Goal: Communication & Community: Share content

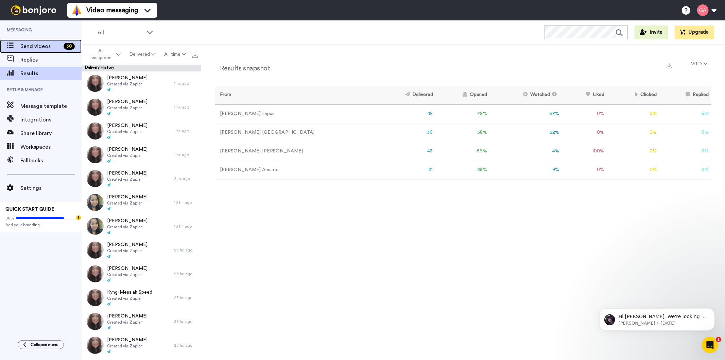
click at [44, 48] on span "Send videos" at bounding box center [40, 46] width 40 height 8
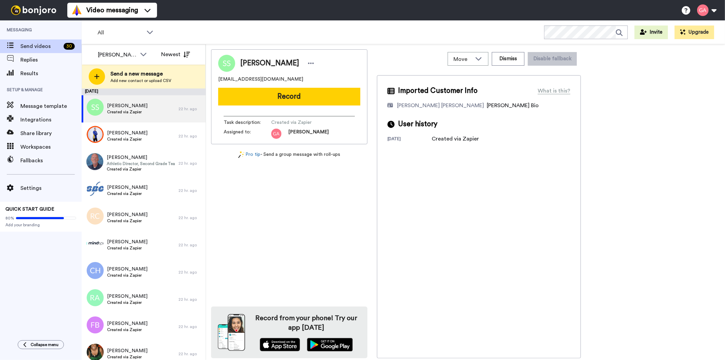
click at [276, 63] on span "Sharon Smith" at bounding box center [269, 63] width 59 height 10
copy div "Sharon Smith"
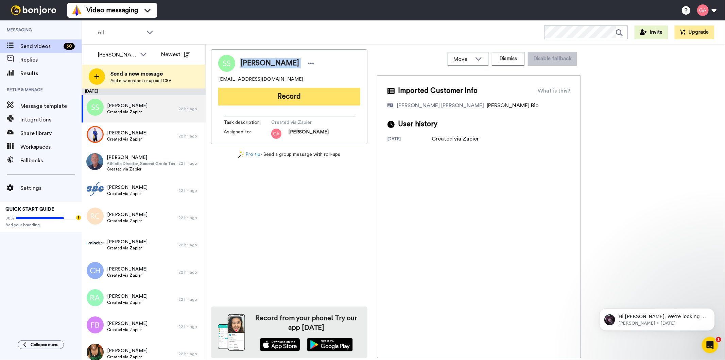
click at [330, 100] on button "Record" at bounding box center [289, 97] width 142 height 18
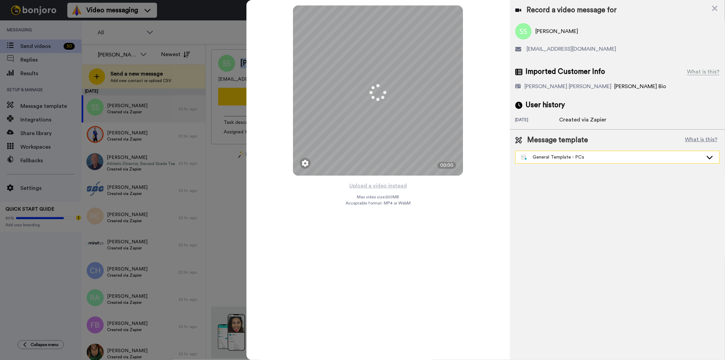
click at [565, 156] on div "General Template - PCs" at bounding box center [612, 157] width 182 height 7
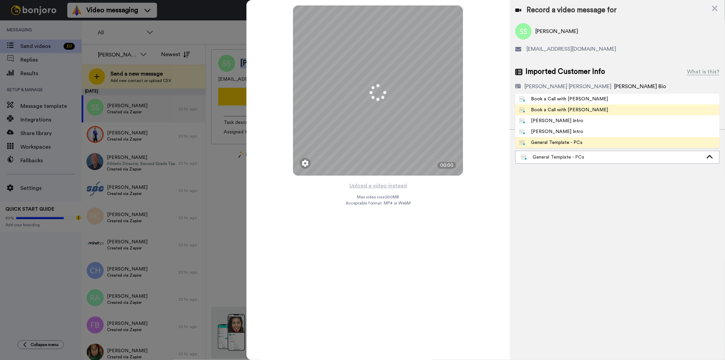
click at [566, 110] on div "Book a Call with [PERSON_NAME]" at bounding box center [563, 109] width 89 height 7
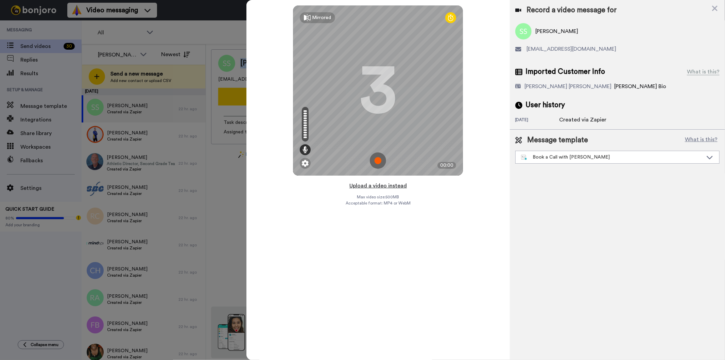
click at [367, 185] on button "Upload a video instead" at bounding box center [378, 185] width 62 height 9
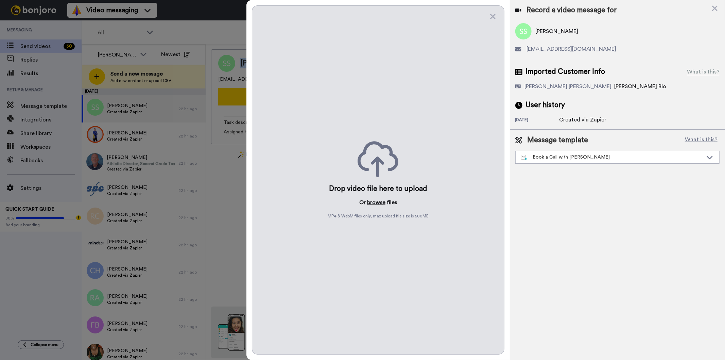
click at [374, 199] on button "browse" at bounding box center [376, 202] width 18 height 8
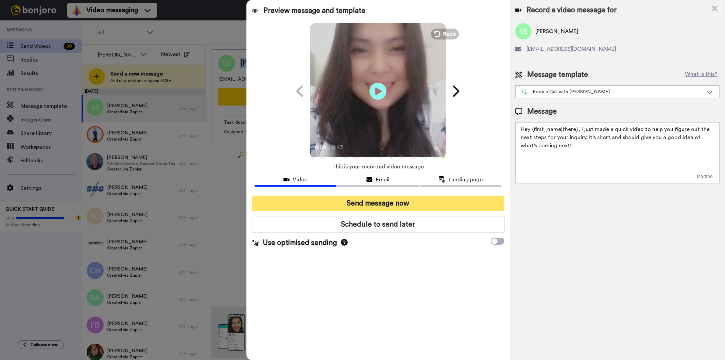
click at [432, 202] on button "Send message now" at bounding box center [378, 203] width 252 height 16
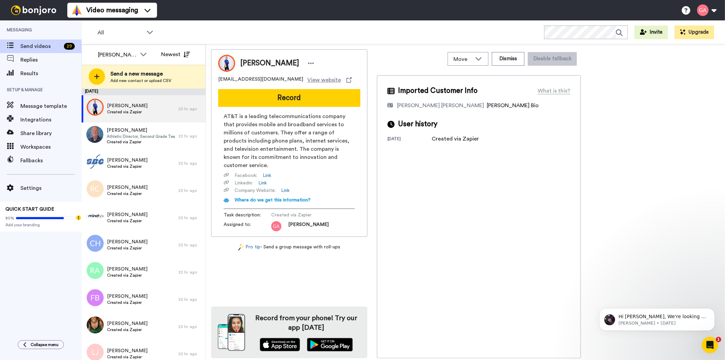
click at [269, 60] on span "Victoria Clowes" at bounding box center [269, 63] width 59 height 10
copy div "Victoria Clowes"
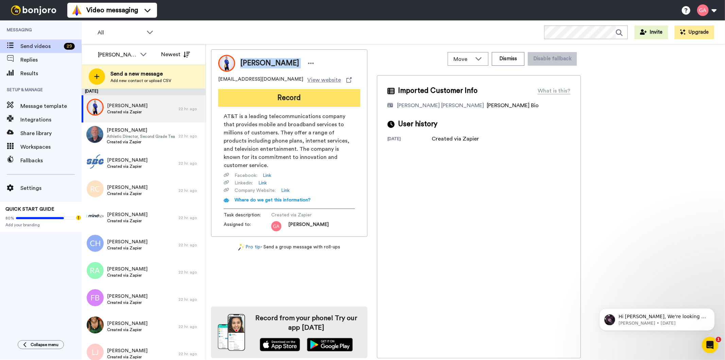
click at [334, 94] on button "Record" at bounding box center [289, 98] width 142 height 18
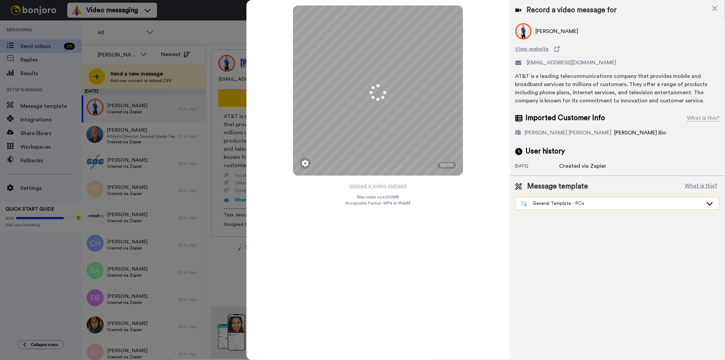
click at [612, 206] on div "General Template - PCs" at bounding box center [612, 203] width 182 height 7
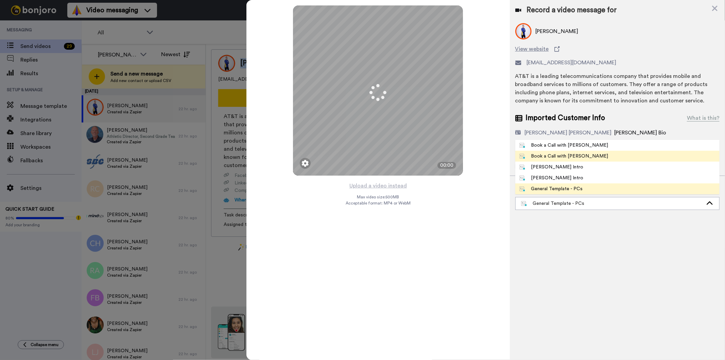
click at [570, 157] on div "Book a Call with [PERSON_NAME]" at bounding box center [563, 156] width 89 height 7
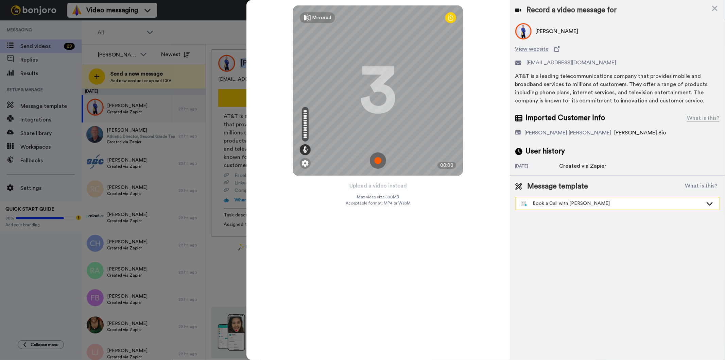
click at [618, 202] on div "Book a Call with [PERSON_NAME]" at bounding box center [612, 203] width 182 height 7
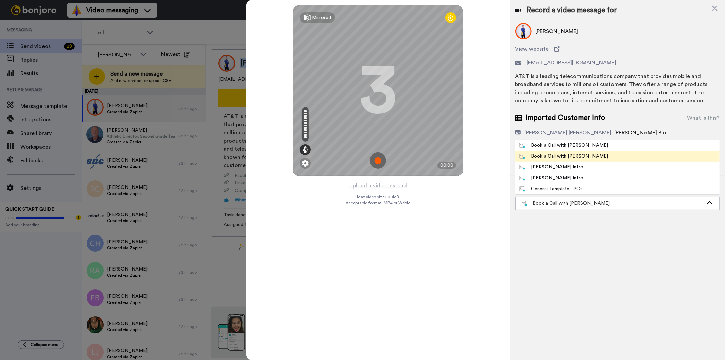
click at [578, 153] on div "Book a Call with [PERSON_NAME]" at bounding box center [563, 156] width 89 height 7
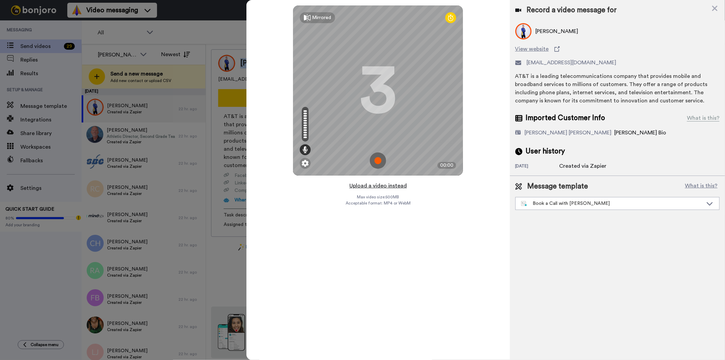
click at [381, 186] on button "Upload a video instead" at bounding box center [378, 185] width 62 height 9
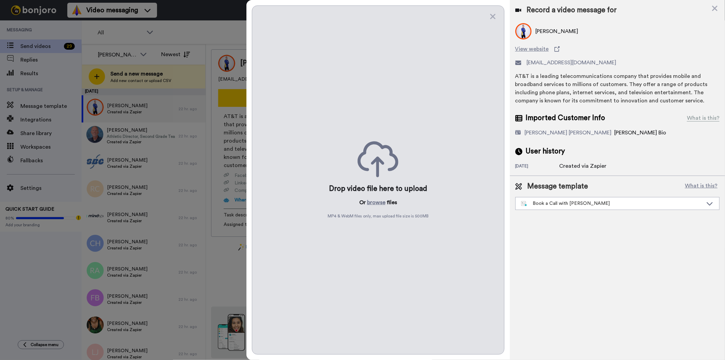
click at [378, 197] on div "Drop video file here to upload Or browse files MP4 & WebM files only, max uploa…" at bounding box center [378, 179] width 252 height 349
click at [378, 201] on button "browse" at bounding box center [376, 202] width 18 height 8
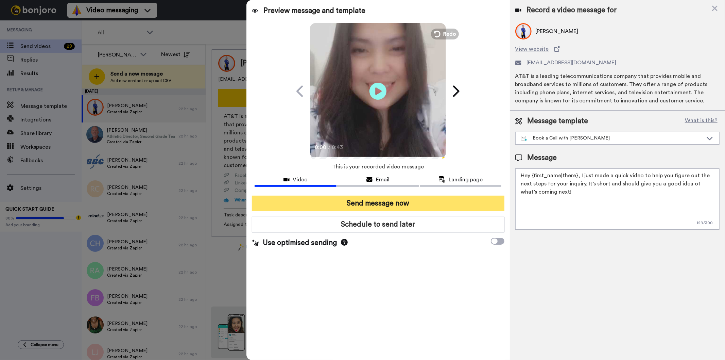
click at [326, 201] on button "Send message now" at bounding box center [378, 203] width 252 height 16
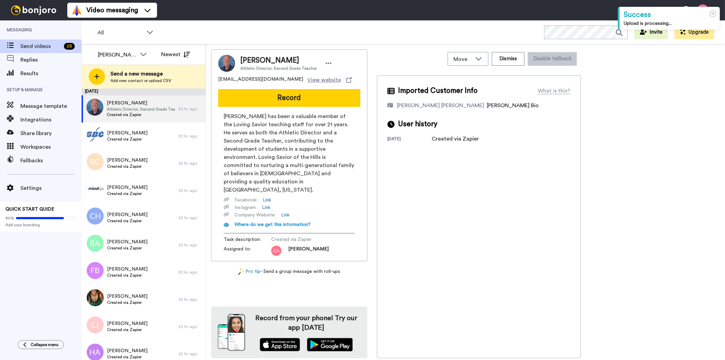
click at [259, 56] on span "[PERSON_NAME]" at bounding box center [278, 60] width 76 height 10
copy span "[PERSON_NAME]"
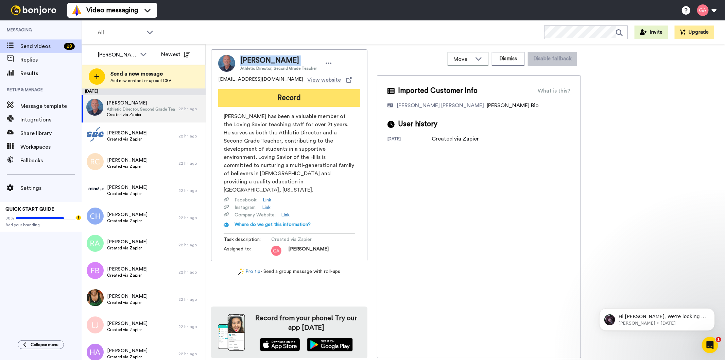
click at [315, 97] on button "Record" at bounding box center [289, 98] width 142 height 18
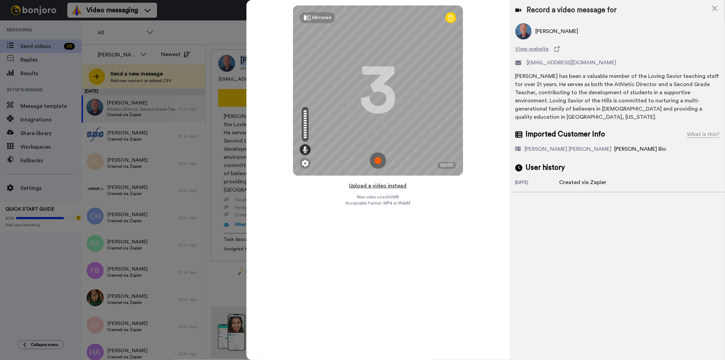
click at [389, 186] on button "Upload a video instead" at bounding box center [378, 185] width 62 height 9
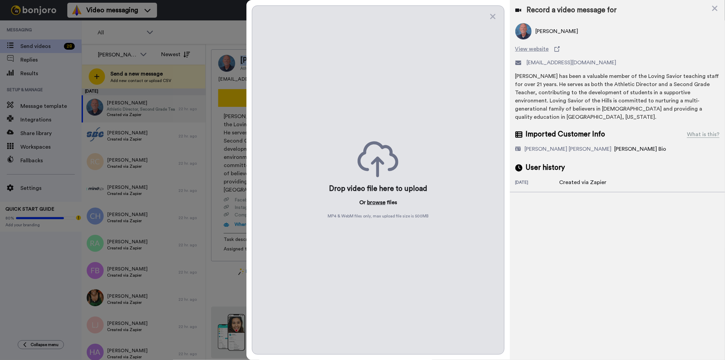
click at [381, 200] on button "browse" at bounding box center [376, 202] width 18 height 8
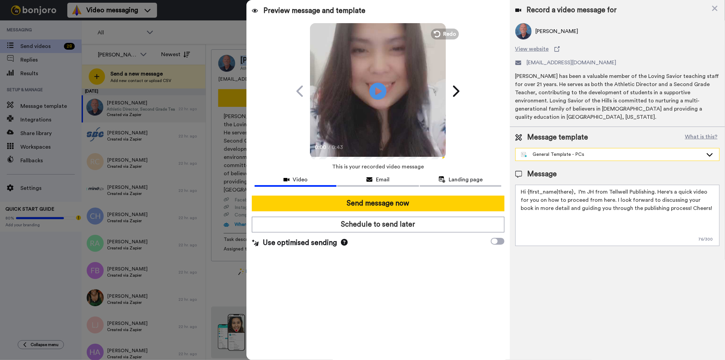
click at [585, 151] on div "General Template - PCs" at bounding box center [612, 154] width 182 height 7
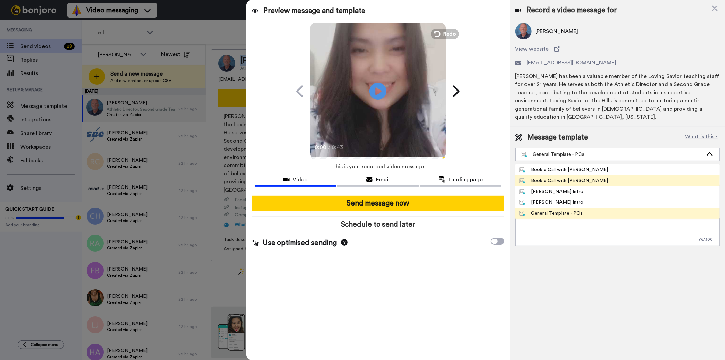
click at [566, 177] on div "Book a Call with [PERSON_NAME]" at bounding box center [563, 180] width 89 height 7
type textarea "Hey {first_name|there}, I just made a quick video to help you figure out the ne…"
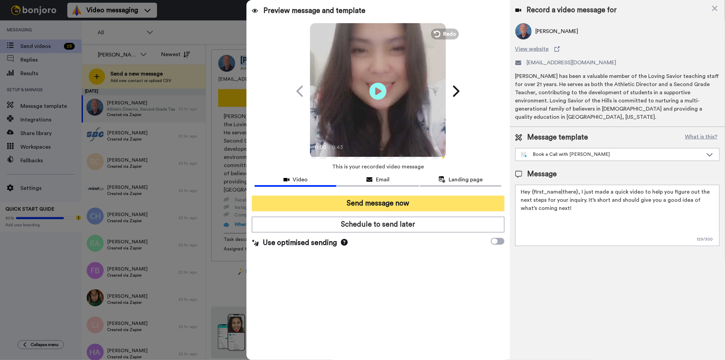
click at [378, 205] on button "Send message now" at bounding box center [378, 203] width 252 height 16
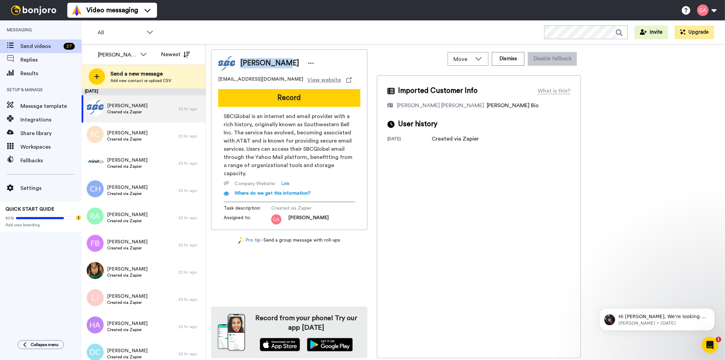
drag, startPoint x: 241, startPoint y: 60, endPoint x: 286, endPoint y: 60, distance: 45.5
click at [286, 60] on span "Amy Mathews" at bounding box center [269, 63] width 59 height 10
copy span "Amy Mathews"
click at [434, 218] on div "Imported Customer Info What is this? Gilda De Varon Amante Bonjoro Assignee Bio…" at bounding box center [479, 216] width 204 height 283
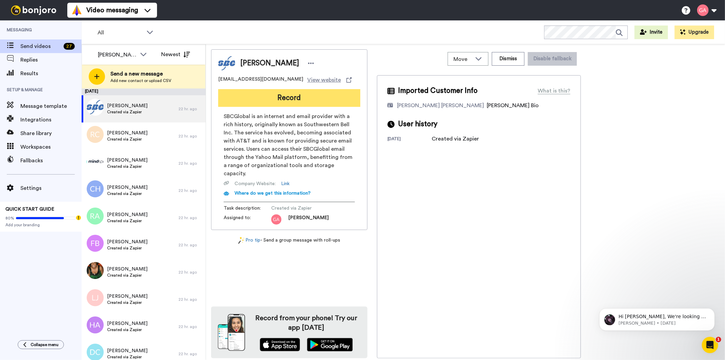
click at [317, 100] on button "Record" at bounding box center [289, 98] width 142 height 18
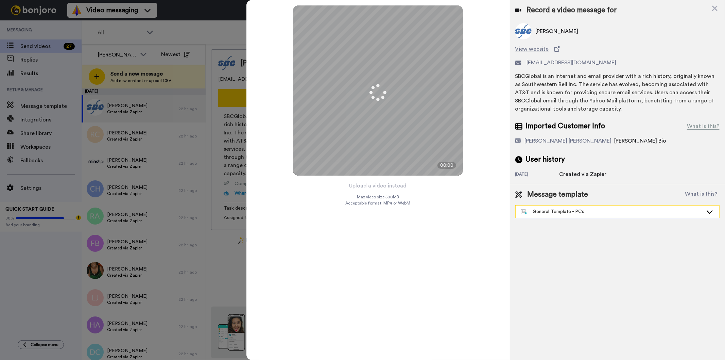
click at [561, 213] on div "General Template - PCs" at bounding box center [612, 211] width 182 height 7
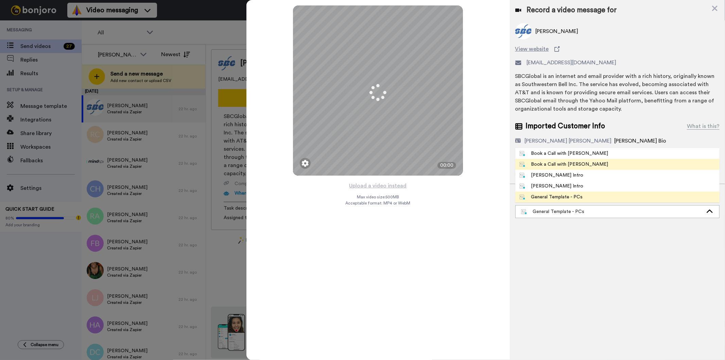
click at [564, 164] on div "Book a Call with [PERSON_NAME]" at bounding box center [563, 164] width 89 height 7
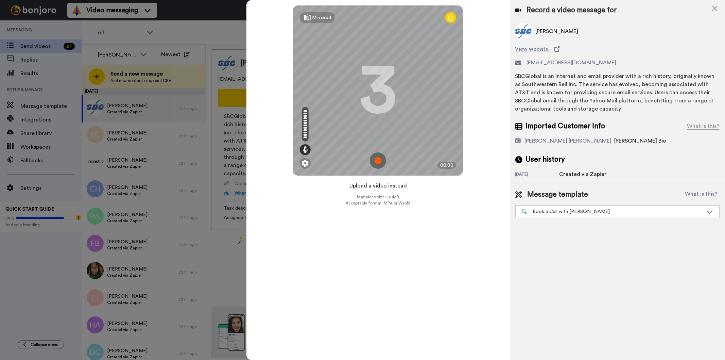
click at [377, 186] on button "Upload a video instead" at bounding box center [378, 185] width 62 height 9
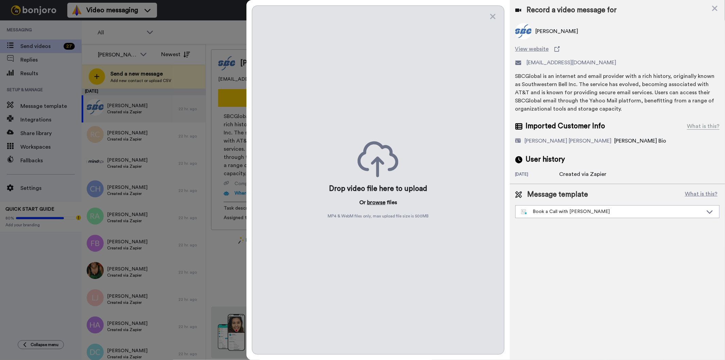
click at [378, 201] on button "browse" at bounding box center [376, 202] width 18 height 8
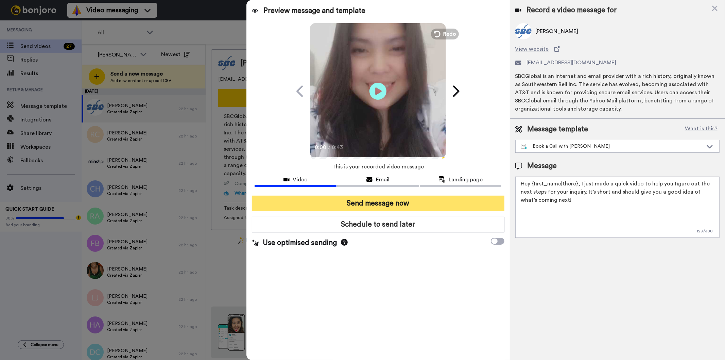
click at [421, 202] on button "Send message now" at bounding box center [378, 203] width 252 height 16
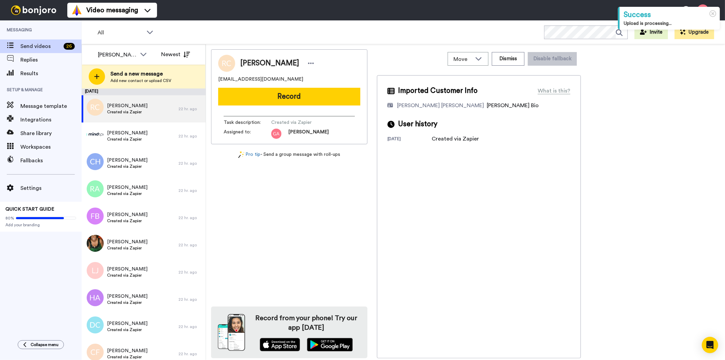
click at [252, 66] on span "[PERSON_NAME]" at bounding box center [269, 63] width 59 height 10
copy div "[PERSON_NAME]"
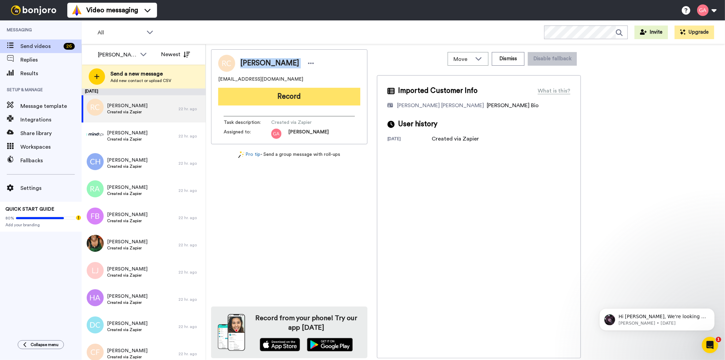
click at [300, 100] on button "Record" at bounding box center [289, 97] width 142 height 18
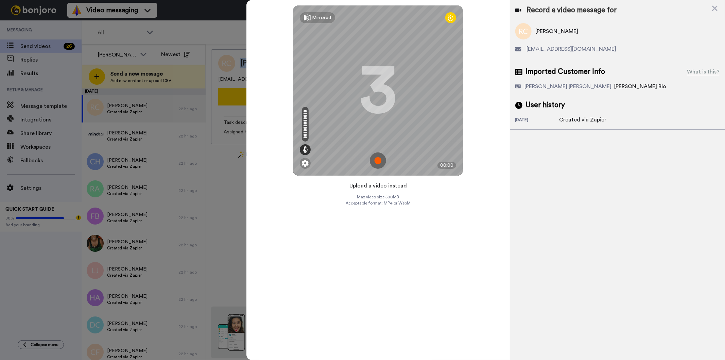
click at [399, 184] on button "Upload a video instead" at bounding box center [378, 185] width 62 height 9
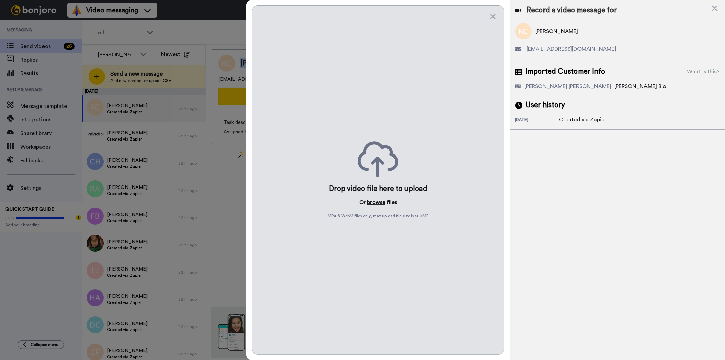
click at [375, 201] on button "browse" at bounding box center [376, 202] width 18 height 8
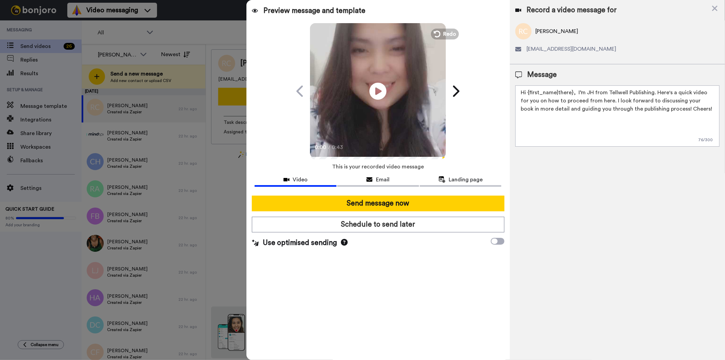
click at [586, 92] on textarea "Hi {first_name|there}, I’m JH from Tellwell Publishing. Here's a quick video fo…" at bounding box center [617, 115] width 204 height 61
click at [602, 270] on div "Record a video message for Rio Coggins riocoggins@gmail.com Message Hi {first_n…" at bounding box center [617, 180] width 215 height 360
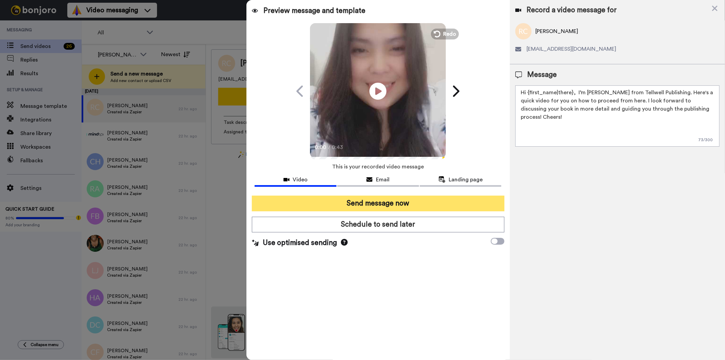
click at [415, 200] on button "Send message now" at bounding box center [378, 203] width 252 height 16
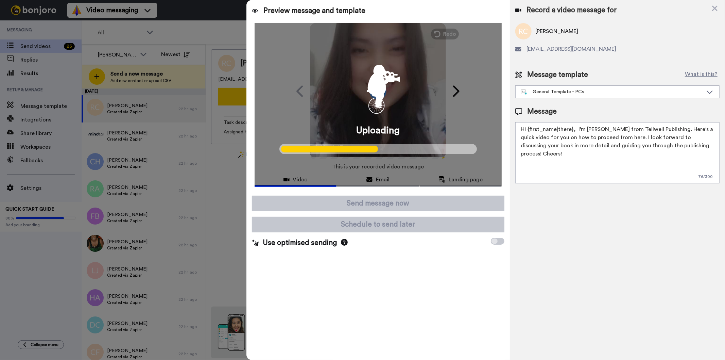
type textarea "Hi {first_name|there}, I’m JH from Tellwell Publishing. Here's a quick video fo…"
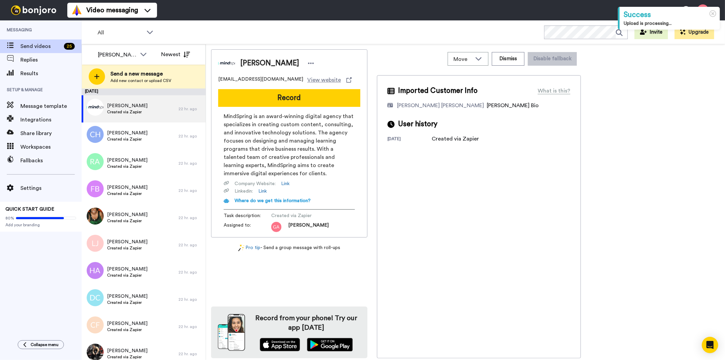
click at [265, 62] on span "[PERSON_NAME]" at bounding box center [269, 63] width 59 height 10
copy span "[PERSON_NAME]"
drag, startPoint x: 239, startPoint y: 63, endPoint x: 281, endPoint y: 63, distance: 41.8
click at [281, 63] on div "[PERSON_NAME]" at bounding box center [275, 63] width 81 height 10
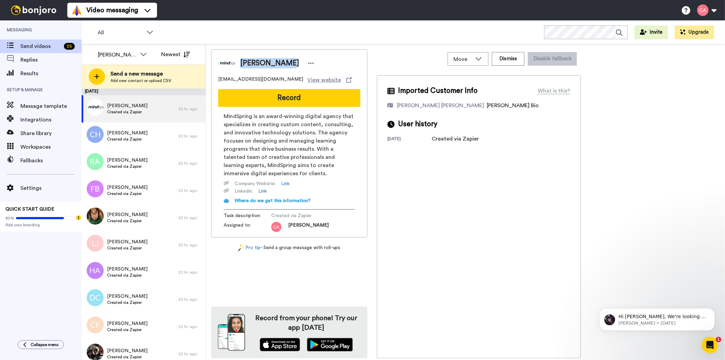
copy span "[PERSON_NAME]"
click at [246, 59] on span "Anne Gifford" at bounding box center [269, 63] width 59 height 10
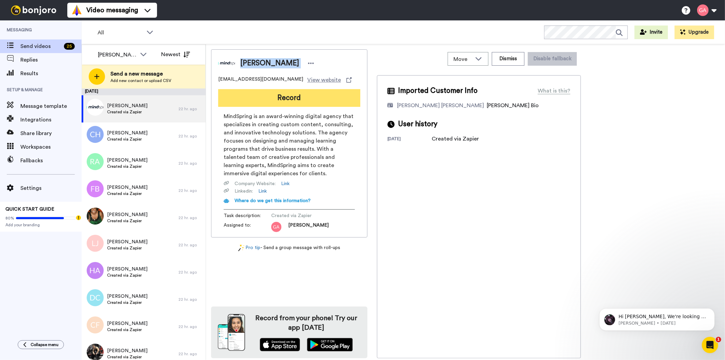
click at [336, 96] on button "Record" at bounding box center [289, 98] width 142 height 18
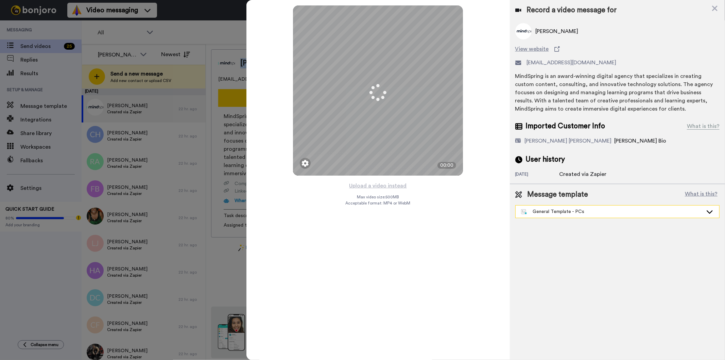
click at [625, 217] on div "General Template - PCs" at bounding box center [618, 211] width 204 height 12
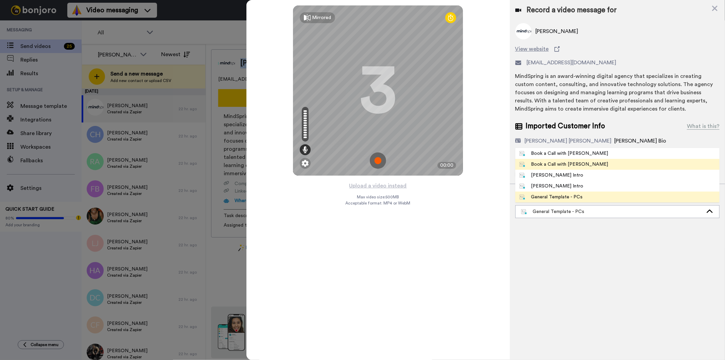
click at [579, 167] on span "Book a Call with [PERSON_NAME]" at bounding box center [563, 164] width 97 height 7
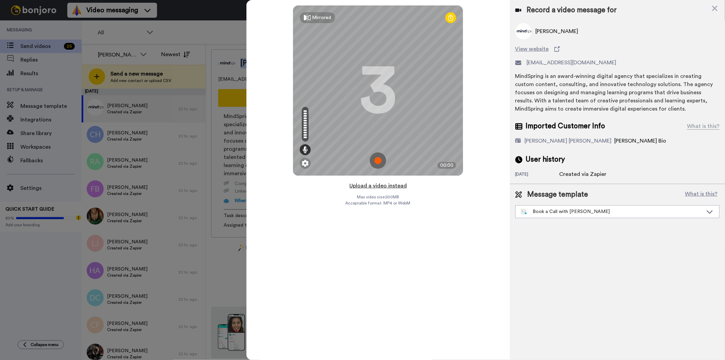
click at [376, 187] on button "Upload a video instead" at bounding box center [378, 185] width 62 height 9
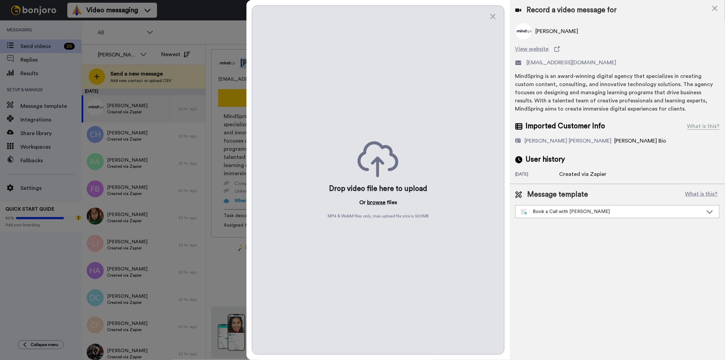
click at [381, 203] on button "browse" at bounding box center [376, 202] width 18 height 8
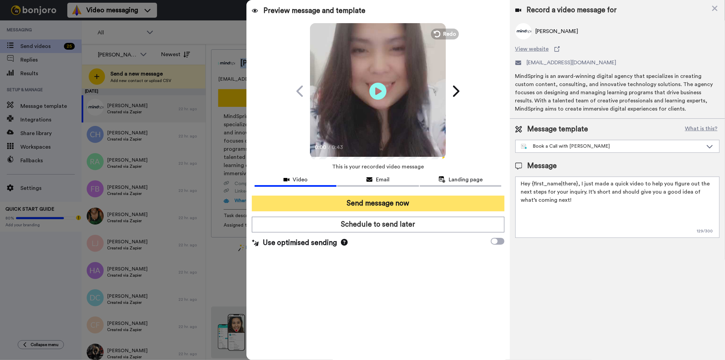
click at [459, 198] on button "Send message now" at bounding box center [378, 203] width 252 height 16
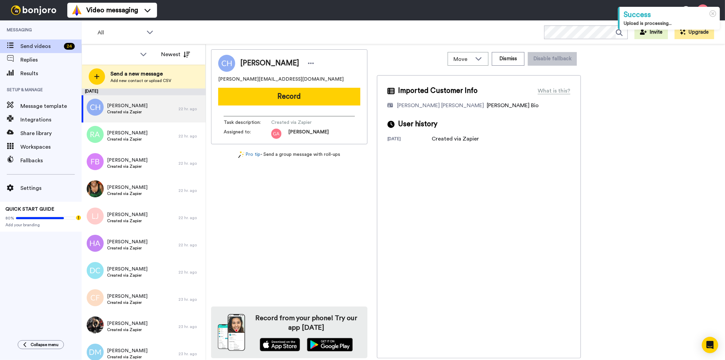
click at [269, 63] on span "[PERSON_NAME]" at bounding box center [269, 63] width 59 height 10
click at [269, 62] on span "[PERSON_NAME]" at bounding box center [269, 63] width 59 height 10
copy div "[PERSON_NAME]"
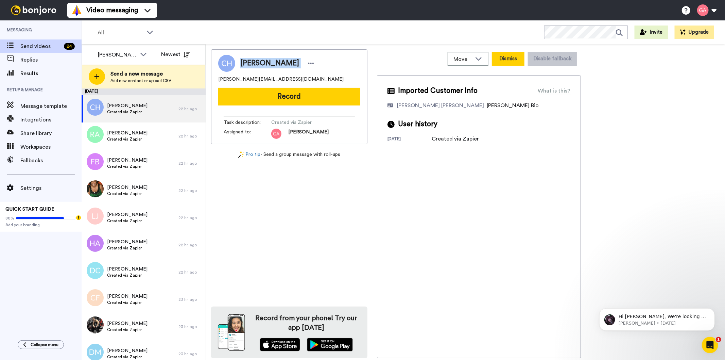
click at [512, 56] on button "Dismiss" at bounding box center [508, 59] width 33 height 14
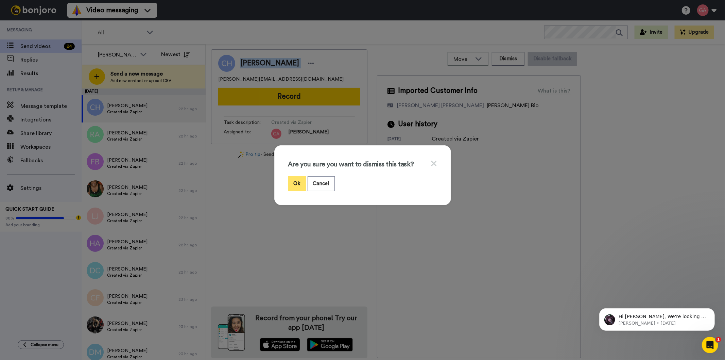
click at [293, 179] on button "Ok" at bounding box center [297, 183] width 18 height 15
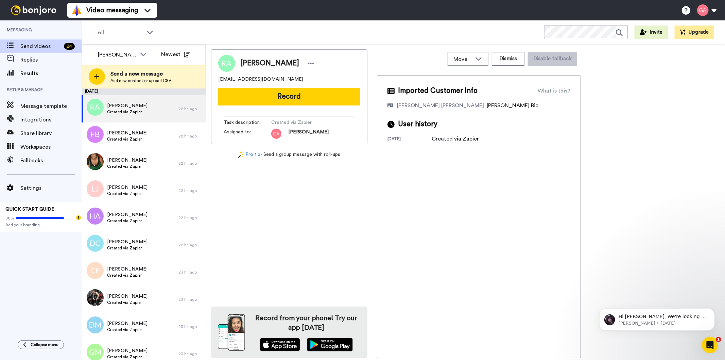
click at [280, 63] on span "[PERSON_NAME]" at bounding box center [269, 63] width 59 height 10
copy div "[PERSON_NAME]"
click at [503, 60] on button "Dismiss" at bounding box center [508, 59] width 33 height 14
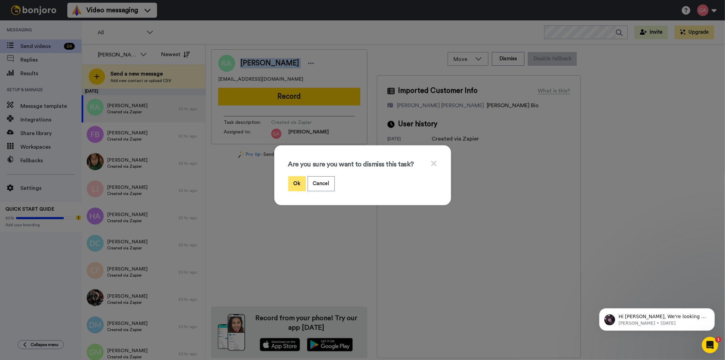
click at [291, 185] on button "Ok" at bounding box center [297, 183] width 18 height 15
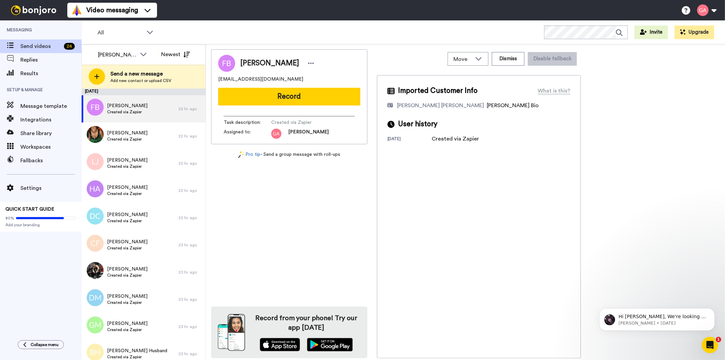
click at [273, 62] on span "[PERSON_NAME]" at bounding box center [269, 63] width 59 height 10
copy div "[PERSON_NAME]"
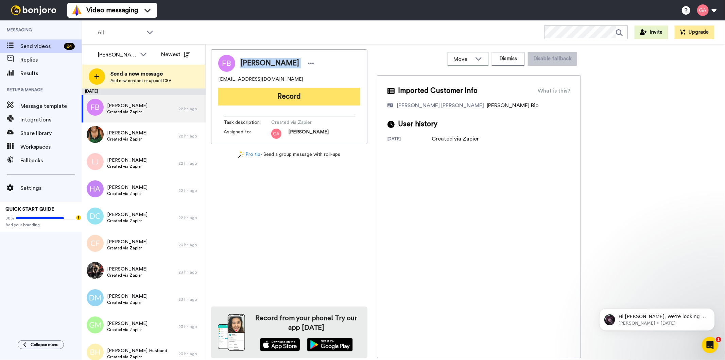
click at [313, 99] on button "Record" at bounding box center [289, 97] width 142 height 18
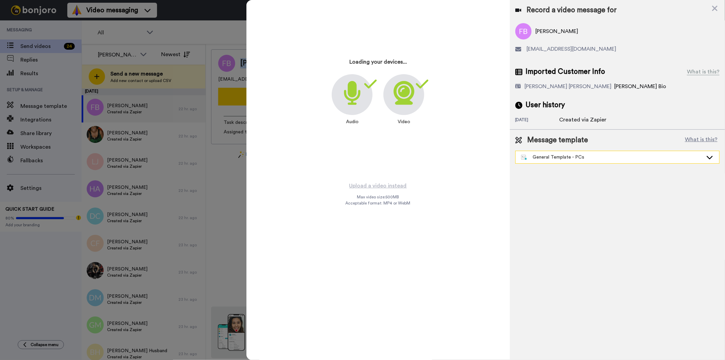
click at [544, 158] on div "General Template - PCs" at bounding box center [612, 157] width 182 height 7
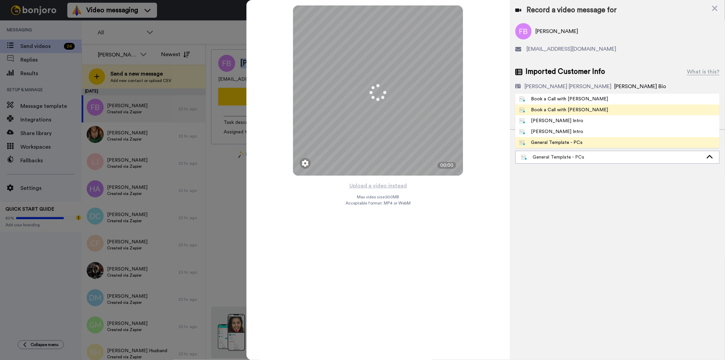
click at [562, 107] on div "Book a Call with [PERSON_NAME]" at bounding box center [563, 109] width 89 height 7
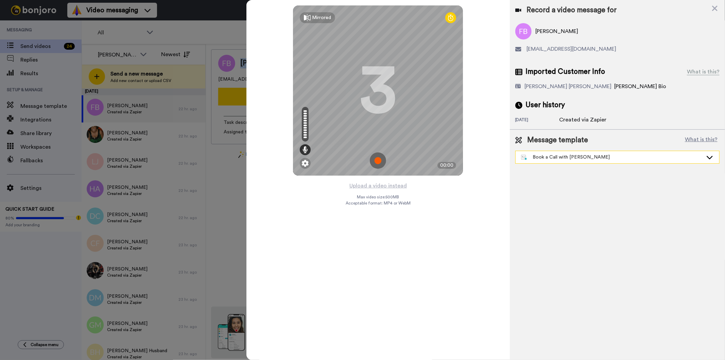
click at [571, 159] on div "Book a Call with [PERSON_NAME]" at bounding box center [612, 157] width 182 height 7
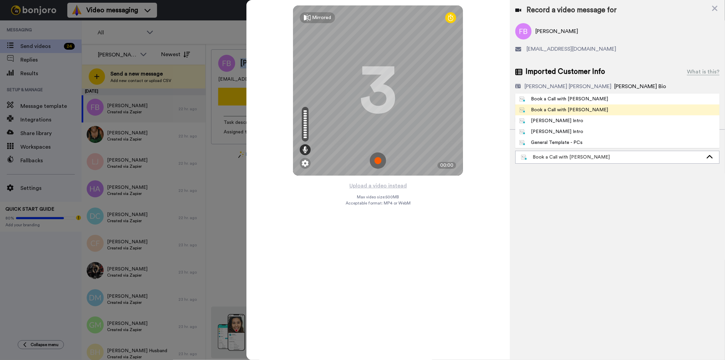
click at [568, 113] on div "Book a Call with [PERSON_NAME]" at bounding box center [563, 109] width 89 height 7
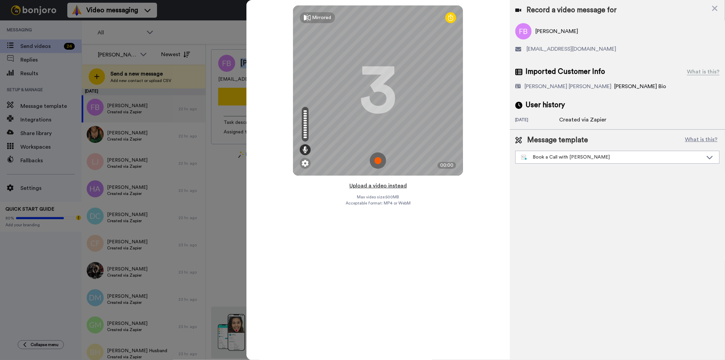
click at [400, 185] on button "Upload a video instead" at bounding box center [378, 185] width 62 height 9
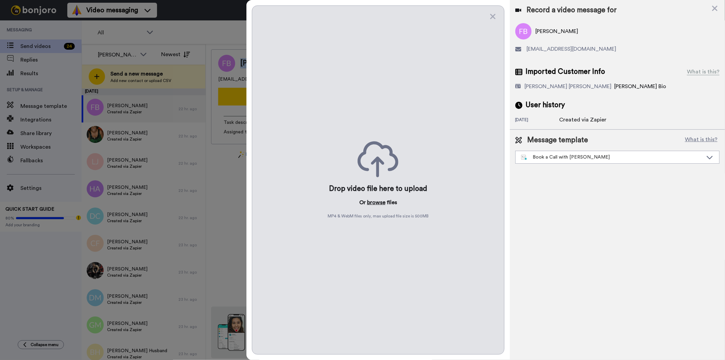
click at [370, 204] on button "browse" at bounding box center [376, 202] width 18 height 8
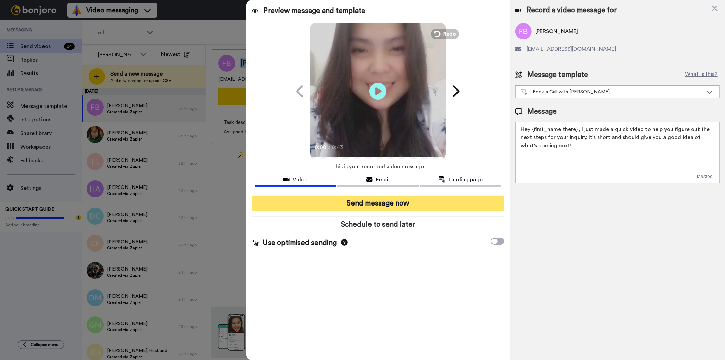
click at [398, 205] on button "Send message now" at bounding box center [378, 203] width 252 height 16
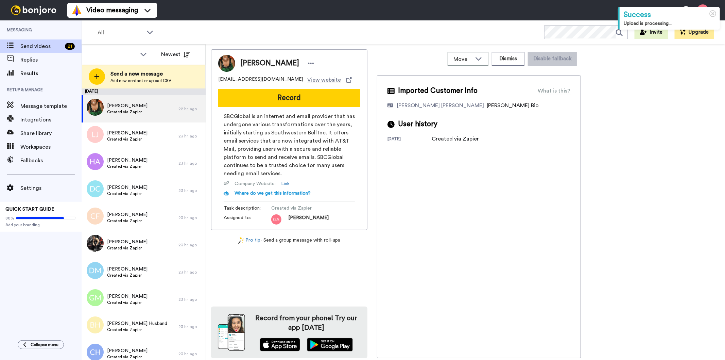
click at [263, 59] on span "[PERSON_NAME]" at bounding box center [269, 63] width 59 height 10
copy div "[PERSON_NAME]"
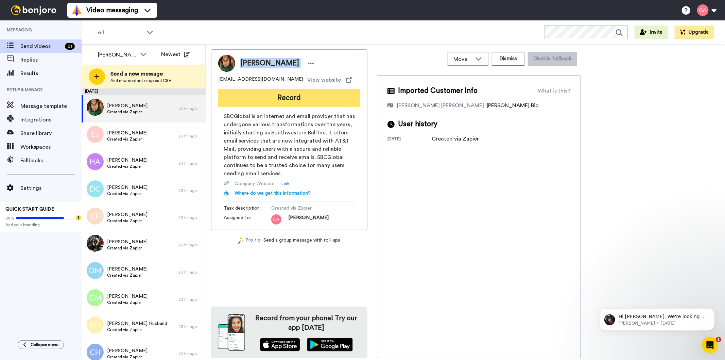
click at [277, 96] on button "Record" at bounding box center [289, 98] width 142 height 18
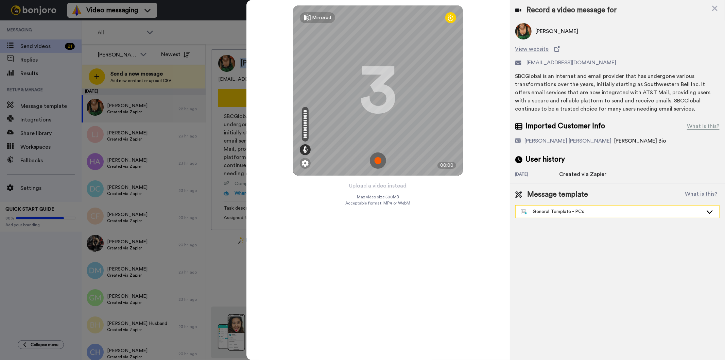
click at [594, 212] on div "General Template - PCs" at bounding box center [612, 211] width 182 height 7
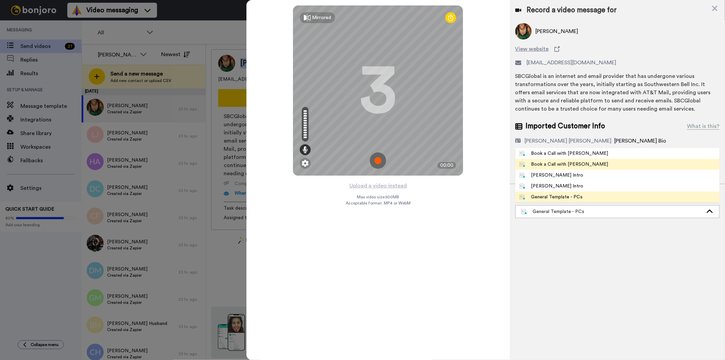
click at [561, 163] on div "Book a Call with [PERSON_NAME]" at bounding box center [563, 164] width 89 height 7
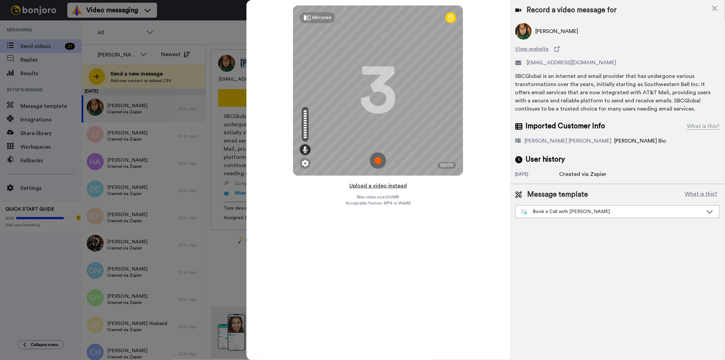
click at [384, 186] on button "Upload a video instead" at bounding box center [378, 185] width 62 height 9
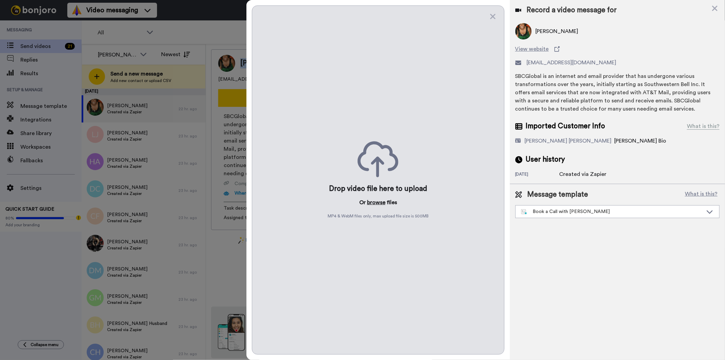
click at [375, 203] on button "browse" at bounding box center [376, 202] width 18 height 8
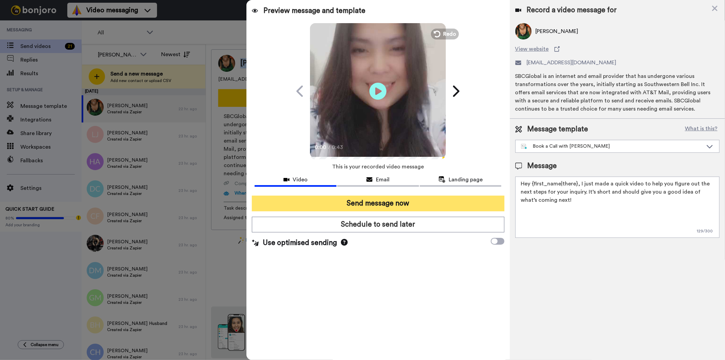
click at [447, 204] on button "Send message now" at bounding box center [378, 203] width 252 height 16
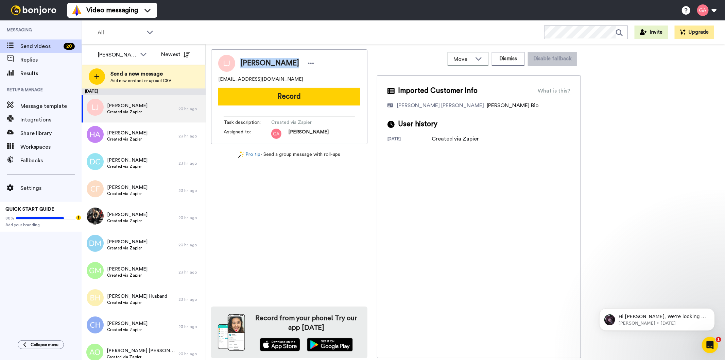
drag, startPoint x: 286, startPoint y: 63, endPoint x: 240, endPoint y: 54, distance: 46.5
click at [240, 54] on div "Loretta James thomasloretta50@yahoo.com Record Task description : Created via Z…" at bounding box center [289, 96] width 156 height 95
copy span "Loretta James"
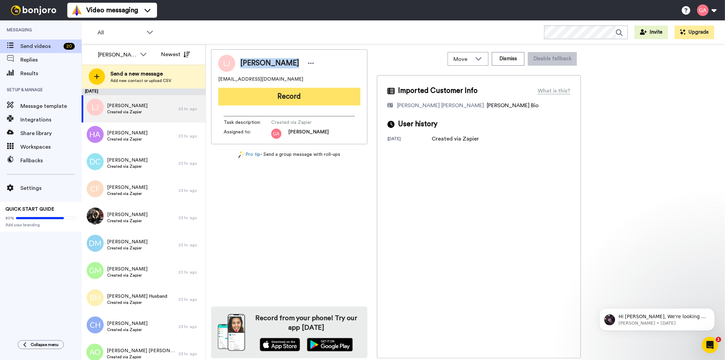
click at [307, 96] on button "Record" at bounding box center [289, 97] width 142 height 18
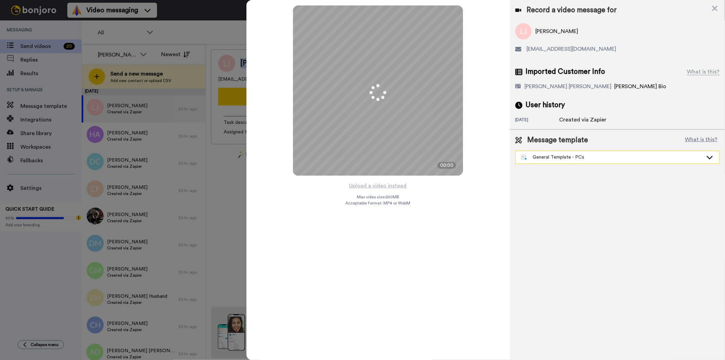
click at [563, 155] on div "General Template - PCs" at bounding box center [612, 157] width 182 height 7
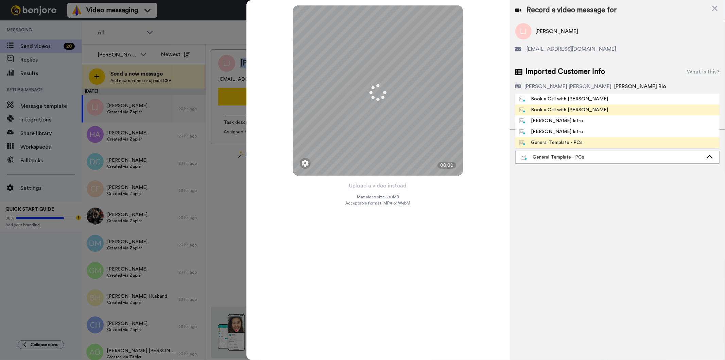
click at [560, 107] on div "Book a Call with [PERSON_NAME]" at bounding box center [563, 109] width 89 height 7
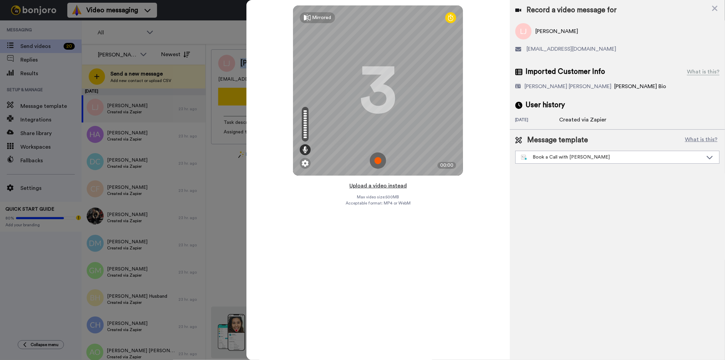
click at [375, 184] on button "Upload a video instead" at bounding box center [378, 185] width 62 height 9
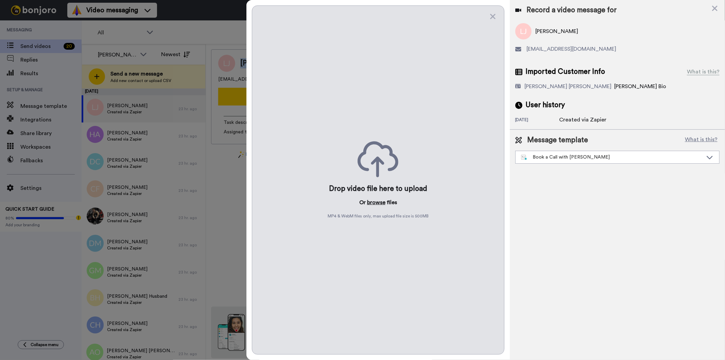
click at [372, 202] on button "browse" at bounding box center [376, 202] width 18 height 8
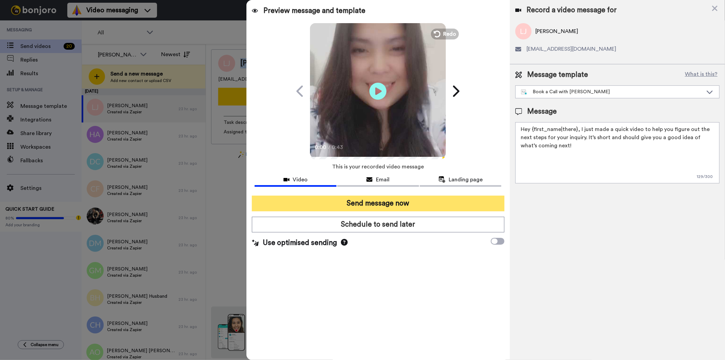
click at [351, 202] on button "Send message now" at bounding box center [378, 203] width 252 height 16
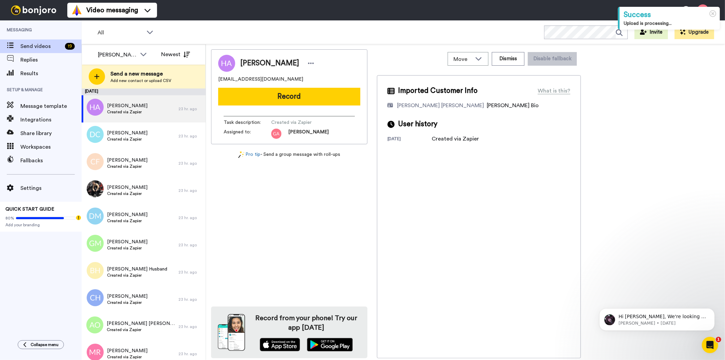
click at [249, 65] on span "Hever Alfaro" at bounding box center [269, 63] width 59 height 10
copy div "Hever Alfaro"
click at [298, 225] on div "Hever Alfaro heveralfaro91@gmail.com Record Task description : Created via Zapi…" at bounding box center [289, 203] width 156 height 309
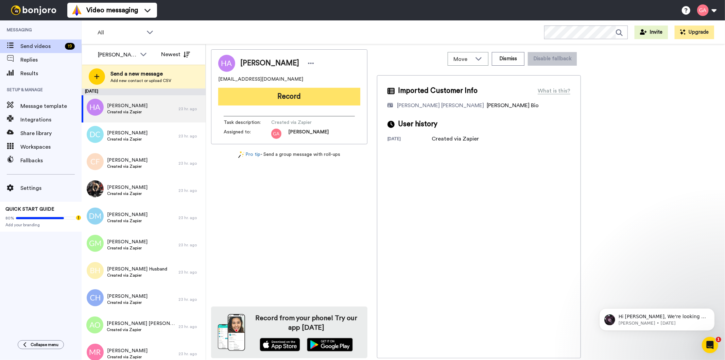
click at [300, 96] on button "Record" at bounding box center [289, 97] width 142 height 18
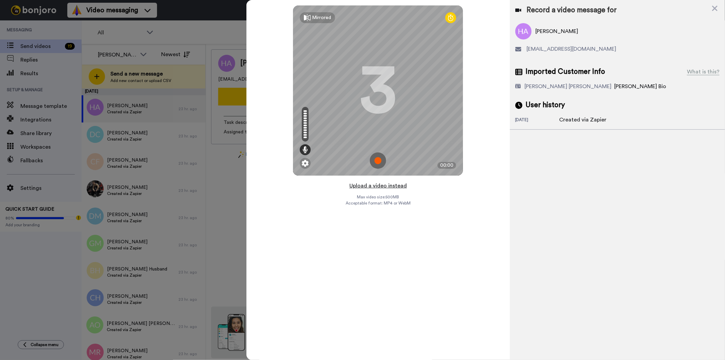
click at [388, 186] on button "Upload a video instead" at bounding box center [378, 185] width 62 height 9
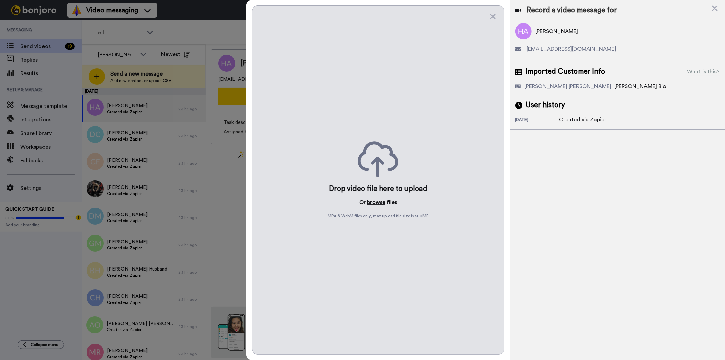
click at [375, 200] on button "browse" at bounding box center [376, 202] width 18 height 8
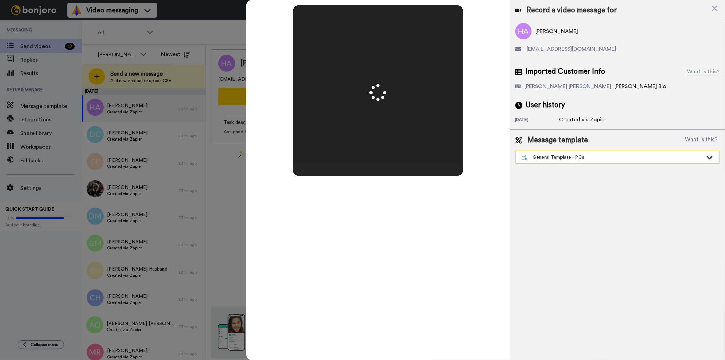
click at [546, 161] on div "General Template - PCs" at bounding box center [618, 157] width 204 height 12
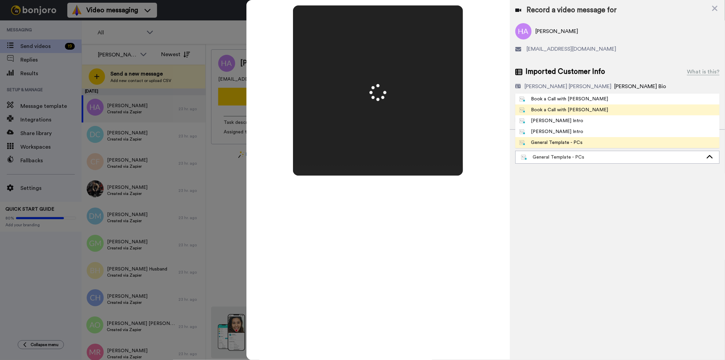
click at [568, 105] on li "Book a Call with [PERSON_NAME]" at bounding box center [617, 109] width 204 height 11
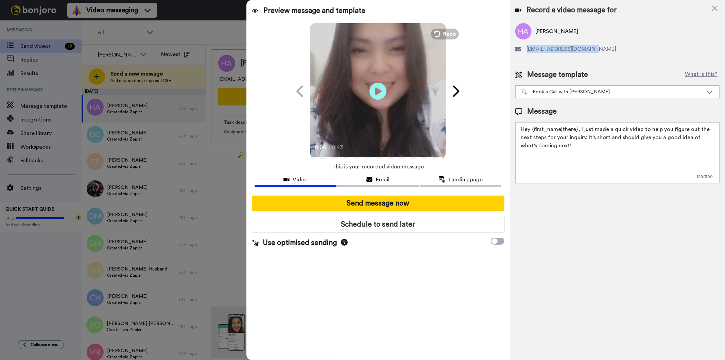
drag, startPoint x: 597, startPoint y: 47, endPoint x: 525, endPoint y: 48, distance: 72.1
click at [525, 48] on div "heveralfaro91@gmail.com" at bounding box center [617, 49] width 204 height 8
copy span "heveralfaro91@gmail.com"
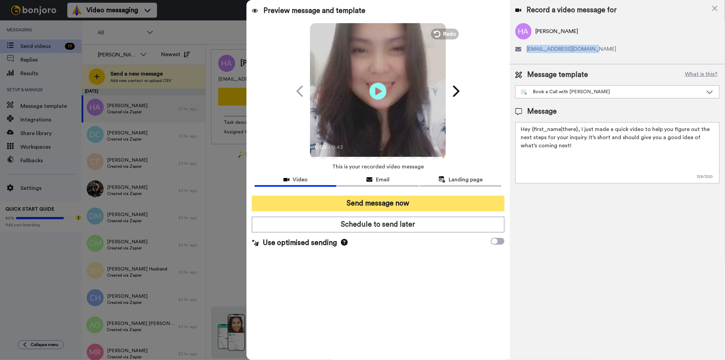
click at [416, 203] on button "Send message now" at bounding box center [378, 203] width 252 height 16
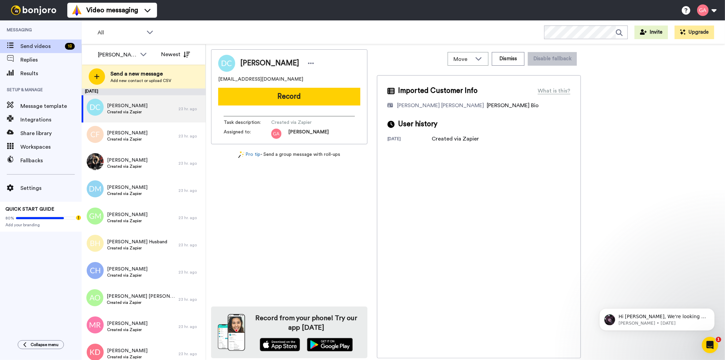
click at [277, 64] on span "[PERSON_NAME]" at bounding box center [269, 63] width 59 height 10
copy div "[PERSON_NAME]"
click at [448, 260] on div "Imported Customer Info What is this? [PERSON_NAME] [PERSON_NAME] Bonjoro Assign…" at bounding box center [479, 216] width 204 height 283
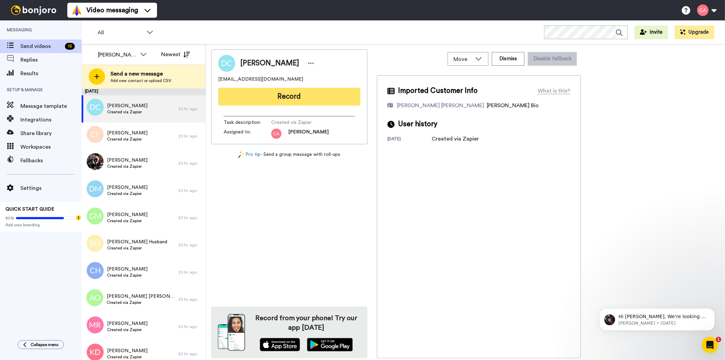
click at [315, 95] on button "Record" at bounding box center [289, 97] width 142 height 18
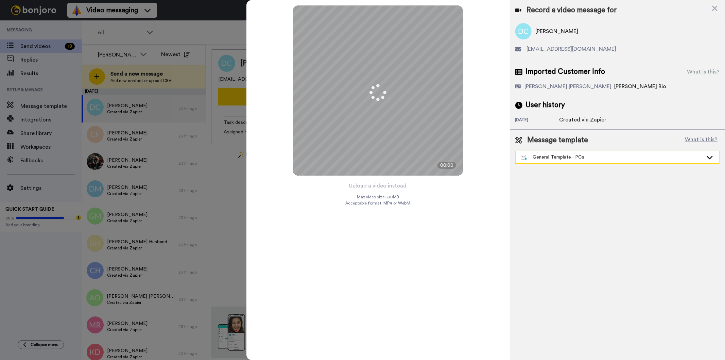
click at [544, 158] on div "General Template - PCs" at bounding box center [612, 157] width 182 height 7
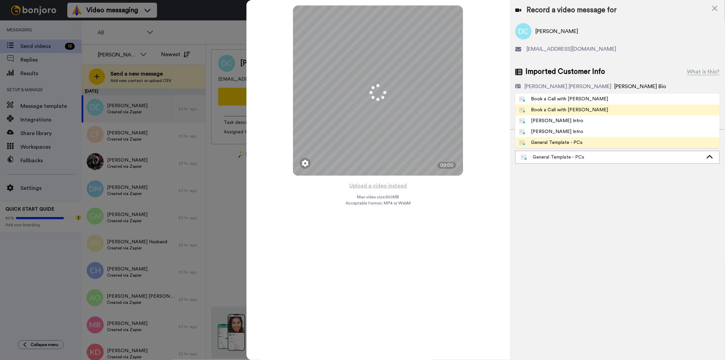
click at [555, 105] on li "Book a Call with [PERSON_NAME]" at bounding box center [617, 109] width 204 height 11
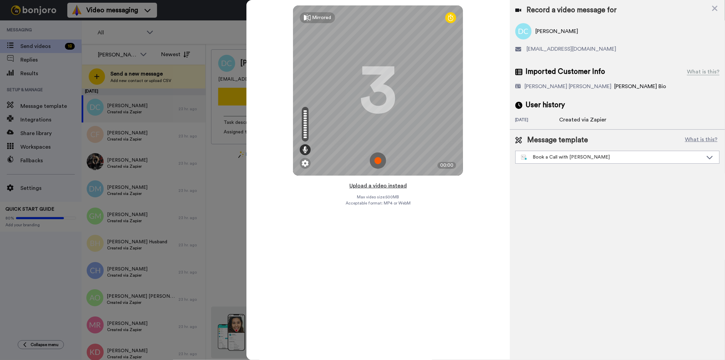
click at [369, 186] on button "Upload a video instead" at bounding box center [378, 185] width 62 height 9
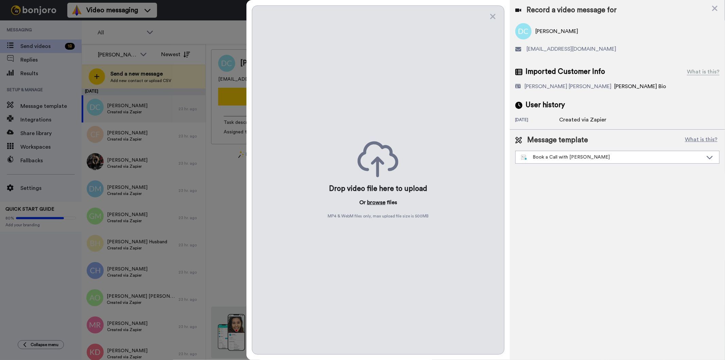
click at [369, 204] on button "browse" at bounding box center [376, 202] width 18 height 8
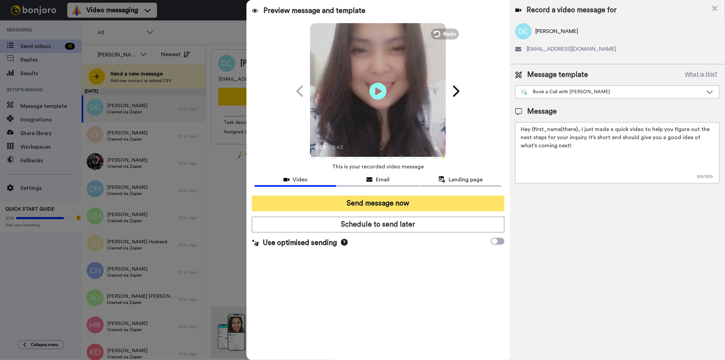
click at [369, 201] on button "Send message now" at bounding box center [378, 203] width 252 height 16
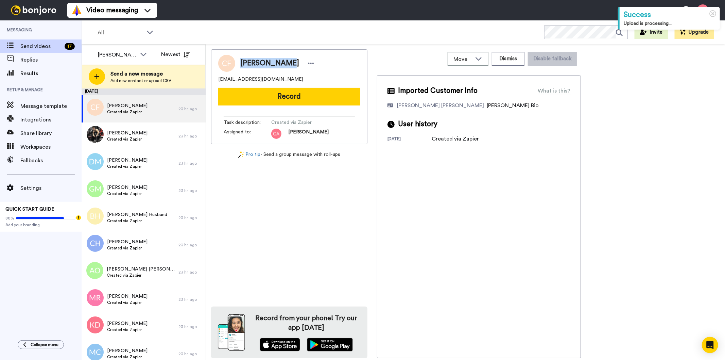
drag, startPoint x: 242, startPoint y: 59, endPoint x: 279, endPoint y: 60, distance: 37.7
click at [279, 60] on span "[PERSON_NAME]" at bounding box center [269, 63] width 59 height 10
copy span "[PERSON_NAME]"
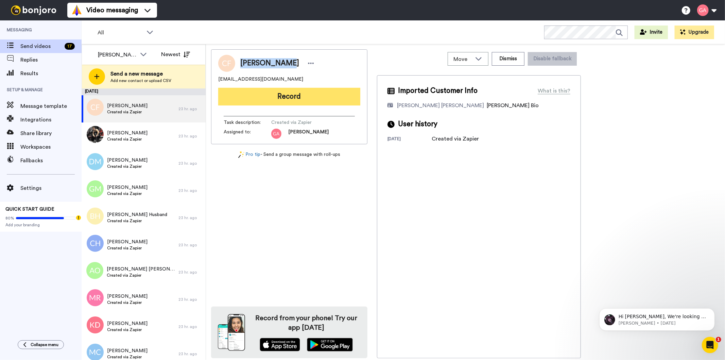
click at [335, 99] on button "Record" at bounding box center [289, 97] width 142 height 18
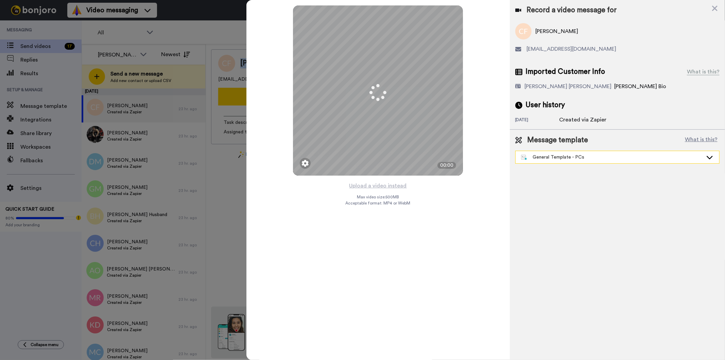
click at [551, 160] on div "General Template - PCs" at bounding box center [618, 157] width 204 height 12
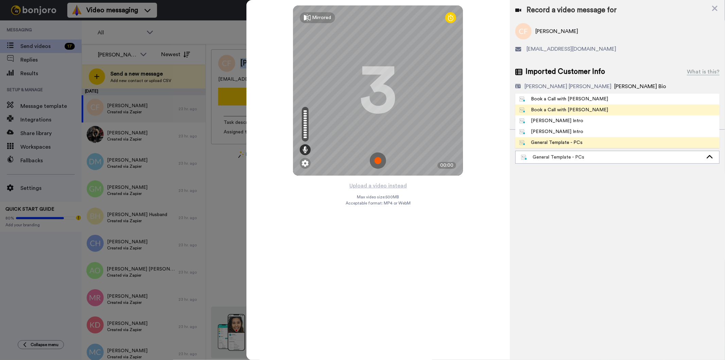
click at [559, 108] on div "Book a Call with [PERSON_NAME]" at bounding box center [563, 109] width 89 height 7
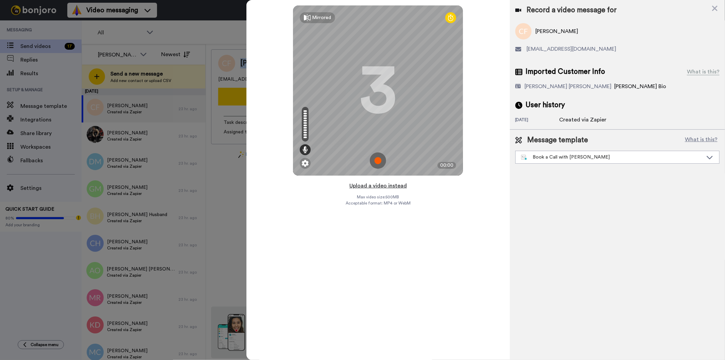
click at [374, 186] on button "Upload a video instead" at bounding box center [378, 185] width 62 height 9
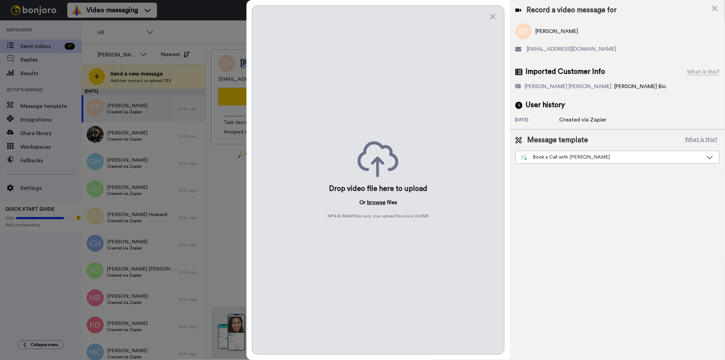
click at [373, 201] on button "browse" at bounding box center [376, 202] width 18 height 8
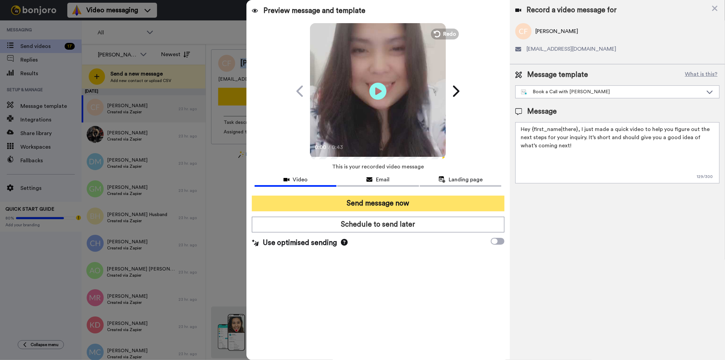
click at [438, 201] on button "Send message now" at bounding box center [378, 203] width 252 height 16
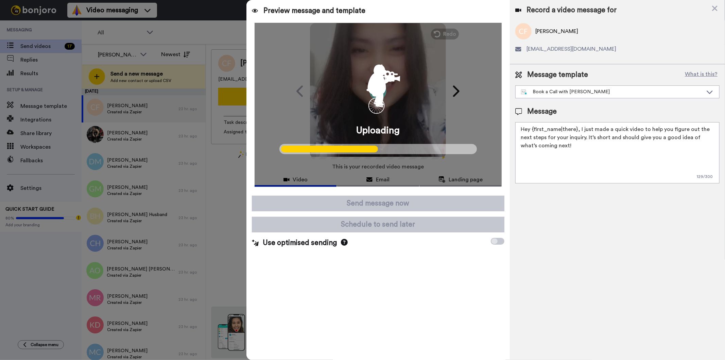
click at [329, 308] on div "Preview message and template Play/Pause 0:00 / 0:43 Gilda from Tellwell respond…" at bounding box center [377, 180] width 263 height 360
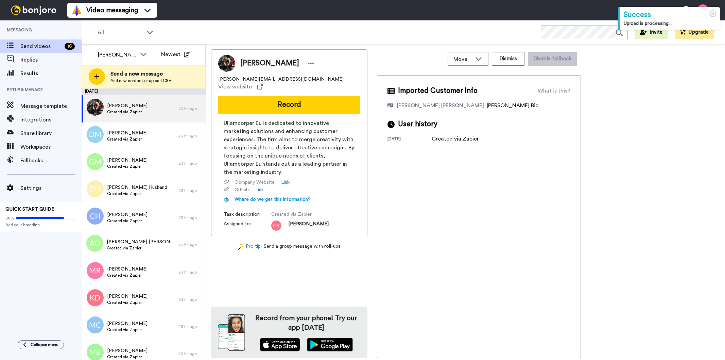
click at [257, 62] on span "[PERSON_NAME]" at bounding box center [269, 63] width 59 height 10
copy div "[PERSON_NAME]"
click at [224, 64] on img at bounding box center [226, 63] width 17 height 17
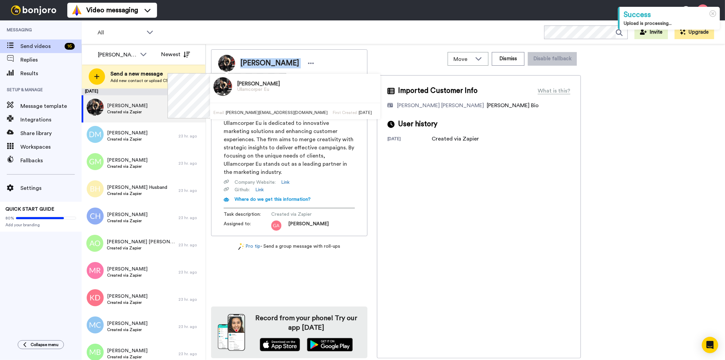
click at [213, 79] on img at bounding box center [222, 86] width 19 height 19
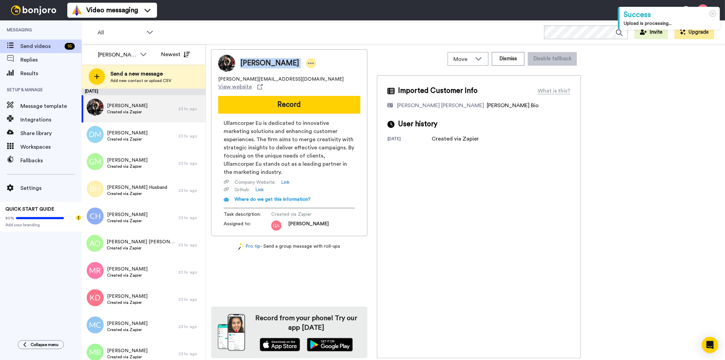
click at [306, 59] on div at bounding box center [311, 63] width 10 height 10
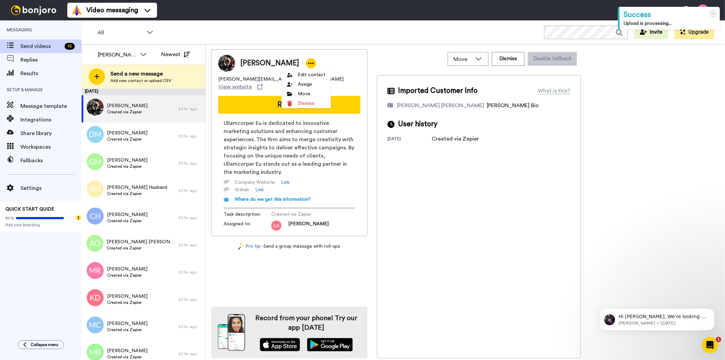
click at [301, 29] on div "All Invite Upgrade" at bounding box center [403, 32] width 643 height 24
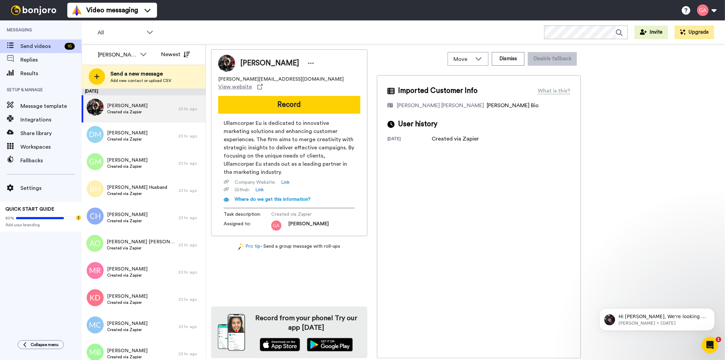
click at [517, 215] on div "Imported Customer Info What is this? [PERSON_NAME] [PERSON_NAME] Bonjoro Assign…" at bounding box center [479, 216] width 204 height 283
click at [504, 55] on button "Dismiss" at bounding box center [508, 59] width 33 height 14
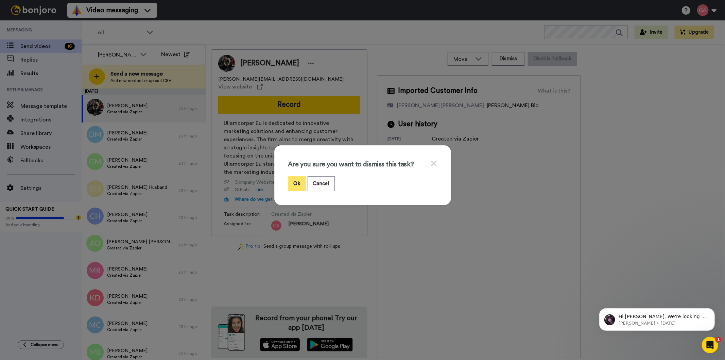
click at [289, 184] on button "Ok" at bounding box center [297, 183] width 18 height 15
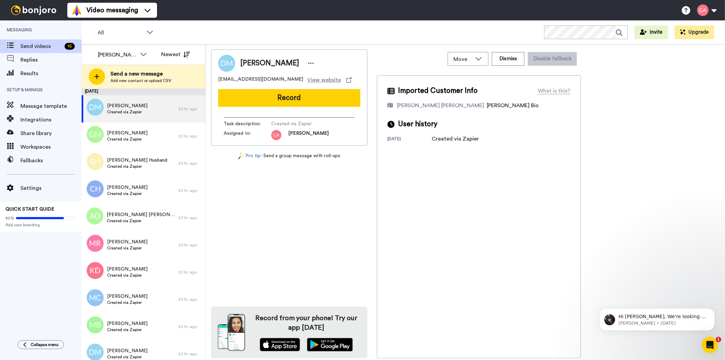
click at [254, 67] on span "Debi Marquette" at bounding box center [269, 63] width 59 height 10
click at [257, 67] on span "Debi Marquette" at bounding box center [269, 63] width 59 height 10
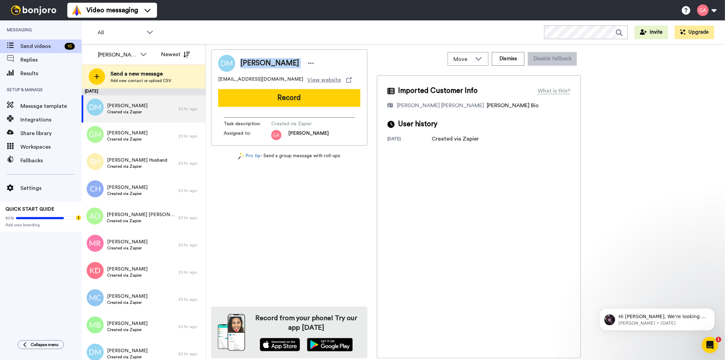
click at [260, 57] on div "Debi Marquette" at bounding box center [289, 63] width 142 height 17
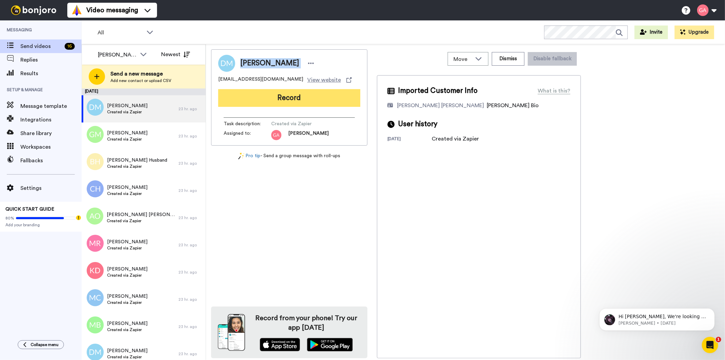
click at [321, 97] on button "Record" at bounding box center [289, 98] width 142 height 18
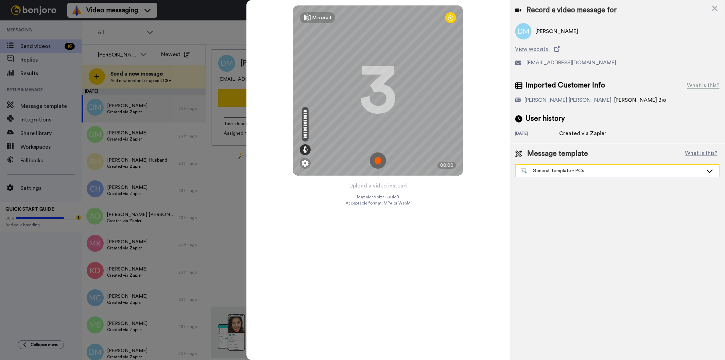
click at [561, 164] on div "General Template - PCs" at bounding box center [617, 170] width 204 height 13
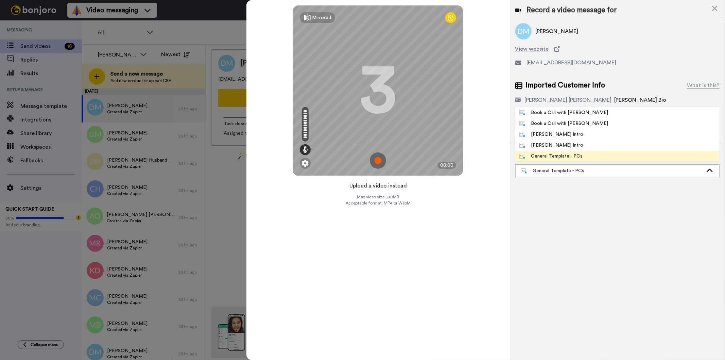
click at [373, 186] on button "Upload a video instead" at bounding box center [378, 185] width 62 height 9
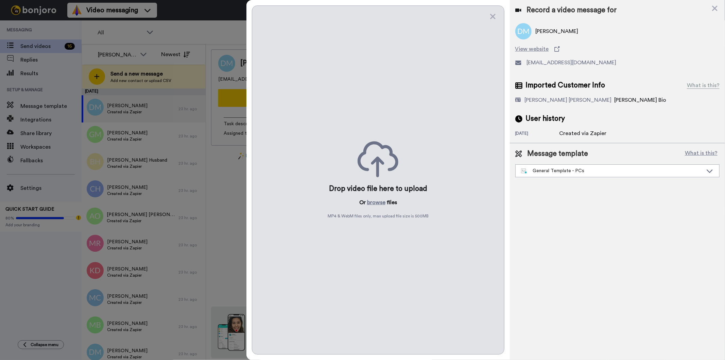
click at [374, 207] on div "Drop video file here to upload Or browse files MP4 & WebM files only, max uploa…" at bounding box center [378, 179] width 252 height 349
click at [376, 205] on button "browse" at bounding box center [376, 202] width 18 height 8
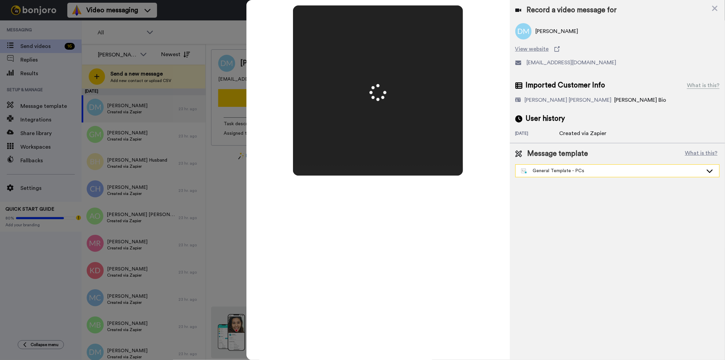
click at [595, 172] on div "General Template - PCs" at bounding box center [612, 170] width 182 height 7
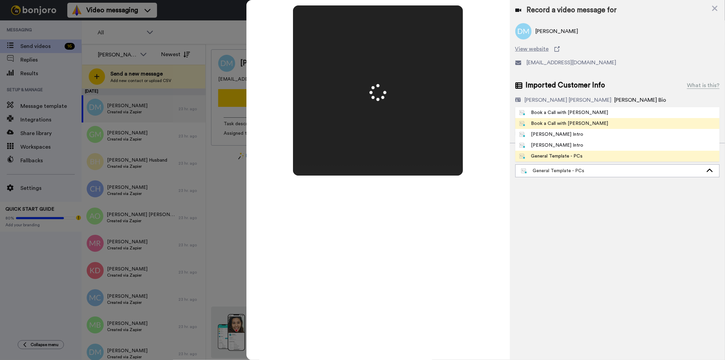
click at [570, 121] on div "Book a Call with [PERSON_NAME]" at bounding box center [563, 123] width 89 height 7
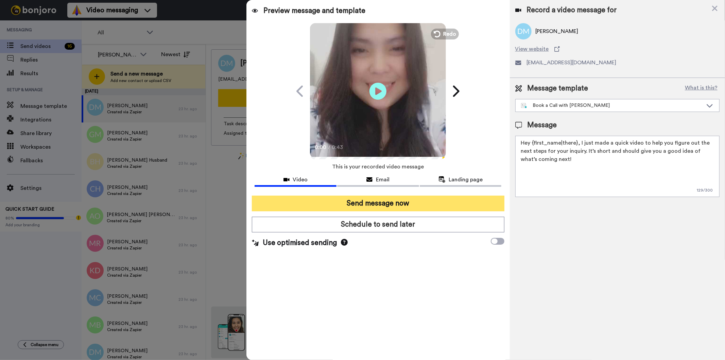
click at [415, 199] on button "Send message now" at bounding box center [378, 203] width 252 height 16
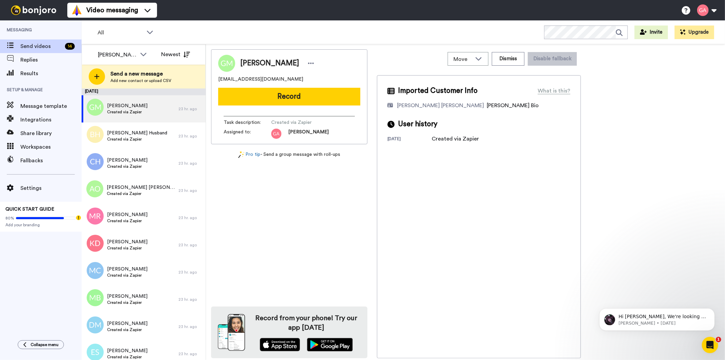
click at [277, 64] on span "[PERSON_NAME]" at bounding box center [269, 63] width 59 height 10
copy div "[PERSON_NAME]"
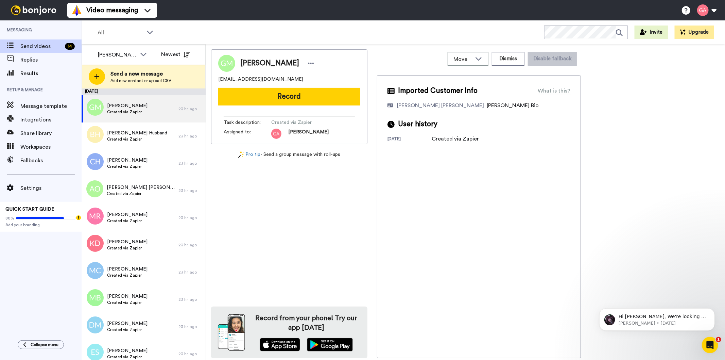
click at [309, 209] on div "[PERSON_NAME] [EMAIL_ADDRESS][DOMAIN_NAME] Record Task description : Created vi…" at bounding box center [289, 203] width 156 height 309
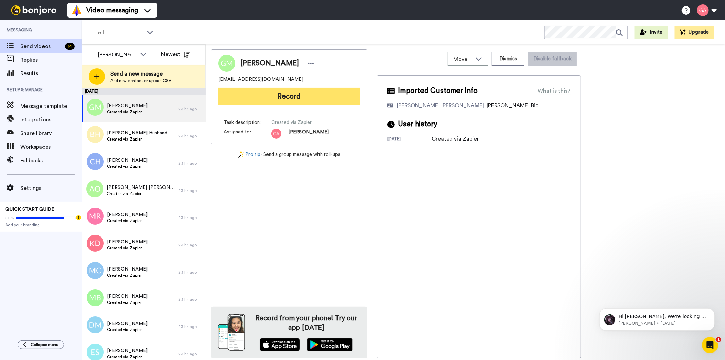
click at [312, 93] on button "Record" at bounding box center [289, 97] width 142 height 18
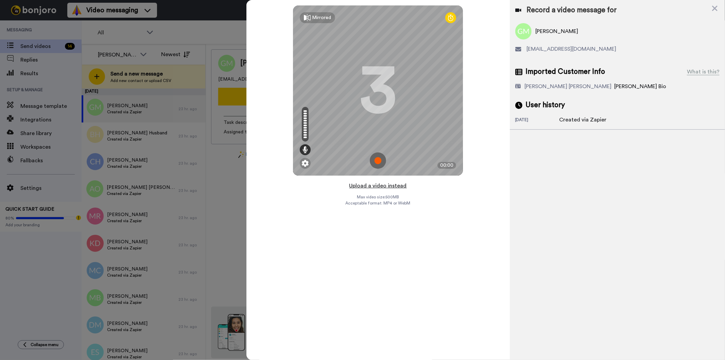
click at [396, 187] on button "Upload a video instead" at bounding box center [378, 185] width 62 height 9
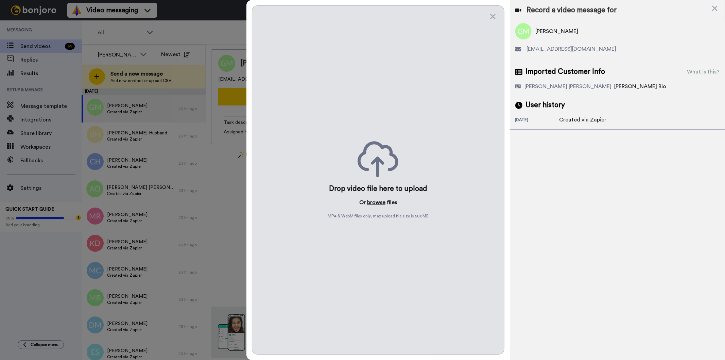
click at [380, 201] on button "browse" at bounding box center [376, 202] width 18 height 8
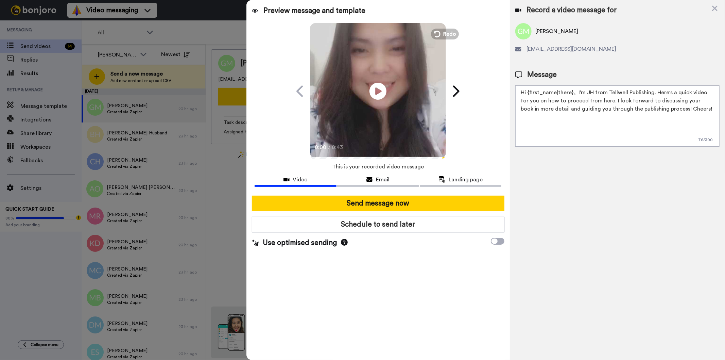
drag, startPoint x: 591, startPoint y: 90, endPoint x: 585, endPoint y: 92, distance: 7.0
click at [585, 92] on textarea "Hi {first_name|there}, I’m JH from Tellwell Publishing. Here's a quick video fo…" at bounding box center [617, 115] width 204 height 61
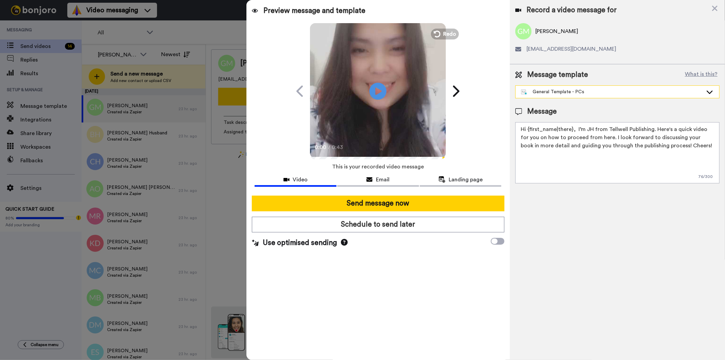
click at [573, 93] on div "General Template - PCs" at bounding box center [612, 91] width 182 height 7
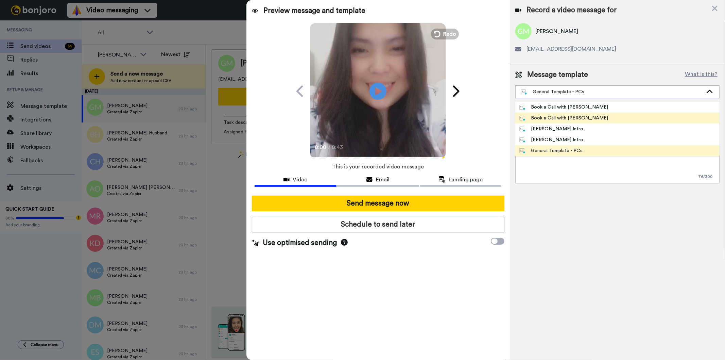
click at [576, 116] on div "Book a Call with [PERSON_NAME]" at bounding box center [563, 118] width 89 height 7
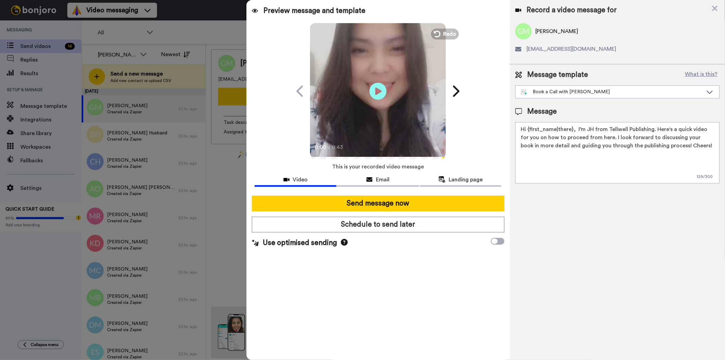
type textarea "Hey {first_name|there}, I just made a quick video to help you figure out the ne…"
drag, startPoint x: 604, startPoint y: 47, endPoint x: 527, endPoint y: 52, distance: 77.3
click at [527, 52] on div "gbmcfarland85@gmail.com" at bounding box center [617, 49] width 204 height 8
copy span "gbmcfarland85@gmail.com"
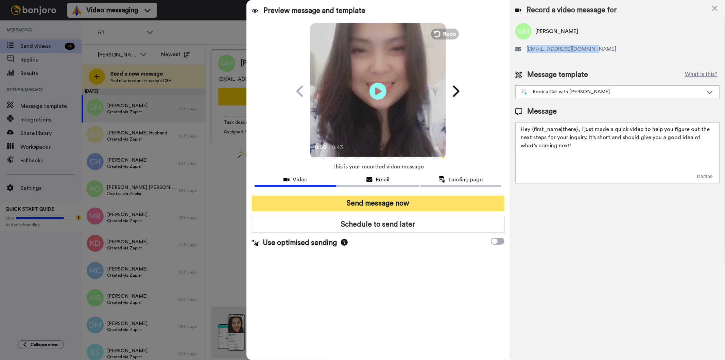
click at [354, 198] on button "Send message now" at bounding box center [378, 203] width 252 height 16
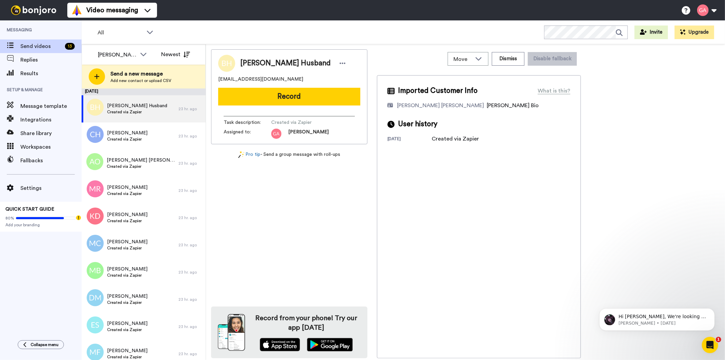
click at [273, 66] on span "[PERSON_NAME] Husband" at bounding box center [285, 63] width 90 height 10
click at [273, 66] on span "Bonita Husband" at bounding box center [285, 63] width 90 height 10
copy div "Bonita Husband"
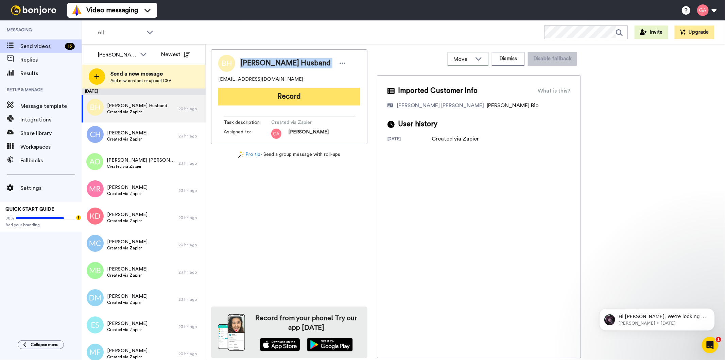
click at [324, 100] on button "Record" at bounding box center [289, 97] width 142 height 18
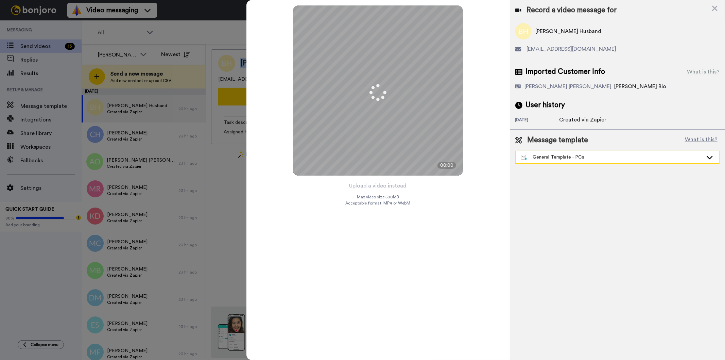
click at [573, 154] on div "General Template - PCs" at bounding box center [612, 157] width 182 height 7
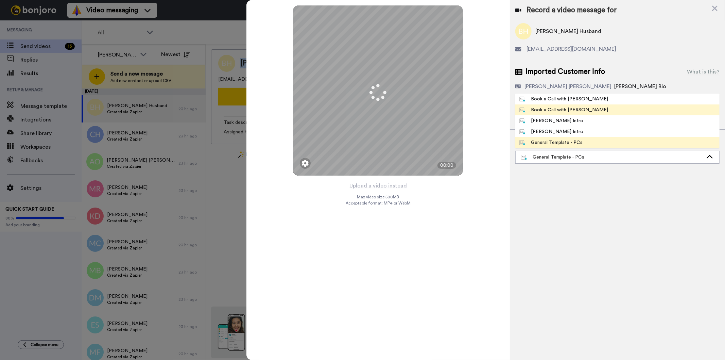
click at [572, 109] on div "Book a Call with [PERSON_NAME]" at bounding box center [563, 109] width 89 height 7
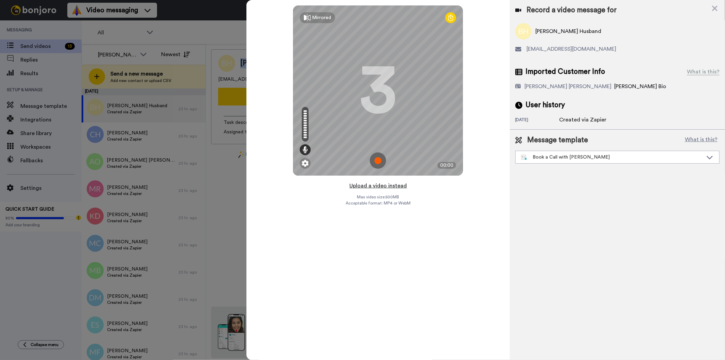
click at [399, 184] on button "Upload a video instead" at bounding box center [378, 185] width 62 height 9
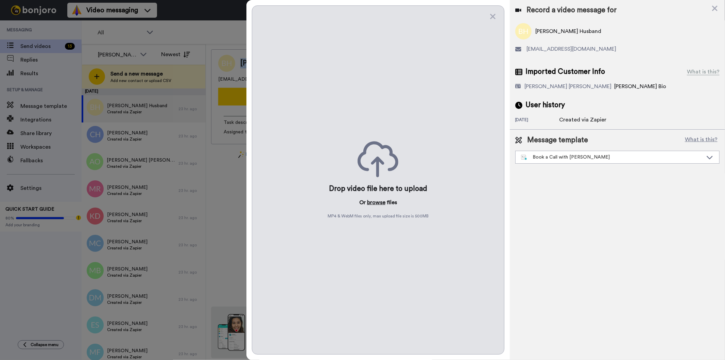
click at [375, 201] on button "browse" at bounding box center [376, 202] width 18 height 8
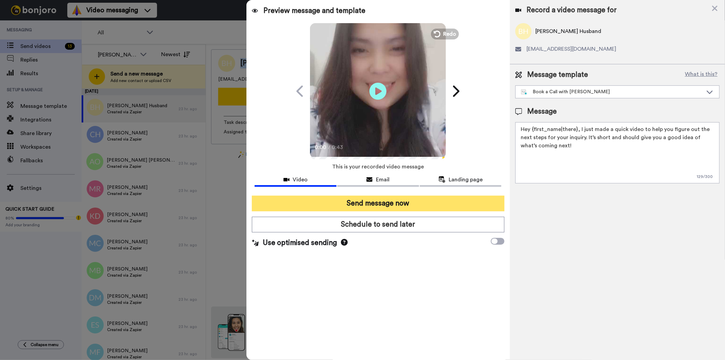
click at [430, 199] on button "Send message now" at bounding box center [378, 203] width 252 height 16
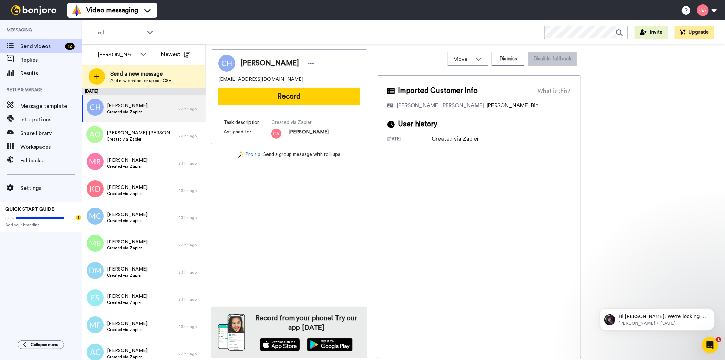
click at [313, 254] on div "[PERSON_NAME] [EMAIL_ADDRESS][DOMAIN_NAME] Record Task description : Created vi…" at bounding box center [289, 203] width 156 height 309
click at [271, 62] on span "[PERSON_NAME]" at bounding box center [269, 63] width 59 height 10
copy div "[PERSON_NAME]"
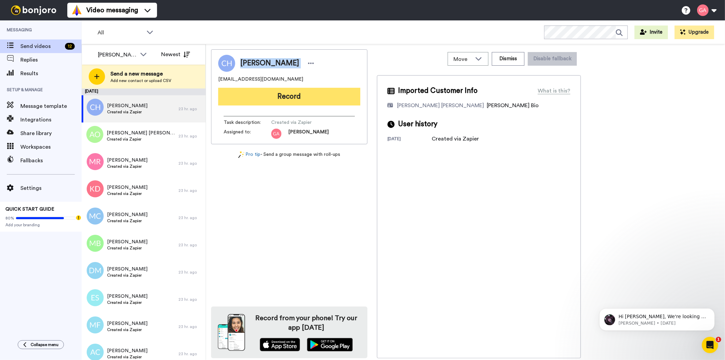
click at [273, 91] on button "Record" at bounding box center [289, 97] width 142 height 18
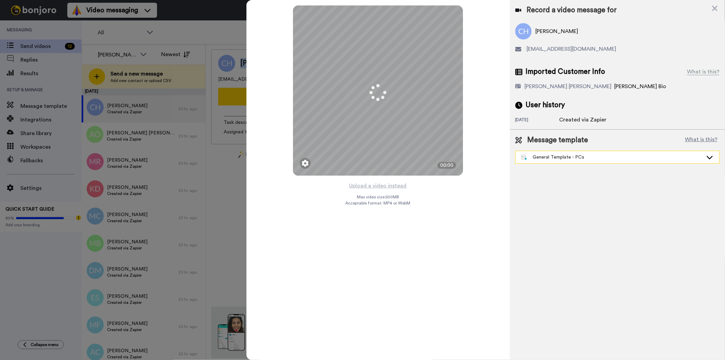
click at [549, 155] on div "General Template - PCs" at bounding box center [612, 157] width 182 height 7
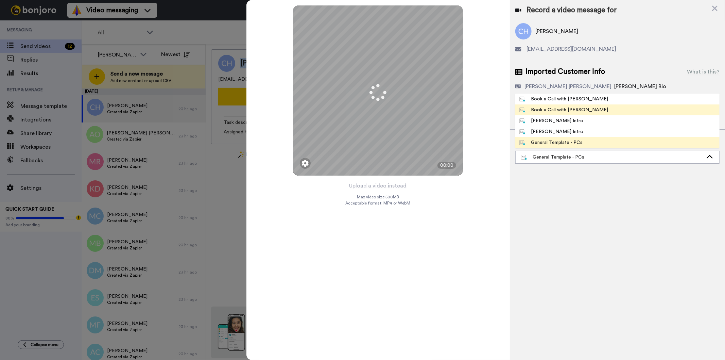
click at [558, 109] on div "Book a Call with [PERSON_NAME]" at bounding box center [563, 109] width 89 height 7
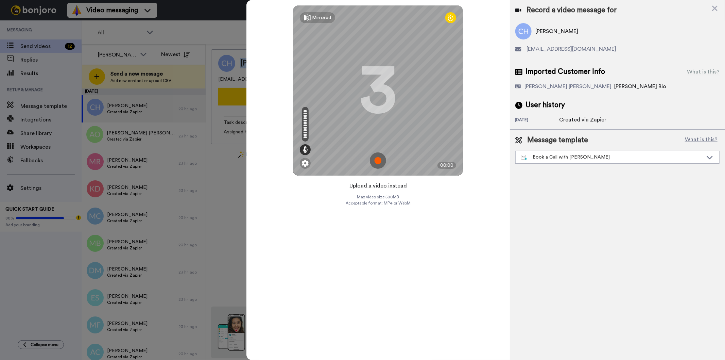
click at [395, 185] on button "Upload a video instead" at bounding box center [378, 185] width 62 height 9
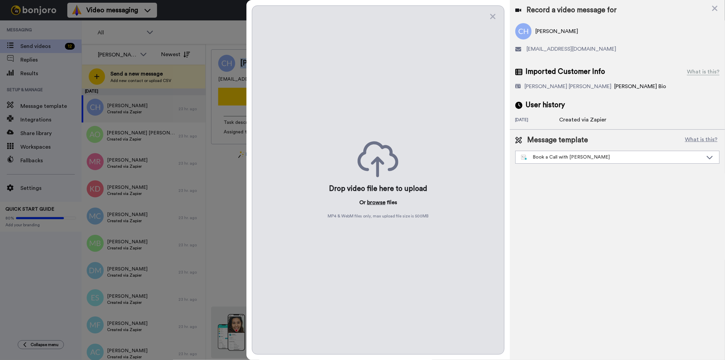
click at [378, 204] on button "browse" at bounding box center [376, 202] width 18 height 8
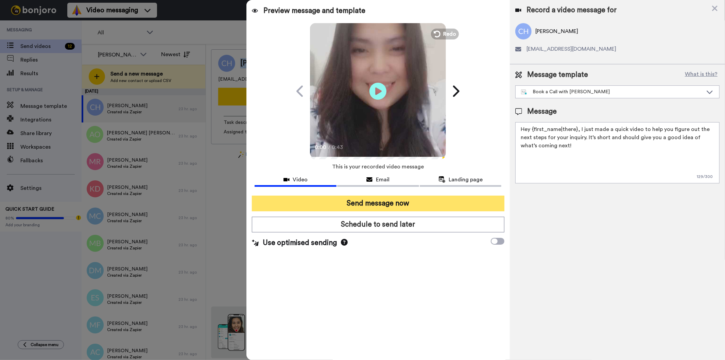
click at [366, 198] on button "Send message now" at bounding box center [378, 203] width 252 height 16
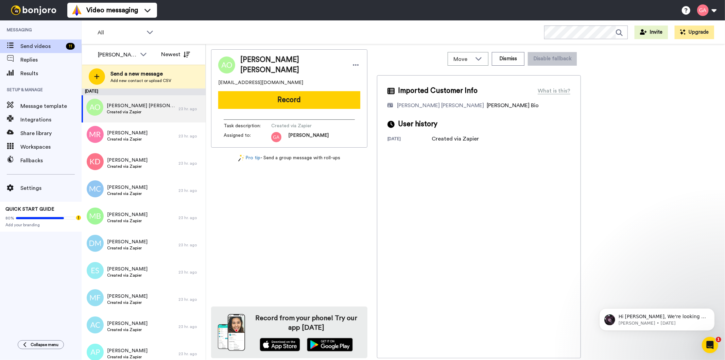
click at [275, 62] on span "[PERSON_NAME] [PERSON_NAME]" at bounding box center [292, 65] width 104 height 20
copy div "[PERSON_NAME] [PERSON_NAME]"
click at [318, 96] on button "Record" at bounding box center [289, 100] width 142 height 18
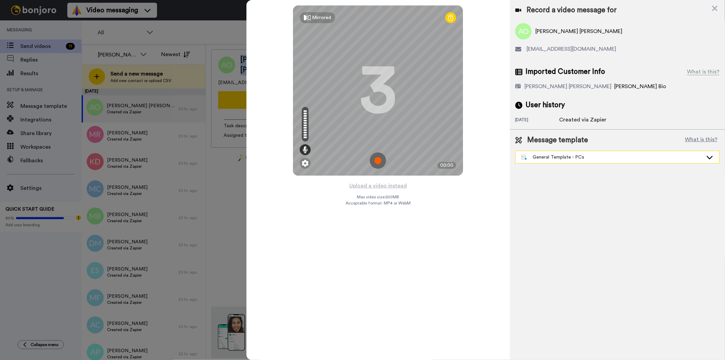
click at [545, 161] on div "General Template - PCs" at bounding box center [618, 157] width 204 height 12
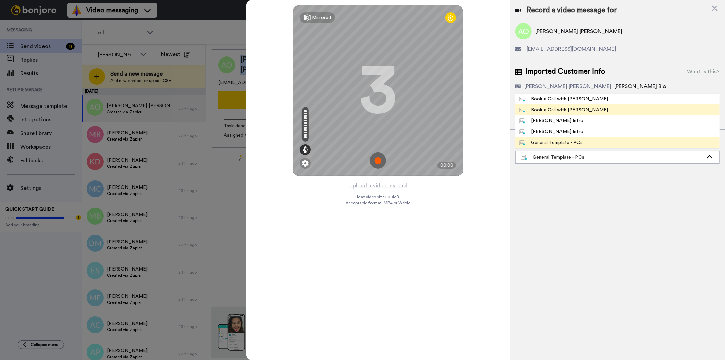
click at [565, 107] on div "Book a Call with [PERSON_NAME]" at bounding box center [563, 109] width 89 height 7
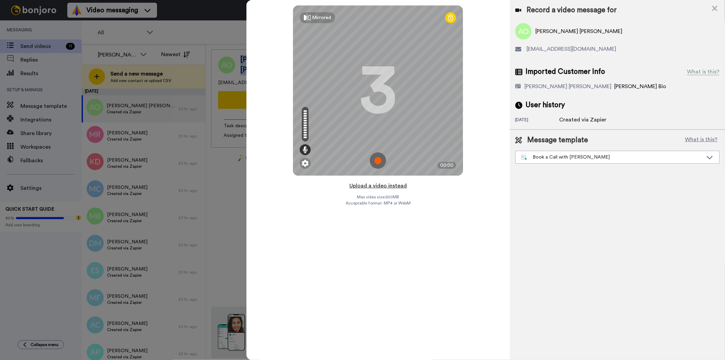
click at [381, 184] on button "Upload a video instead" at bounding box center [378, 185] width 62 height 9
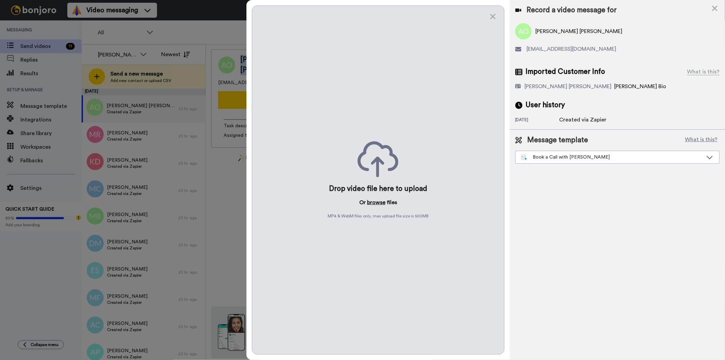
click at [376, 199] on button "browse" at bounding box center [376, 202] width 18 height 8
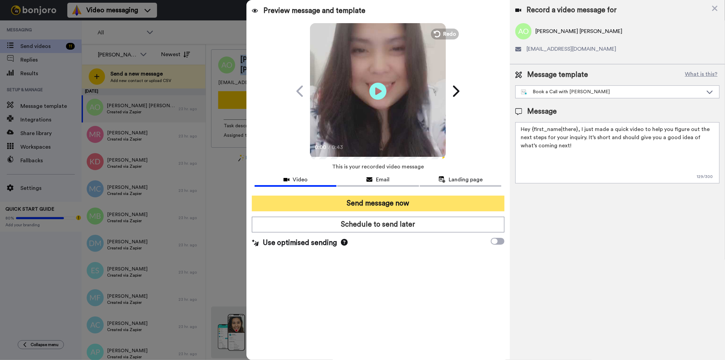
click at [424, 205] on button "Send message now" at bounding box center [378, 203] width 252 height 16
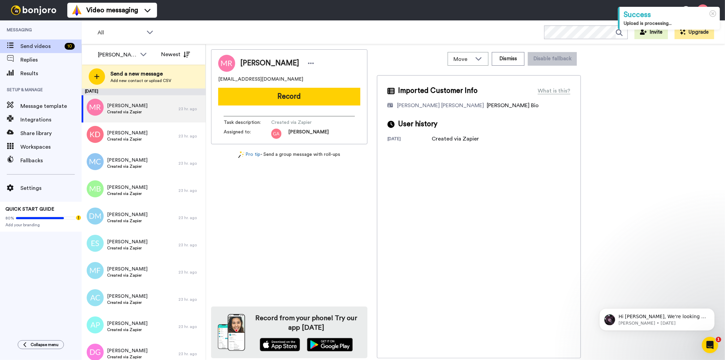
click at [261, 65] on span "Marlena Roberts" at bounding box center [269, 63] width 59 height 10
copy div "Marlena Roberts"
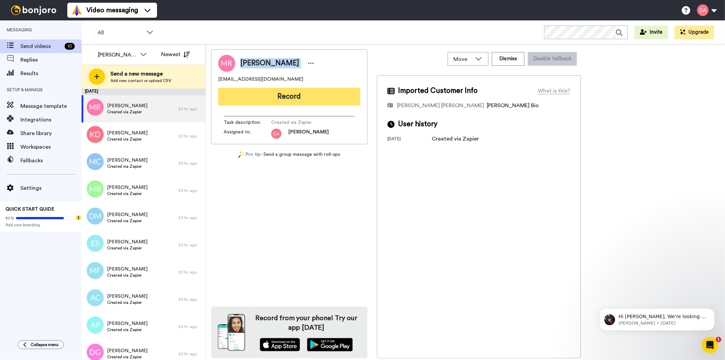
click at [296, 97] on button "Record" at bounding box center [289, 97] width 142 height 18
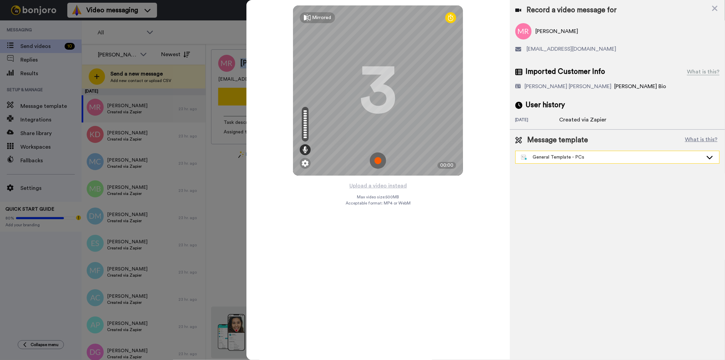
click at [585, 155] on div "General Template - PCs" at bounding box center [612, 157] width 182 height 7
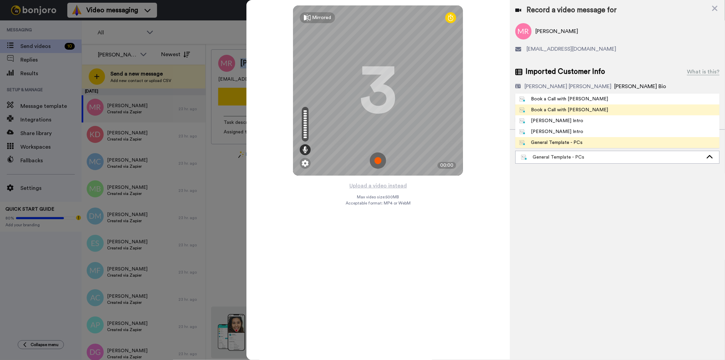
click at [576, 111] on div "Book a Call with [PERSON_NAME]" at bounding box center [563, 109] width 89 height 7
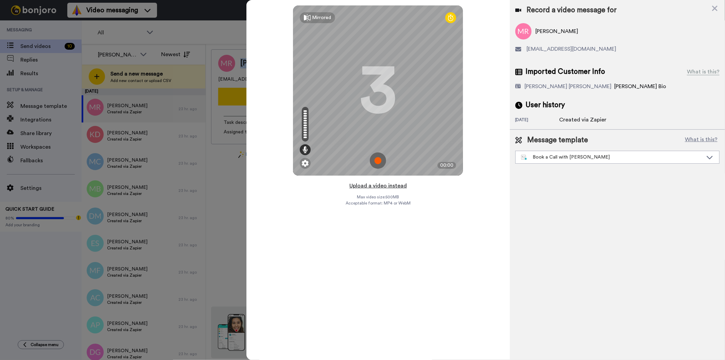
click at [377, 187] on button "Upload a video instead" at bounding box center [378, 185] width 62 height 9
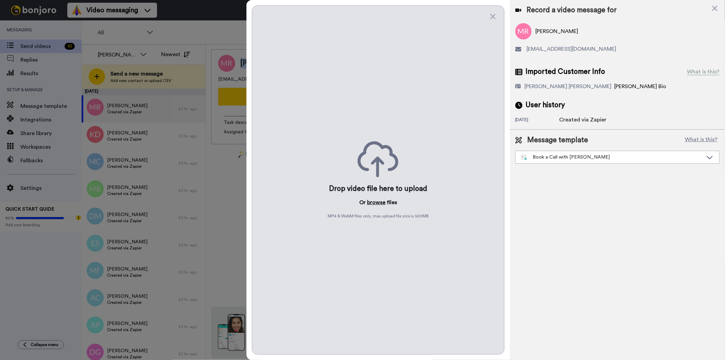
click at [375, 206] on button "browse" at bounding box center [376, 202] width 18 height 8
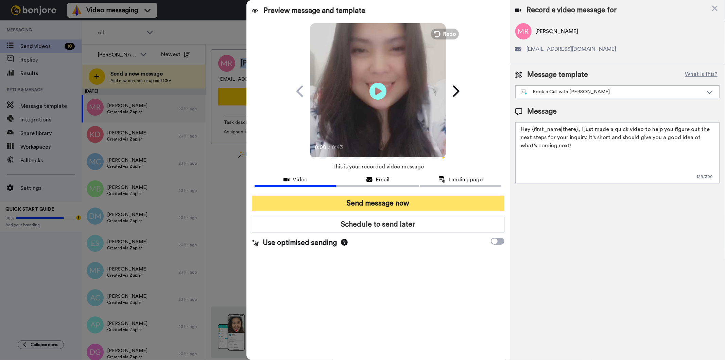
click at [405, 207] on button "Send message now" at bounding box center [378, 203] width 252 height 16
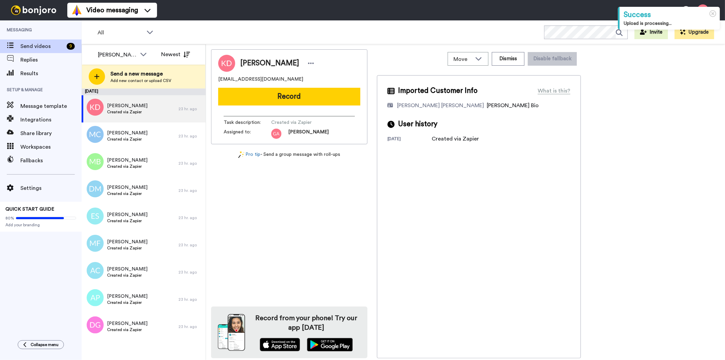
click at [256, 58] on span "[PERSON_NAME]" at bounding box center [269, 63] width 59 height 10
copy div "[PERSON_NAME]"
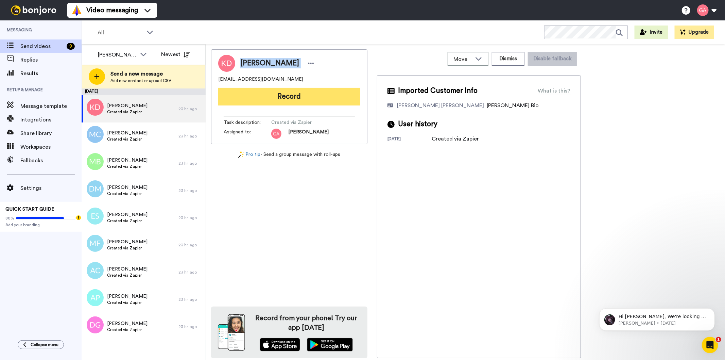
click at [287, 92] on button "Record" at bounding box center [289, 97] width 142 height 18
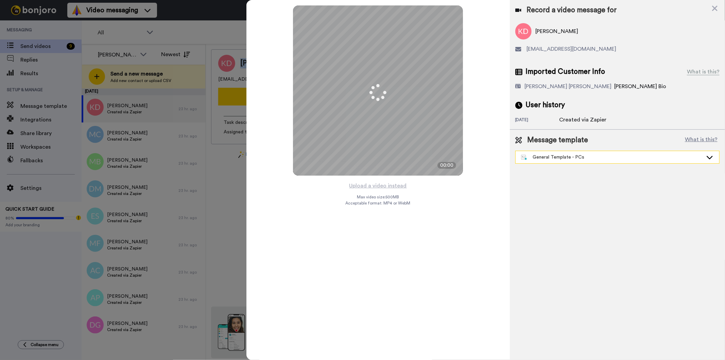
click at [572, 158] on div "General Template - PCs" at bounding box center [612, 157] width 182 height 7
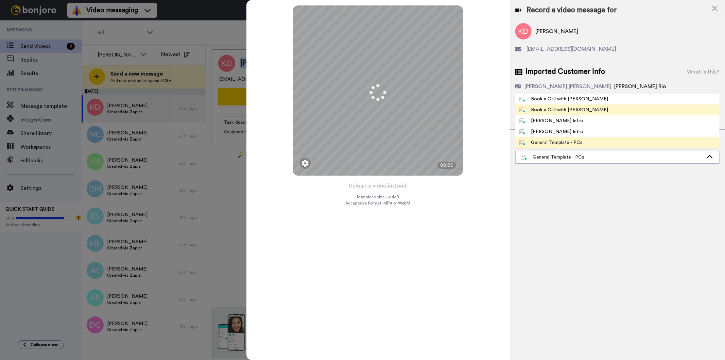
click at [570, 109] on div "Book a Call with [PERSON_NAME]" at bounding box center [563, 109] width 89 height 7
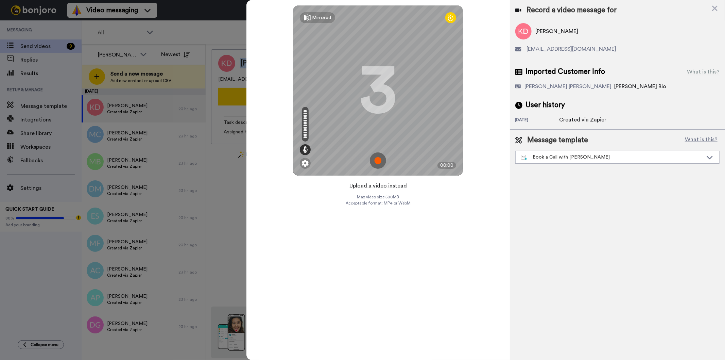
click at [393, 186] on button "Upload a video instead" at bounding box center [378, 185] width 62 height 9
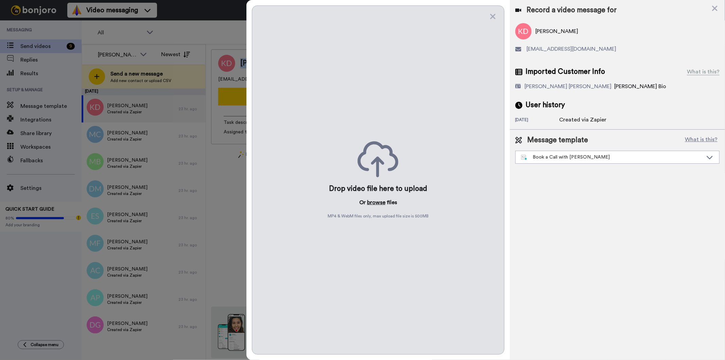
click at [376, 202] on button "browse" at bounding box center [376, 202] width 18 height 8
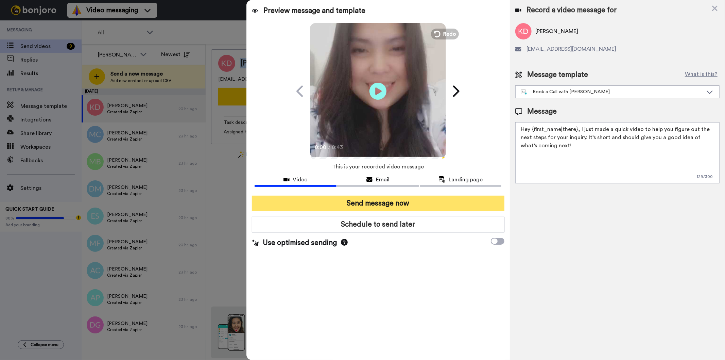
click at [450, 205] on button "Send message now" at bounding box center [378, 203] width 252 height 16
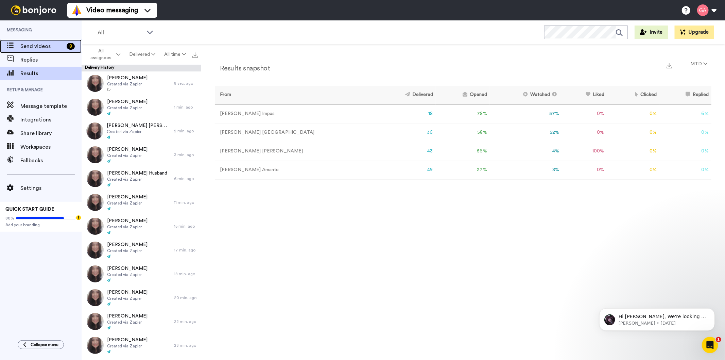
click at [32, 48] on span "Send videos" at bounding box center [42, 46] width 44 height 8
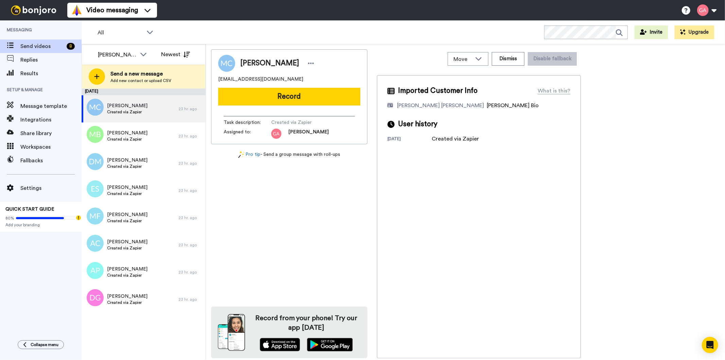
click at [264, 66] on span "Marilyn Clark" at bounding box center [269, 63] width 59 height 10
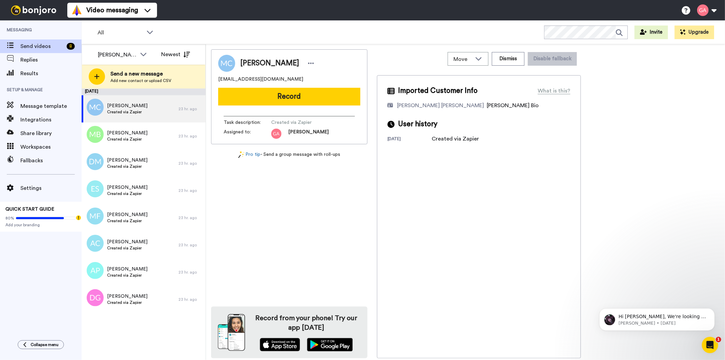
click at [264, 61] on span "Marilyn Clark" at bounding box center [269, 63] width 59 height 10
copy div "Marilyn Clark"
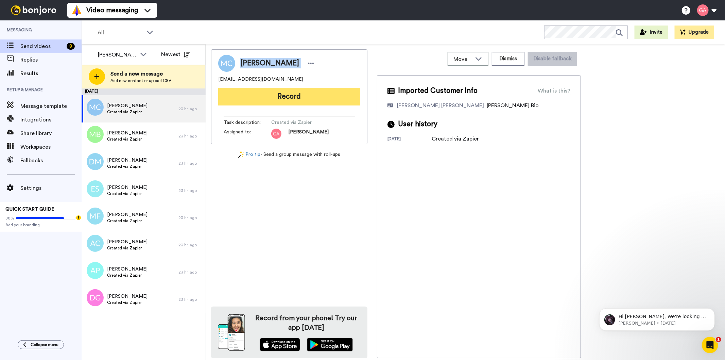
click at [326, 96] on button "Record" at bounding box center [289, 97] width 142 height 18
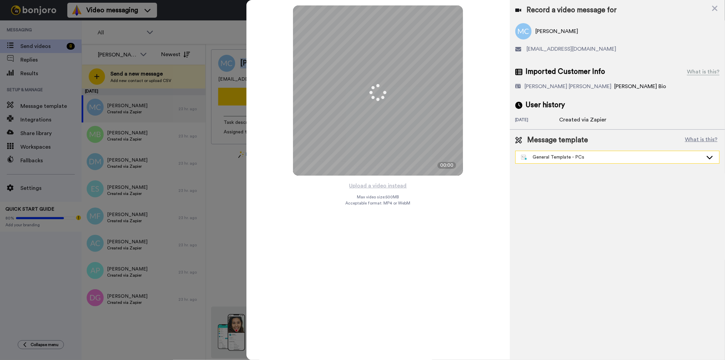
click at [556, 160] on div "General Template - PCs" at bounding box center [612, 157] width 182 height 7
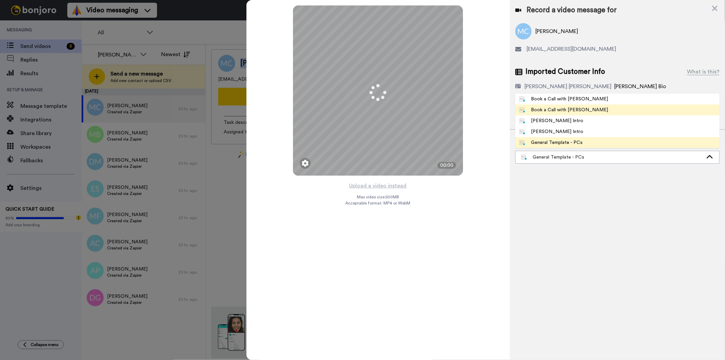
click at [563, 107] on div "Book a Call with [PERSON_NAME]" at bounding box center [563, 109] width 89 height 7
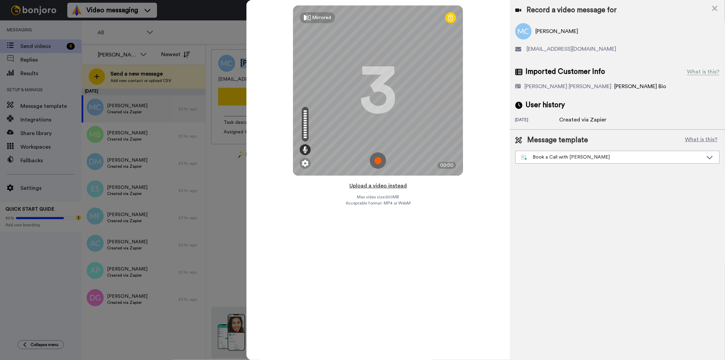
click at [382, 186] on button "Upload a video instead" at bounding box center [378, 185] width 62 height 9
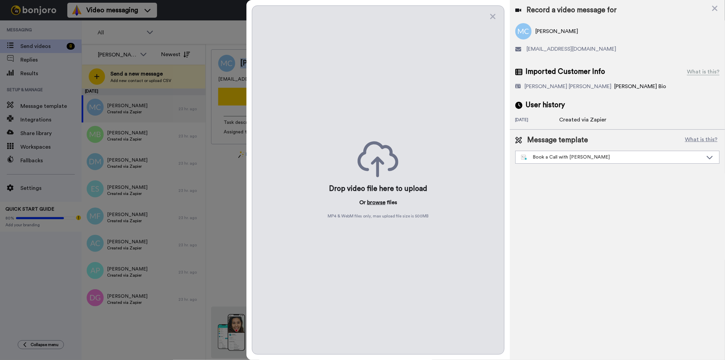
click at [374, 206] on button "browse" at bounding box center [376, 202] width 18 height 8
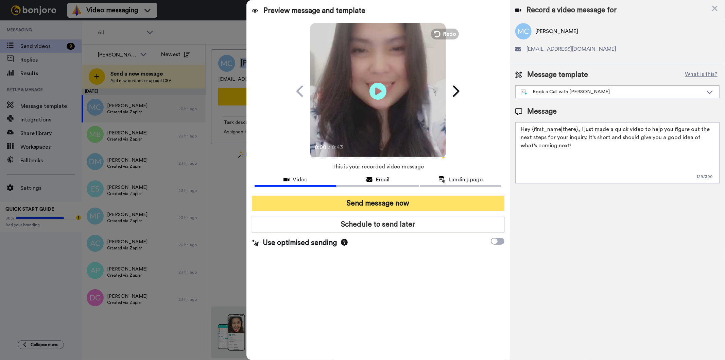
click at [326, 203] on button "Send message now" at bounding box center [378, 203] width 252 height 16
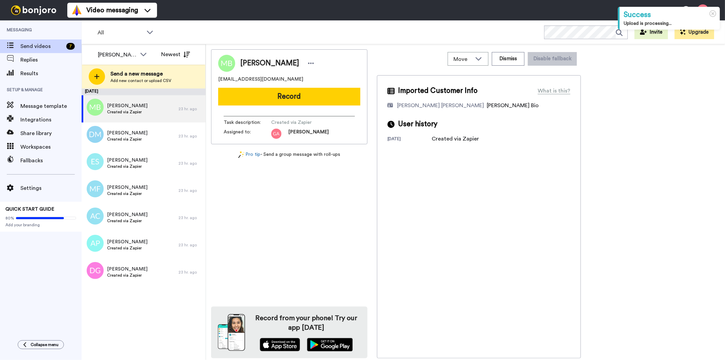
click at [273, 66] on span "[PERSON_NAME]" at bounding box center [269, 63] width 59 height 10
copy div "[PERSON_NAME]"
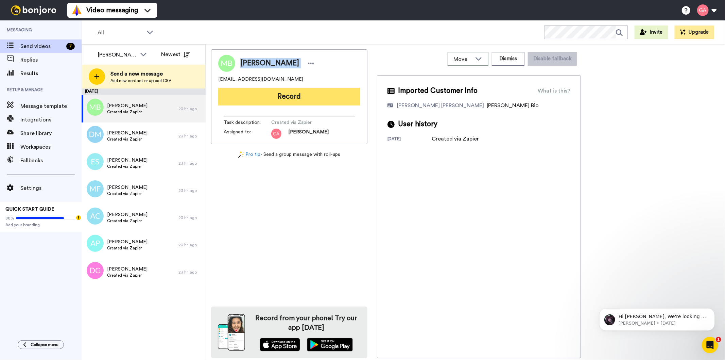
click at [305, 99] on button "Record" at bounding box center [289, 97] width 142 height 18
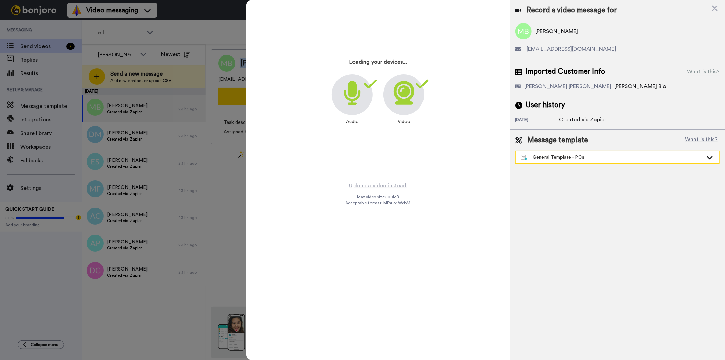
click at [541, 157] on div "General Template - PCs" at bounding box center [612, 157] width 182 height 7
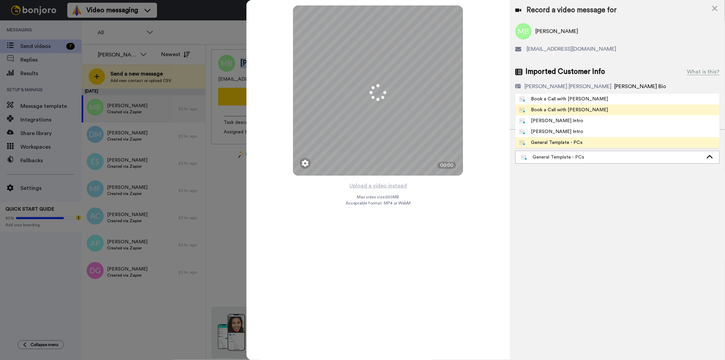
click at [543, 108] on div "Book a Call with [PERSON_NAME]" at bounding box center [563, 109] width 89 height 7
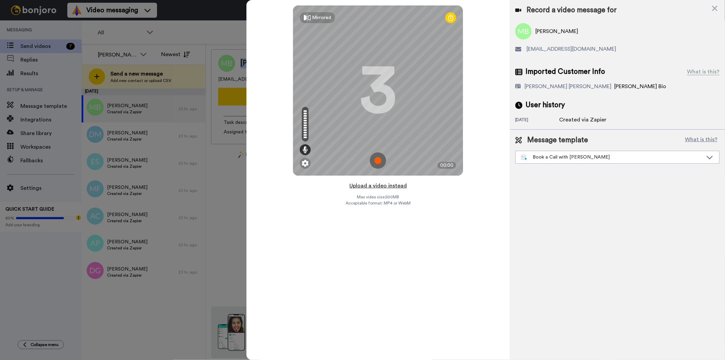
click at [379, 185] on button "Upload a video instead" at bounding box center [378, 185] width 62 height 9
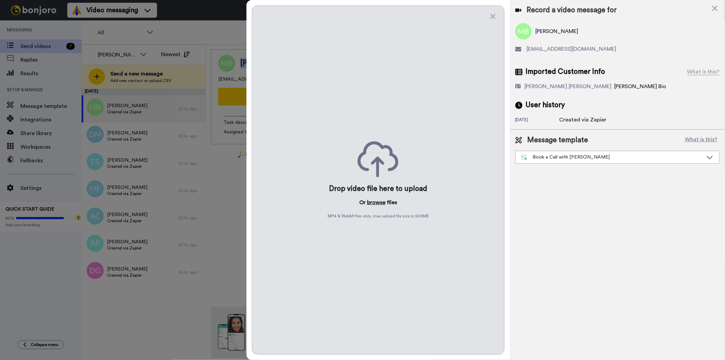
click at [376, 204] on button "browse" at bounding box center [376, 202] width 18 height 8
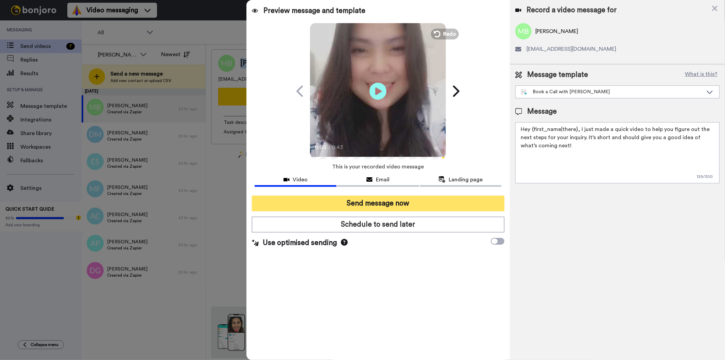
click at [395, 205] on button "Send message now" at bounding box center [378, 203] width 252 height 16
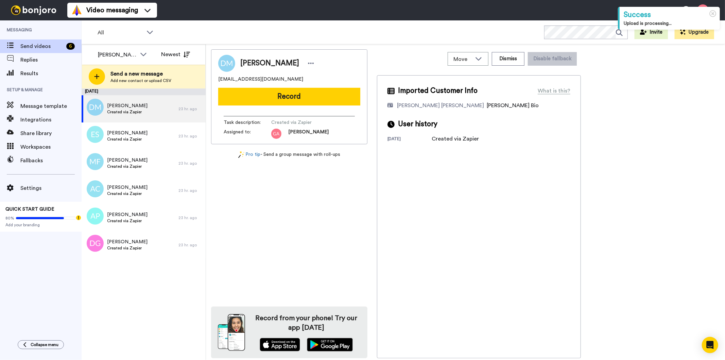
click at [258, 59] on span "[PERSON_NAME]" at bounding box center [269, 63] width 59 height 10
copy div "[PERSON_NAME]"
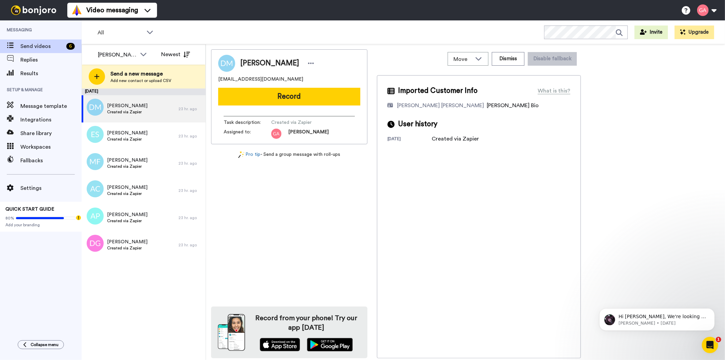
click at [287, 232] on div "[PERSON_NAME] [EMAIL_ADDRESS][DOMAIN_NAME] Record Task description : Created vi…" at bounding box center [289, 203] width 156 height 309
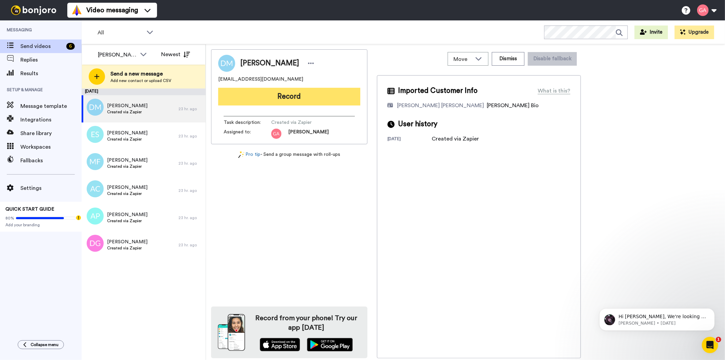
click at [297, 97] on button "Record" at bounding box center [289, 97] width 142 height 18
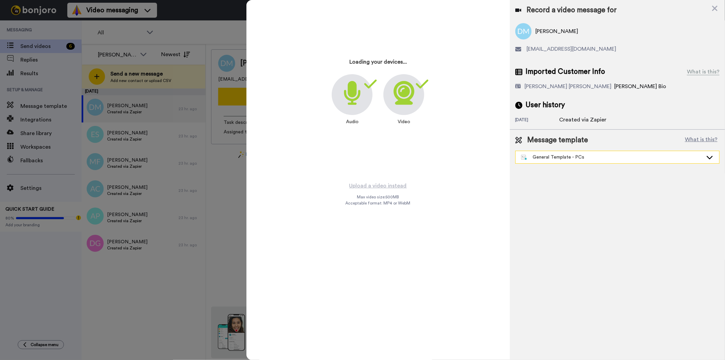
click at [635, 154] on div "General Template - PCs" at bounding box center [612, 157] width 182 height 7
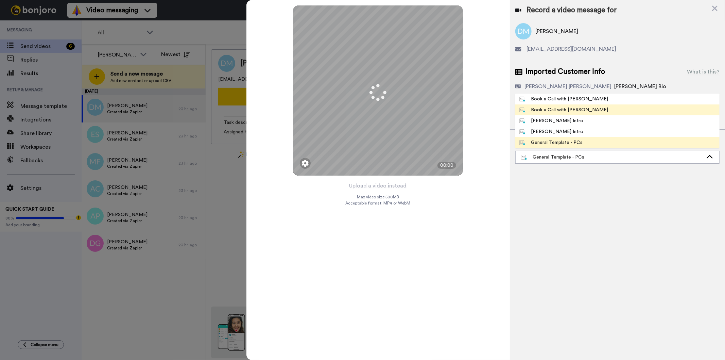
click at [552, 108] on div "Book a Call with [PERSON_NAME]" at bounding box center [563, 109] width 89 height 7
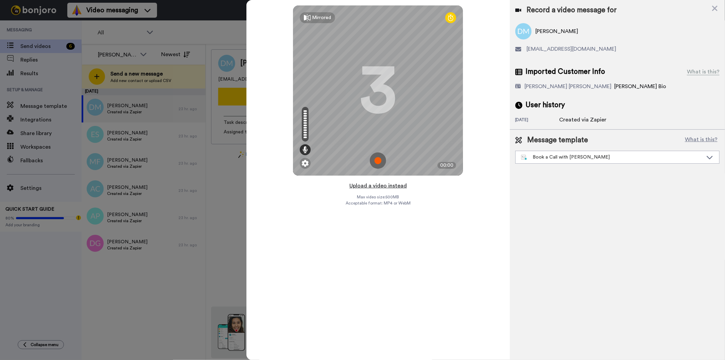
click at [385, 188] on button "Upload a video instead" at bounding box center [378, 185] width 62 height 9
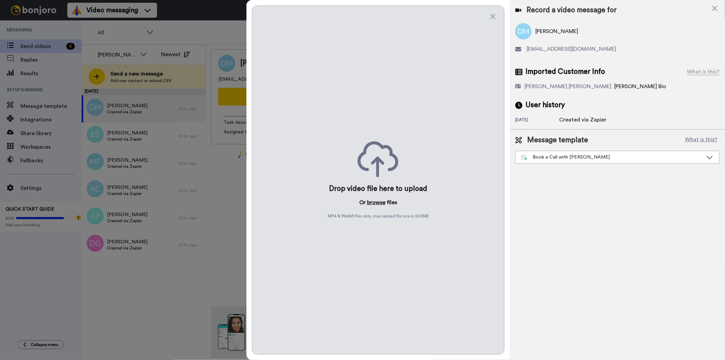
click at [377, 202] on button "browse" at bounding box center [376, 202] width 18 height 8
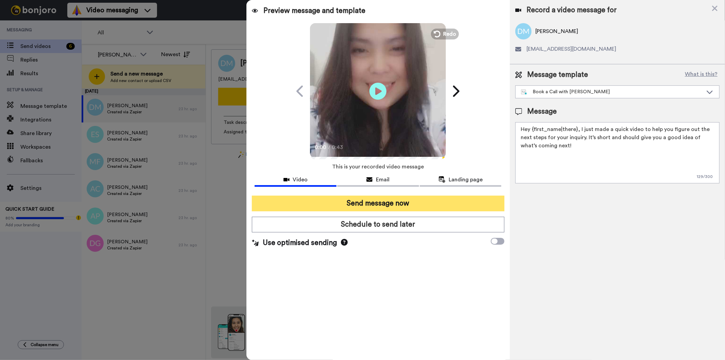
click at [396, 201] on button "Send message now" at bounding box center [378, 203] width 252 height 16
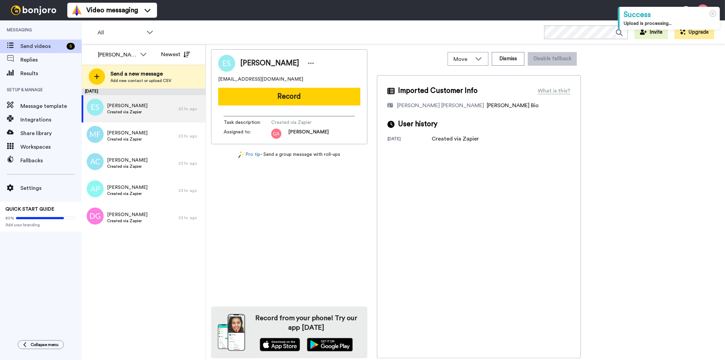
click at [256, 65] on span "[PERSON_NAME]" at bounding box center [269, 63] width 59 height 10
copy div "[PERSON_NAME]"
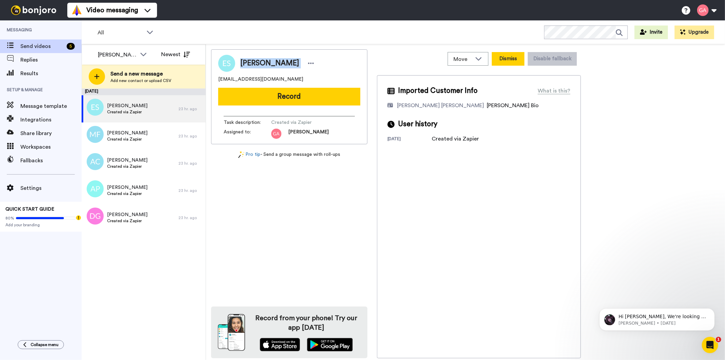
click at [498, 59] on button "Dismiss" at bounding box center [508, 59] width 33 height 14
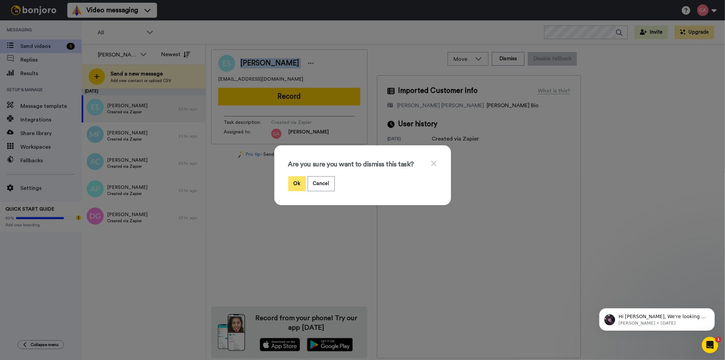
click at [294, 181] on button "Ok" at bounding box center [297, 183] width 18 height 15
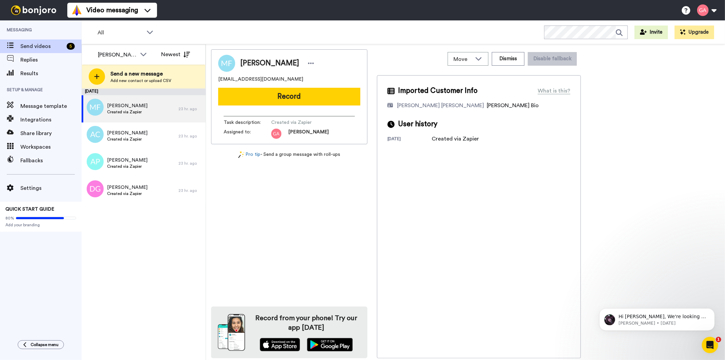
click at [263, 66] on span "[PERSON_NAME]" at bounding box center [269, 63] width 59 height 10
copy div "[PERSON_NAME]"
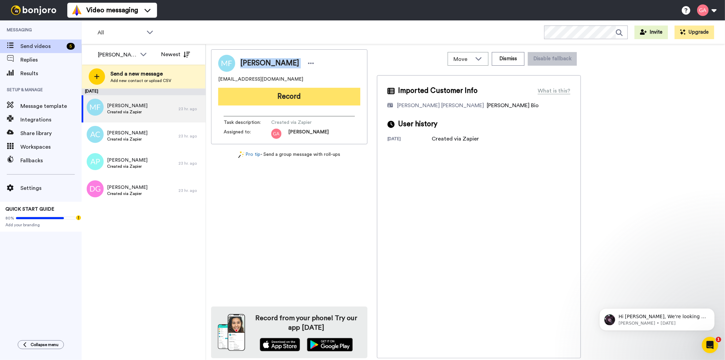
click at [313, 92] on button "Record" at bounding box center [289, 97] width 142 height 18
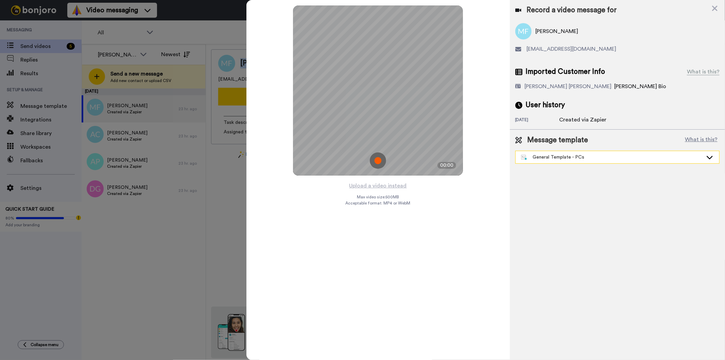
click at [578, 156] on div "General Template - PCs" at bounding box center [612, 157] width 182 height 7
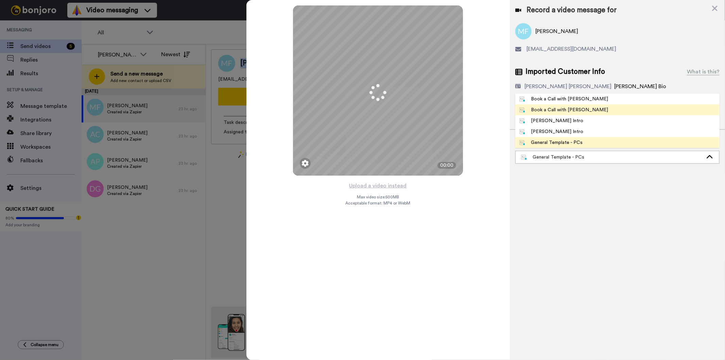
click at [548, 111] on div "Book a Call with [PERSON_NAME]" at bounding box center [563, 109] width 89 height 7
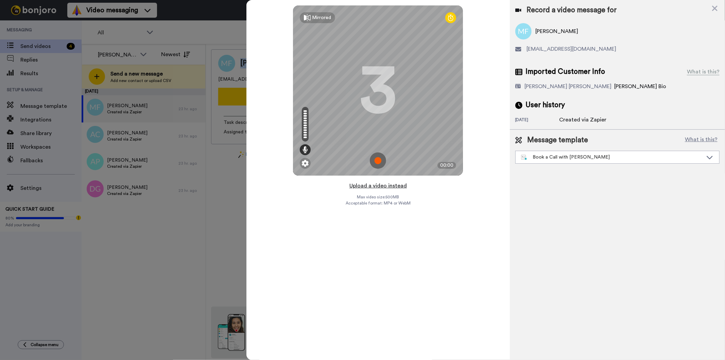
click at [389, 186] on button "Upload a video instead" at bounding box center [378, 185] width 62 height 9
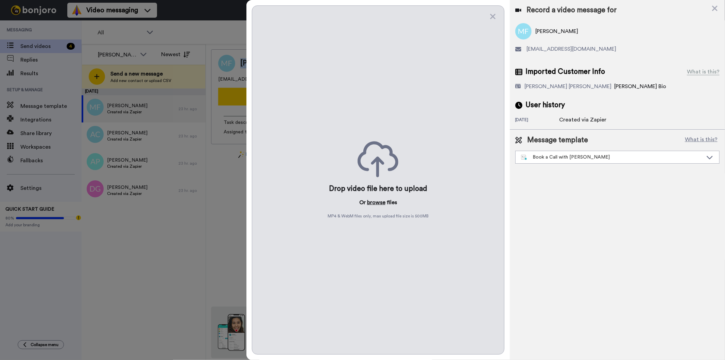
click at [378, 204] on button "browse" at bounding box center [376, 202] width 18 height 8
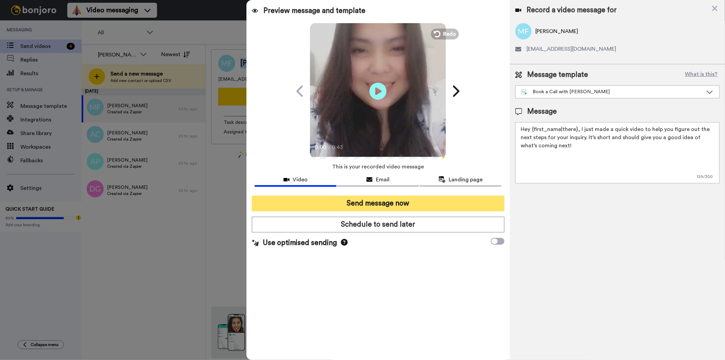
click at [402, 199] on button "Send message now" at bounding box center [378, 203] width 252 height 16
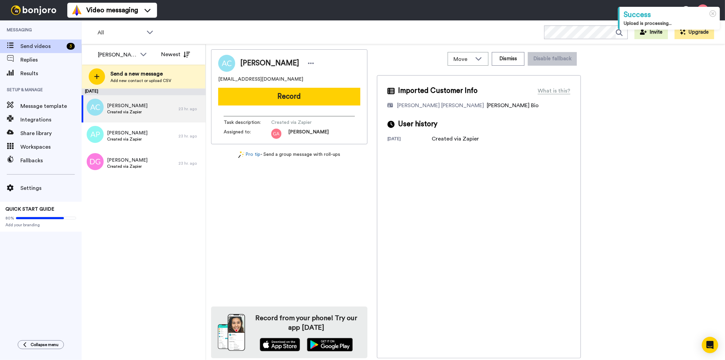
click at [262, 59] on span "[PERSON_NAME]" at bounding box center [269, 63] width 59 height 10
copy div "[PERSON_NAME]"
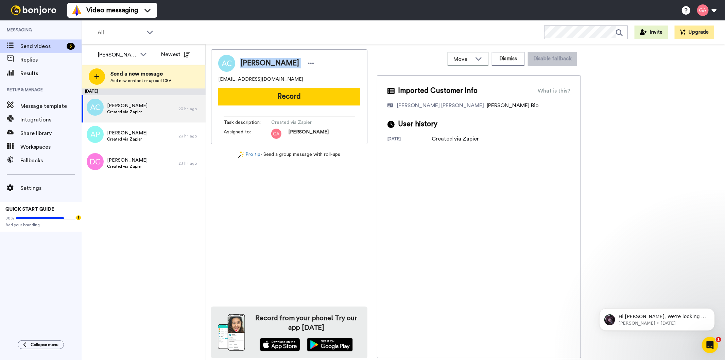
click at [343, 239] on div "[PERSON_NAME] [EMAIL_ADDRESS][DOMAIN_NAME] Record Task description : Created vi…" at bounding box center [289, 203] width 156 height 309
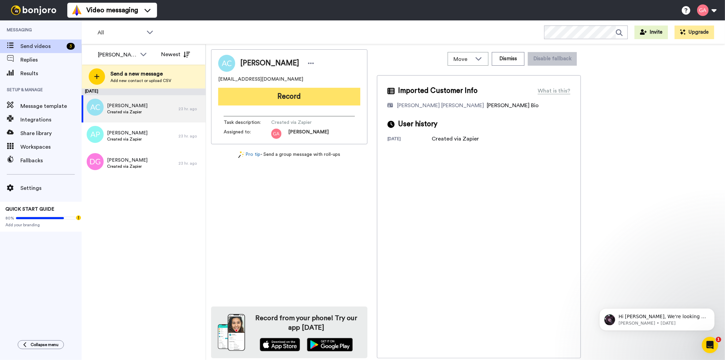
click at [276, 90] on button "Record" at bounding box center [289, 97] width 142 height 18
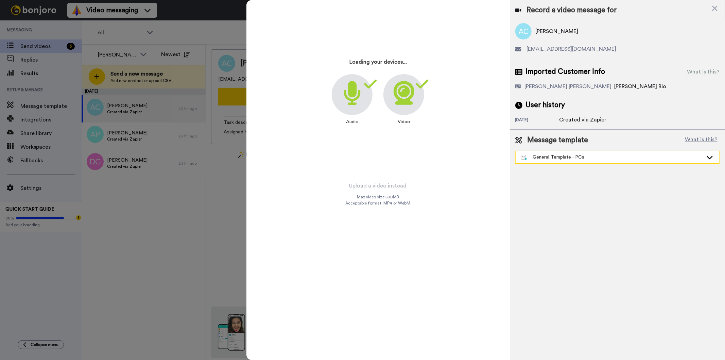
click at [570, 159] on div "General Template - PCs" at bounding box center [612, 157] width 182 height 7
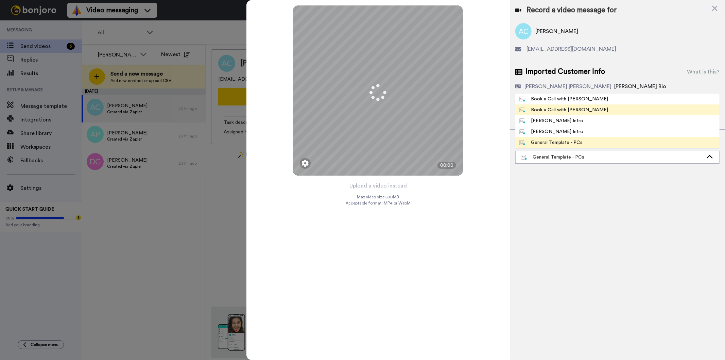
click at [568, 109] on div "Book a Call with [PERSON_NAME]" at bounding box center [563, 109] width 89 height 7
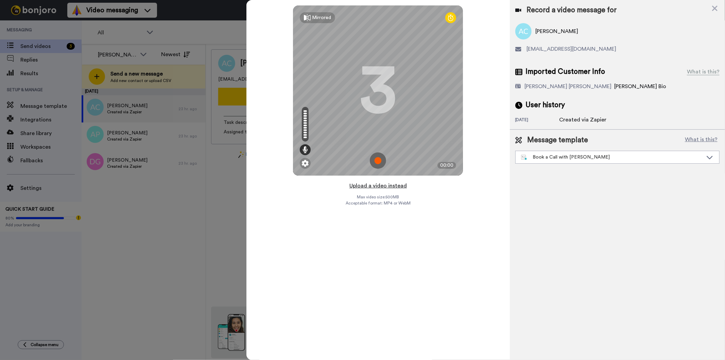
click at [383, 185] on button "Upload a video instead" at bounding box center [378, 185] width 62 height 9
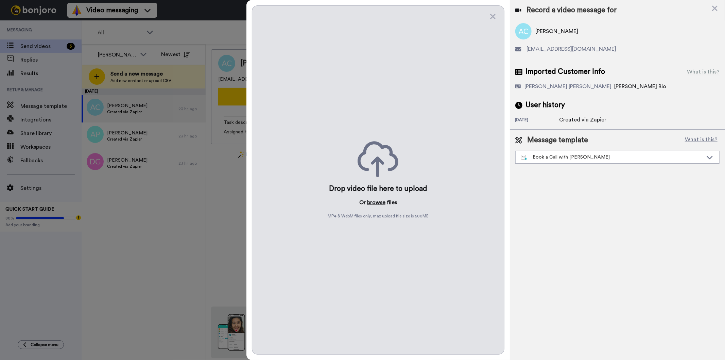
click at [377, 203] on button "browse" at bounding box center [376, 202] width 18 height 8
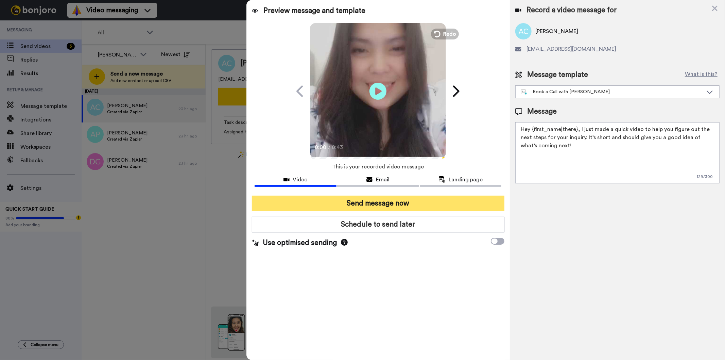
click at [355, 196] on button "Send message now" at bounding box center [378, 203] width 252 height 16
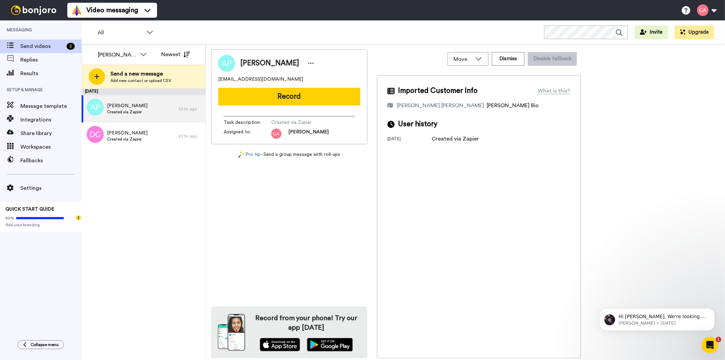
click at [262, 59] on span "[PERSON_NAME]" at bounding box center [269, 63] width 59 height 10
copy div "[PERSON_NAME]"
click at [331, 238] on div "[PERSON_NAME] [EMAIL_ADDRESS][DOMAIN_NAME] Record Task description : Created vi…" at bounding box center [289, 203] width 156 height 309
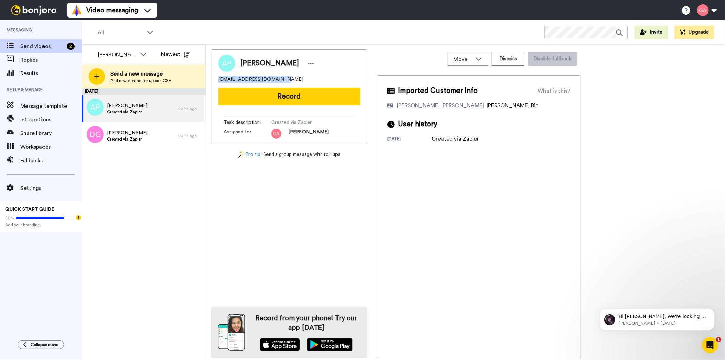
drag, startPoint x: 278, startPoint y: 77, endPoint x: 213, endPoint y: 75, distance: 64.3
click at [213, 75] on div "[PERSON_NAME] [EMAIL_ADDRESS][DOMAIN_NAME] Record Task description : Created vi…" at bounding box center [289, 96] width 156 height 95
copy span "[EMAIL_ADDRESS][DOMAIN_NAME]"
click at [307, 229] on div "[PERSON_NAME] [EMAIL_ADDRESS][DOMAIN_NAME] Record Task description : Created vi…" at bounding box center [289, 203] width 156 height 309
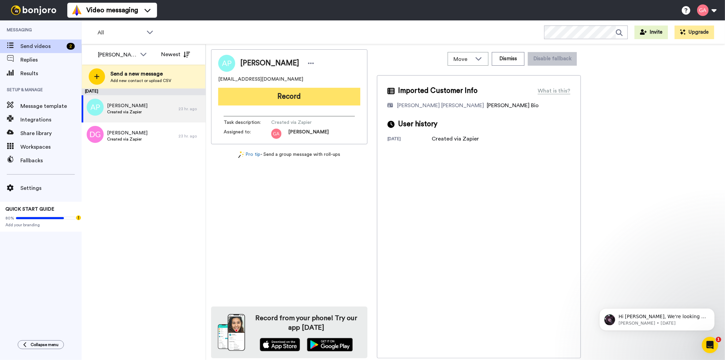
click at [316, 90] on button "Record" at bounding box center [289, 97] width 142 height 18
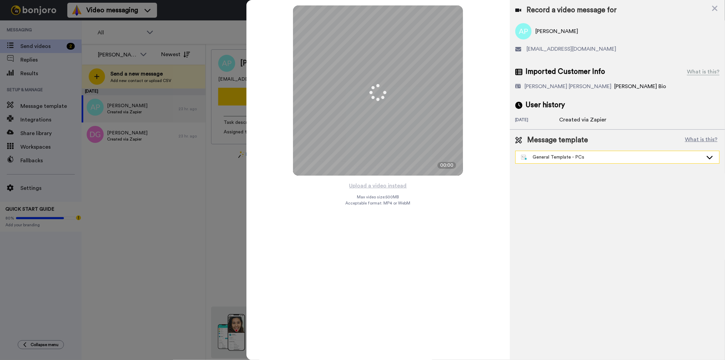
click at [589, 155] on div "General Template - PCs" at bounding box center [612, 157] width 182 height 7
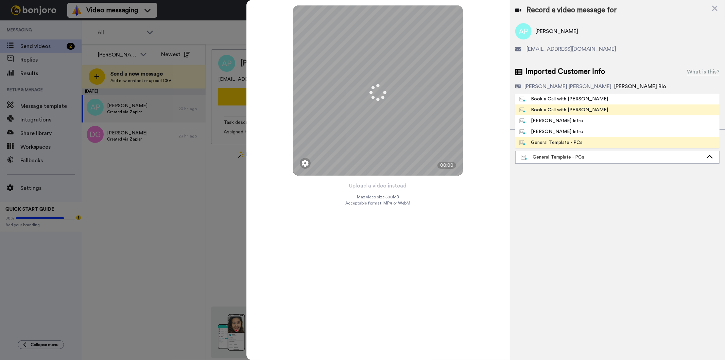
click at [570, 106] on div "Book a Call with [PERSON_NAME]" at bounding box center [563, 109] width 89 height 7
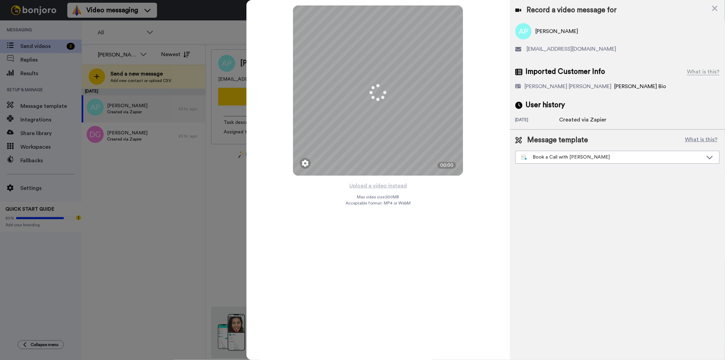
click at [383, 188] on button "Upload a video instead" at bounding box center [378, 185] width 62 height 9
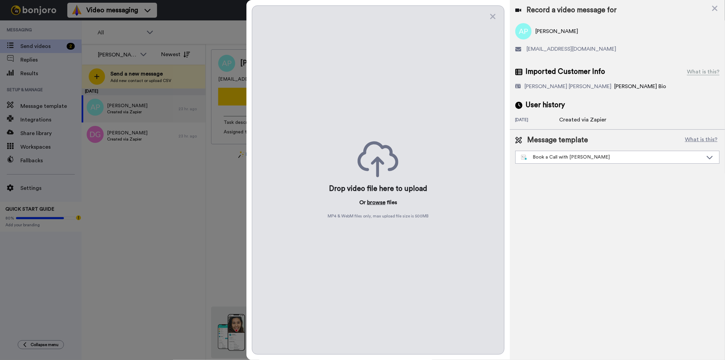
click at [381, 201] on button "browse" at bounding box center [376, 202] width 18 height 8
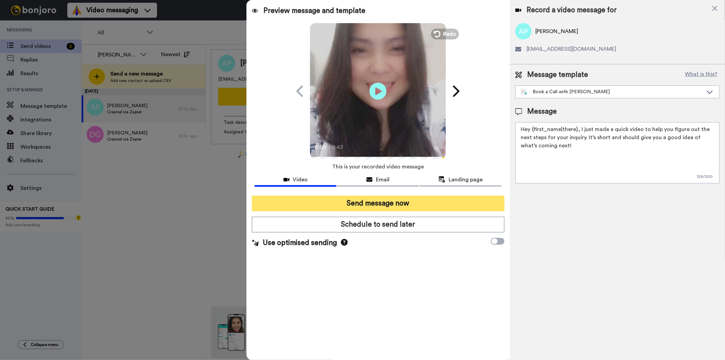
click at [342, 201] on button "Send message now" at bounding box center [378, 203] width 252 height 16
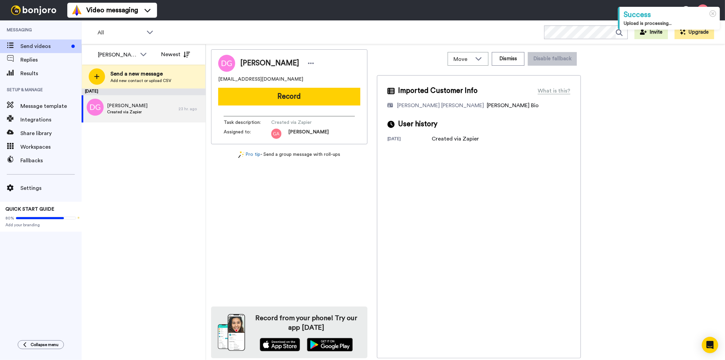
click at [153, 225] on div "[DATE] [PERSON_NAME] Created via Zapier 23 hr. ago" at bounding box center [144, 224] width 124 height 272
click at [151, 101] on div "[PERSON_NAME] Created via Zapier" at bounding box center [130, 108] width 97 height 27
click at [272, 62] on span "[PERSON_NAME]" at bounding box center [269, 63] width 59 height 10
click at [272, 62] on span "Denise Gordon" at bounding box center [269, 63] width 59 height 10
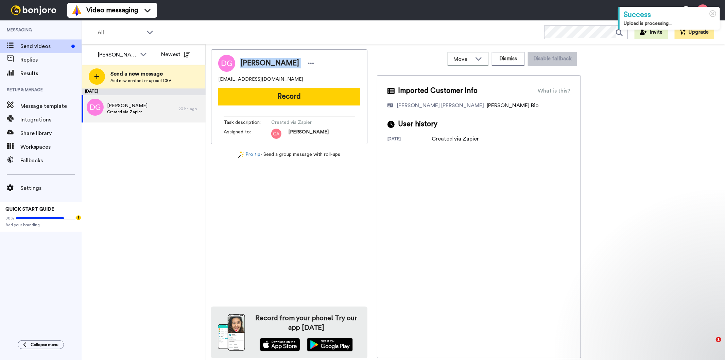
copy div "Denise Gordon"
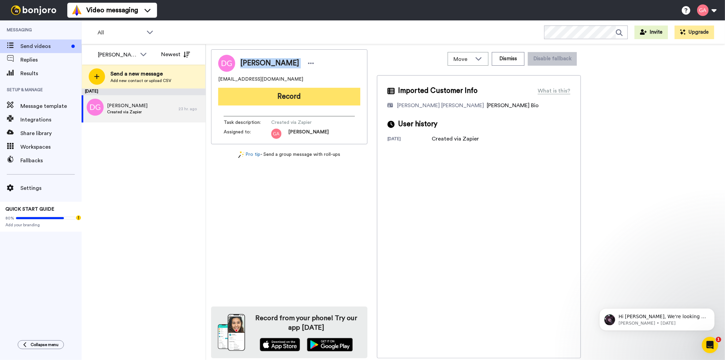
click at [296, 95] on button "Record" at bounding box center [289, 97] width 142 height 18
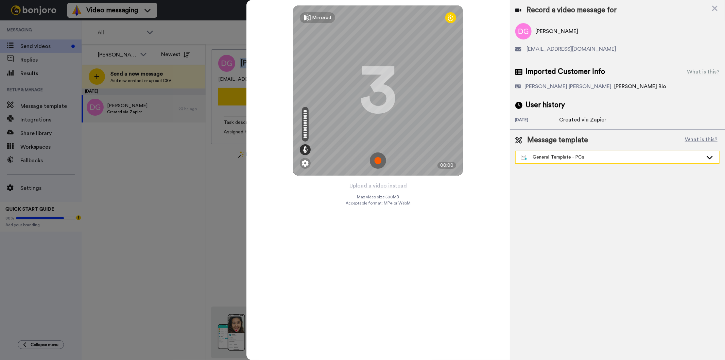
click at [585, 161] on div "General Template - PCs" at bounding box center [618, 157] width 204 height 12
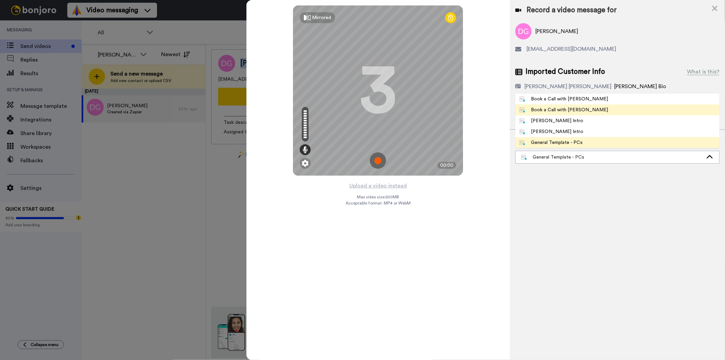
click at [571, 112] on div "Book a Call with Gilda" at bounding box center [563, 109] width 89 height 7
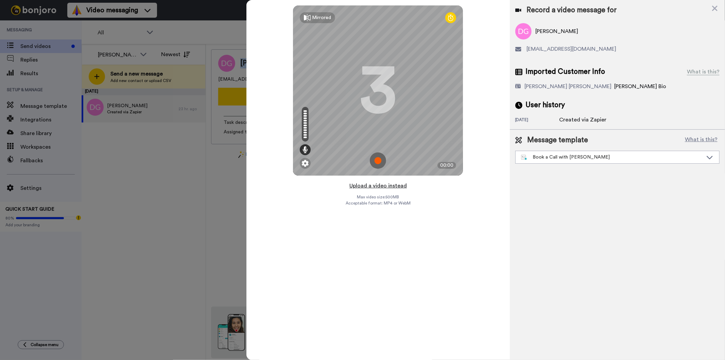
click at [372, 183] on button "Upload a video instead" at bounding box center [378, 185] width 62 height 9
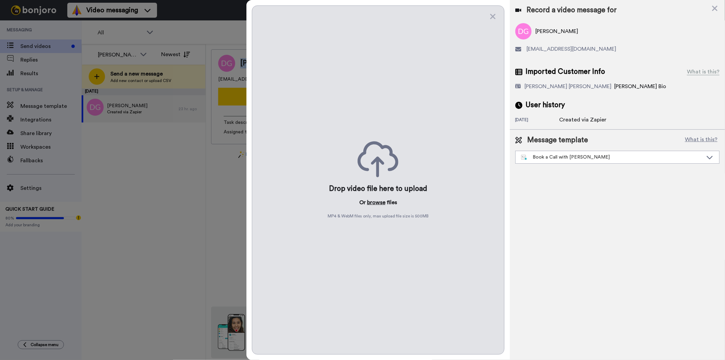
click at [376, 206] on button "browse" at bounding box center [376, 202] width 18 height 8
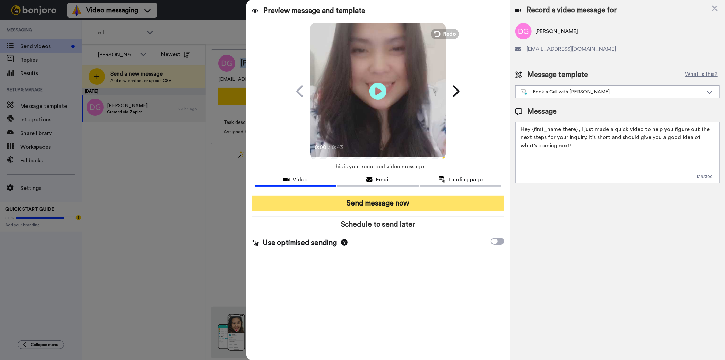
click at [364, 197] on button "Send message now" at bounding box center [378, 203] width 252 height 16
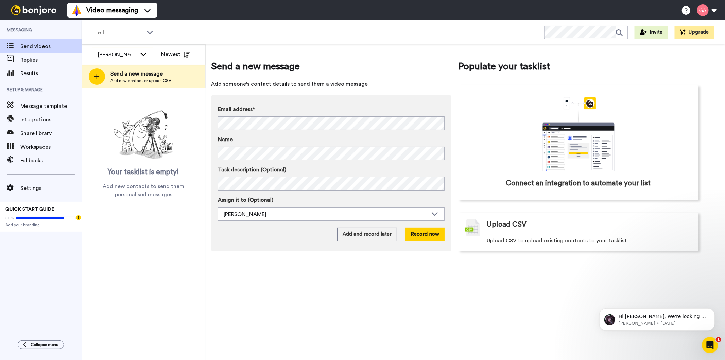
click at [131, 55] on div "Gilda Amante" at bounding box center [117, 55] width 39 height 8
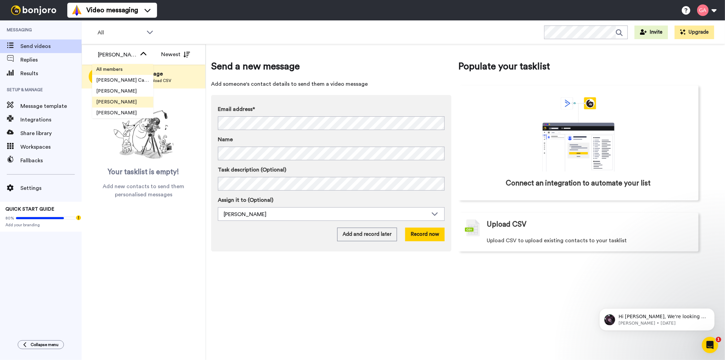
click at [130, 69] on li "All members" at bounding box center [122, 69] width 61 height 11
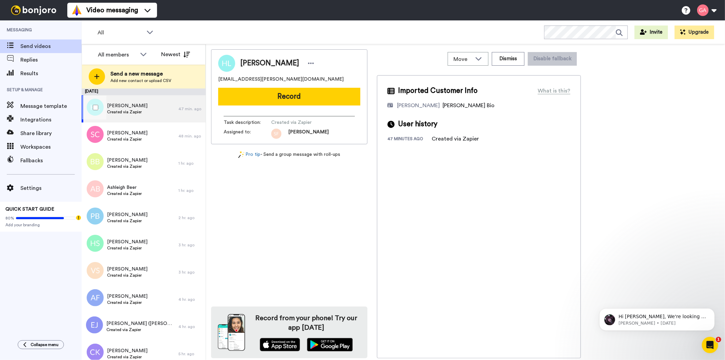
click at [131, 105] on span "[PERSON_NAME]" at bounding box center [127, 105] width 40 height 7
click at [117, 140] on span "Created via Zapier" at bounding box center [127, 138] width 40 height 5
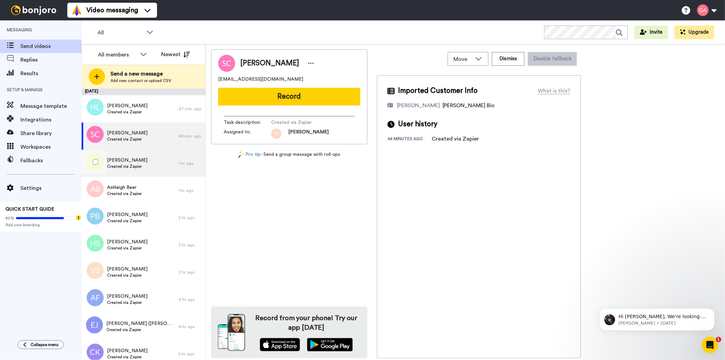
click at [117, 159] on span "[PERSON_NAME]" at bounding box center [127, 160] width 40 height 7
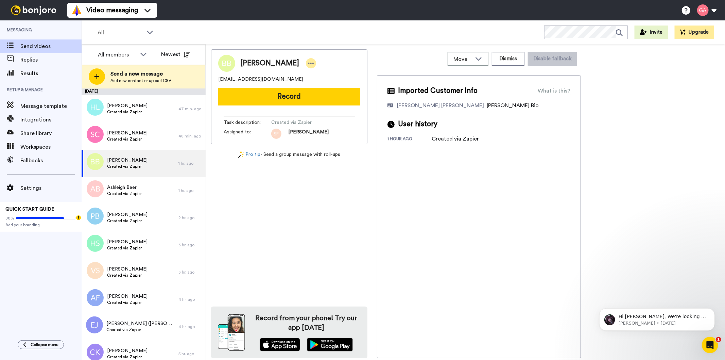
click at [308, 61] on icon at bounding box center [311, 63] width 6 height 7
click at [311, 85] on li "Assign" at bounding box center [312, 85] width 49 height 10
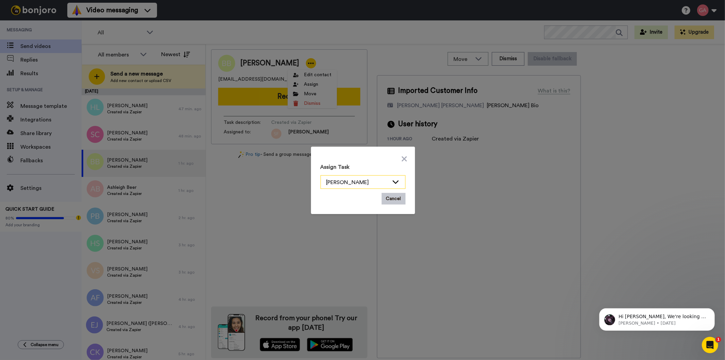
click at [394, 181] on icon at bounding box center [396, 181] width 8 height 7
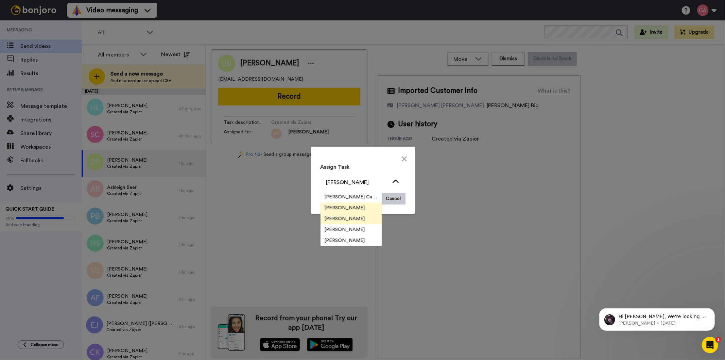
click at [353, 219] on span "[PERSON_NAME]" at bounding box center [345, 218] width 49 height 7
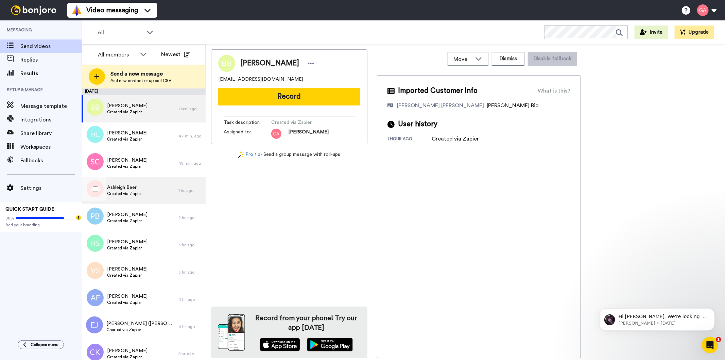
click at [129, 198] on div "Ashleigh Beer Created via Zapier" at bounding box center [130, 190] width 97 height 27
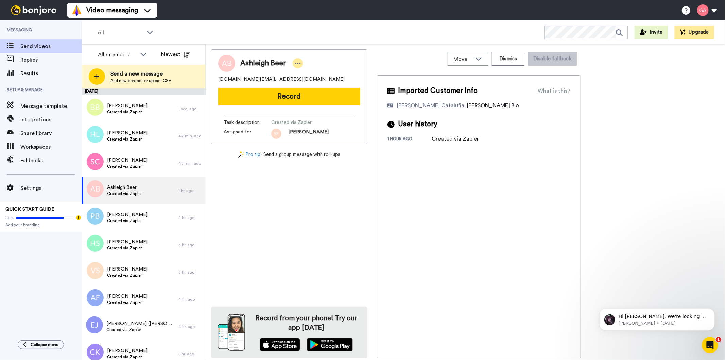
click at [299, 66] on icon at bounding box center [298, 63] width 6 height 7
click at [308, 87] on li "Assign" at bounding box center [315, 85] width 49 height 10
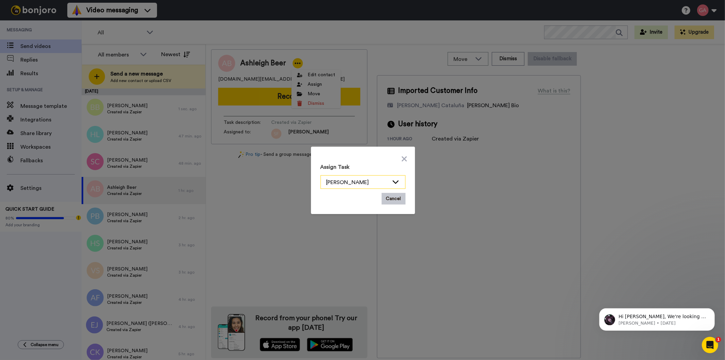
click at [394, 180] on icon at bounding box center [396, 181] width 8 height 7
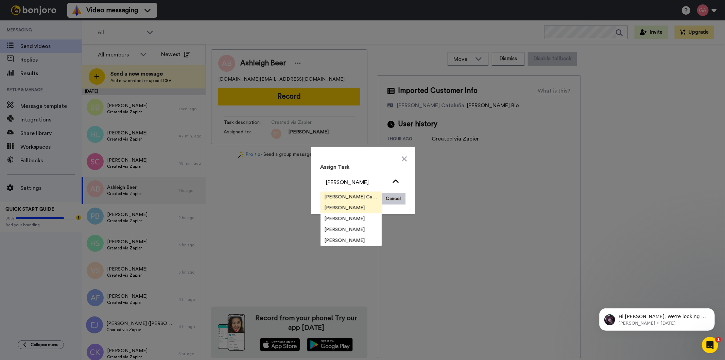
click at [352, 195] on span "[PERSON_NAME] Cataluña" at bounding box center [351, 196] width 61 height 7
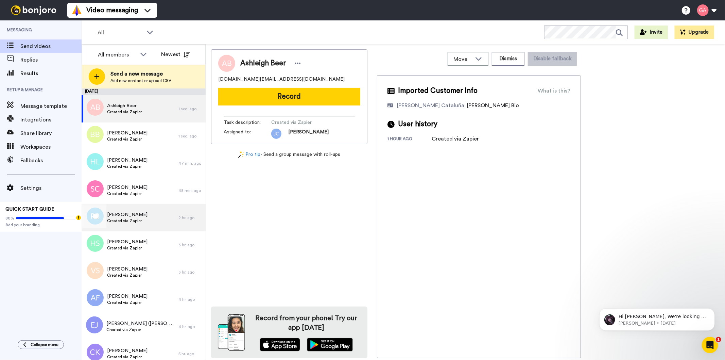
click at [138, 212] on span "[PERSON_NAME]" at bounding box center [127, 214] width 40 height 7
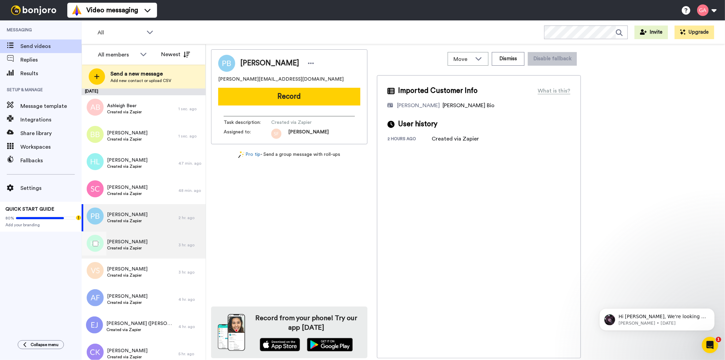
click at [138, 253] on div "Hugh Sinclair Created via Zapier" at bounding box center [130, 244] width 97 height 27
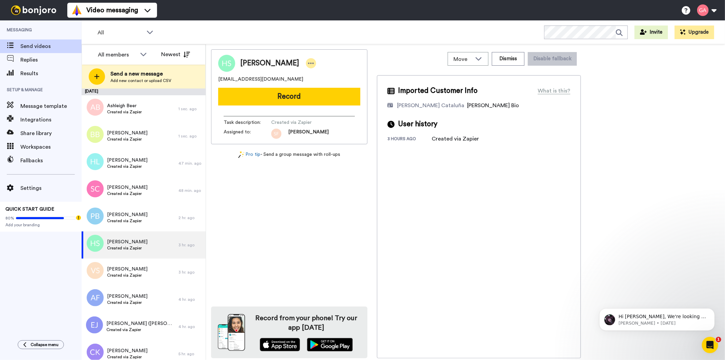
click at [308, 62] on icon at bounding box center [311, 63] width 6 height 7
click at [312, 82] on li "Assign" at bounding box center [314, 85] width 49 height 10
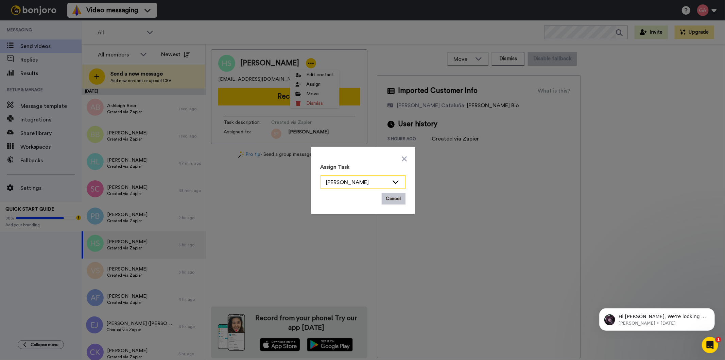
click at [368, 179] on div "[PERSON_NAME]" at bounding box center [357, 182] width 63 height 8
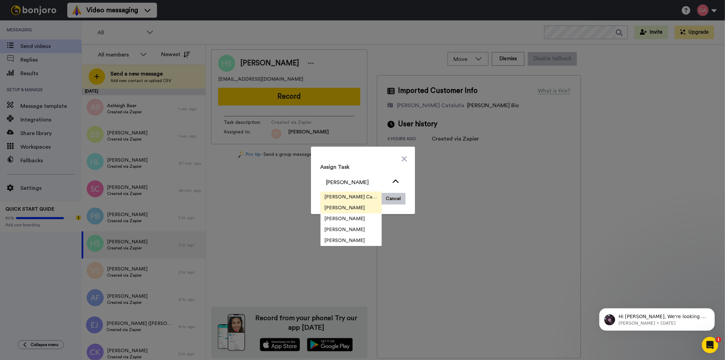
click at [356, 194] on span "[PERSON_NAME] Cataluña" at bounding box center [351, 196] width 61 height 7
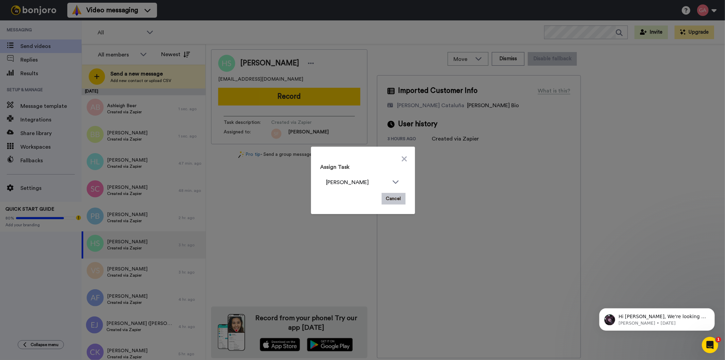
click at [259, 261] on div "Assign Task Scott Friesen Josephine Cataluña Scott Friesen Gilda Amante Marjori…" at bounding box center [362, 180] width 725 height 360
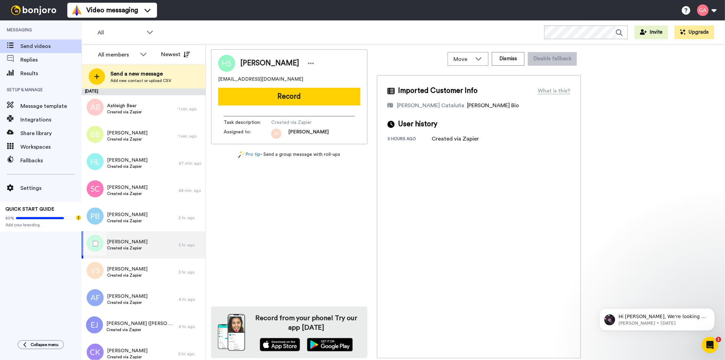
click at [143, 248] on div "Hugh Sinclair Created via Zapier" at bounding box center [130, 244] width 97 height 27
click at [306, 60] on div at bounding box center [311, 63] width 10 height 10
click at [316, 83] on li "Assign" at bounding box center [314, 85] width 49 height 10
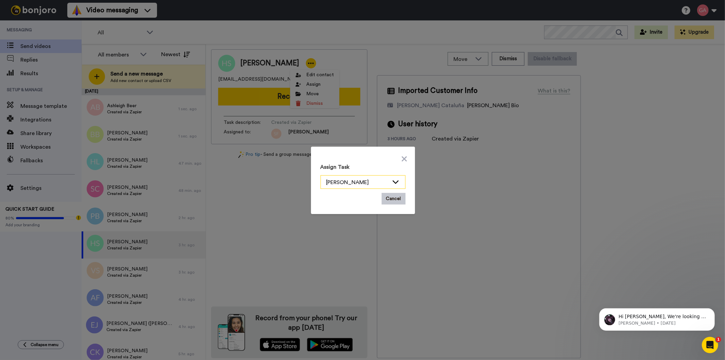
click at [392, 180] on icon at bounding box center [396, 181] width 8 height 7
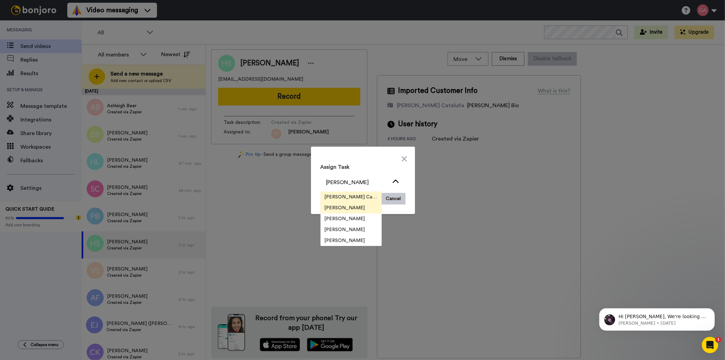
click at [351, 195] on span "[PERSON_NAME] Cataluña" at bounding box center [351, 196] width 61 height 7
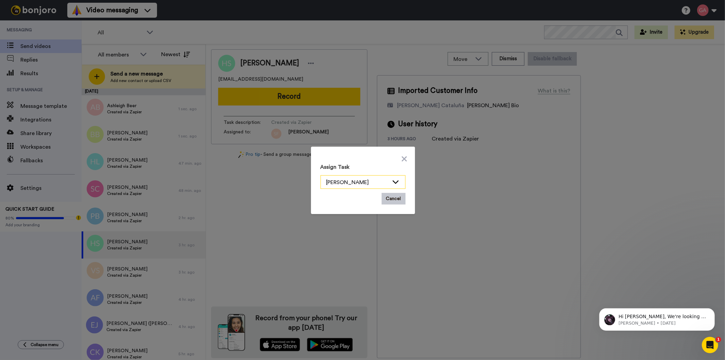
click at [394, 181] on icon at bounding box center [396, 181] width 6 height 3
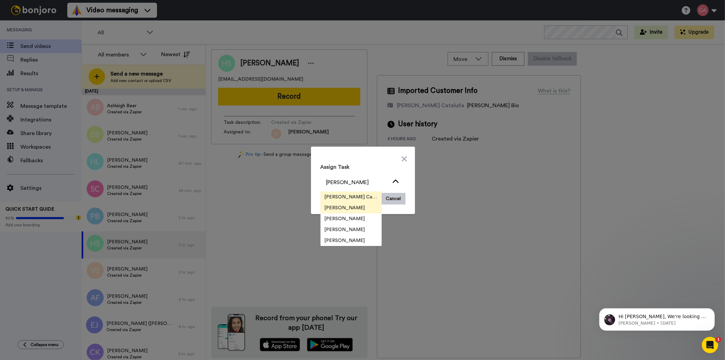
click at [358, 196] on span "[PERSON_NAME] Cataluña" at bounding box center [351, 196] width 61 height 7
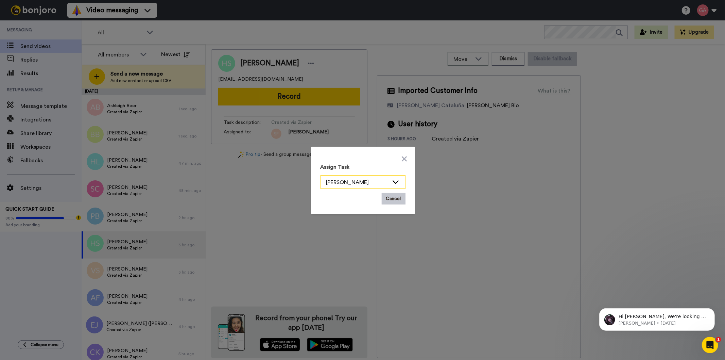
click at [393, 182] on icon at bounding box center [396, 181] width 6 height 3
click at [398, 196] on button "Cancel" at bounding box center [394, 199] width 24 height 12
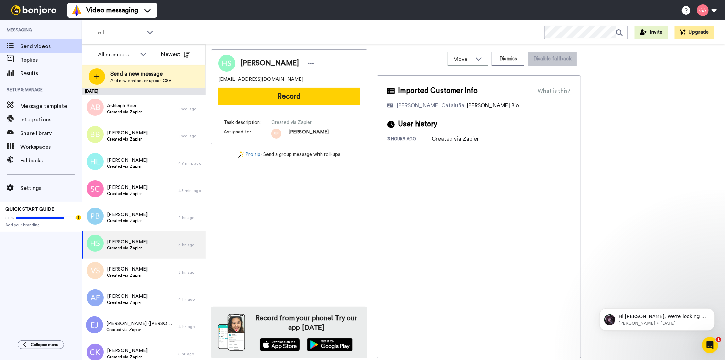
click at [302, 215] on div "Hugh Sinclair hughsinc@gmail.com Record Task description : Created via Zapier A…" at bounding box center [289, 203] width 156 height 309
click at [308, 65] on icon at bounding box center [311, 63] width 6 height 7
click at [328, 86] on li "Assign" at bounding box center [314, 85] width 49 height 10
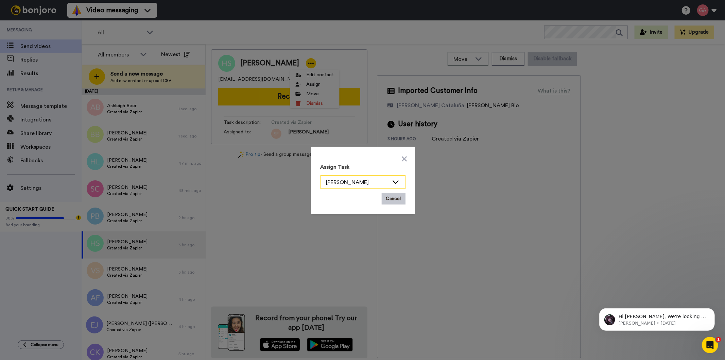
click at [339, 181] on div "[PERSON_NAME]" at bounding box center [357, 182] width 63 height 8
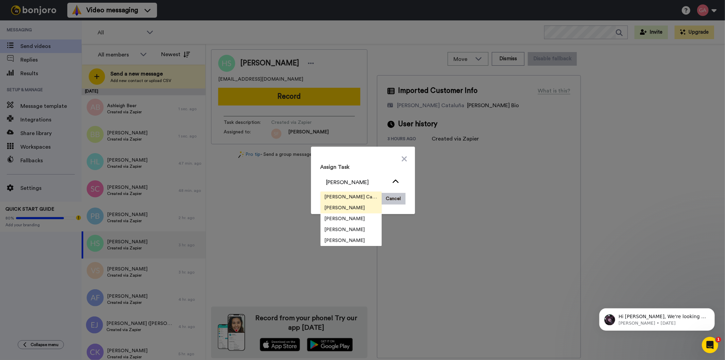
click at [346, 196] on span "[PERSON_NAME] Cataluña" at bounding box center [351, 196] width 61 height 7
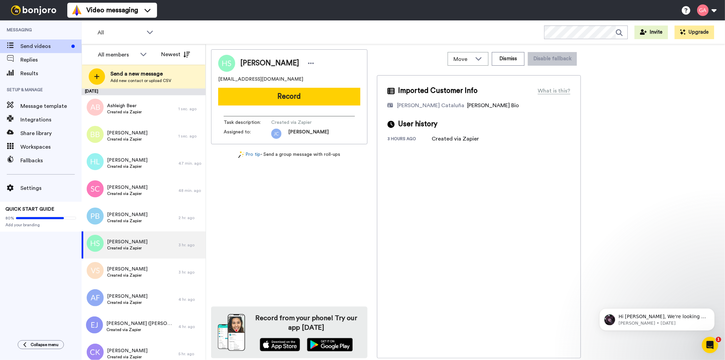
click at [393, 182] on div "Imported Customer Info What is this? Josephine Cataluña Bonjoro Assignee Bio Us…" at bounding box center [479, 216] width 204 height 283
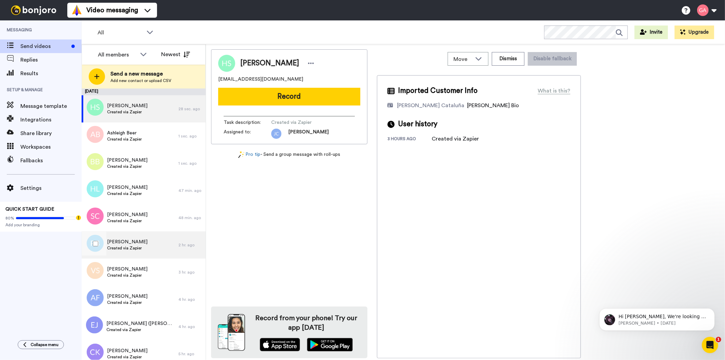
click at [139, 244] on span "[PERSON_NAME]" at bounding box center [127, 241] width 40 height 7
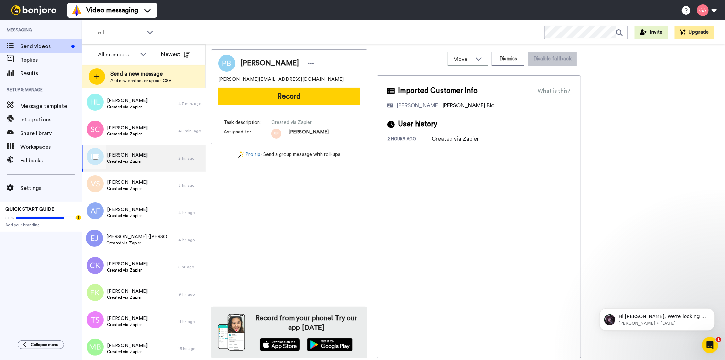
scroll to position [113, 0]
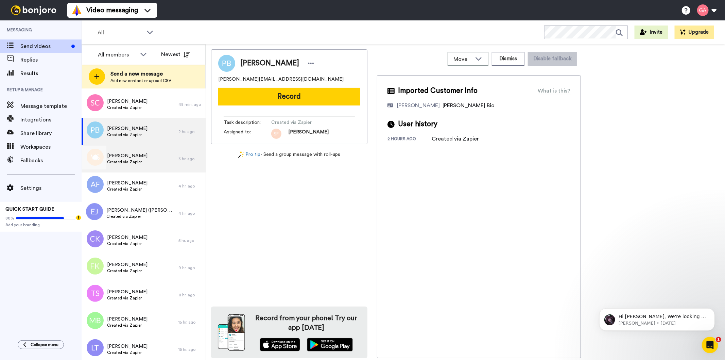
click at [122, 159] on span "Created via Zapier" at bounding box center [127, 161] width 40 height 5
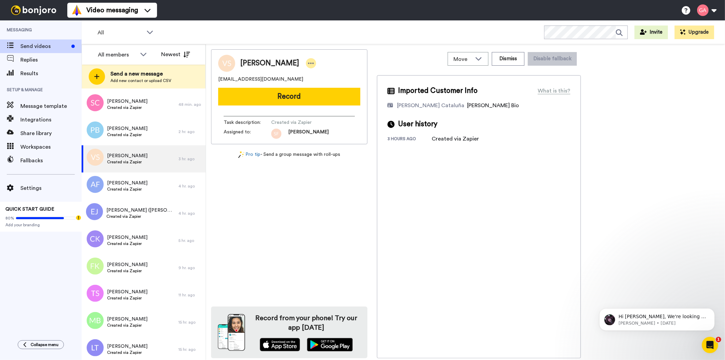
click at [306, 62] on div at bounding box center [311, 63] width 10 height 10
click at [308, 82] on li "Assign" at bounding box center [315, 85] width 49 height 10
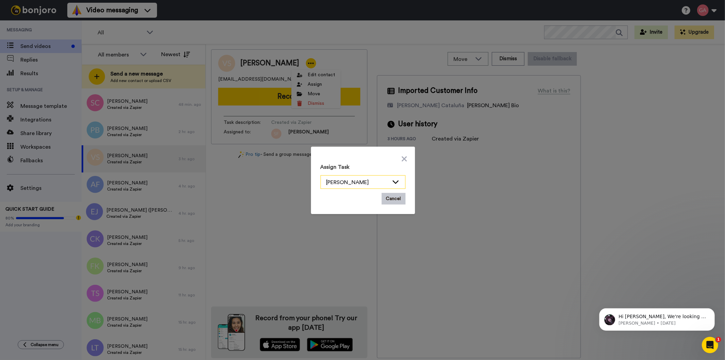
click at [392, 180] on icon at bounding box center [396, 181] width 8 height 7
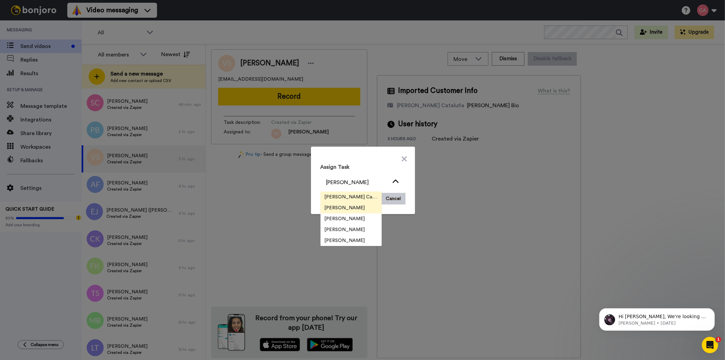
click at [340, 193] on li "[PERSON_NAME] Cataluña" at bounding box center [351, 196] width 61 height 11
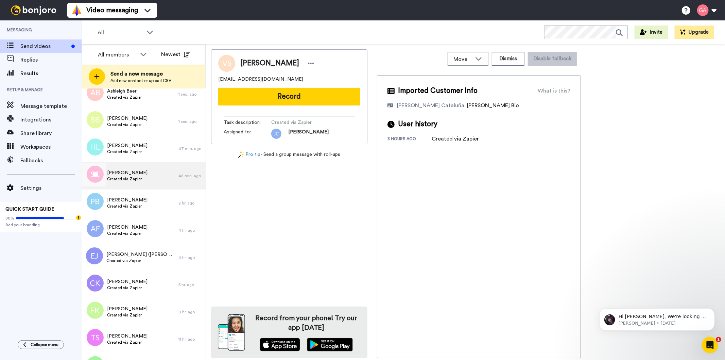
scroll to position [75, 0]
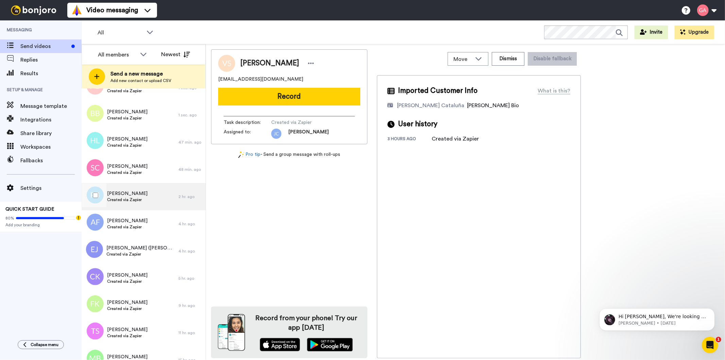
click at [132, 200] on span "Created via Zapier" at bounding box center [127, 199] width 40 height 5
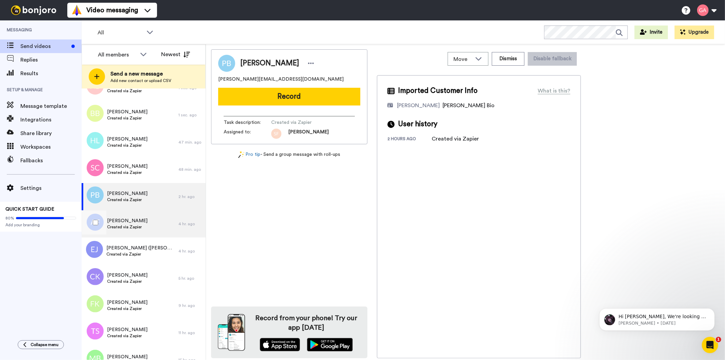
click at [132, 225] on span "Created via Zapier" at bounding box center [127, 226] width 40 height 5
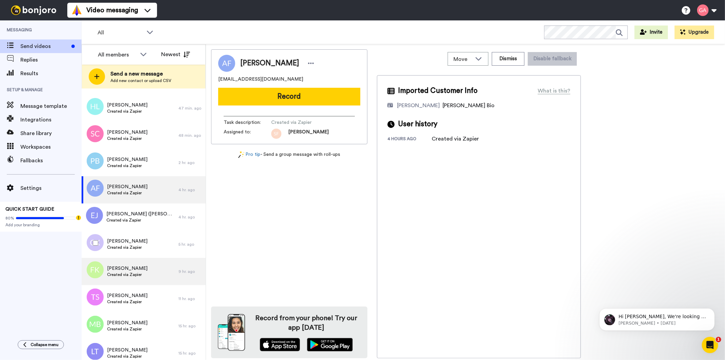
scroll to position [151, 0]
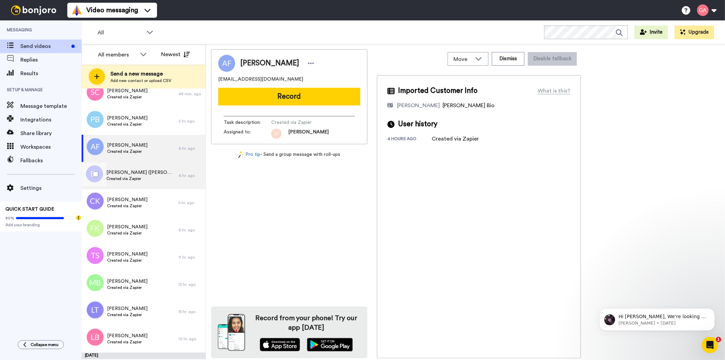
click at [132, 179] on span "Created via Zapier" at bounding box center [140, 178] width 69 height 5
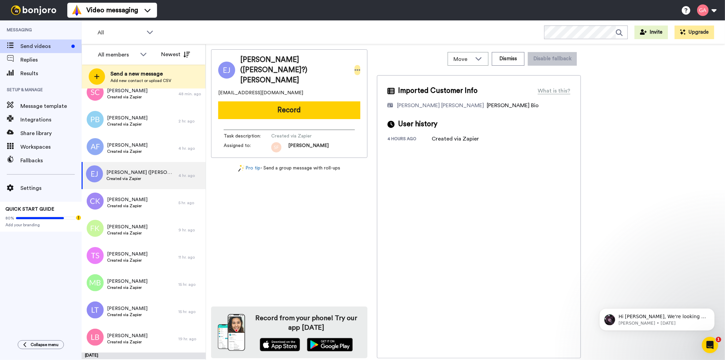
click at [355, 67] on icon at bounding box center [358, 70] width 6 height 7
click at [350, 83] on li "Assign" at bounding box center [351, 85] width 49 height 10
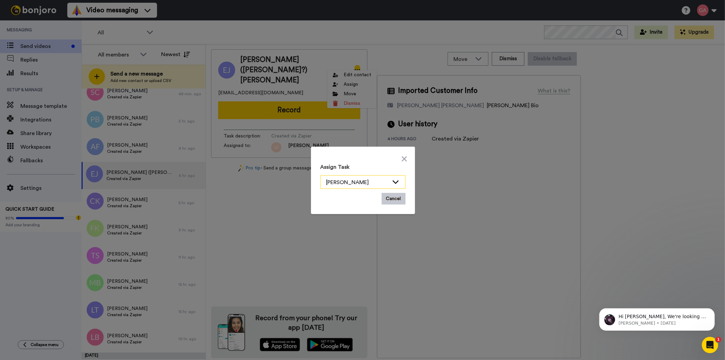
click at [398, 181] on div "[PERSON_NAME]" at bounding box center [363, 182] width 84 height 14
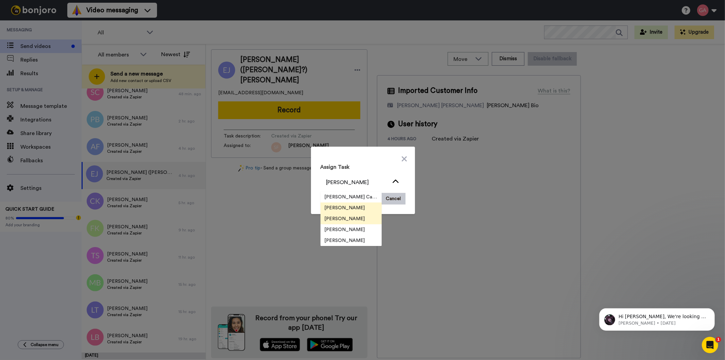
click at [354, 220] on span "[PERSON_NAME]" at bounding box center [345, 218] width 49 height 7
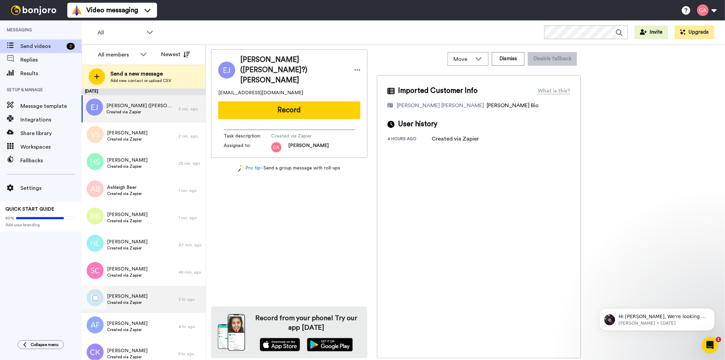
scroll to position [113, 0]
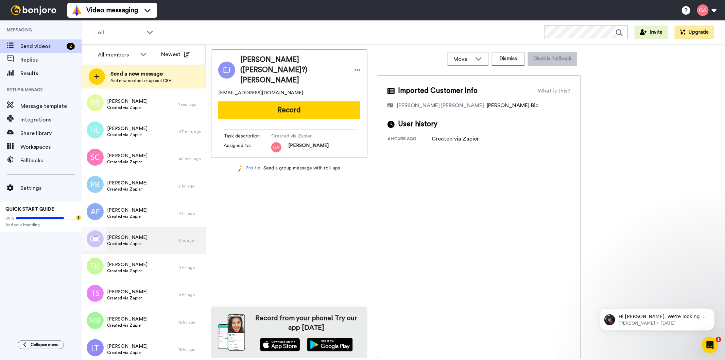
click at [135, 242] on span "Created via Zapier" at bounding box center [127, 243] width 40 height 5
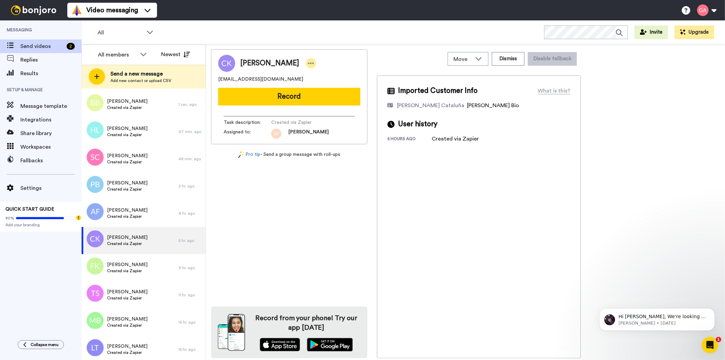
click at [310, 61] on icon at bounding box center [311, 63] width 6 height 7
click at [340, 83] on li "Assign" at bounding box center [328, 85] width 49 height 10
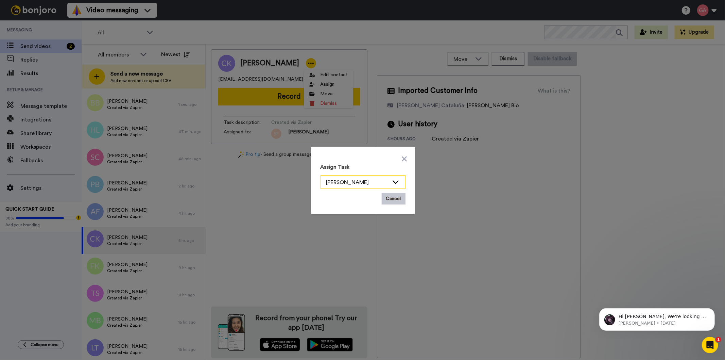
click at [392, 184] on icon at bounding box center [396, 181] width 8 height 7
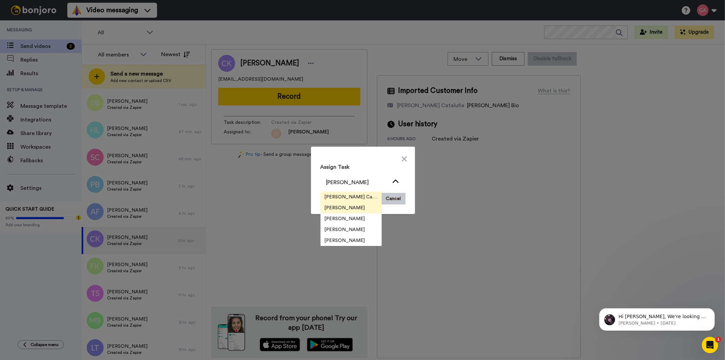
click at [361, 195] on span "[PERSON_NAME] Cataluña" at bounding box center [351, 196] width 61 height 7
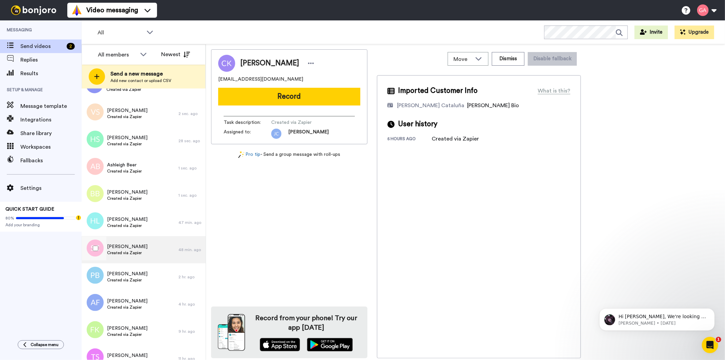
scroll to position [113, 0]
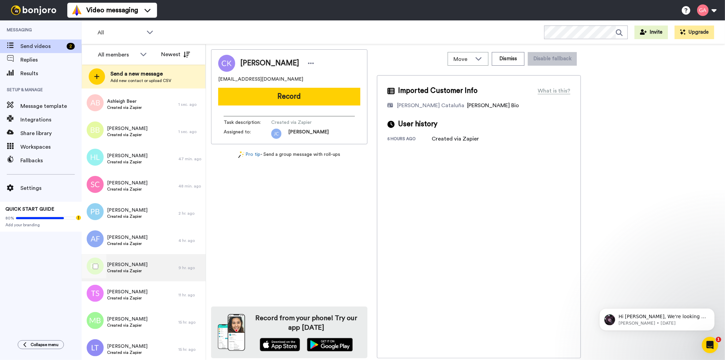
click at [129, 267] on span "[PERSON_NAME]" at bounding box center [127, 264] width 40 height 7
click at [308, 62] on icon at bounding box center [311, 63] width 6 height 7
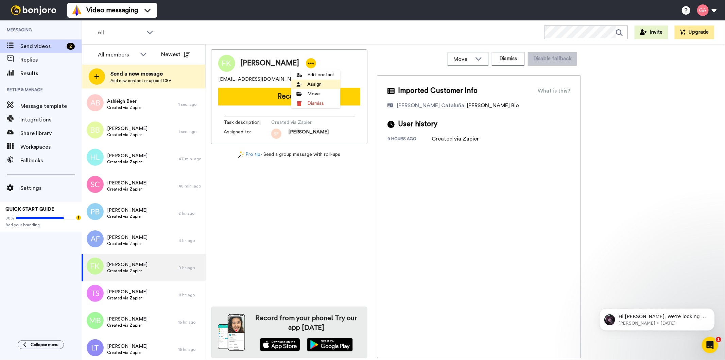
click at [317, 83] on li "Assign" at bounding box center [315, 85] width 49 height 10
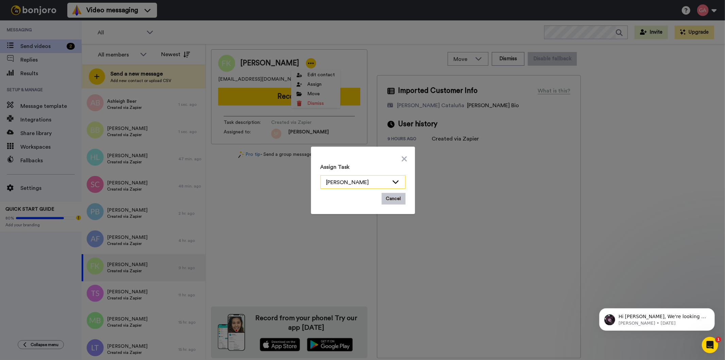
click at [393, 181] on icon at bounding box center [396, 181] width 8 height 7
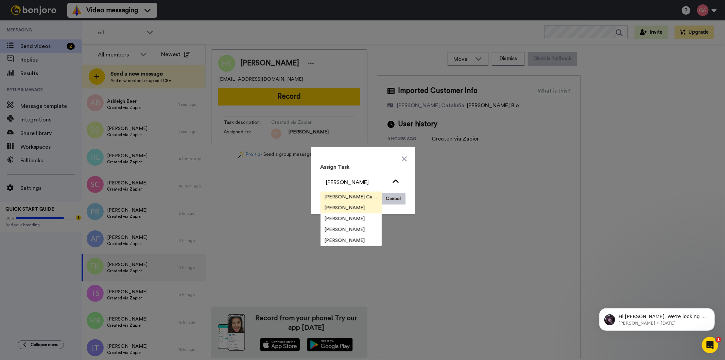
click at [358, 197] on span "[PERSON_NAME] Cataluña" at bounding box center [351, 196] width 61 height 7
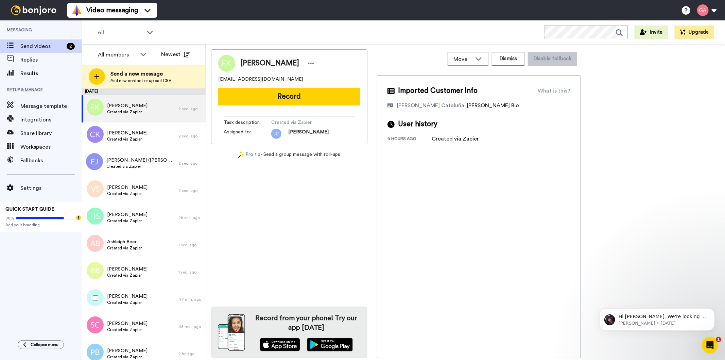
click at [126, 297] on span "[PERSON_NAME]" at bounding box center [127, 296] width 40 height 7
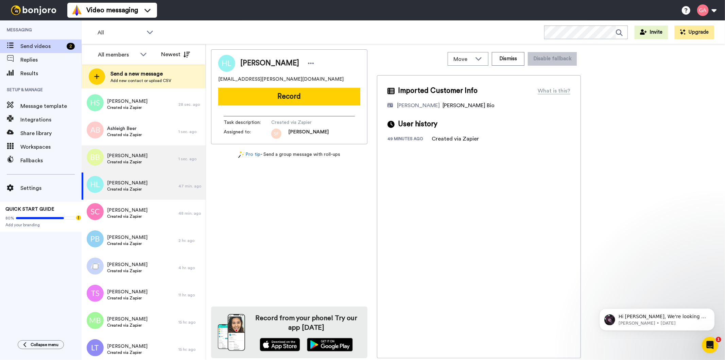
scroll to position [189, 0]
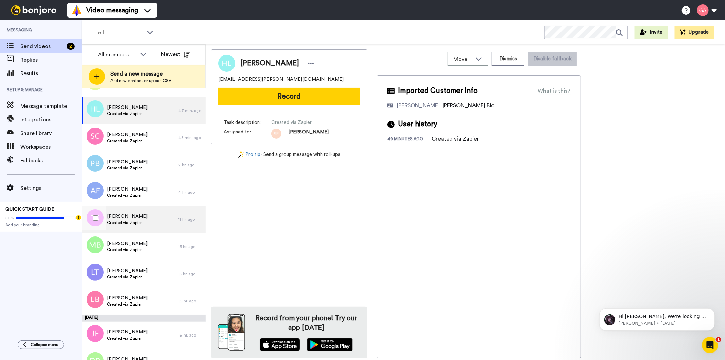
click at [130, 217] on span "[PERSON_NAME]" at bounding box center [127, 216] width 40 height 7
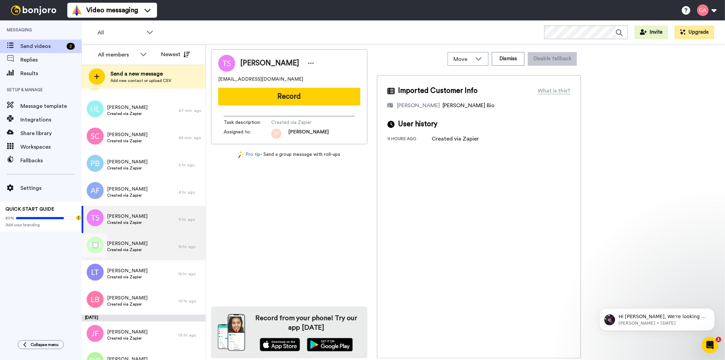
click at [128, 252] on span "Created via Zapier" at bounding box center [127, 249] width 40 height 5
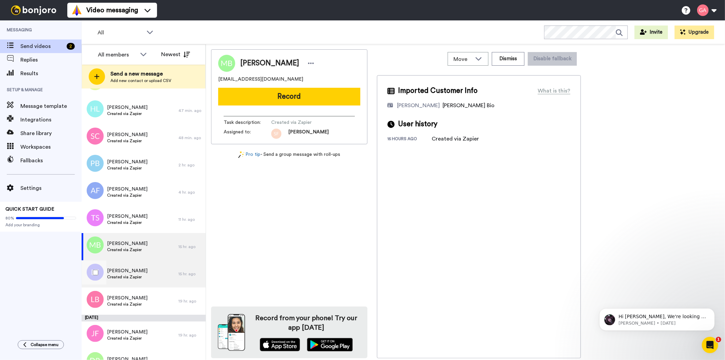
click at [121, 276] on span "Created via Zapier" at bounding box center [127, 276] width 40 height 5
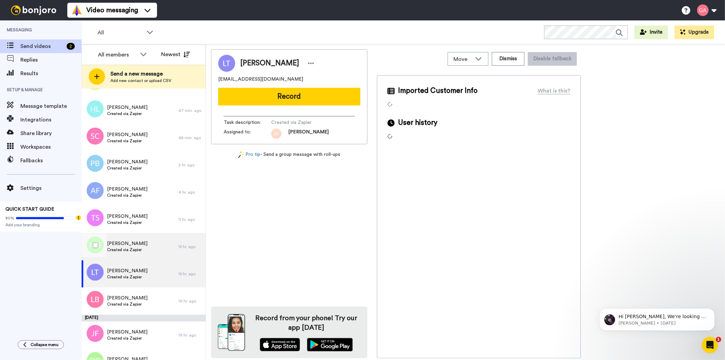
click at [127, 238] on div "Mark Boyer Created via Zapier" at bounding box center [130, 246] width 97 height 27
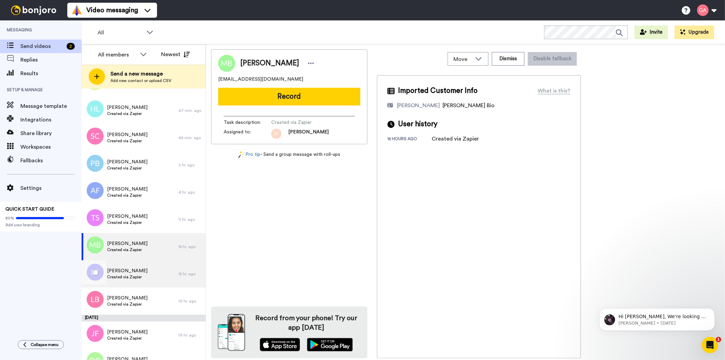
click at [130, 276] on span "Created via Zapier" at bounding box center [127, 276] width 40 height 5
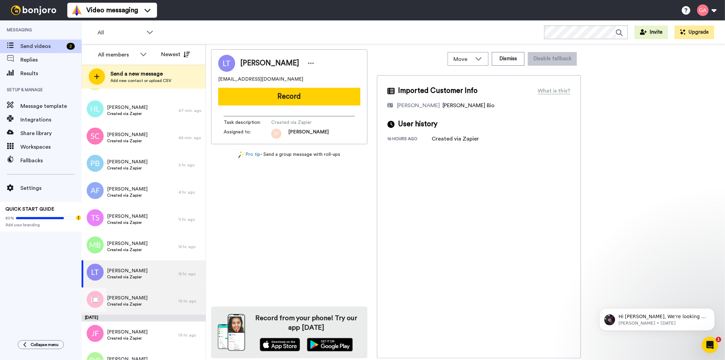
click at [133, 303] on span "Created via Zapier" at bounding box center [127, 303] width 40 height 5
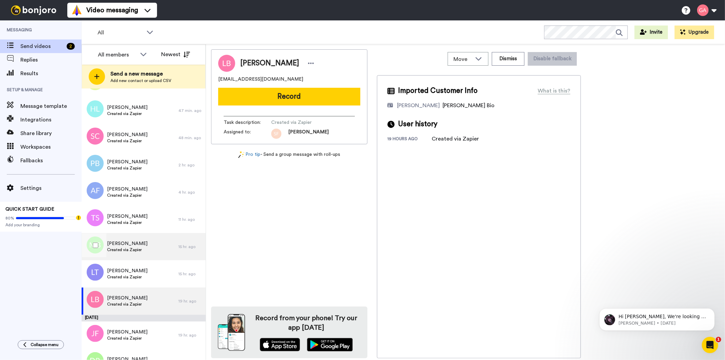
scroll to position [302, 0]
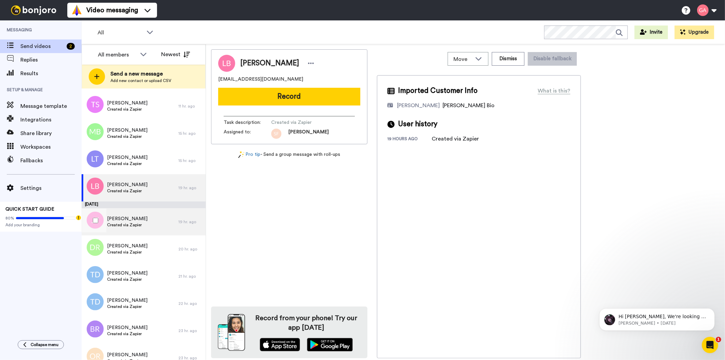
click at [131, 223] on span "Created via Zapier" at bounding box center [127, 224] width 40 height 5
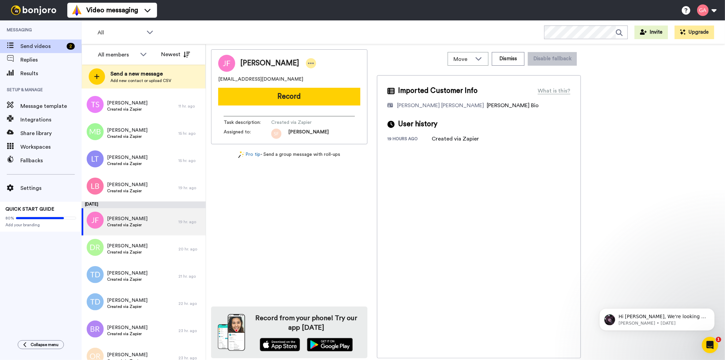
click at [308, 63] on icon at bounding box center [311, 63] width 6 height 7
click at [330, 82] on li "Assign" at bounding box center [317, 85] width 49 height 10
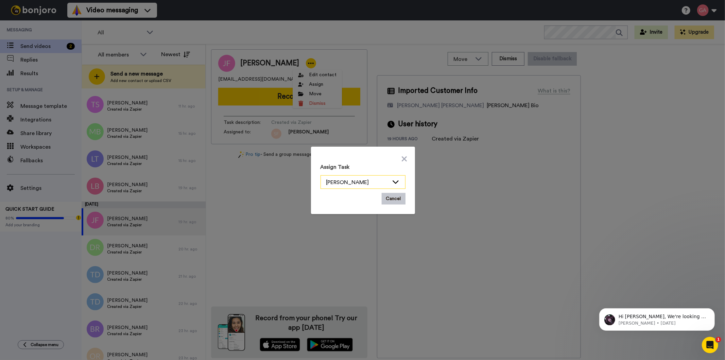
click at [392, 181] on icon at bounding box center [396, 181] width 8 height 7
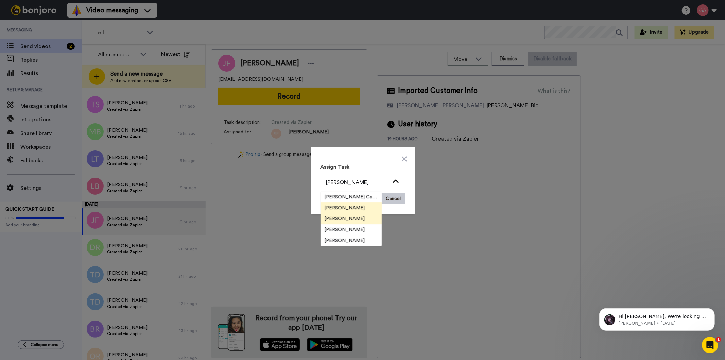
click at [358, 221] on li "[PERSON_NAME]" at bounding box center [351, 218] width 61 height 11
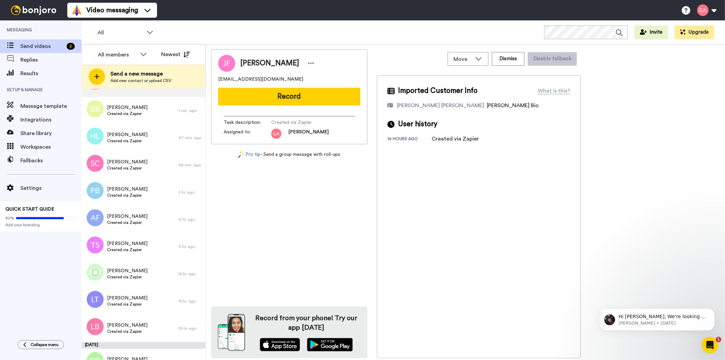
scroll to position [378, 0]
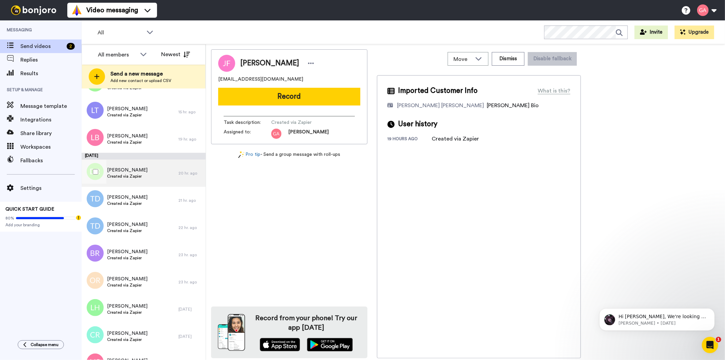
click at [148, 175] on div "Dorothy Radford Created via Zapier" at bounding box center [130, 172] width 97 height 27
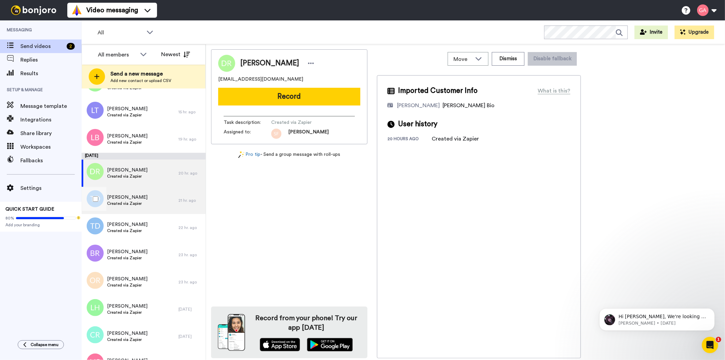
click at [140, 201] on span "Created via Zapier" at bounding box center [127, 203] width 40 height 5
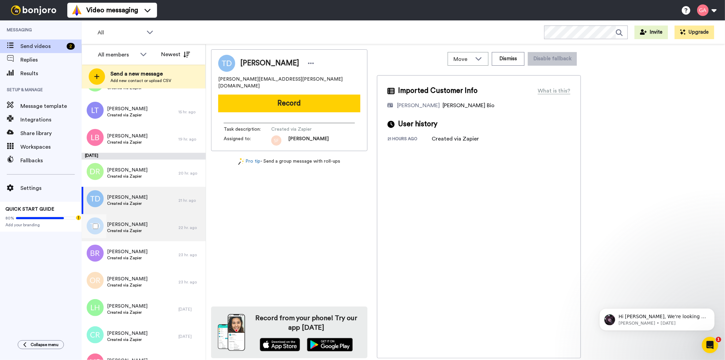
click at [134, 231] on span "Created via Zapier" at bounding box center [127, 230] width 40 height 5
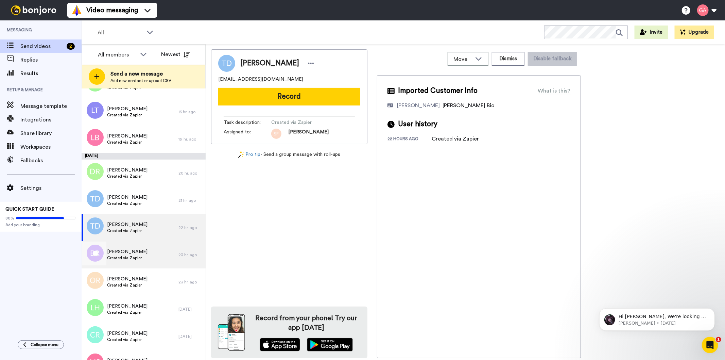
click at [134, 252] on span "[PERSON_NAME]" at bounding box center [127, 251] width 40 height 7
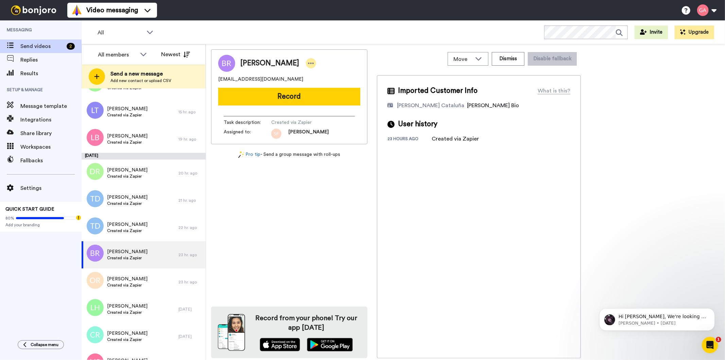
click at [310, 63] on icon at bounding box center [311, 63] width 6 height 7
click at [342, 84] on li "Assign" at bounding box center [329, 85] width 49 height 10
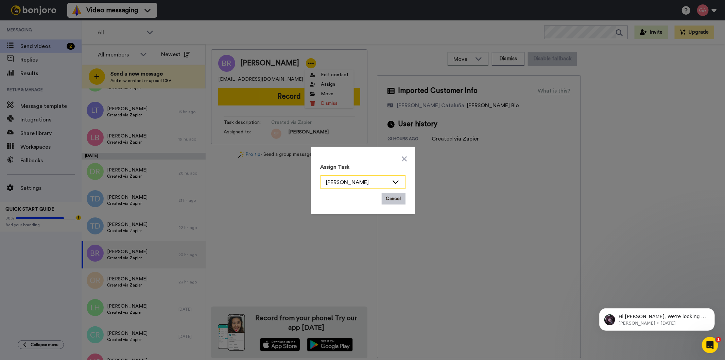
click at [393, 179] on icon at bounding box center [396, 181] width 8 height 7
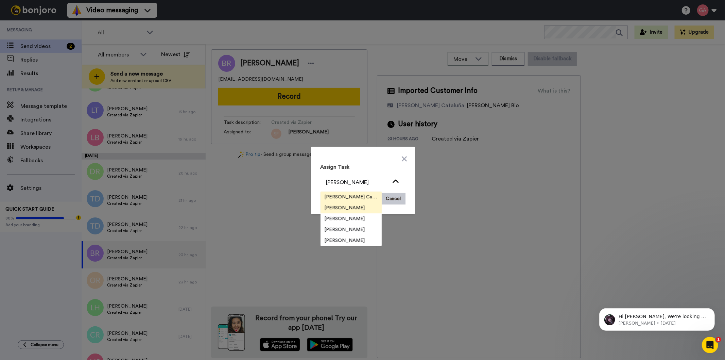
click at [362, 198] on span "[PERSON_NAME] Cataluña" at bounding box center [351, 196] width 61 height 7
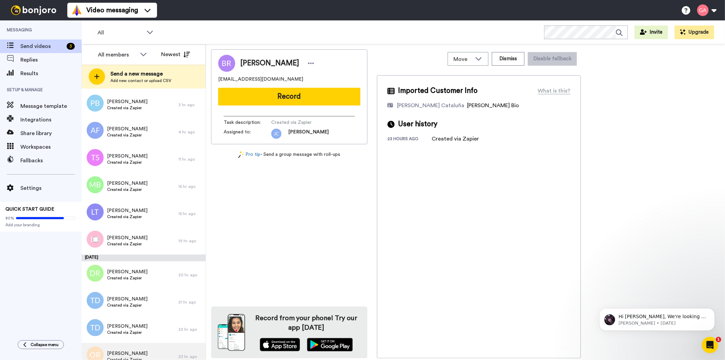
scroll to position [340, 0]
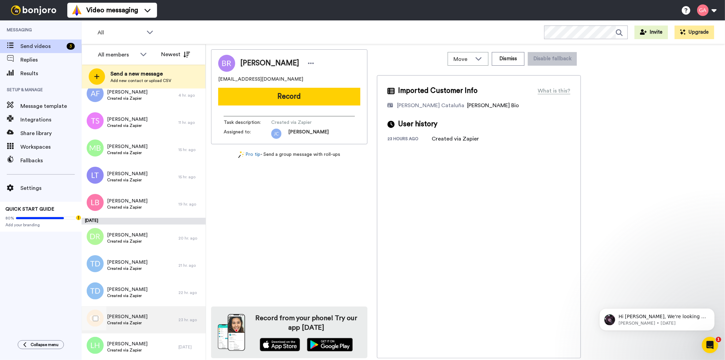
click at [128, 315] on span "[PERSON_NAME]" at bounding box center [127, 316] width 40 height 7
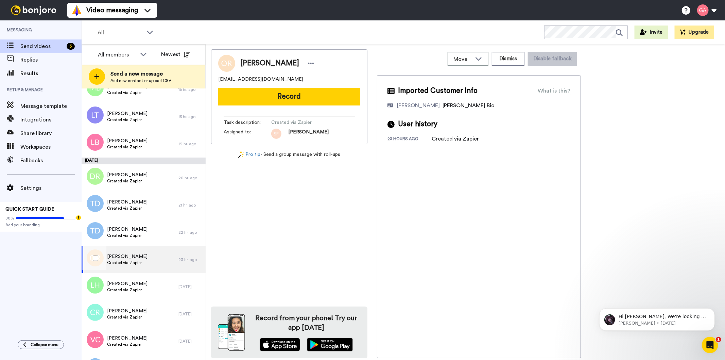
scroll to position [491, 0]
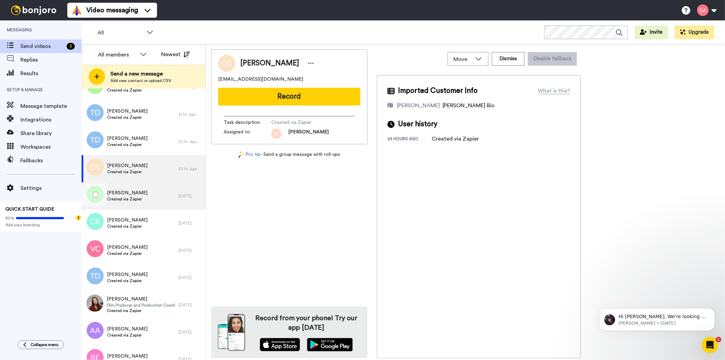
click at [136, 194] on span "[PERSON_NAME]" at bounding box center [127, 192] width 40 height 7
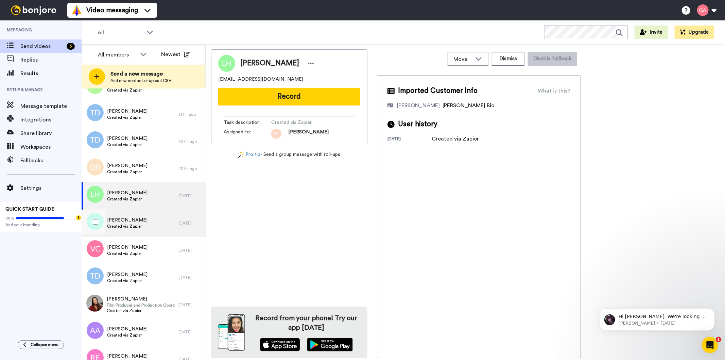
click at [125, 219] on span "[PERSON_NAME]" at bounding box center [127, 220] width 40 height 7
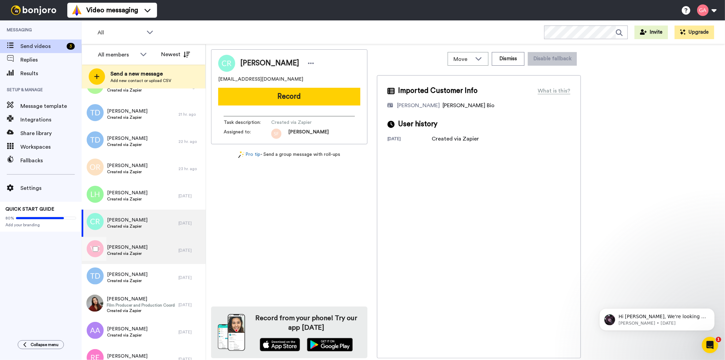
click at [137, 251] on span "Created via Zapier" at bounding box center [127, 253] width 40 height 5
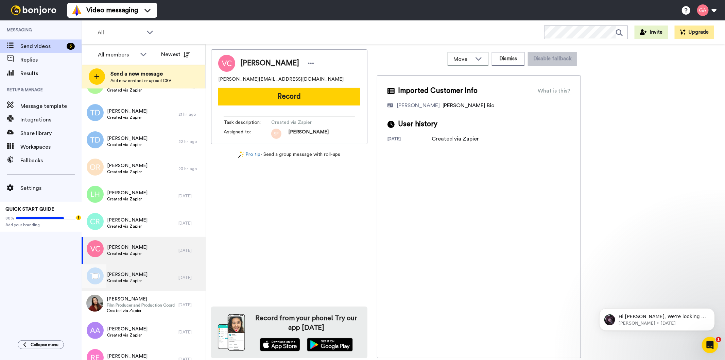
click at [130, 274] on span "[PERSON_NAME]" at bounding box center [127, 274] width 40 height 7
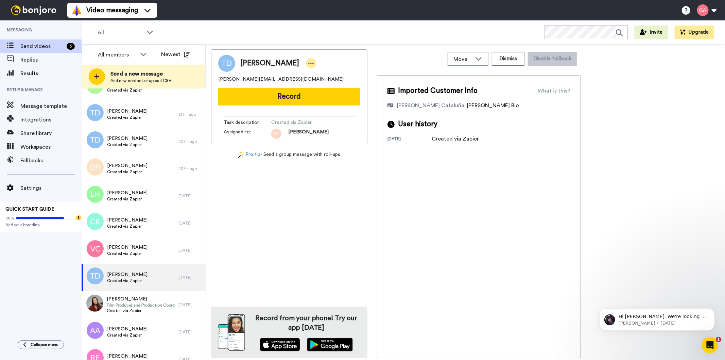
click at [306, 63] on div at bounding box center [311, 63] width 10 height 10
click at [318, 85] on li "Assign" at bounding box center [314, 85] width 49 height 10
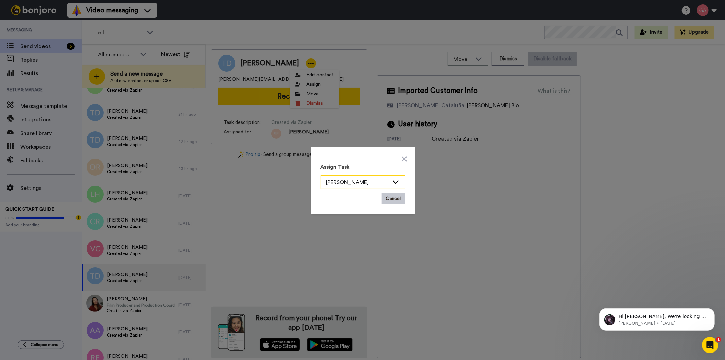
click at [394, 180] on icon at bounding box center [396, 181] width 8 height 7
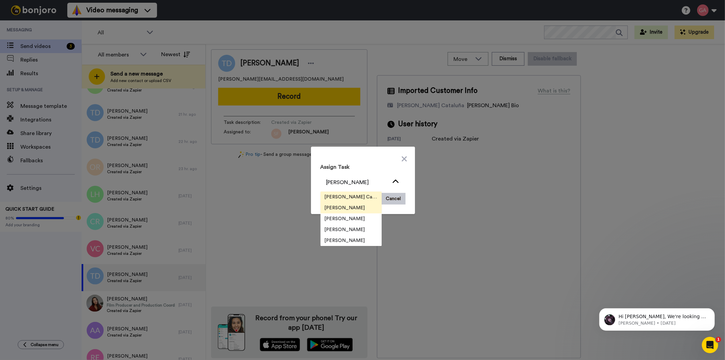
click at [355, 196] on span "[PERSON_NAME] Cataluña" at bounding box center [351, 196] width 61 height 7
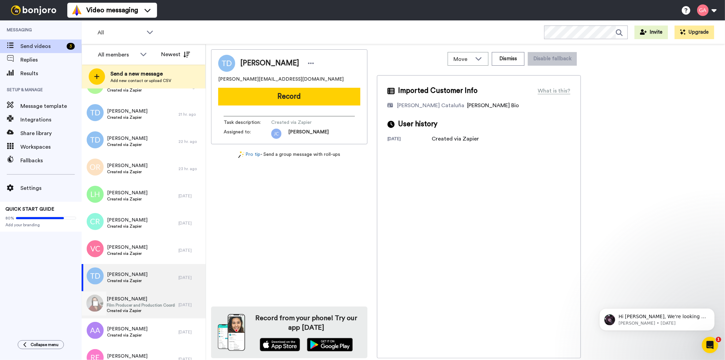
click at [135, 309] on span "Created via Zapier" at bounding box center [141, 310] width 68 height 5
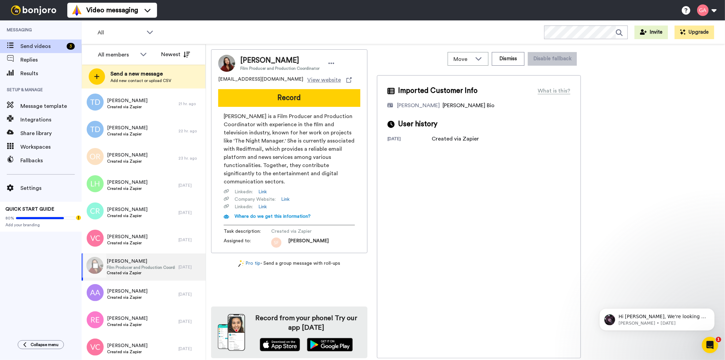
scroll to position [566, 0]
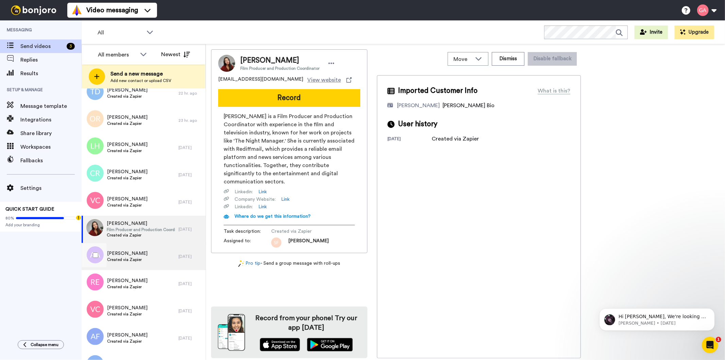
click at [143, 260] on div "Arie Anderson Created via Zapier" at bounding box center [130, 256] width 97 height 27
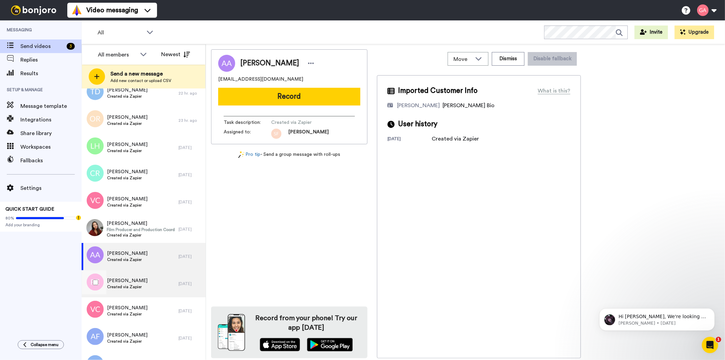
click at [123, 284] on span "Created via Zapier" at bounding box center [127, 286] width 40 height 5
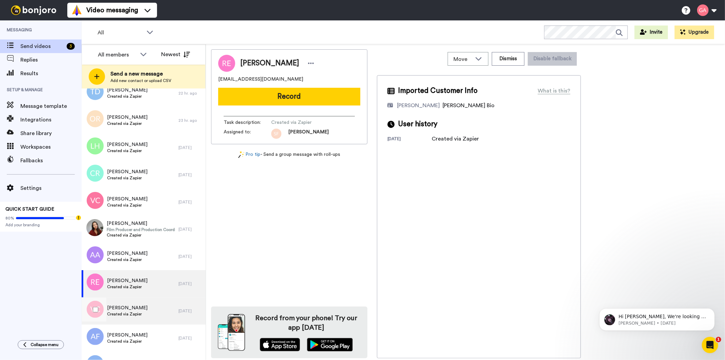
click at [132, 310] on span "[PERSON_NAME]" at bounding box center [127, 307] width 40 height 7
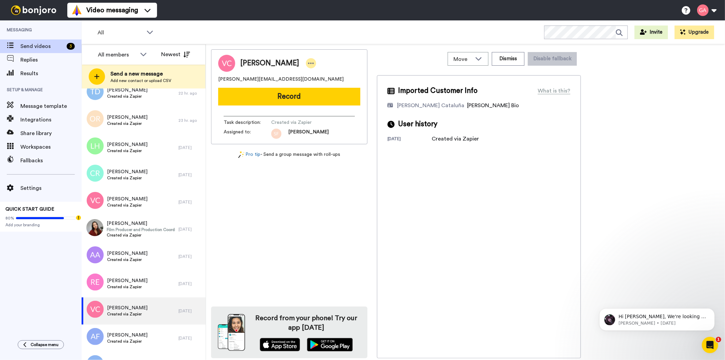
click at [308, 62] on icon at bounding box center [311, 63] width 6 height 7
click at [316, 85] on li "Assign" at bounding box center [316, 85] width 49 height 10
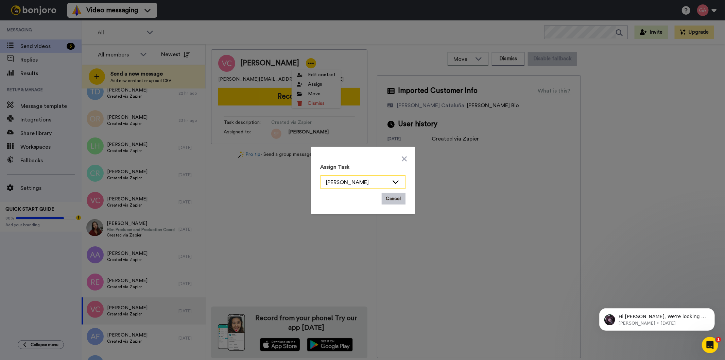
click at [394, 183] on icon at bounding box center [396, 181] width 8 height 7
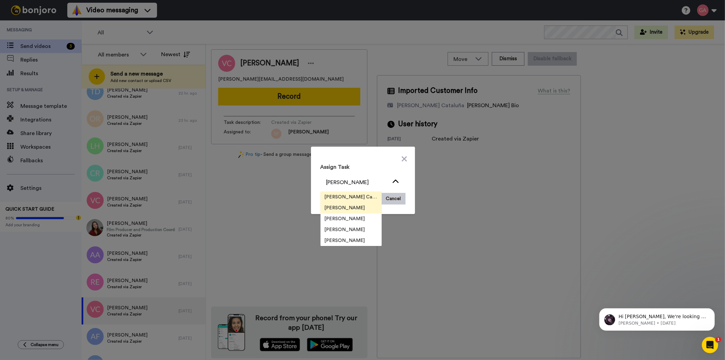
click at [364, 192] on li "[PERSON_NAME] Cataluña" at bounding box center [351, 196] width 61 height 11
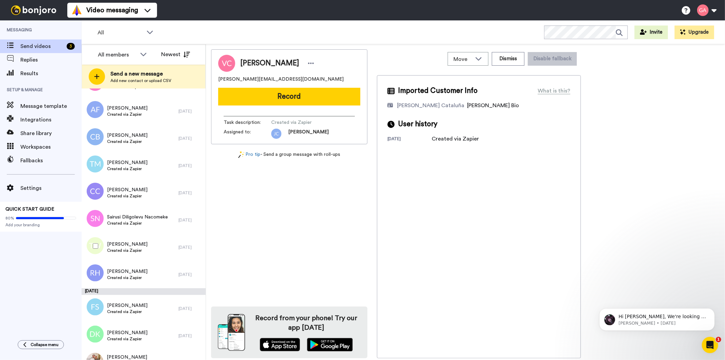
scroll to position [718, 0]
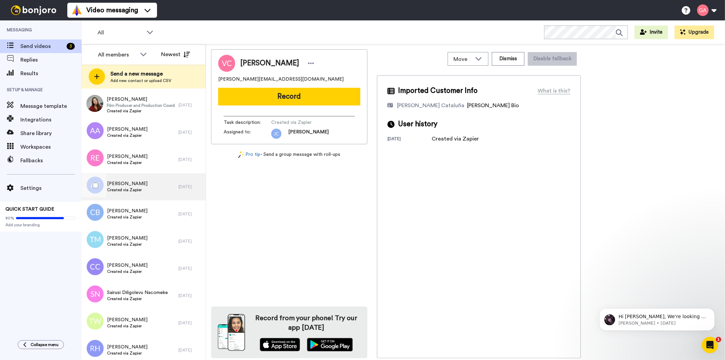
click at [121, 180] on span "[PERSON_NAME]" at bounding box center [127, 183] width 40 height 7
click at [308, 61] on icon at bounding box center [311, 63] width 6 height 7
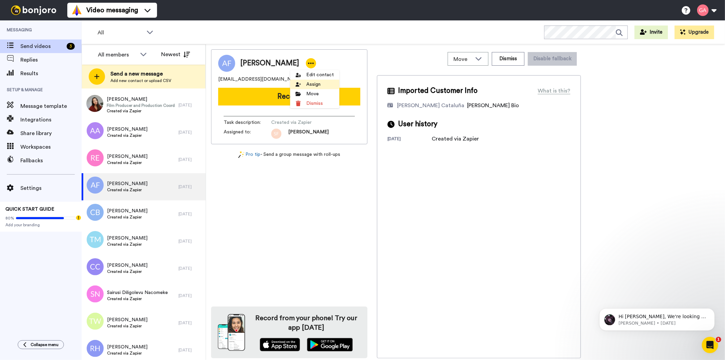
click at [318, 86] on li "Assign" at bounding box center [314, 85] width 49 height 10
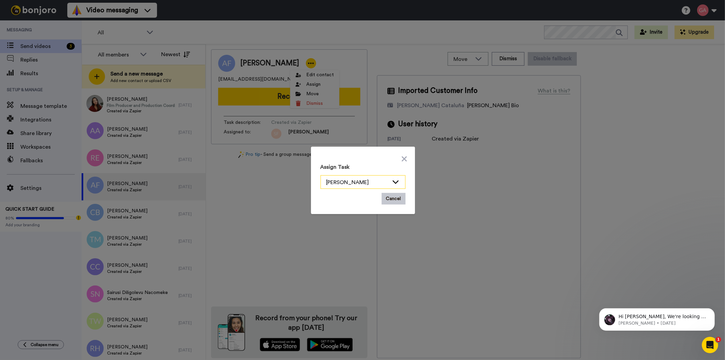
click at [392, 177] on div "[PERSON_NAME]" at bounding box center [363, 182] width 84 height 14
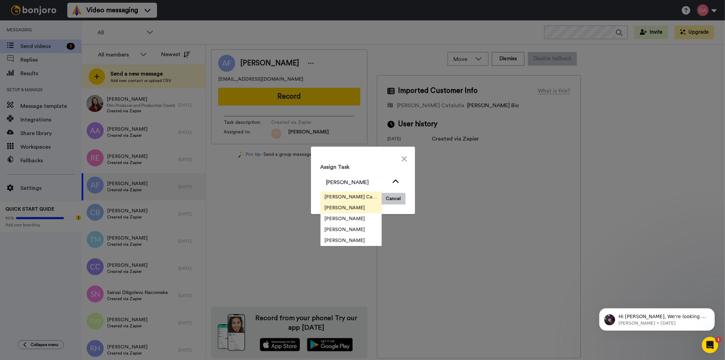
click at [369, 194] on li "[PERSON_NAME] Cataluña" at bounding box center [351, 196] width 61 height 11
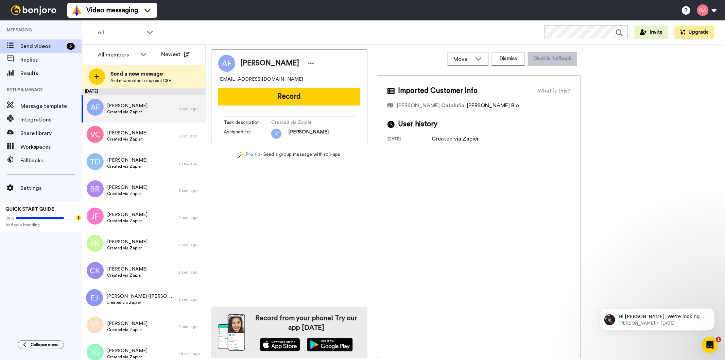
click at [141, 214] on div "Johnny FIEFIE Created via Zapier" at bounding box center [130, 217] width 97 height 27
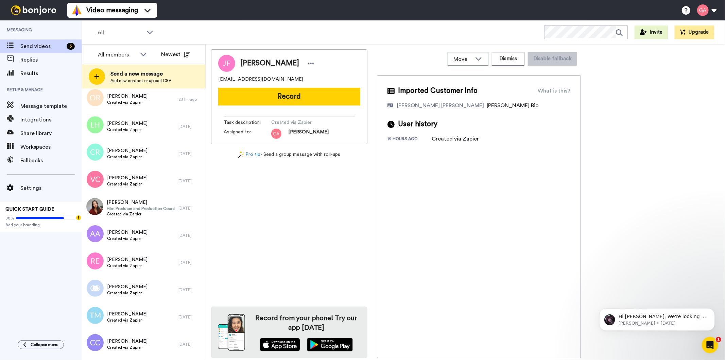
scroll to position [680, 0]
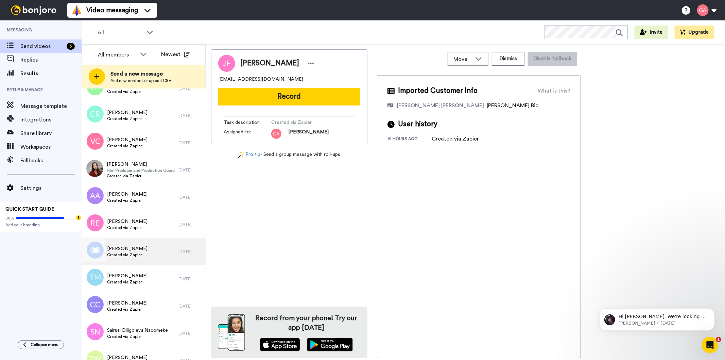
click at [145, 248] on div "CHRIS BENNETT Created via Zapier" at bounding box center [130, 251] width 97 height 27
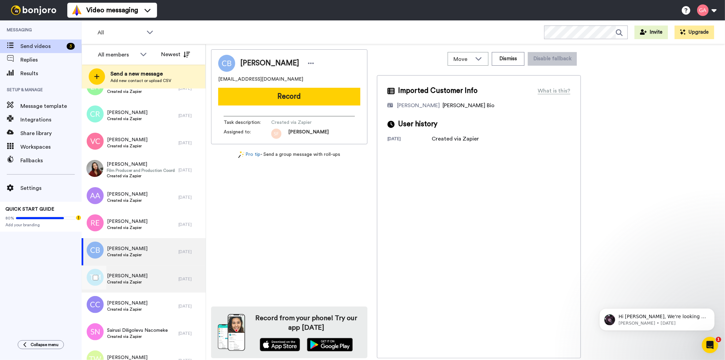
click at [140, 280] on span "Created via Zapier" at bounding box center [127, 281] width 40 height 5
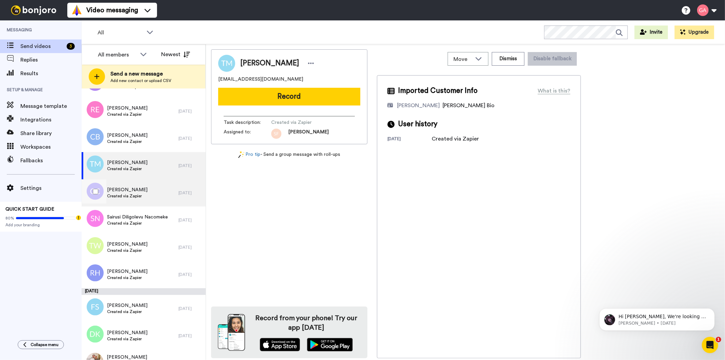
click at [130, 193] on span "Created via Zapier" at bounding box center [127, 195] width 40 height 5
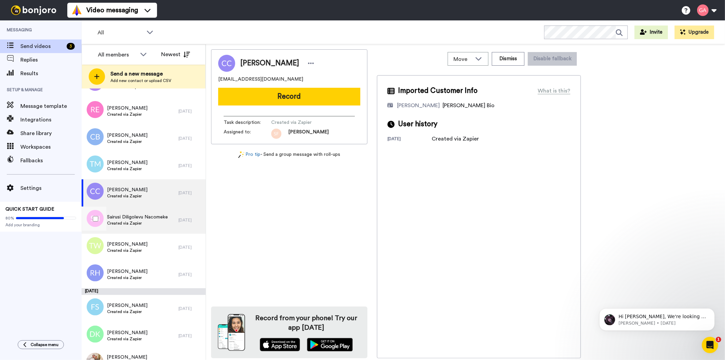
click at [128, 225] on span "Created via Zapier" at bounding box center [137, 222] width 61 height 5
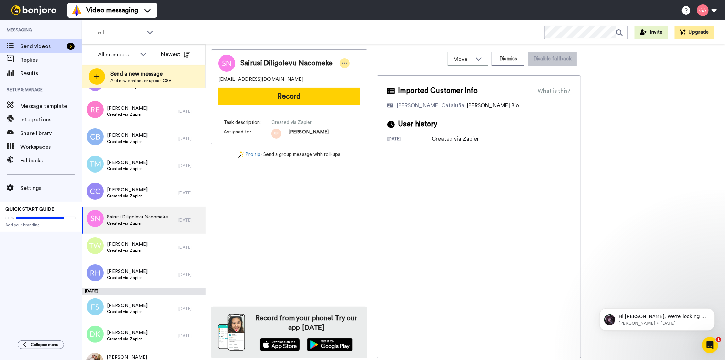
click at [342, 62] on icon at bounding box center [345, 63] width 6 height 7
click at [357, 85] on li "Assign" at bounding box center [363, 85] width 49 height 10
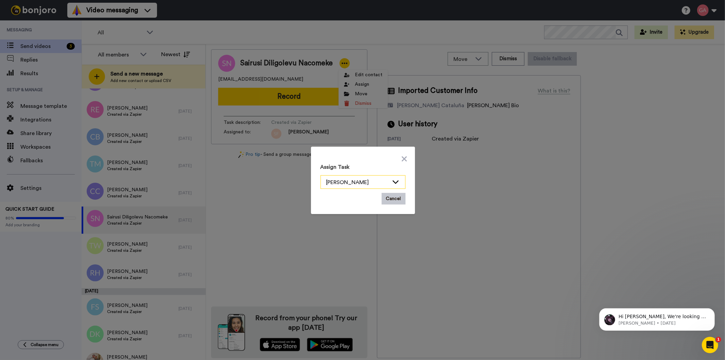
click at [396, 181] on icon at bounding box center [396, 181] width 8 height 7
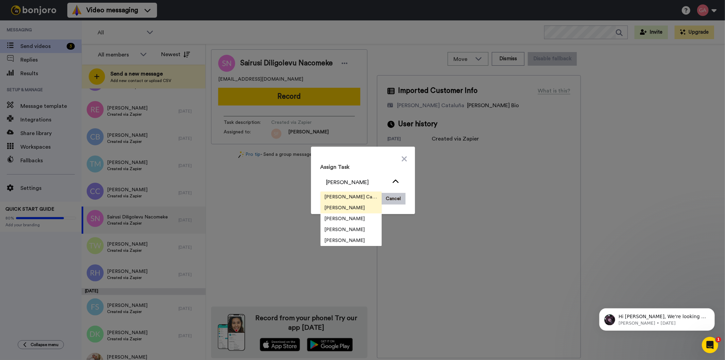
click at [364, 197] on span "[PERSON_NAME] Cataluña" at bounding box center [351, 196] width 61 height 7
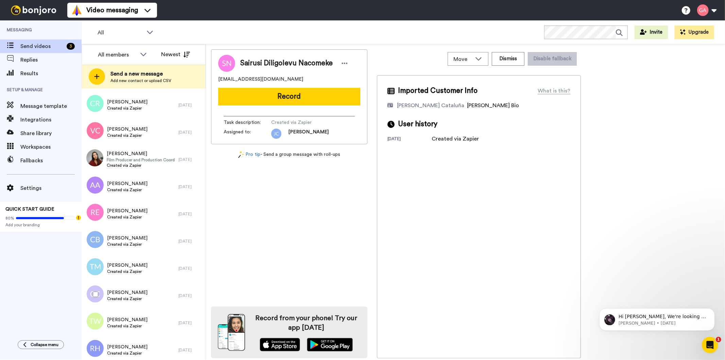
scroll to position [868, 0]
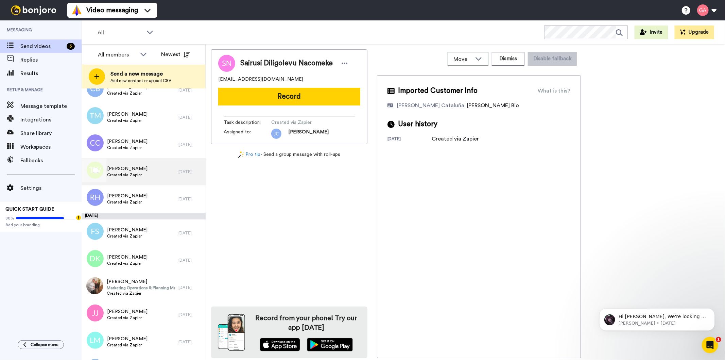
click at [149, 175] on div "Terance Williams Created via Zapier" at bounding box center [130, 171] width 97 height 27
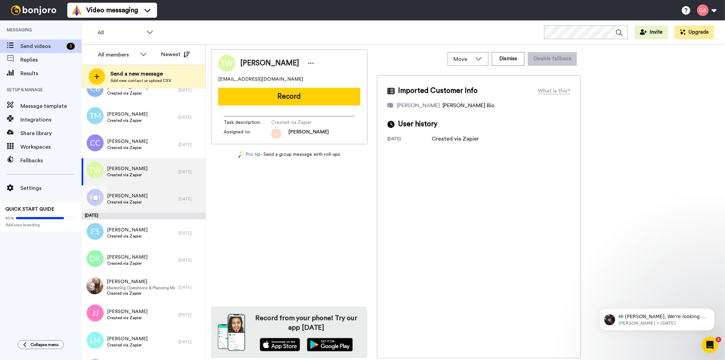
click at [142, 204] on div "Ronnie Hewitt Created via Zapier" at bounding box center [130, 198] width 97 height 27
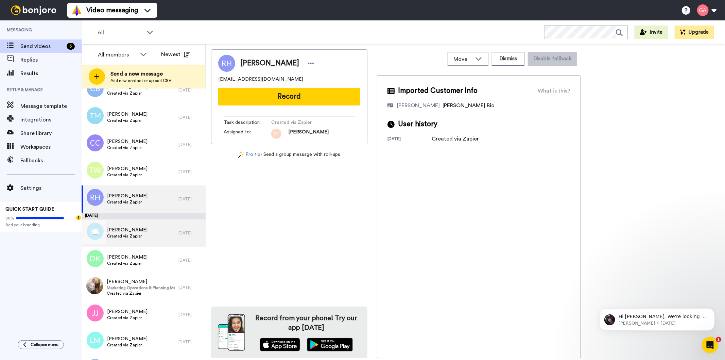
click at [135, 233] on span "Created via Zapier" at bounding box center [127, 235] width 40 height 5
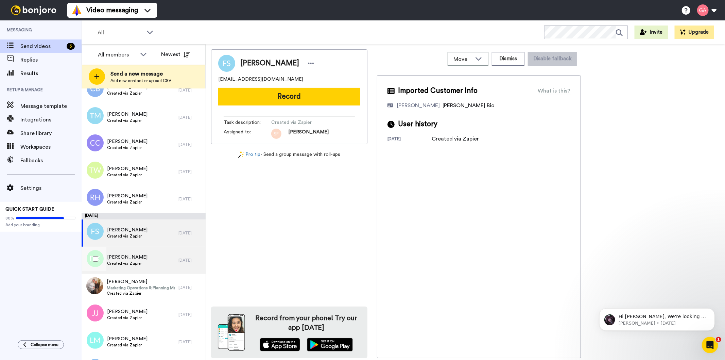
click at [144, 257] on div "Donna Kenyon Created via Zapier" at bounding box center [130, 259] width 97 height 27
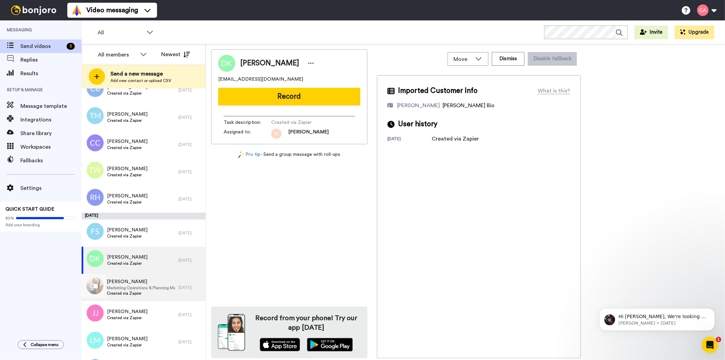
click at [146, 285] on span "Marketing Operations & Planning Manager" at bounding box center [141, 287] width 68 height 5
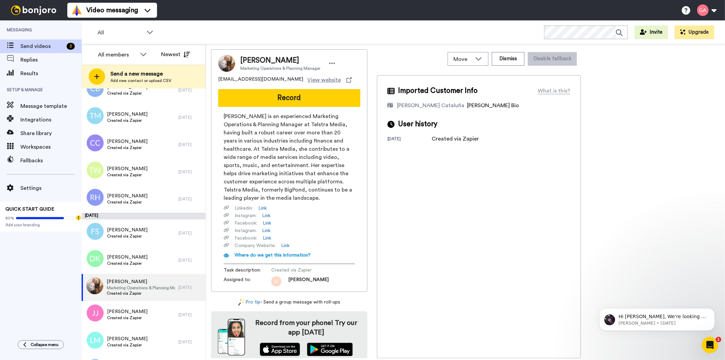
click at [335, 64] on div "Katie Sykes Marketing Operations & Planning Manager" at bounding box center [288, 63] width 97 height 16
click at [331, 60] on icon at bounding box center [332, 63] width 6 height 7
click at [356, 84] on li "Assign" at bounding box center [349, 85] width 49 height 10
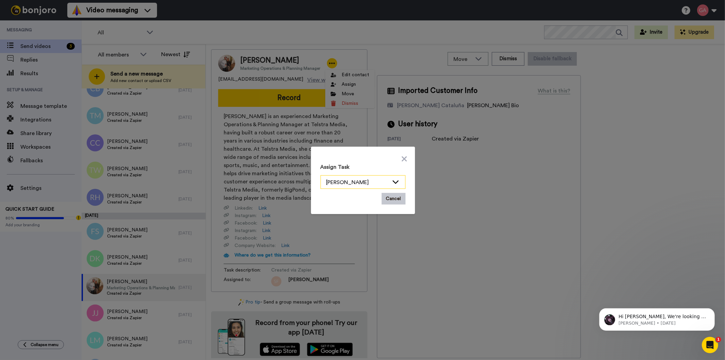
click at [384, 182] on div "[PERSON_NAME]" at bounding box center [357, 182] width 63 height 8
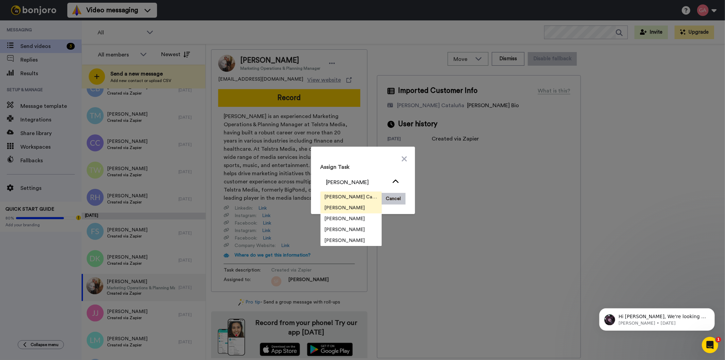
click at [363, 195] on span "[PERSON_NAME] Cataluña" at bounding box center [351, 196] width 61 height 7
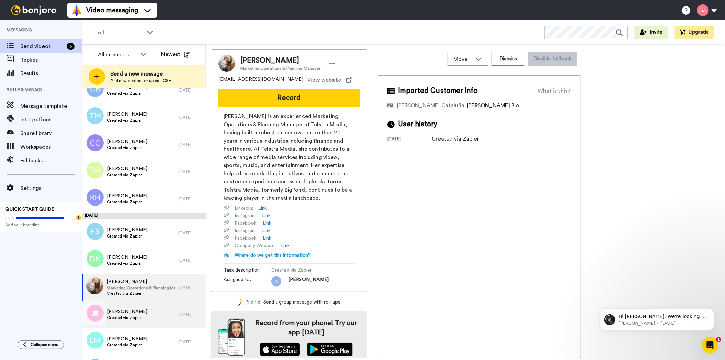
click at [140, 323] on div "Jason Jones Created via Zapier" at bounding box center [130, 314] width 97 height 27
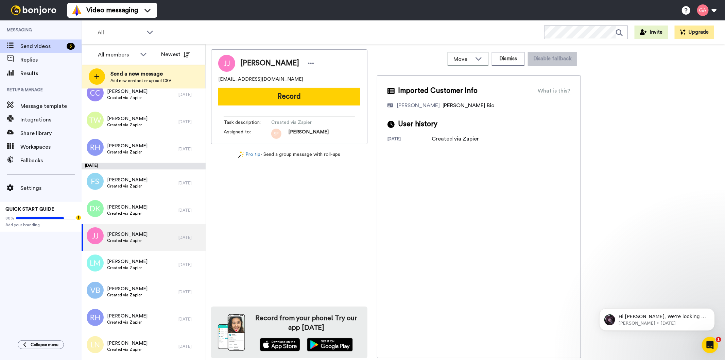
scroll to position [1020, 0]
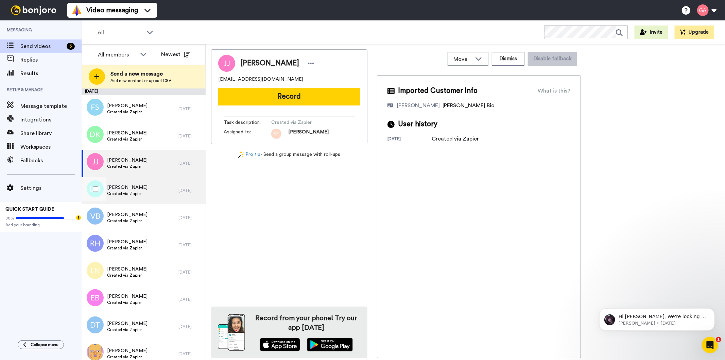
click at [131, 189] on span "[PERSON_NAME]" at bounding box center [127, 187] width 40 height 7
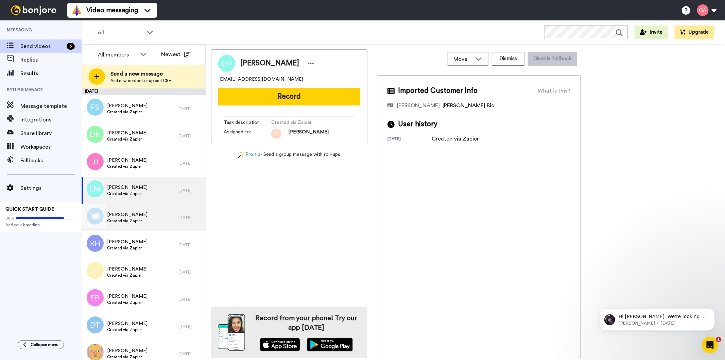
click at [129, 213] on span "[PERSON_NAME]" at bounding box center [127, 214] width 40 height 7
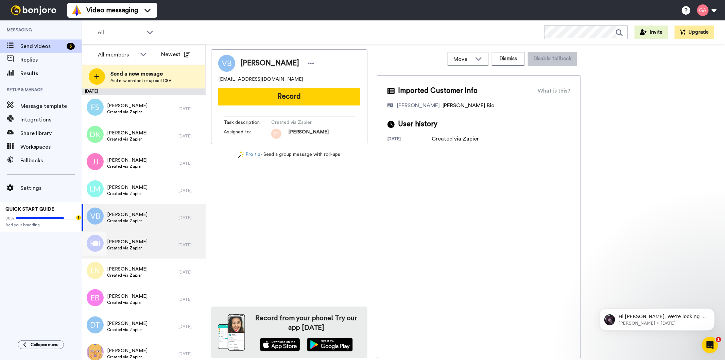
click at [128, 244] on span "[PERSON_NAME]" at bounding box center [127, 241] width 40 height 7
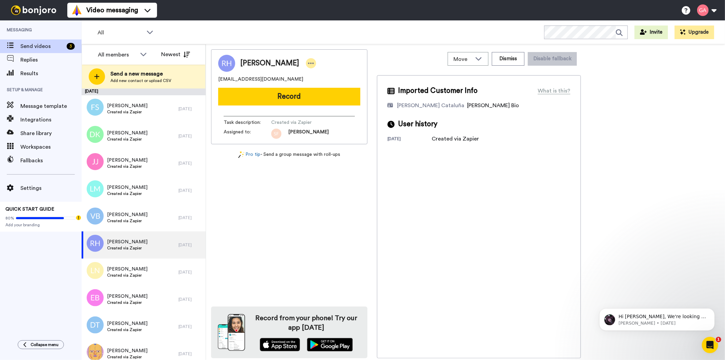
click at [308, 62] on icon at bounding box center [311, 63] width 6 height 7
click at [316, 84] on li "Assign" at bounding box center [308, 85] width 49 height 10
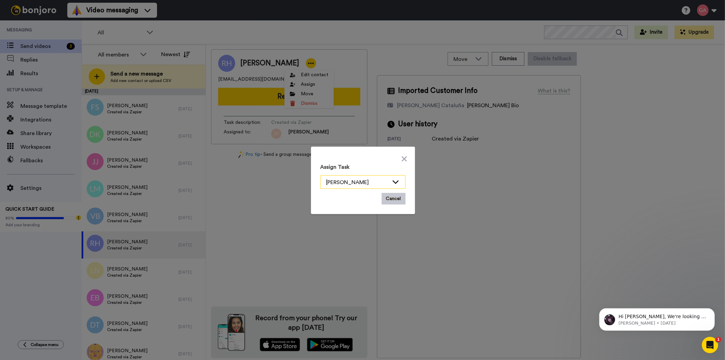
click at [396, 178] on icon at bounding box center [396, 181] width 8 height 7
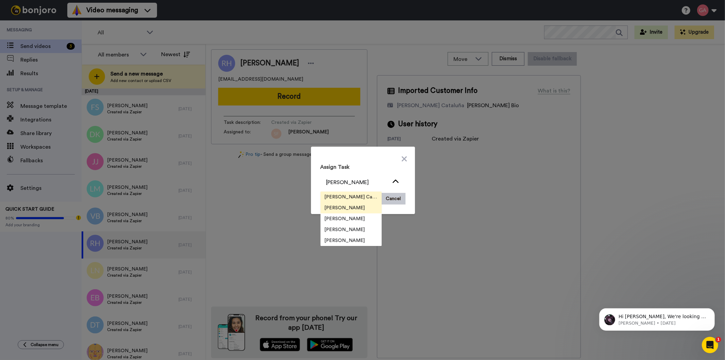
click at [361, 193] on span "[PERSON_NAME] Cataluña" at bounding box center [351, 196] width 61 height 7
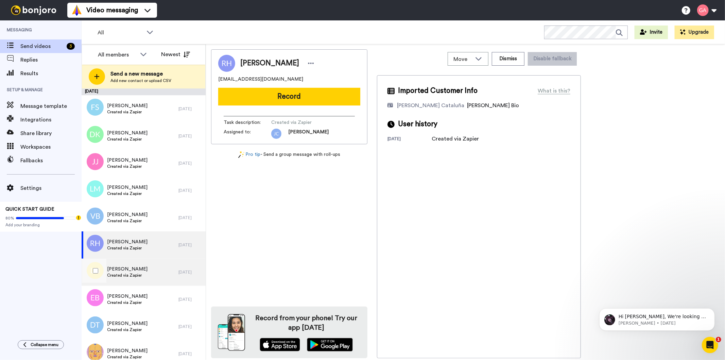
click at [131, 276] on span "Created via Zapier" at bounding box center [127, 274] width 40 height 5
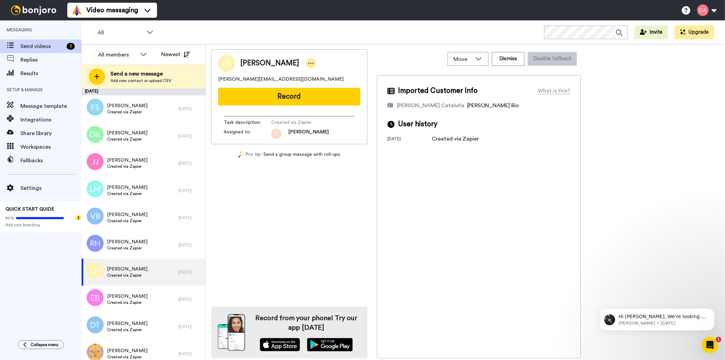
click at [308, 65] on icon at bounding box center [311, 63] width 6 height 7
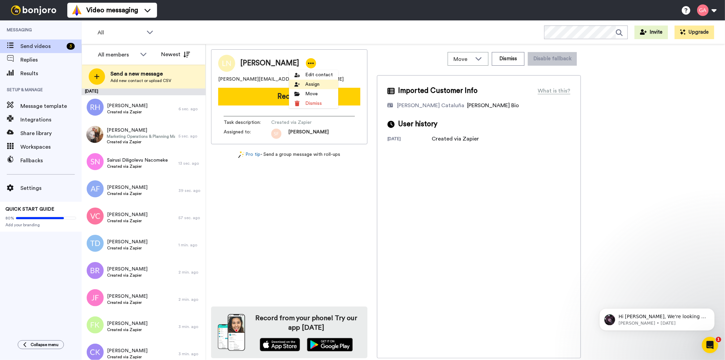
click at [320, 86] on li "Assign" at bounding box center [313, 85] width 49 height 10
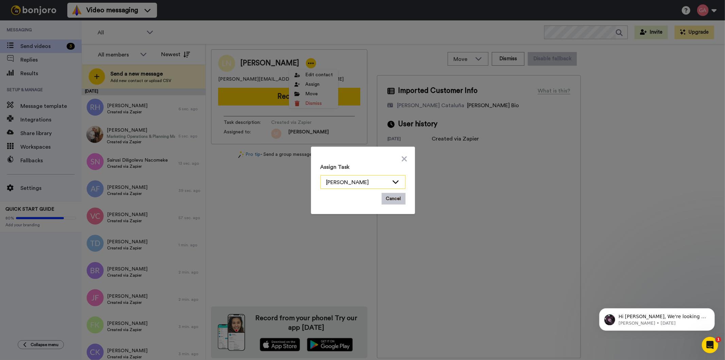
click at [393, 182] on icon at bounding box center [396, 181] width 6 height 3
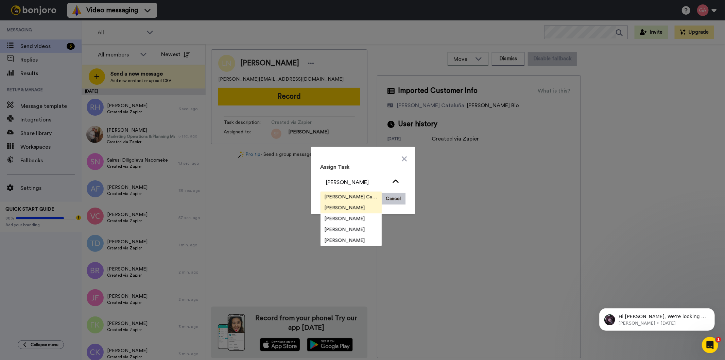
click at [361, 194] on span "[PERSON_NAME] Cataluña" at bounding box center [351, 196] width 61 height 7
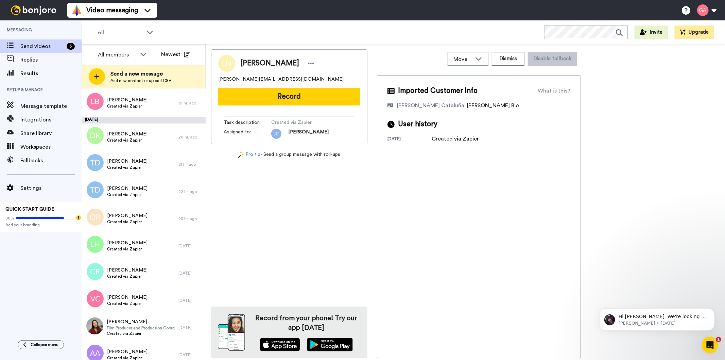
scroll to position [755, 0]
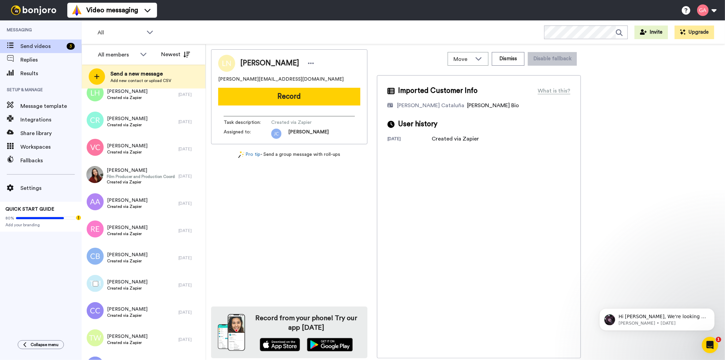
click at [127, 279] on span "[PERSON_NAME]" at bounding box center [127, 281] width 40 height 7
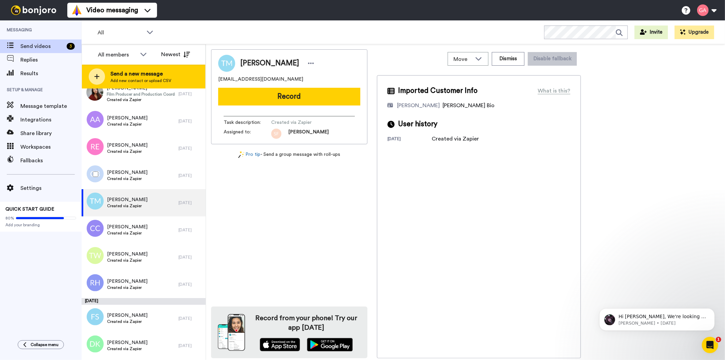
scroll to position [868, 0]
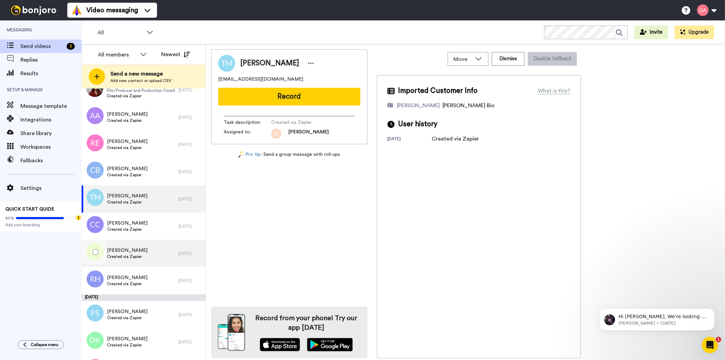
click at [126, 256] on span "Created via Zapier" at bounding box center [127, 256] width 40 height 5
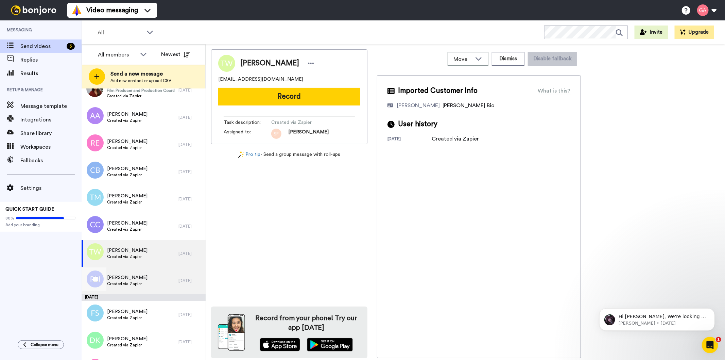
click at [126, 279] on span "[PERSON_NAME]" at bounding box center [127, 277] width 40 height 7
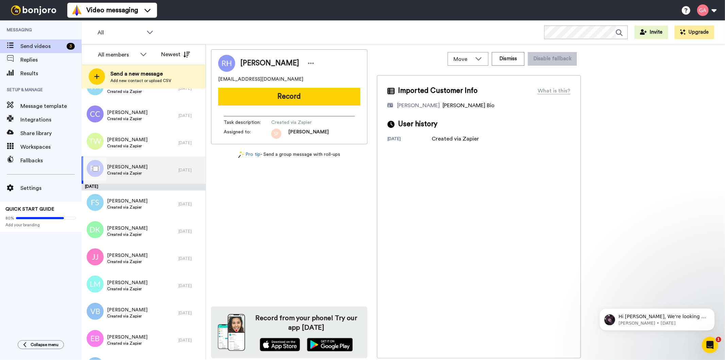
scroll to position [982, 0]
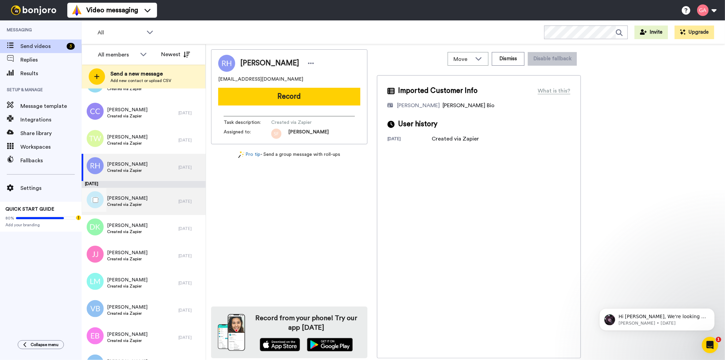
click at [138, 200] on span "[PERSON_NAME]" at bounding box center [127, 198] width 40 height 7
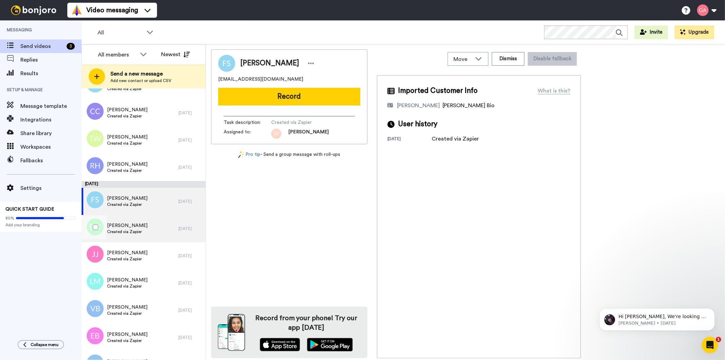
click at [137, 224] on span "[PERSON_NAME]" at bounding box center [127, 225] width 40 height 7
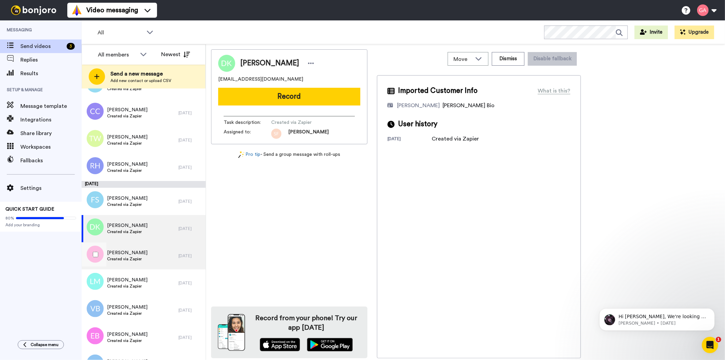
click at [135, 251] on span "[PERSON_NAME]" at bounding box center [127, 252] width 40 height 7
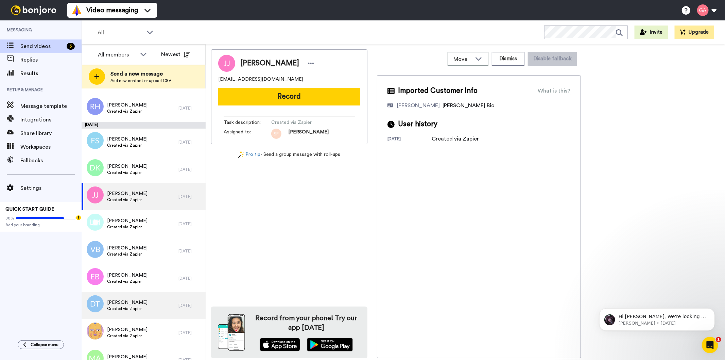
scroll to position [1095, 0]
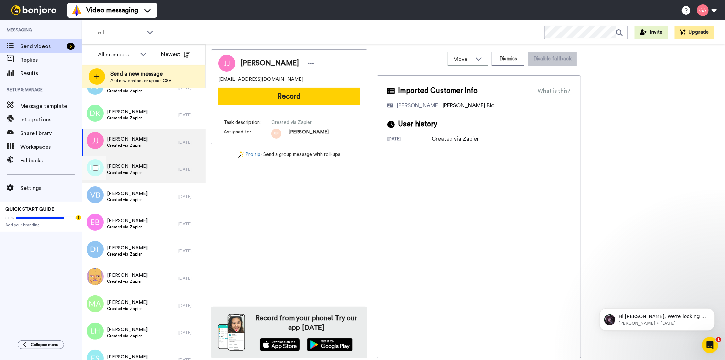
click at [121, 174] on span "Created via Zapier" at bounding box center [127, 172] width 40 height 5
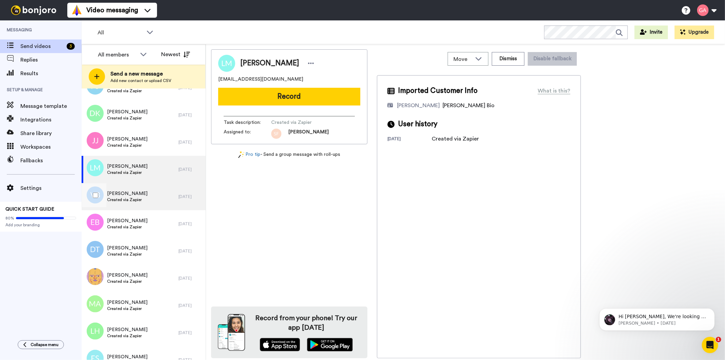
click at [125, 197] on span "Created via Zapier" at bounding box center [127, 199] width 40 height 5
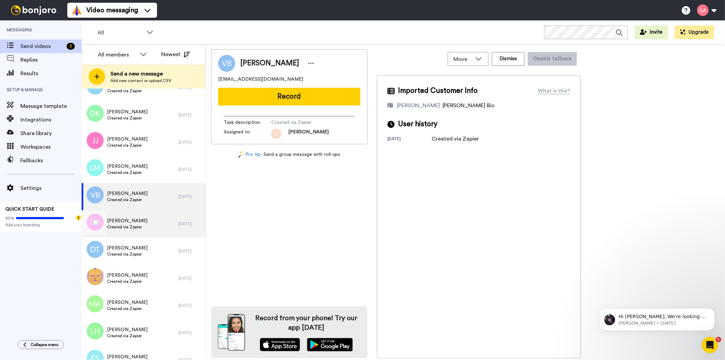
click at [132, 219] on span "[PERSON_NAME]" at bounding box center [127, 220] width 40 height 7
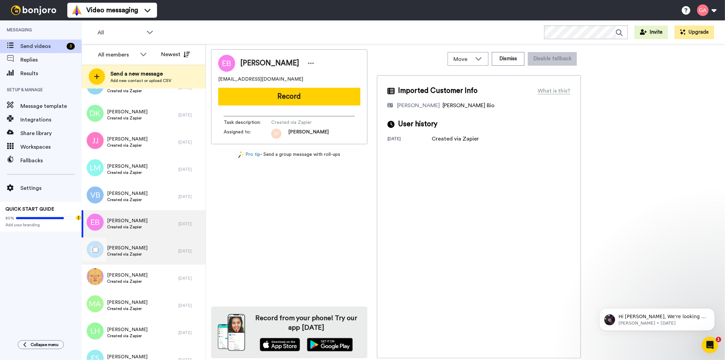
click at [132, 256] on span "Created via Zapier" at bounding box center [127, 253] width 40 height 5
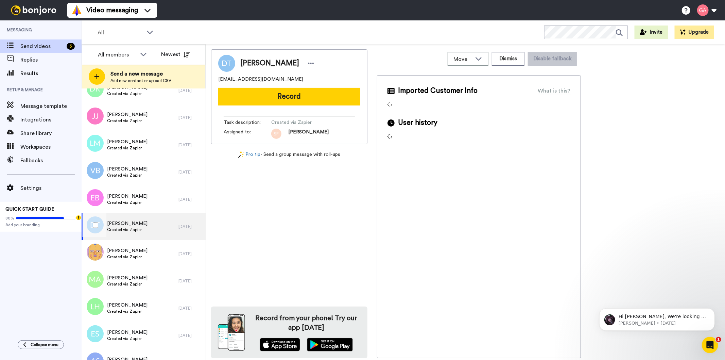
scroll to position [1133, 0]
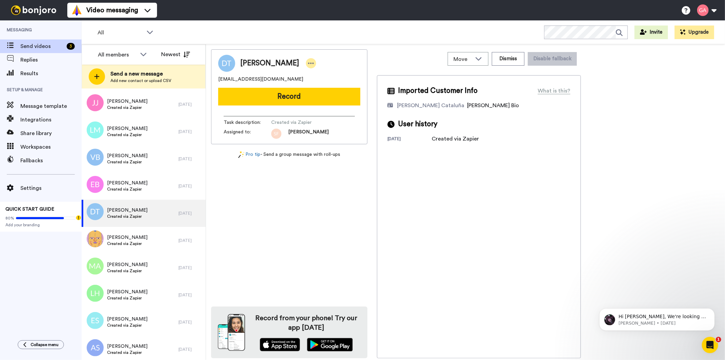
click at [306, 63] on div at bounding box center [311, 63] width 10 height 10
click at [324, 83] on li "Assign" at bounding box center [314, 85] width 49 height 10
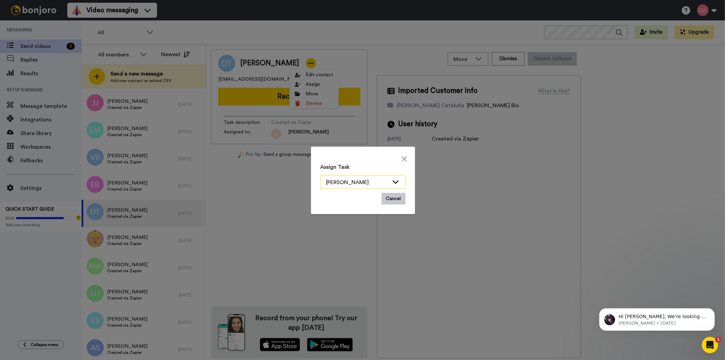
click at [385, 179] on div "[PERSON_NAME]" at bounding box center [357, 182] width 63 height 8
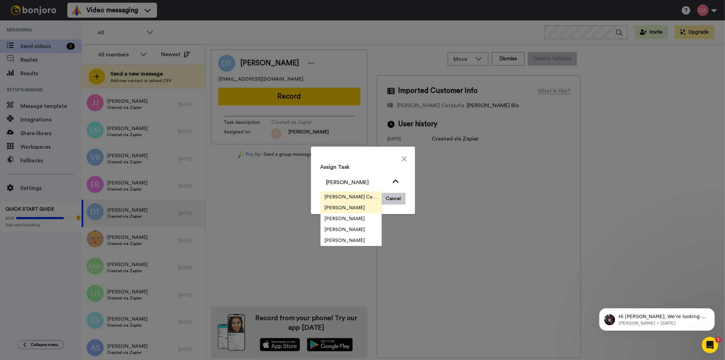
click at [350, 194] on span "[PERSON_NAME] Cataluña" at bounding box center [351, 196] width 61 height 7
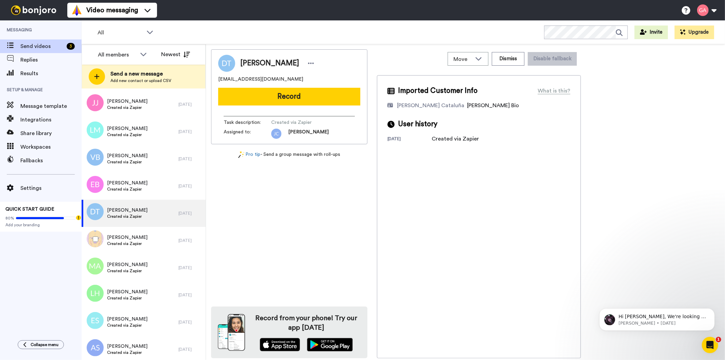
click at [124, 243] on span "Created via Zapier" at bounding box center [127, 243] width 40 height 5
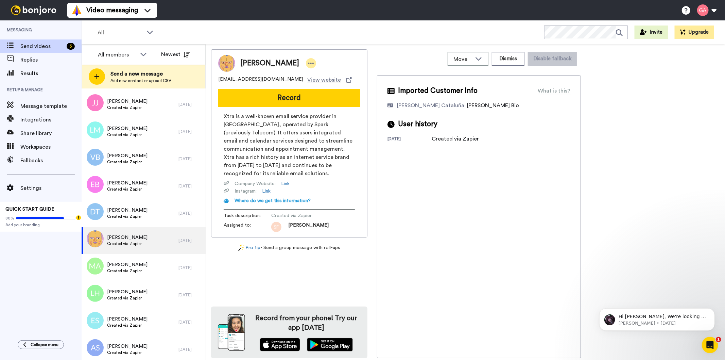
click at [308, 62] on icon at bounding box center [311, 63] width 6 height 7
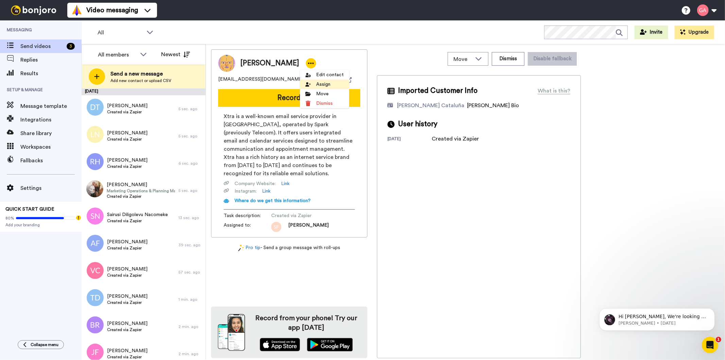
click at [334, 84] on li "Assign" at bounding box center [324, 85] width 49 height 10
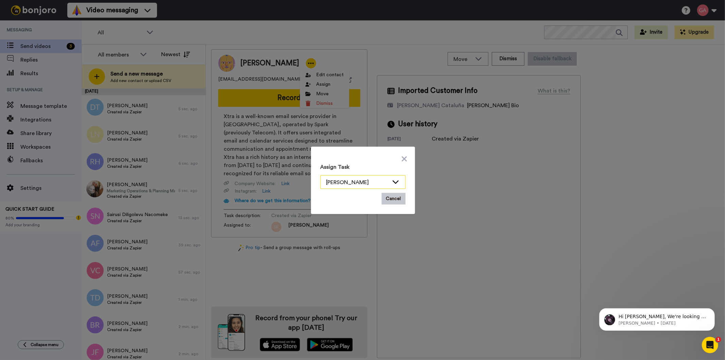
click at [395, 182] on icon at bounding box center [396, 181] width 8 height 7
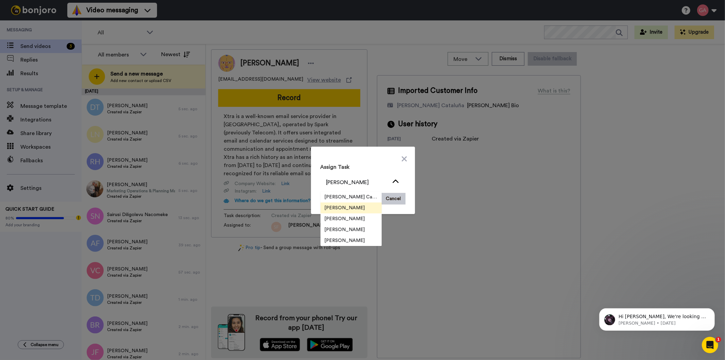
click at [223, 262] on div "Assign Task Scott Friesen Josephine Cataluña Scott Friesen Gilda Amante Marjori…" at bounding box center [362, 180] width 725 height 360
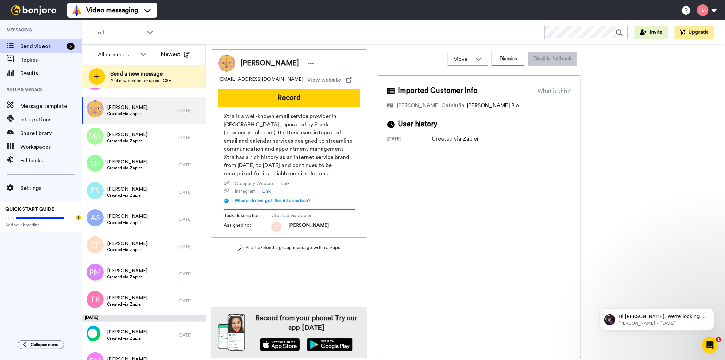
scroll to position [1235, 0]
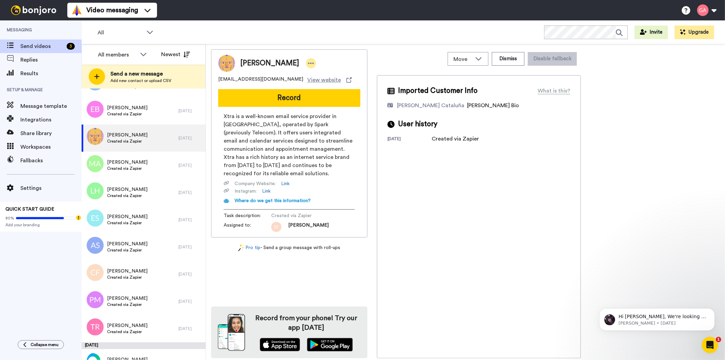
click at [308, 62] on div at bounding box center [311, 63] width 10 height 10
click at [334, 82] on li "Assign" at bounding box center [324, 85] width 49 height 10
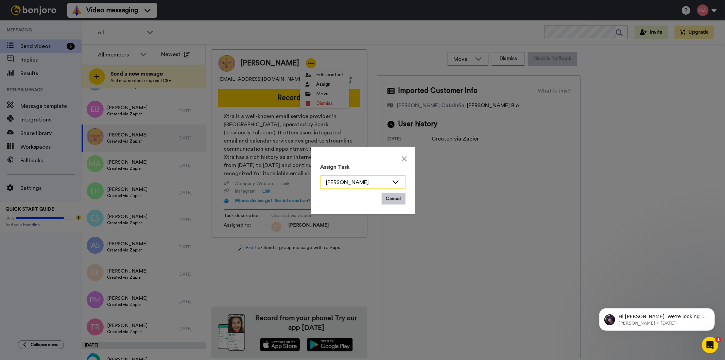
click at [396, 180] on icon at bounding box center [396, 181] width 8 height 7
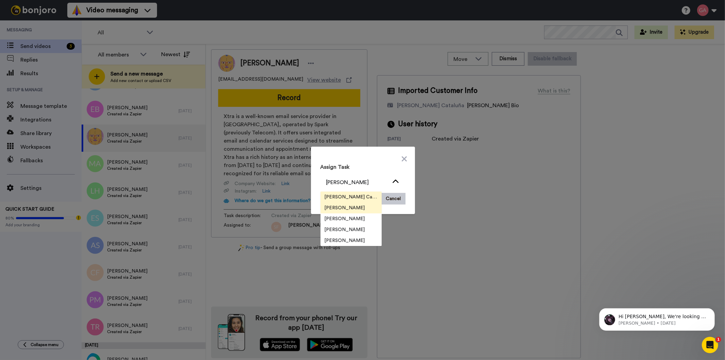
click at [349, 195] on span "[PERSON_NAME] Cataluña" at bounding box center [351, 196] width 61 height 7
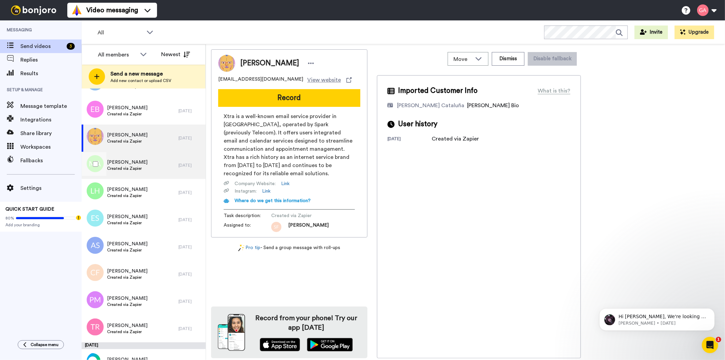
click at [123, 162] on span "[PERSON_NAME]" at bounding box center [127, 162] width 40 height 7
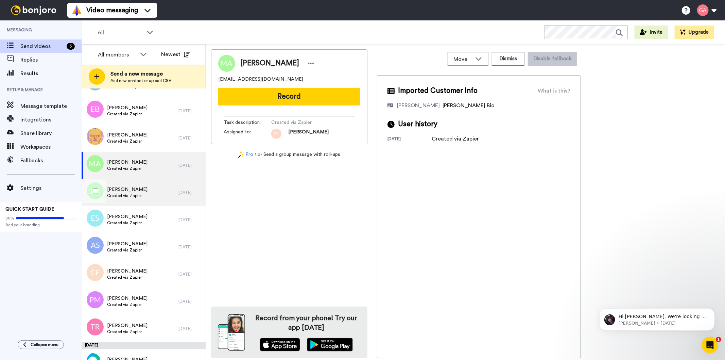
click at [121, 202] on div "Lisa Hicks Created via Zapier" at bounding box center [130, 192] width 97 height 27
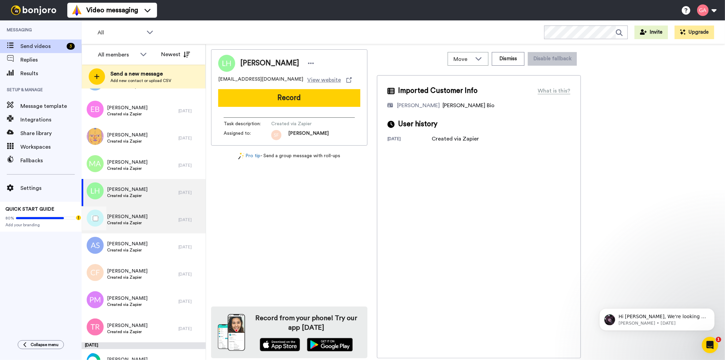
click at [120, 226] on div "Erica Sayer Created via Zapier" at bounding box center [130, 219] width 97 height 27
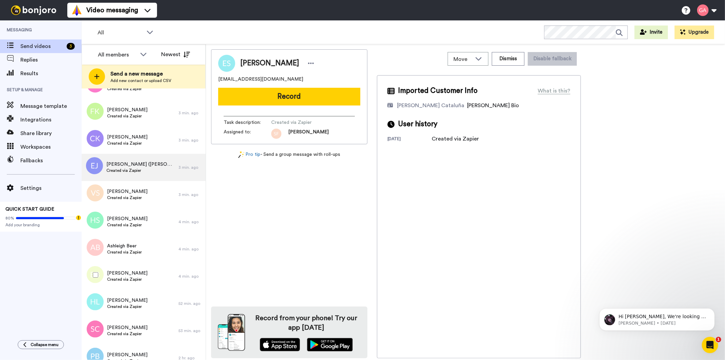
scroll to position [226, 0]
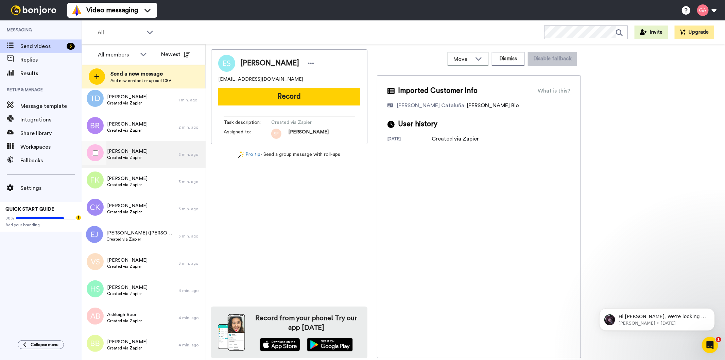
click at [136, 145] on div "Johnny FIEFIE Created via Zapier" at bounding box center [130, 154] width 97 height 27
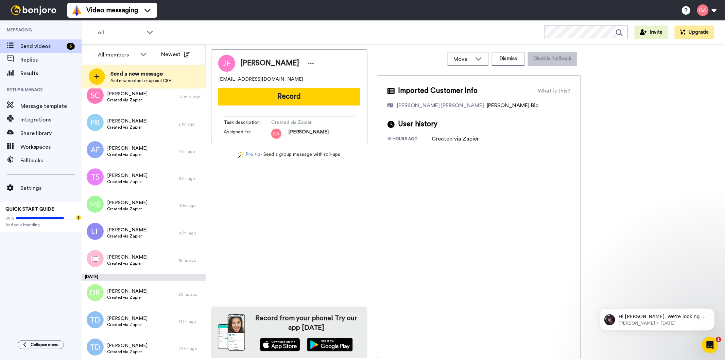
scroll to position [718, 0]
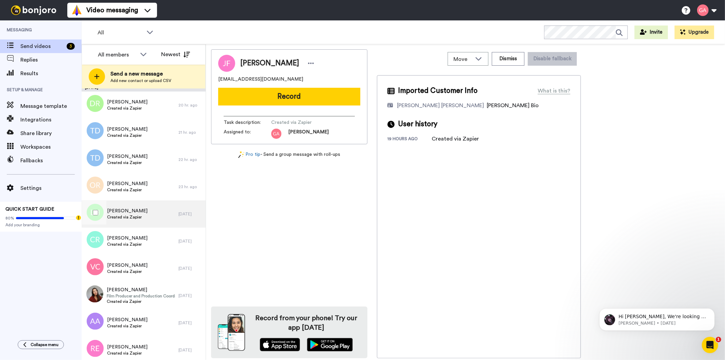
click at [139, 208] on span "[PERSON_NAME]" at bounding box center [127, 210] width 40 height 7
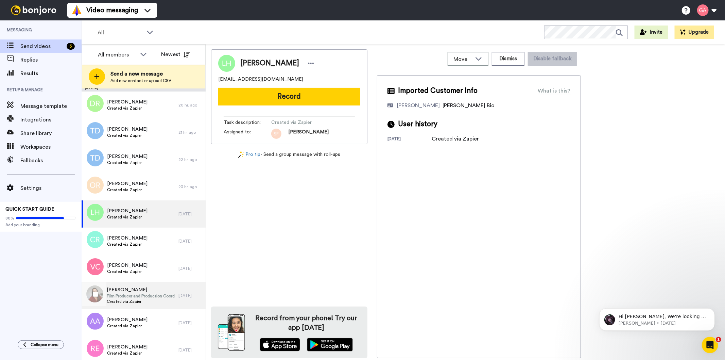
click at [123, 300] on span "Created via Zapier" at bounding box center [141, 300] width 68 height 5
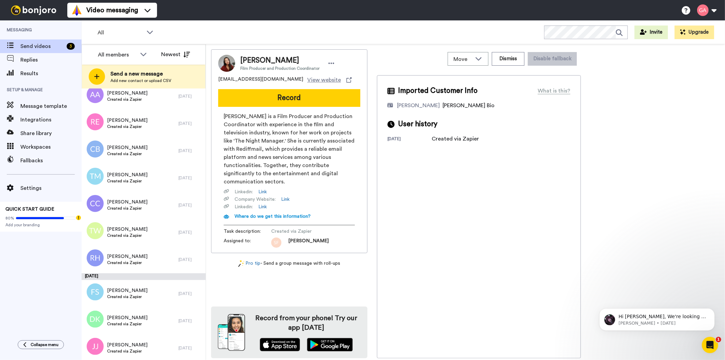
scroll to position [1095, 0]
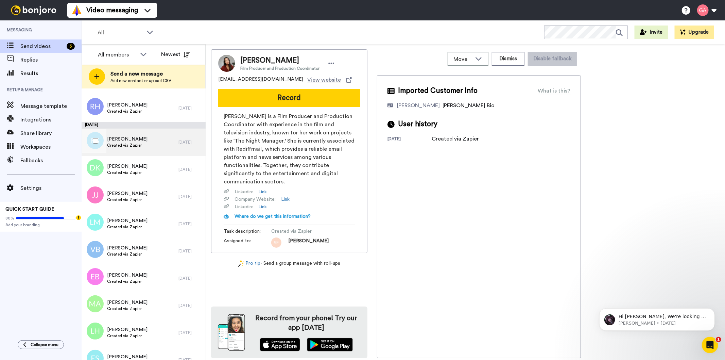
click at [126, 140] on span "[PERSON_NAME]" at bounding box center [127, 139] width 40 height 7
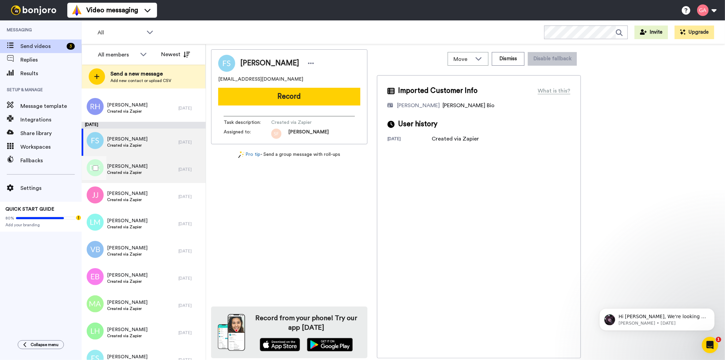
click at [123, 164] on span "[PERSON_NAME]" at bounding box center [127, 166] width 40 height 7
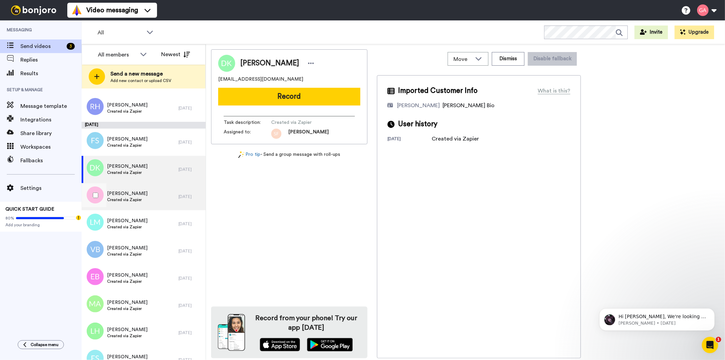
click at [130, 203] on div "Jason Jones Created via Zapier" at bounding box center [130, 196] width 97 height 27
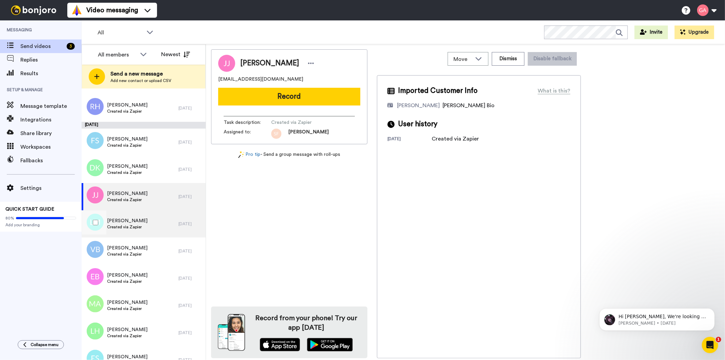
click at [128, 223] on span "[PERSON_NAME]" at bounding box center [127, 220] width 40 height 7
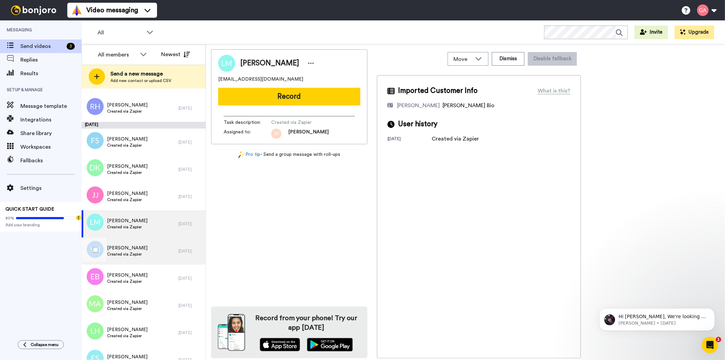
click at [128, 250] on span "[PERSON_NAME]" at bounding box center [127, 247] width 40 height 7
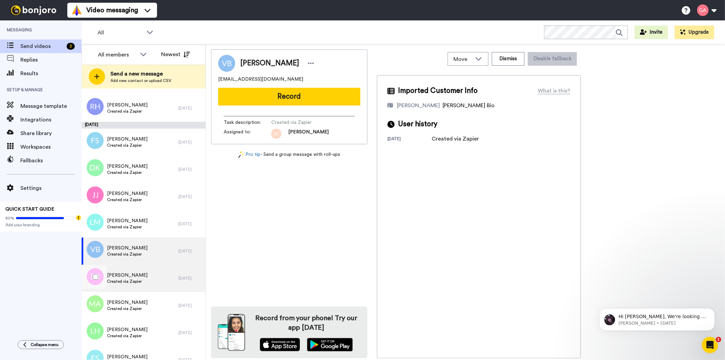
click at [130, 281] on span "Created via Zapier" at bounding box center [127, 280] width 40 height 5
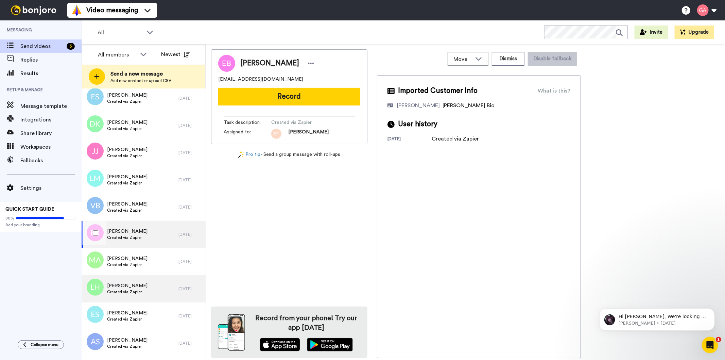
scroll to position [1171, 0]
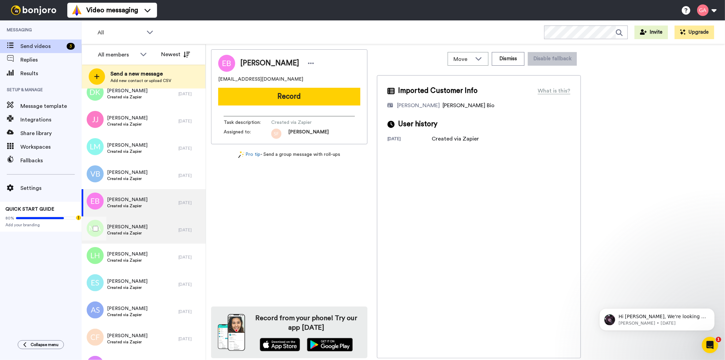
click at [134, 234] on span "Created via Zapier" at bounding box center [127, 232] width 40 height 5
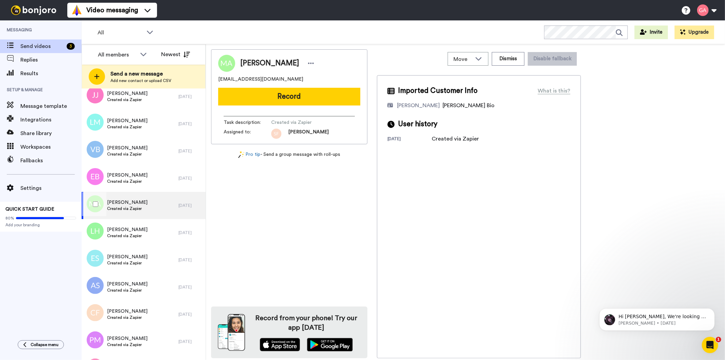
scroll to position [1208, 0]
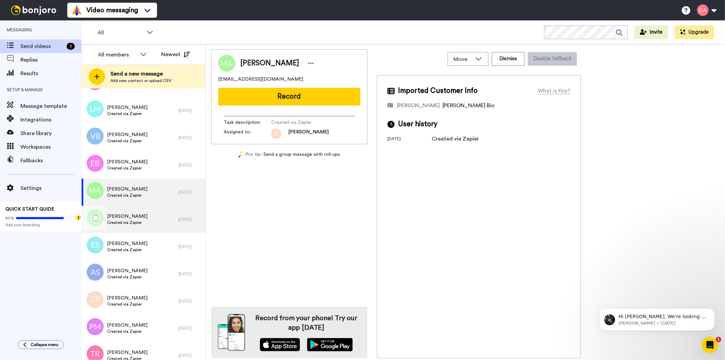
click at [131, 221] on span "Created via Zapier" at bounding box center [127, 222] width 40 height 5
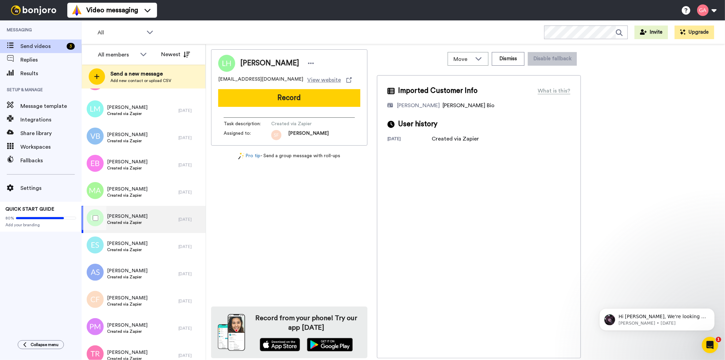
scroll to position [1246, 0]
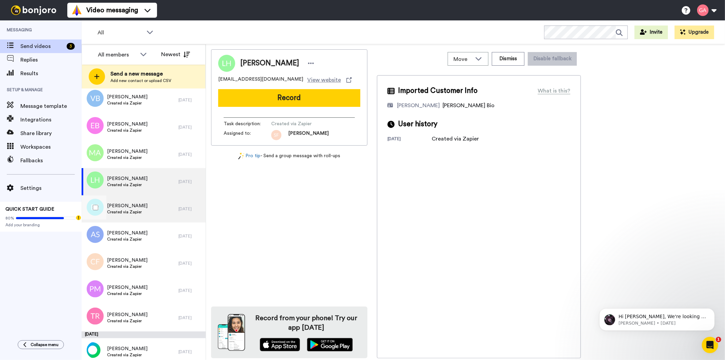
click at [136, 212] on span "Created via Zapier" at bounding box center [127, 211] width 40 height 5
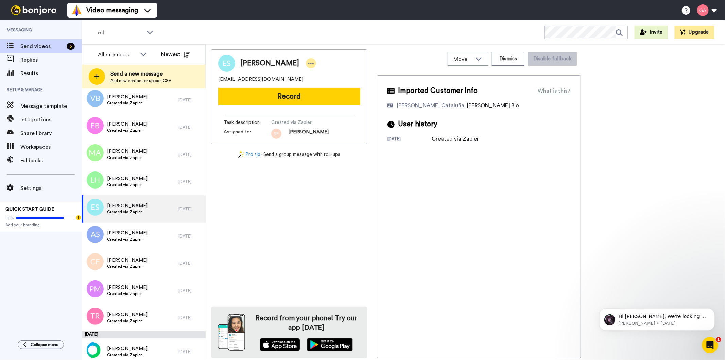
click at [308, 61] on icon at bounding box center [311, 63] width 6 height 7
click at [301, 82] on li "Assign" at bounding box center [307, 85] width 49 height 10
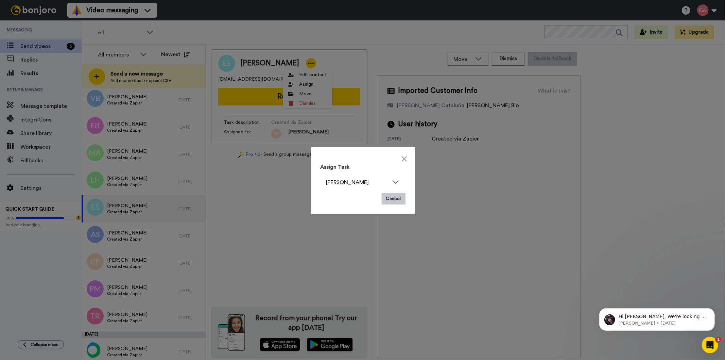
click at [403, 181] on div "Assign Task Scott Friesen Cancel" at bounding box center [363, 180] width 96 height 59
click at [392, 180] on icon at bounding box center [396, 181] width 8 height 7
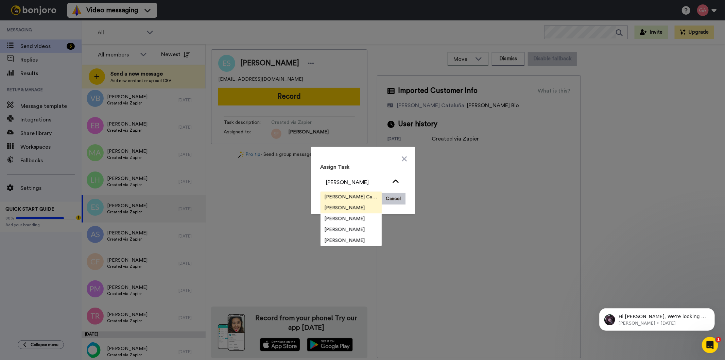
click at [337, 195] on span "[PERSON_NAME] Cataluña" at bounding box center [351, 196] width 61 height 7
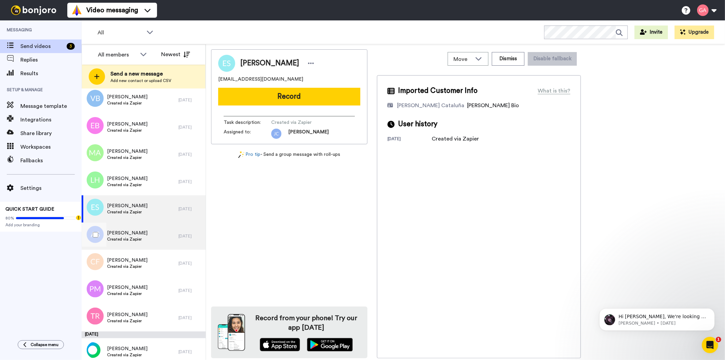
click at [143, 235] on div "Alena Smith Created via Zapier" at bounding box center [130, 235] width 97 height 27
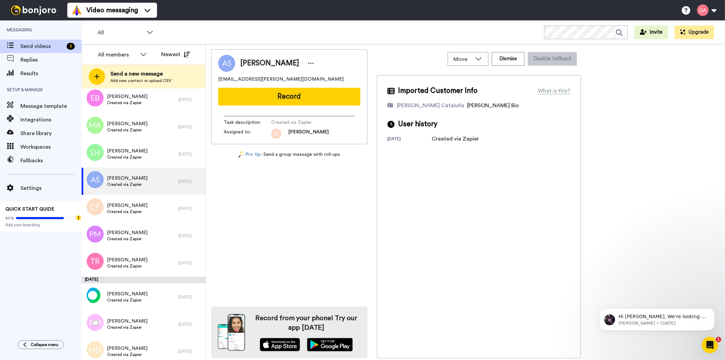
scroll to position [1300, 0]
click at [130, 155] on span "Created via Zapier" at bounding box center [127, 157] width 40 height 5
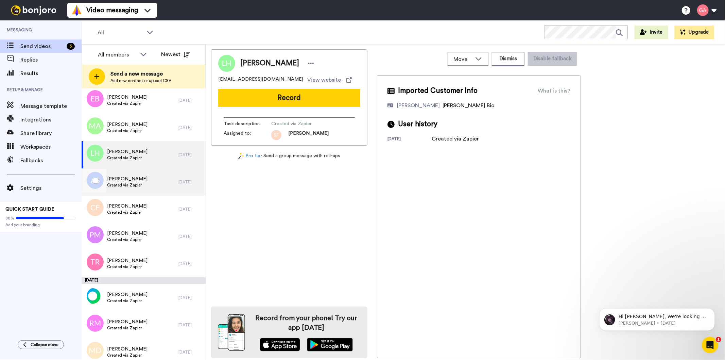
click at [134, 179] on span "[PERSON_NAME]" at bounding box center [127, 178] width 40 height 7
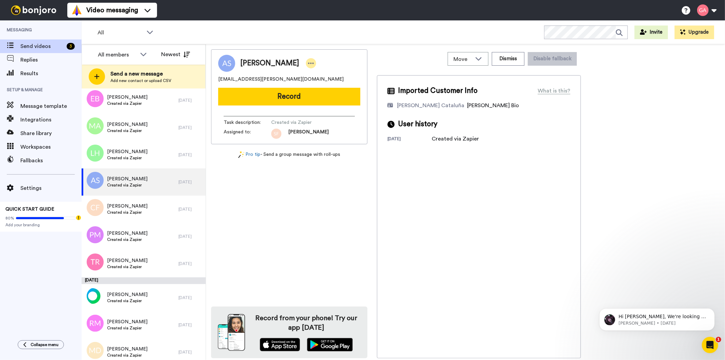
click at [308, 61] on icon at bounding box center [311, 63] width 6 height 7
click at [323, 84] on li "Assign" at bounding box center [310, 85] width 49 height 10
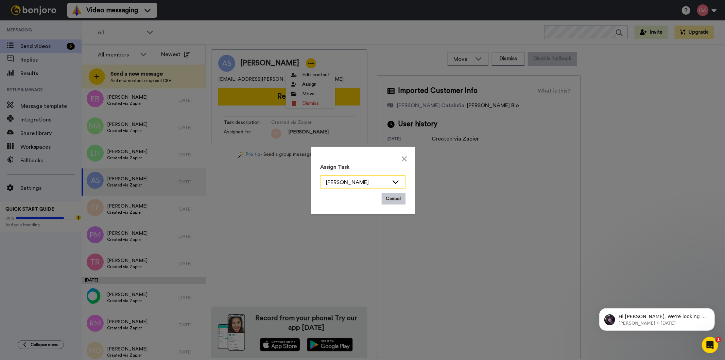
click at [392, 184] on icon at bounding box center [396, 181] width 8 height 7
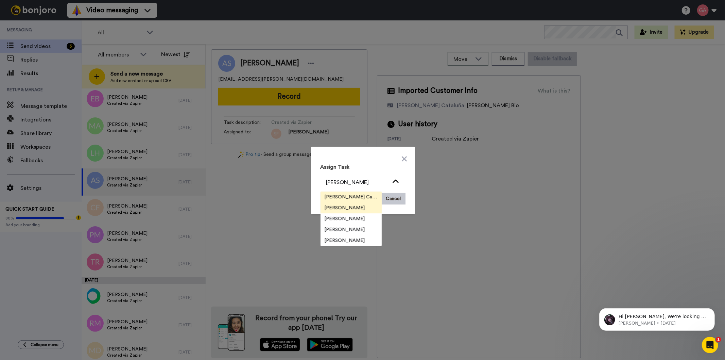
click at [331, 195] on span "[PERSON_NAME] Cataluña" at bounding box center [351, 196] width 61 height 7
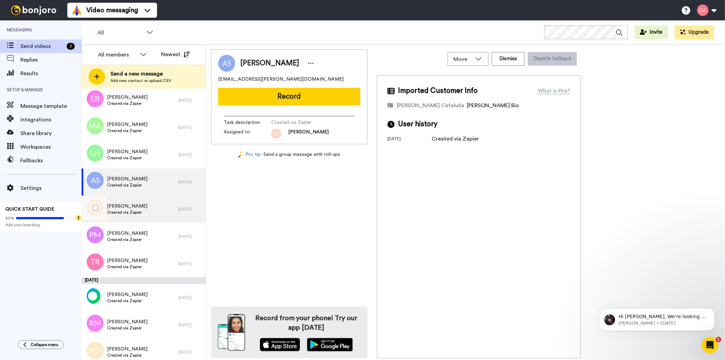
click at [137, 213] on span "Created via Zapier" at bounding box center [127, 211] width 40 height 5
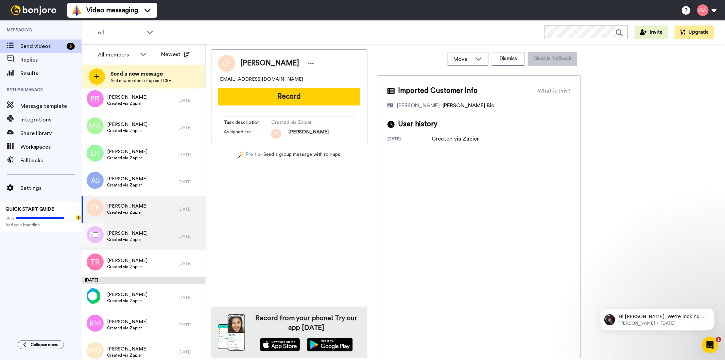
click at [134, 235] on span "[PERSON_NAME]" at bounding box center [127, 233] width 40 height 7
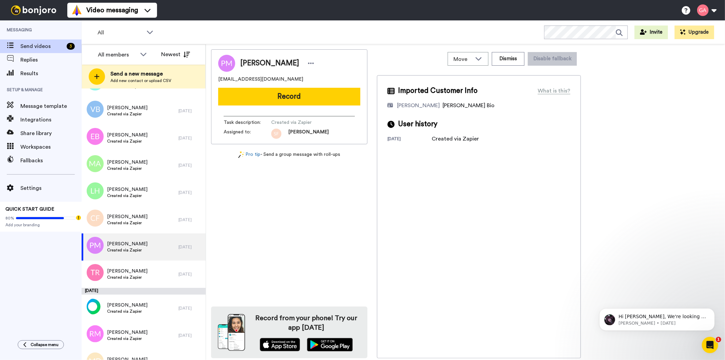
scroll to position [1400, 0]
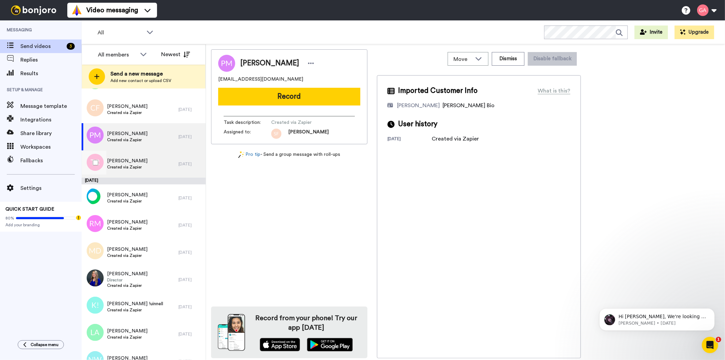
click at [138, 163] on span "[PERSON_NAME]" at bounding box center [127, 160] width 40 height 7
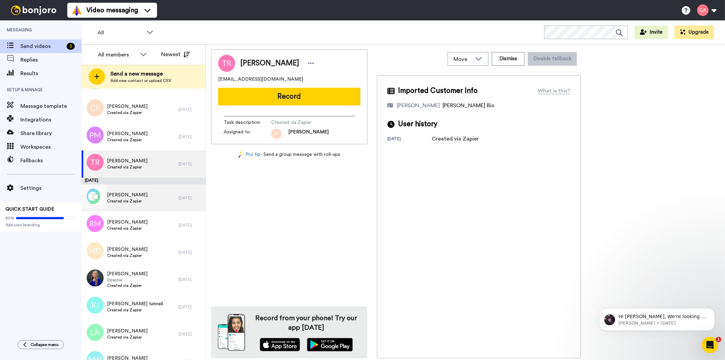
click at [141, 198] on span "Created via Zapier" at bounding box center [127, 200] width 40 height 5
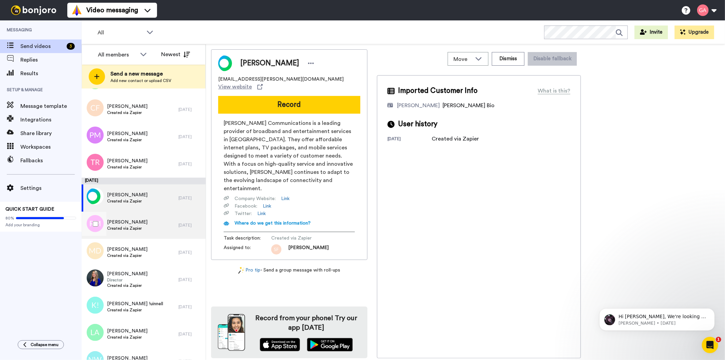
click at [133, 228] on span "Created via Zapier" at bounding box center [127, 227] width 40 height 5
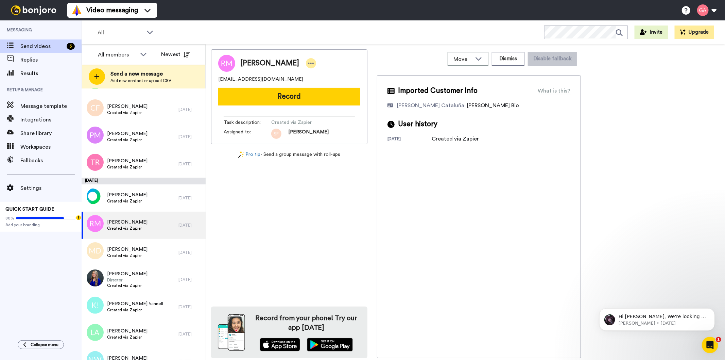
click at [308, 60] on icon at bounding box center [311, 63] width 6 height 7
click at [322, 86] on li "Assign" at bounding box center [316, 85] width 49 height 10
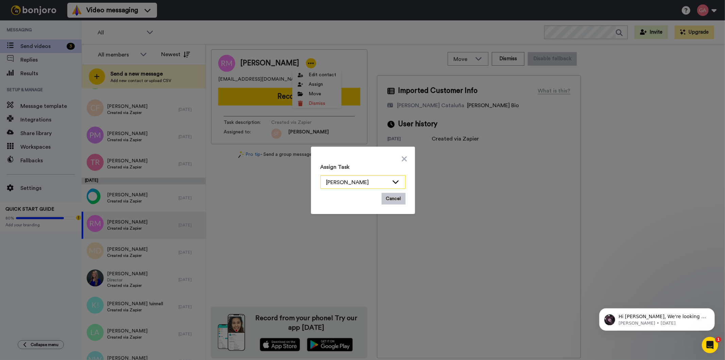
click at [392, 179] on icon at bounding box center [396, 181] width 8 height 7
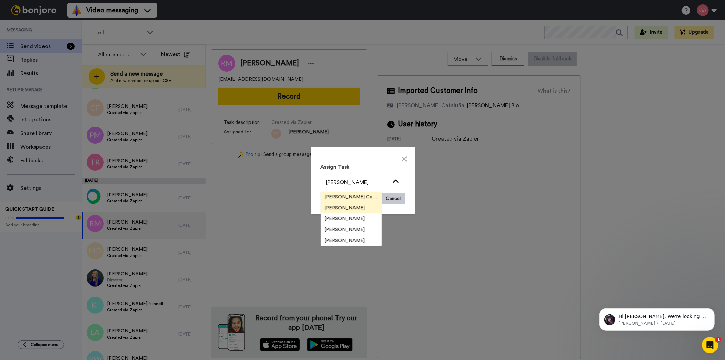
click at [367, 192] on li "[PERSON_NAME] Cataluña" at bounding box center [351, 196] width 61 height 11
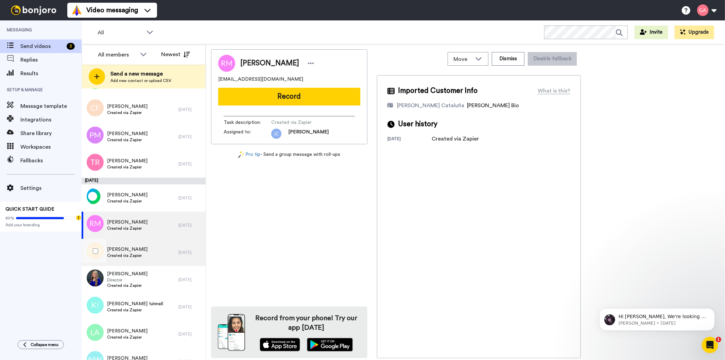
click at [130, 253] on span "Created via Zapier" at bounding box center [127, 255] width 40 height 5
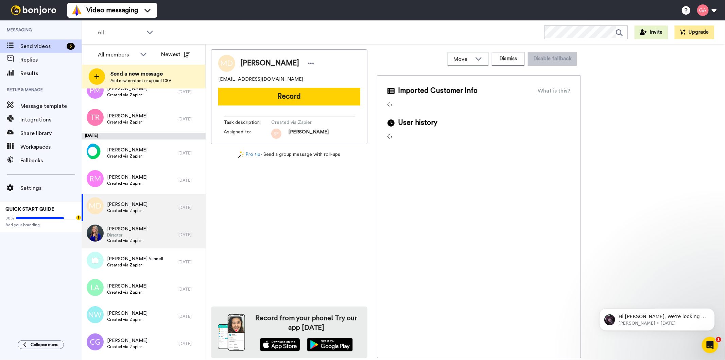
scroll to position [1475, 0]
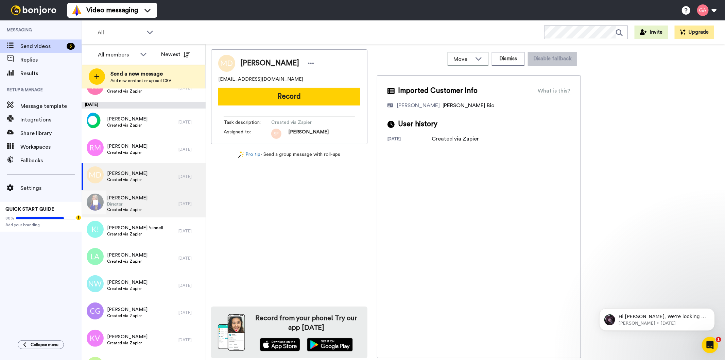
click at [132, 204] on span "Director" at bounding box center [127, 203] width 40 height 5
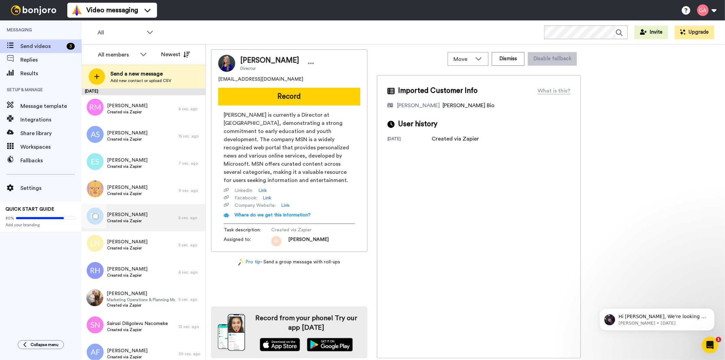
click at [131, 226] on div "Damian Tonti Created via Zapier" at bounding box center [130, 217] width 97 height 27
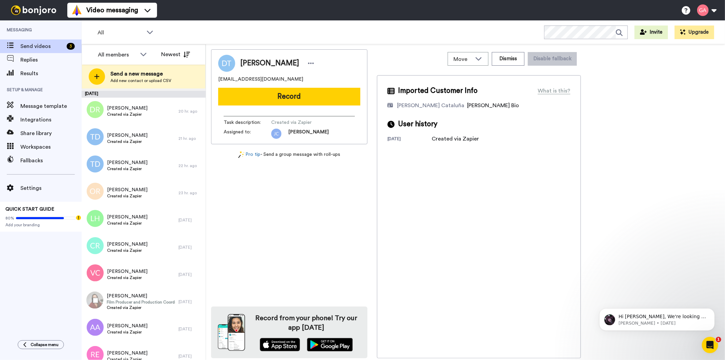
scroll to position [944, 0]
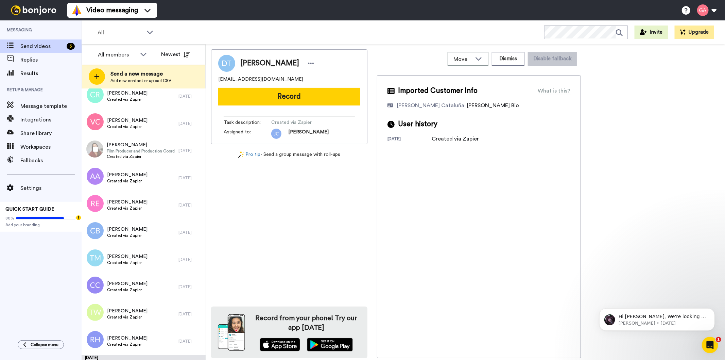
click at [143, 298] on div "Carol Cummings Created via Zapier" at bounding box center [130, 286] width 97 height 27
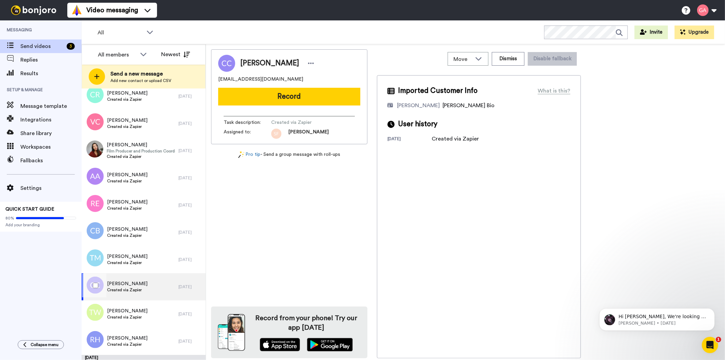
scroll to position [1133, 0]
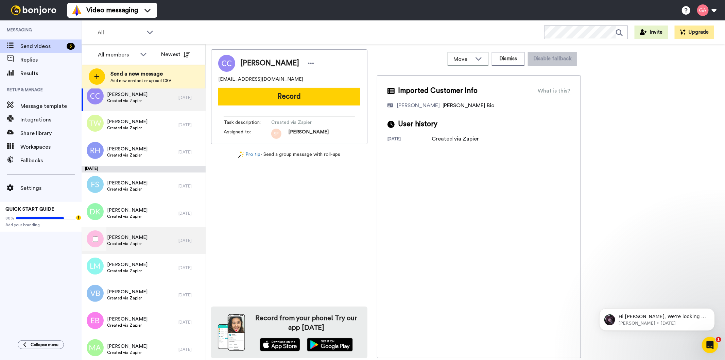
click at [131, 249] on div "Jason Jones Created via Zapier" at bounding box center [130, 240] width 97 height 27
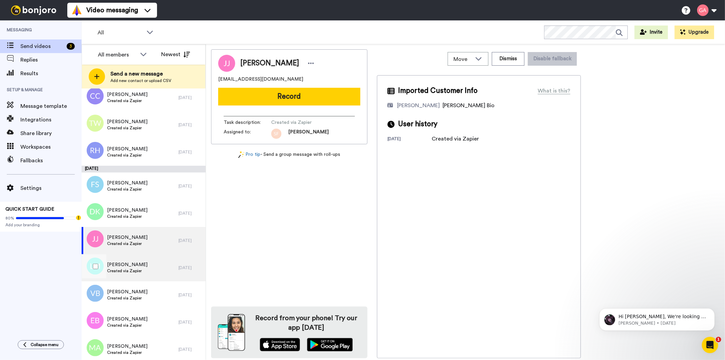
click at [131, 264] on span "[PERSON_NAME]" at bounding box center [127, 264] width 40 height 7
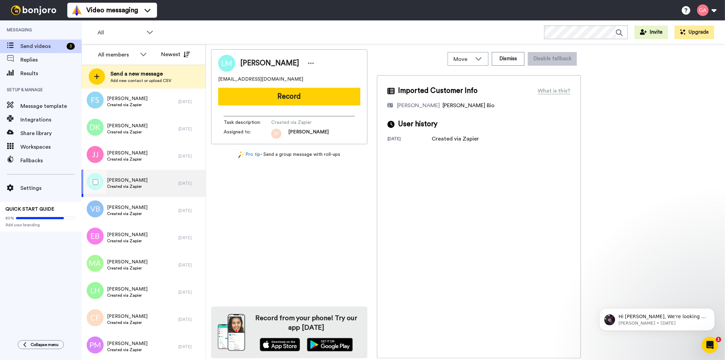
scroll to position [1246, 0]
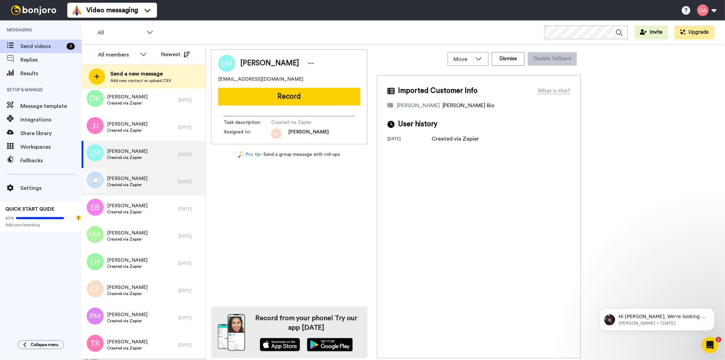
click at [123, 179] on span "[PERSON_NAME]" at bounding box center [127, 178] width 40 height 7
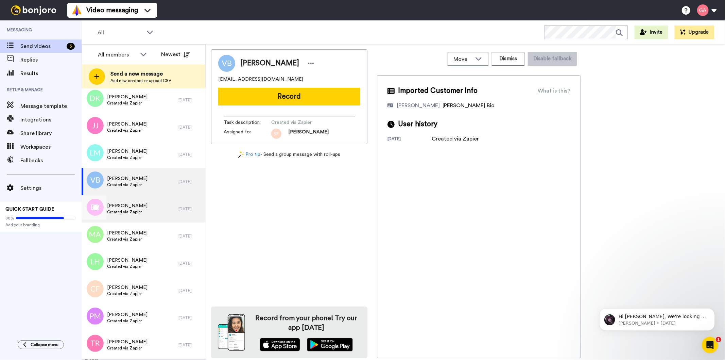
click at [115, 208] on span "[PERSON_NAME]" at bounding box center [127, 205] width 40 height 7
click at [127, 207] on span "[PERSON_NAME]" at bounding box center [127, 205] width 40 height 7
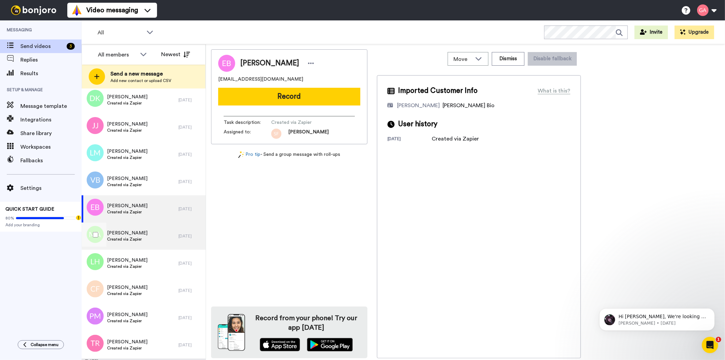
click at [127, 232] on span "[PERSON_NAME]" at bounding box center [127, 232] width 40 height 7
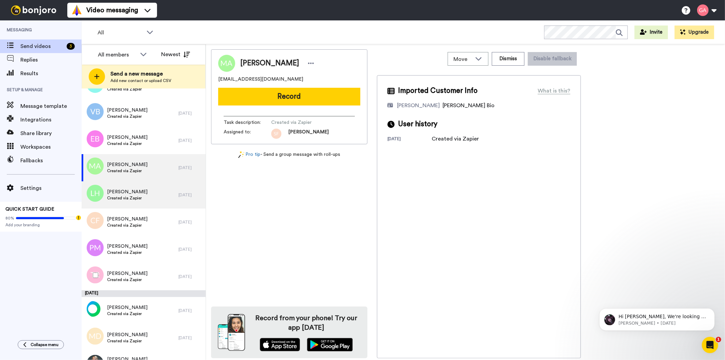
scroll to position [1322, 0]
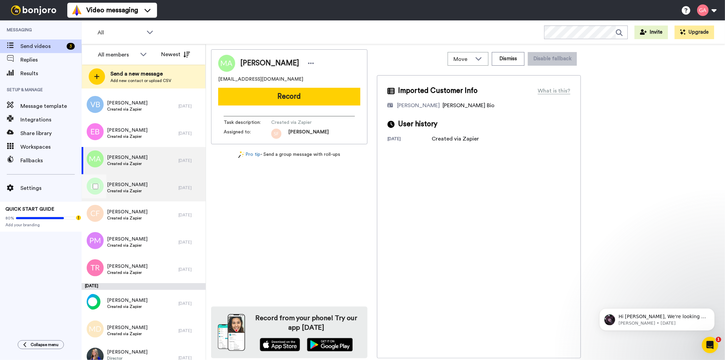
click at [127, 188] on span "Created via Zapier" at bounding box center [127, 190] width 40 height 5
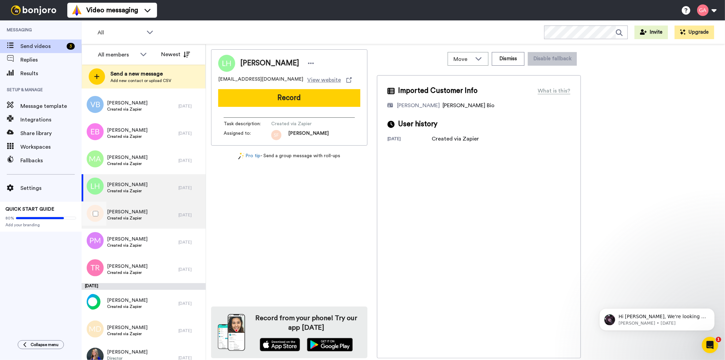
click at [126, 210] on span "[PERSON_NAME]" at bounding box center [127, 211] width 40 height 7
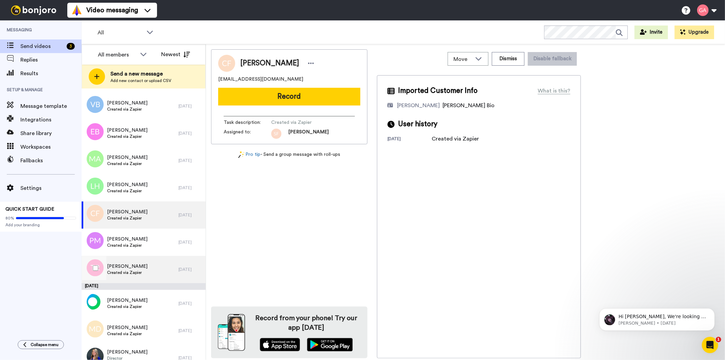
scroll to position [1397, 0]
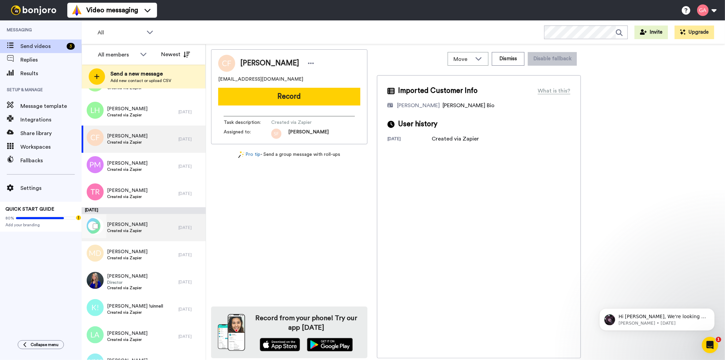
click at [123, 222] on span "[PERSON_NAME]" at bounding box center [127, 224] width 40 height 7
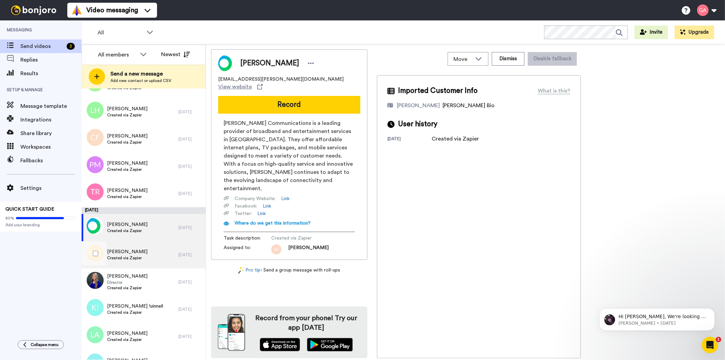
click at [131, 250] on span "[PERSON_NAME]" at bounding box center [127, 251] width 40 height 7
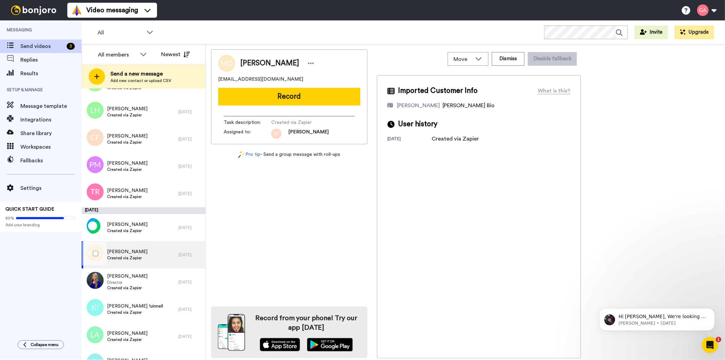
scroll to position [1435, 0]
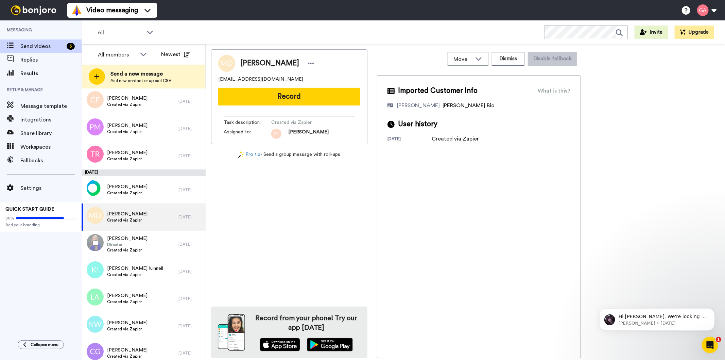
click at [131, 250] on span "Created via Zapier" at bounding box center [127, 249] width 40 height 5
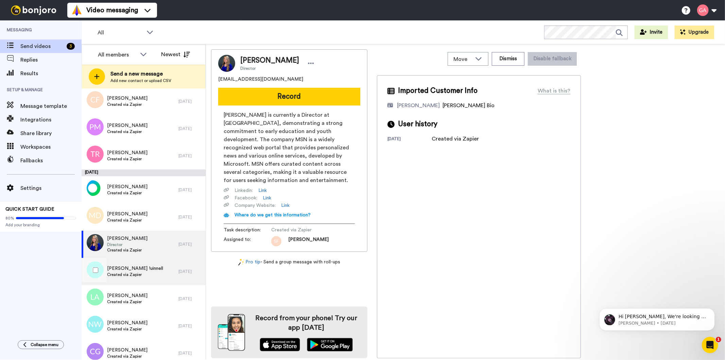
click at [128, 267] on span "[PERSON_NAME] !uinnell" at bounding box center [135, 268] width 56 height 7
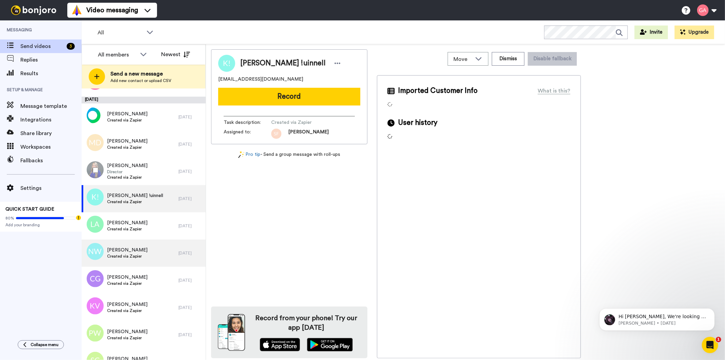
scroll to position [1510, 0]
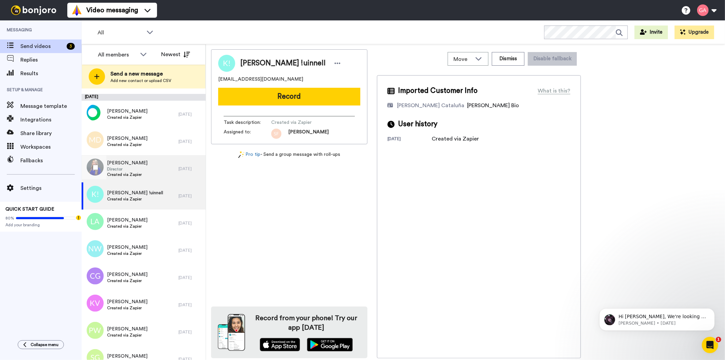
click at [128, 158] on div "Lisa Cheeseboro Director Created via Zapier" at bounding box center [130, 168] width 97 height 27
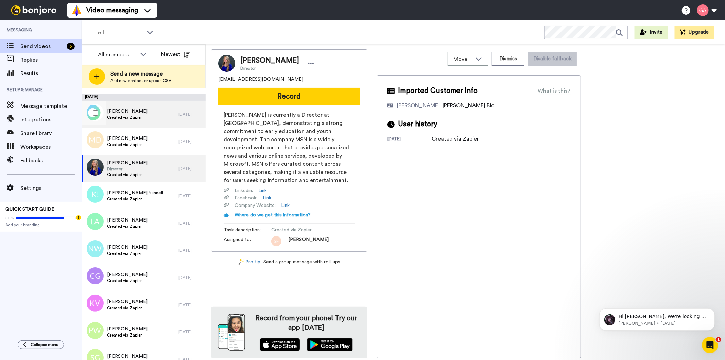
click at [123, 120] on div "Teresa Jones Created via Zapier" at bounding box center [127, 114] width 40 height 13
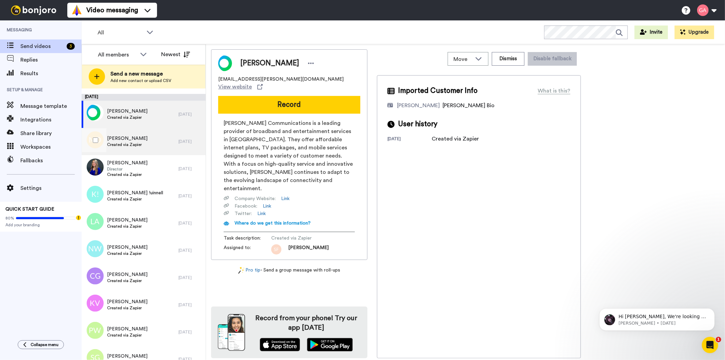
click at [120, 138] on span "[PERSON_NAME]" at bounding box center [127, 138] width 40 height 7
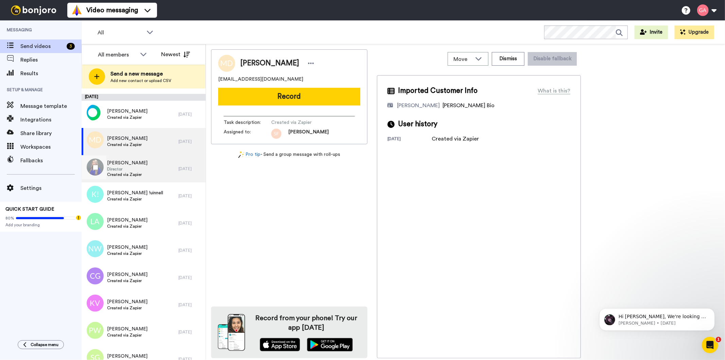
click at [130, 172] on span "Created via Zapier" at bounding box center [127, 174] width 40 height 5
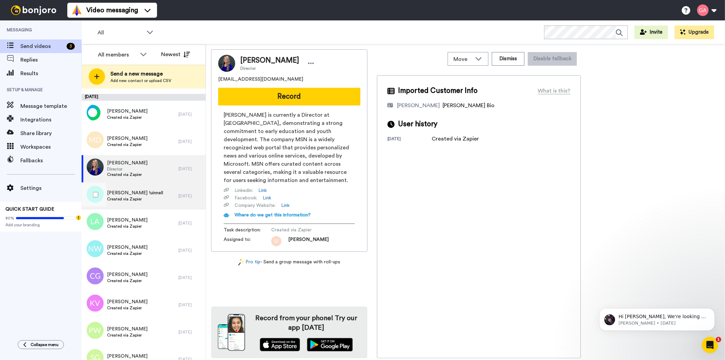
click at [130, 190] on span "[PERSON_NAME] !uinnell" at bounding box center [135, 192] width 56 height 7
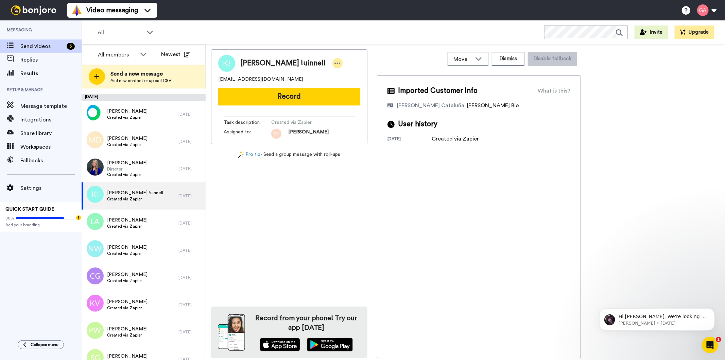
click at [334, 60] on icon at bounding box center [337, 63] width 6 height 7
click at [310, 84] on li "Assign" at bounding box center [309, 85] width 49 height 10
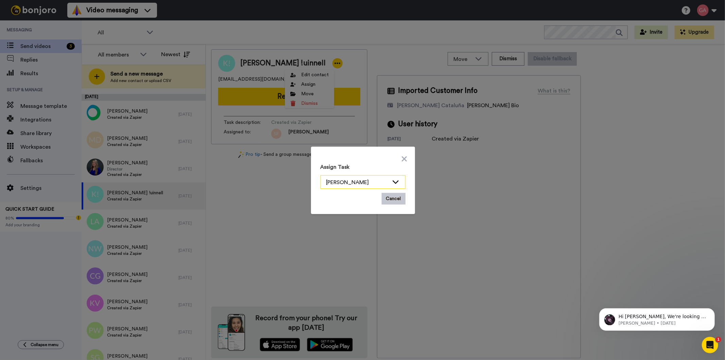
click at [392, 184] on icon at bounding box center [396, 181] width 8 height 7
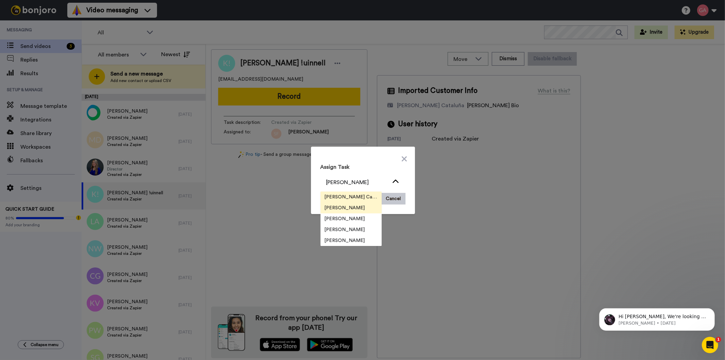
click at [364, 197] on span "[PERSON_NAME] Cataluña" at bounding box center [351, 196] width 61 height 7
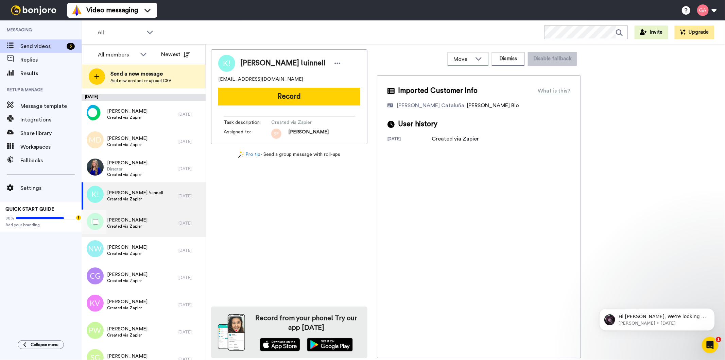
click at [122, 225] on span "Created via Zapier" at bounding box center [127, 225] width 40 height 5
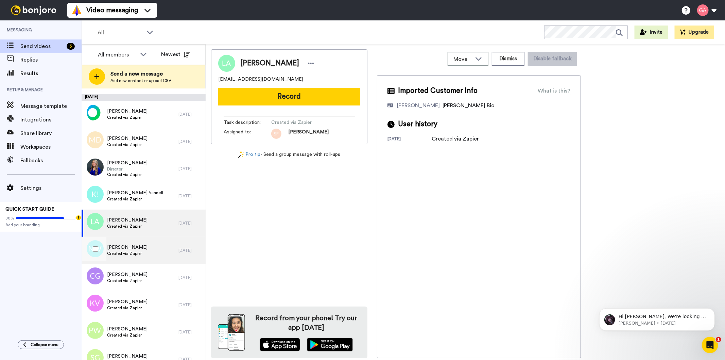
click at [125, 253] on span "Created via Zapier" at bounding box center [127, 253] width 40 height 5
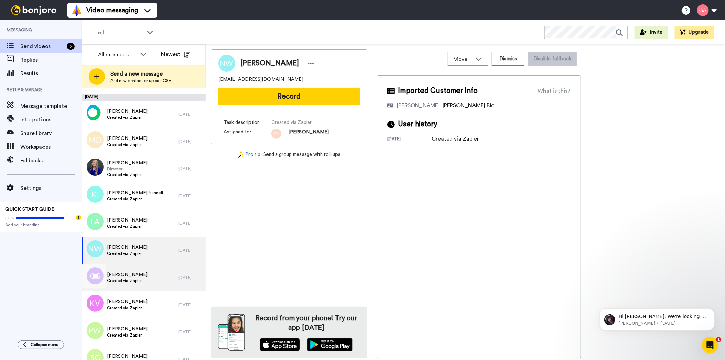
click at [130, 278] on span "Created via Zapier" at bounding box center [127, 280] width 40 height 5
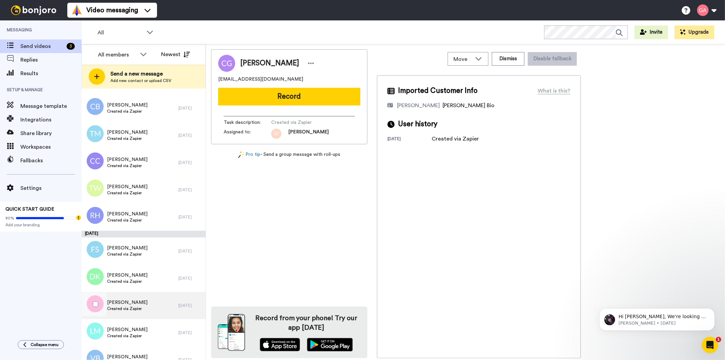
scroll to position [1208, 0]
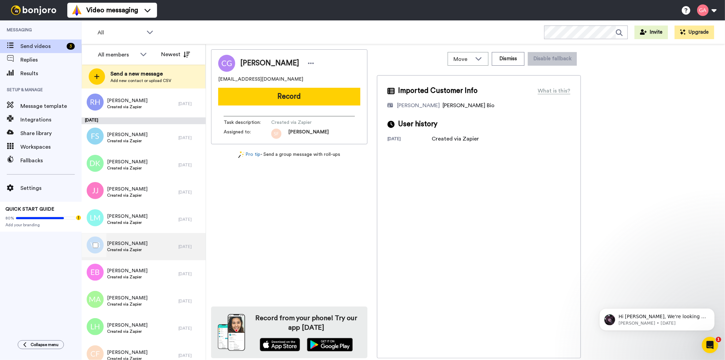
click at [135, 248] on span "Created via Zapier" at bounding box center [127, 249] width 40 height 5
click at [132, 272] on span "[PERSON_NAME]" at bounding box center [127, 270] width 40 height 7
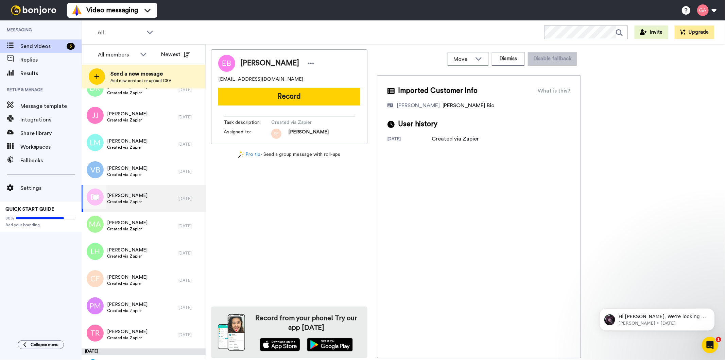
scroll to position [1284, 0]
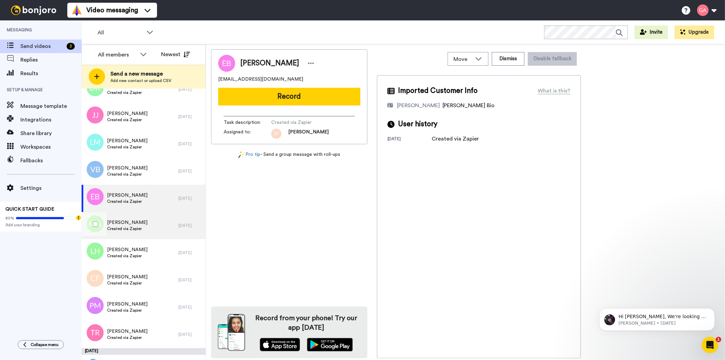
click at [130, 223] on span "[PERSON_NAME]" at bounding box center [127, 222] width 40 height 7
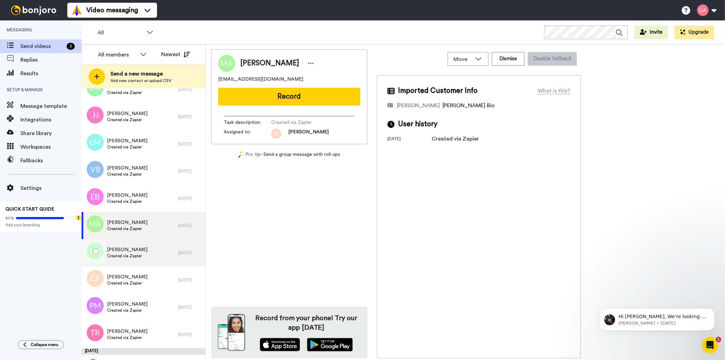
click at [131, 256] on span "Created via Zapier" at bounding box center [127, 255] width 40 height 5
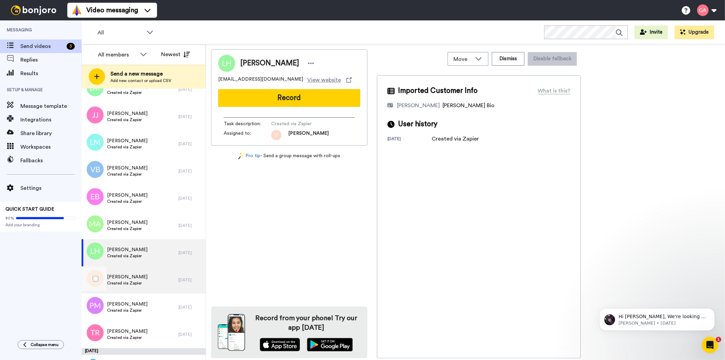
click at [129, 277] on span "[PERSON_NAME]" at bounding box center [127, 276] width 40 height 7
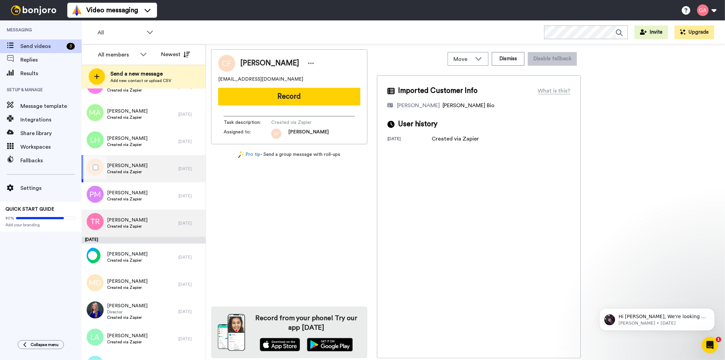
scroll to position [1397, 0]
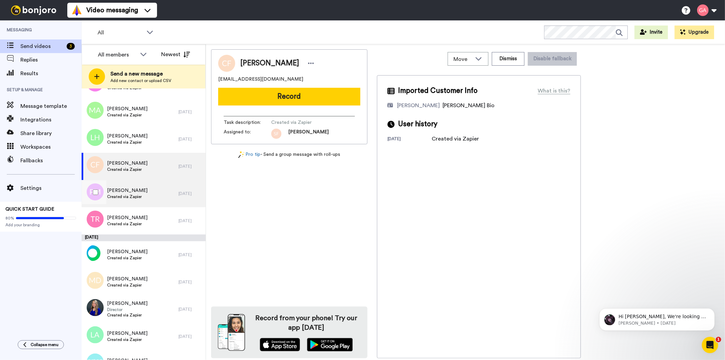
click at [125, 186] on div "Paul Mcallister Created via Zapier" at bounding box center [130, 193] width 97 height 27
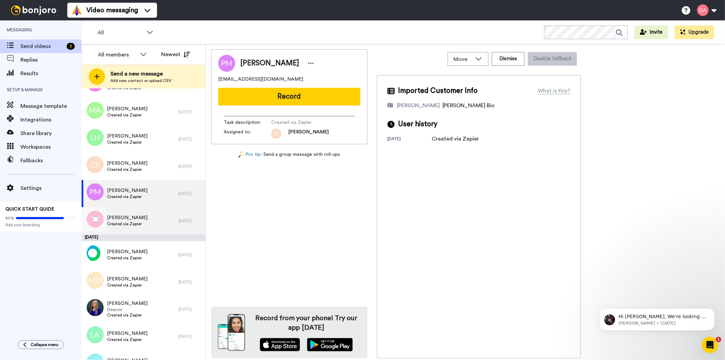
click at [127, 215] on span "[PERSON_NAME]" at bounding box center [127, 217] width 40 height 7
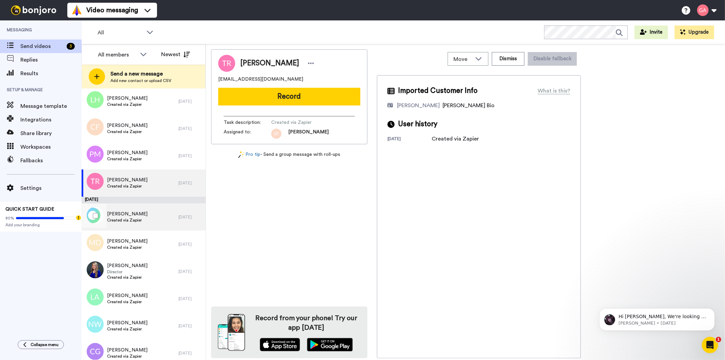
click at [127, 216] on span "[PERSON_NAME]" at bounding box center [127, 213] width 40 height 7
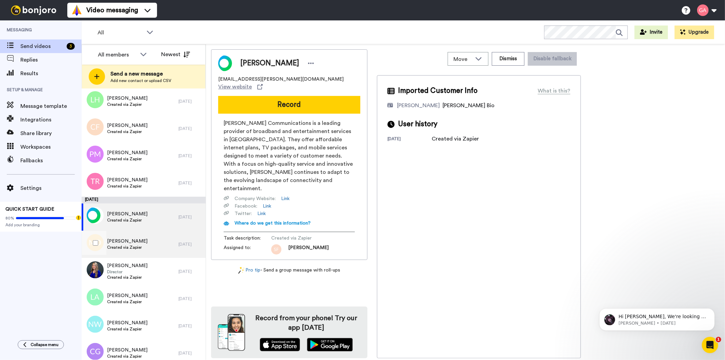
click at [138, 242] on span "[PERSON_NAME]" at bounding box center [127, 241] width 40 height 7
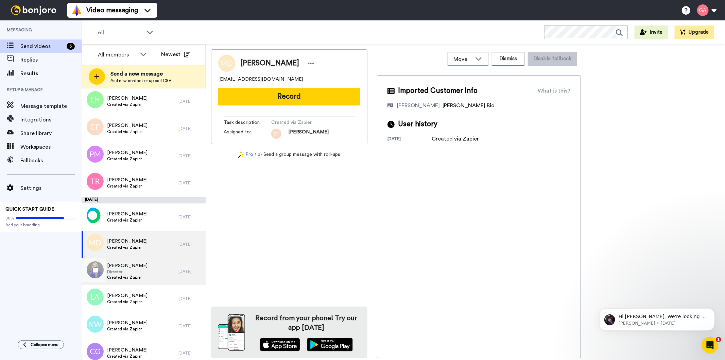
click at [135, 266] on span "[PERSON_NAME]" at bounding box center [127, 265] width 40 height 7
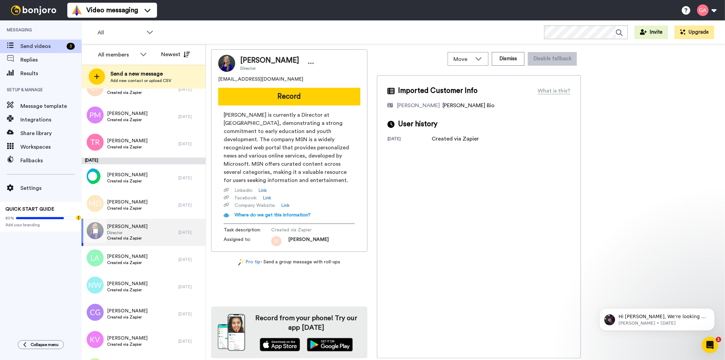
scroll to position [1510, 0]
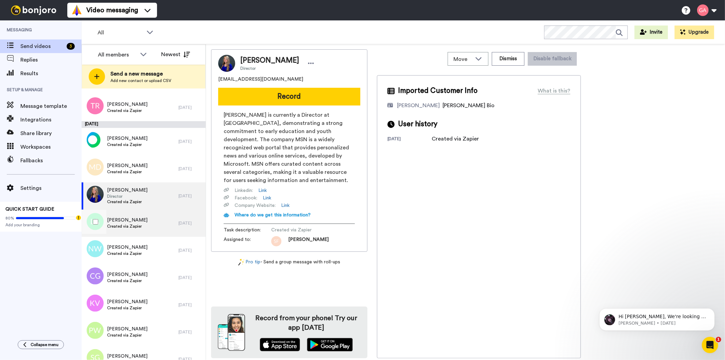
click at [133, 220] on span "[PERSON_NAME]" at bounding box center [127, 220] width 40 height 7
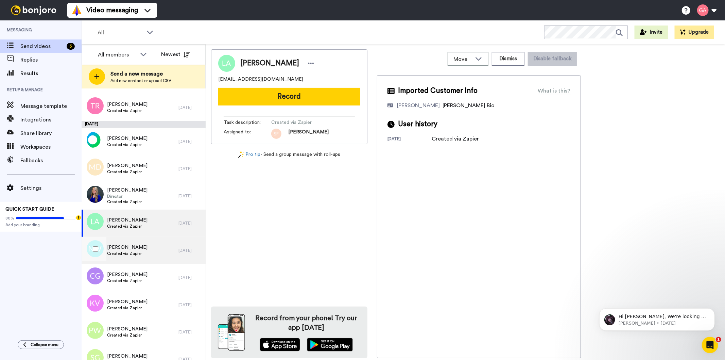
click at [132, 241] on div "Natalie Wyllie Created via Zapier" at bounding box center [130, 250] width 97 height 27
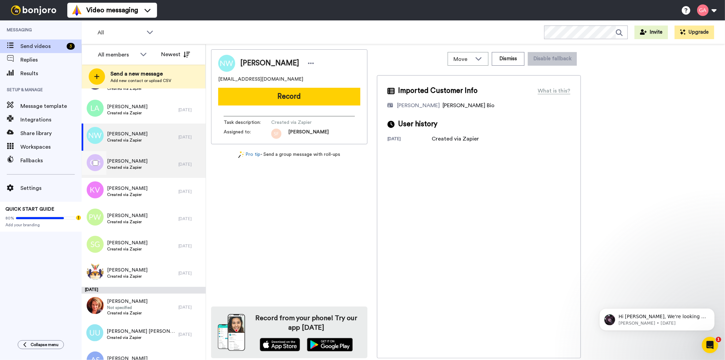
click at [133, 165] on span "Created via Zapier" at bounding box center [127, 167] width 40 height 5
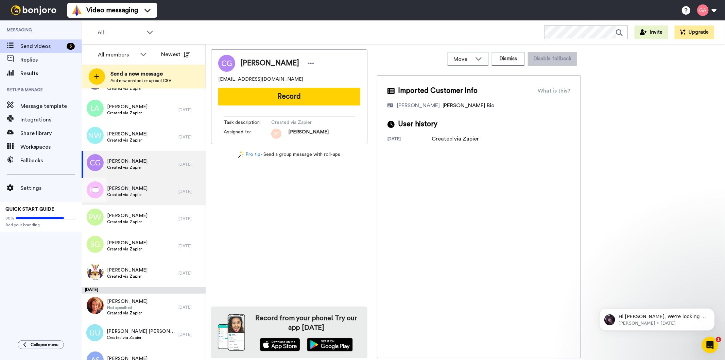
click at [132, 189] on span "[PERSON_NAME]" at bounding box center [127, 188] width 40 height 7
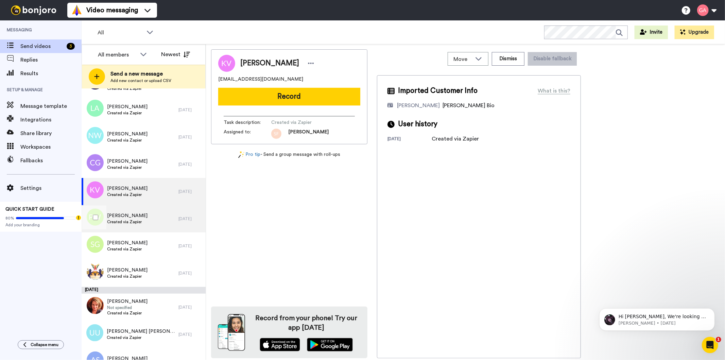
click at [128, 222] on span "Created via Zapier" at bounding box center [127, 221] width 40 height 5
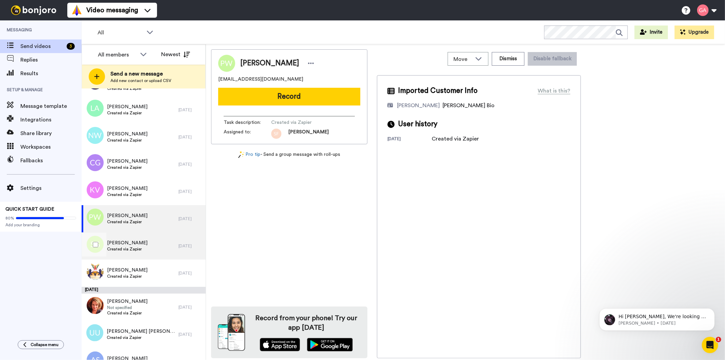
click at [125, 237] on div "Shavon Graham Created via Zapier" at bounding box center [130, 245] width 97 height 27
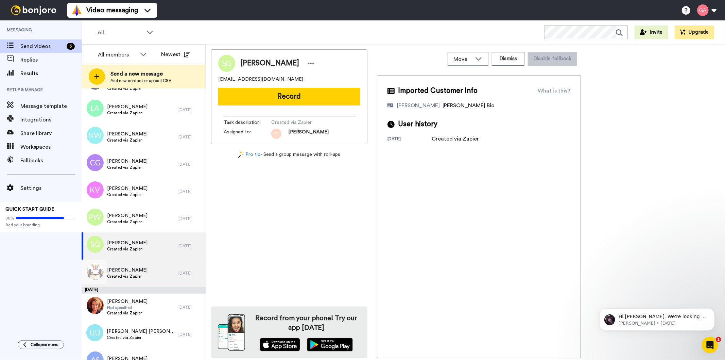
click at [134, 273] on span "Created via Zapier" at bounding box center [127, 275] width 40 height 5
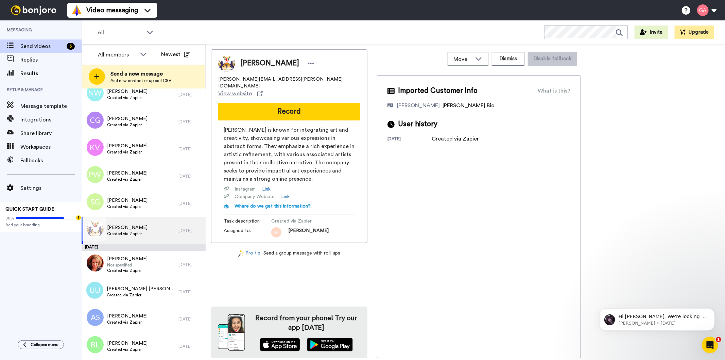
scroll to position [1737, 0]
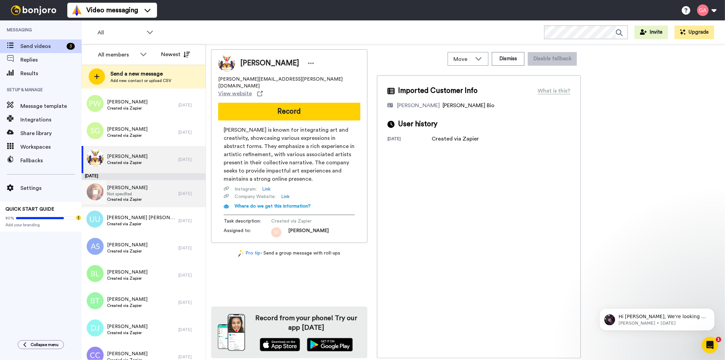
click at [132, 201] on span "Created via Zapier" at bounding box center [127, 198] width 40 height 5
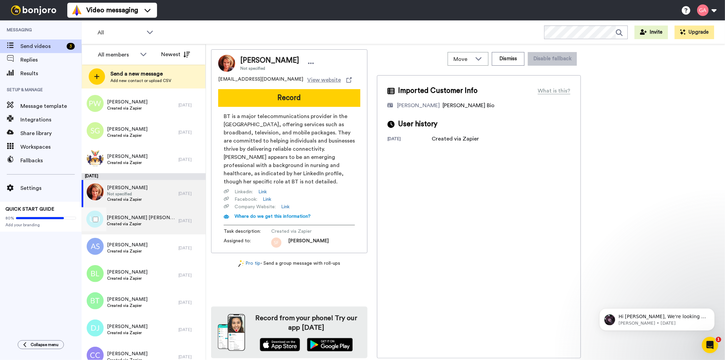
click at [135, 224] on span "Created via Zapier" at bounding box center [141, 223] width 68 height 5
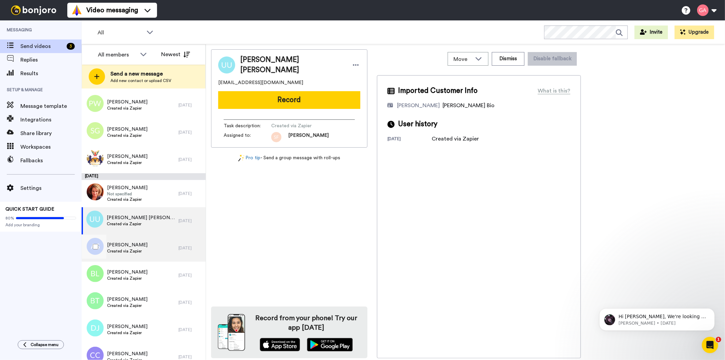
click at [133, 252] on span "Created via Zapier" at bounding box center [127, 250] width 40 height 5
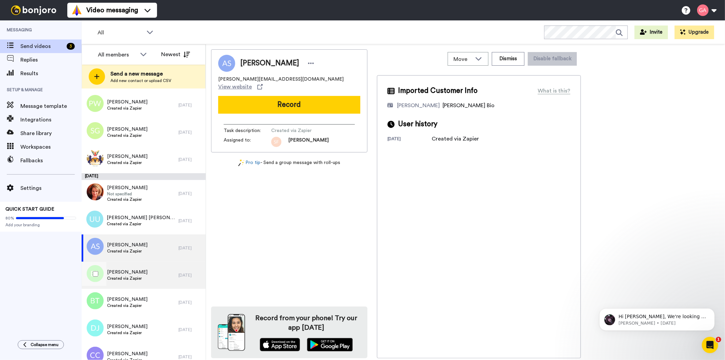
click at [140, 274] on span "[PERSON_NAME]" at bounding box center [127, 272] width 40 height 7
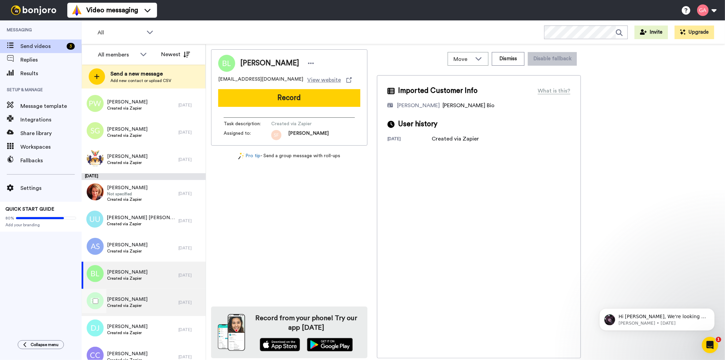
click at [135, 303] on span "Created via Zapier" at bounding box center [127, 305] width 40 height 5
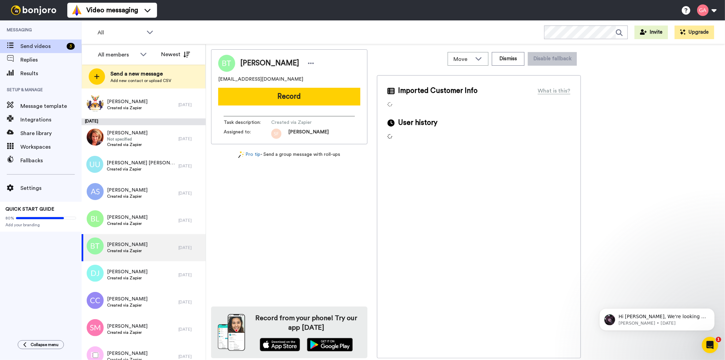
scroll to position [1850, 0]
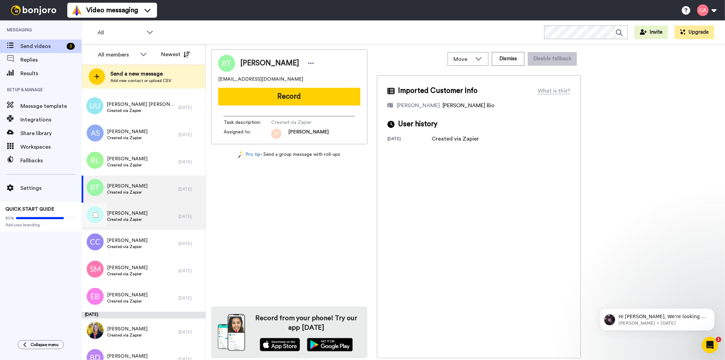
click at [142, 217] on div "Darron Jones Created via Zapier" at bounding box center [130, 216] width 97 height 27
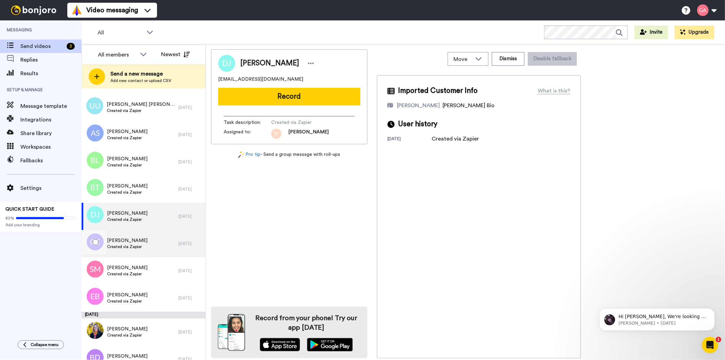
click at [142, 243] on div "Cody Coleman Created via Zapier" at bounding box center [130, 243] width 97 height 27
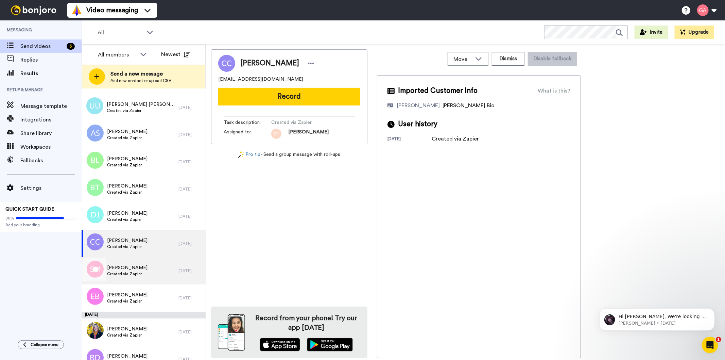
click at [137, 272] on span "Created via Zapier" at bounding box center [127, 273] width 40 height 5
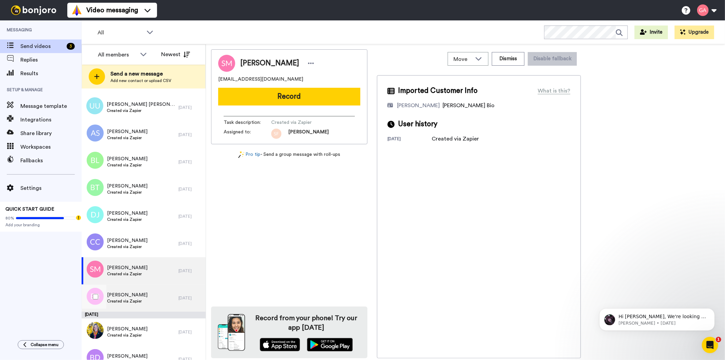
click at [130, 293] on span "[PERSON_NAME]" at bounding box center [127, 294] width 40 height 7
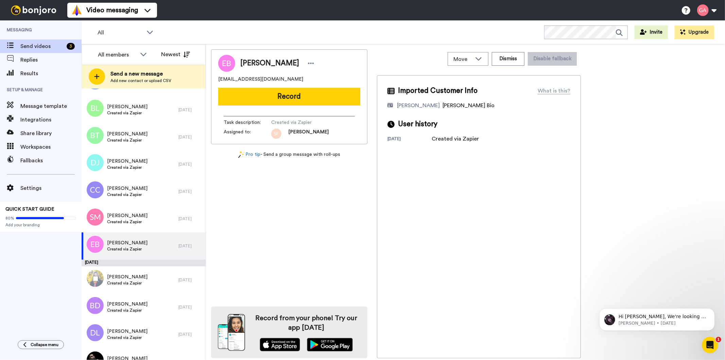
scroll to position [1964, 0]
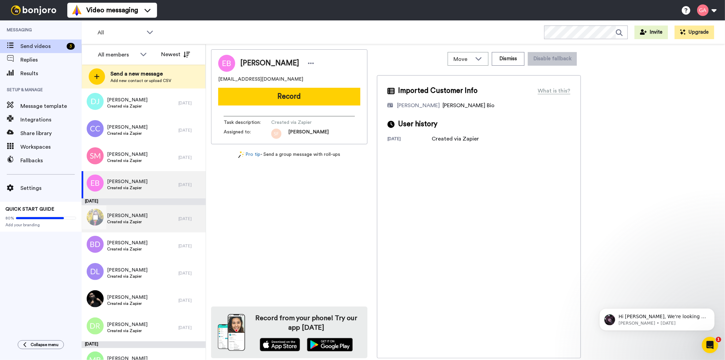
click at [134, 220] on span "Created via Zapier" at bounding box center [127, 221] width 40 height 5
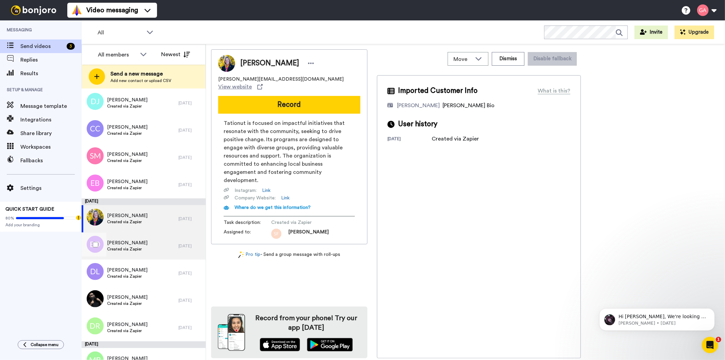
click at [136, 240] on span "[PERSON_NAME]" at bounding box center [127, 242] width 40 height 7
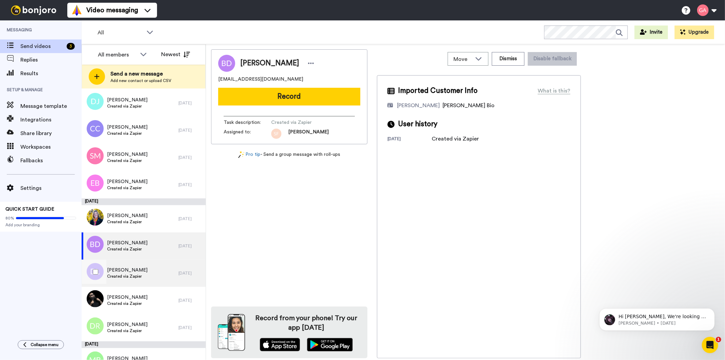
click at [140, 276] on span "Created via Zapier" at bounding box center [127, 275] width 40 height 5
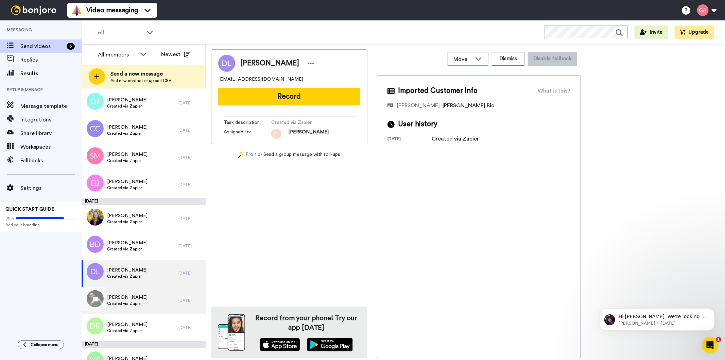
click at [138, 301] on span "Created via Zapier" at bounding box center [127, 302] width 40 height 5
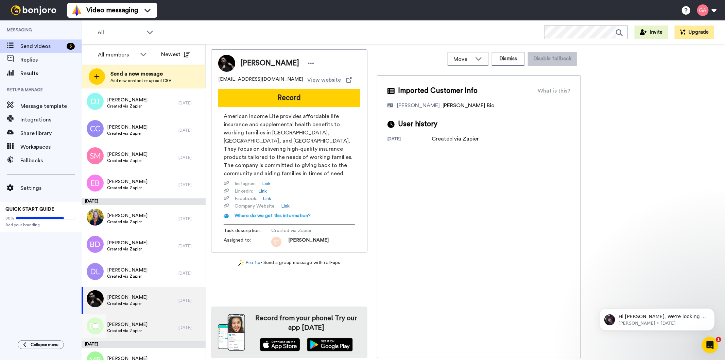
click at [134, 319] on div "Derek Rutherford Created via Zapier" at bounding box center [130, 327] width 97 height 27
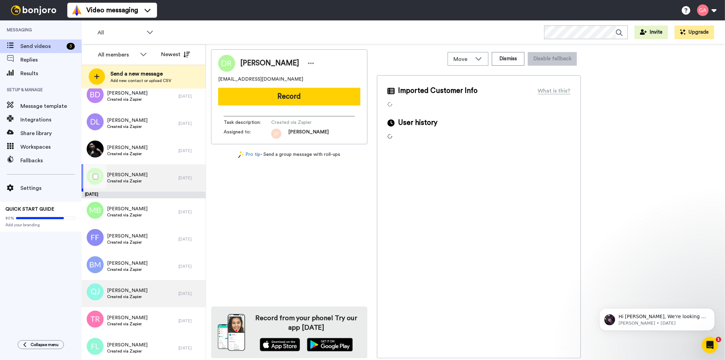
scroll to position [2115, 0]
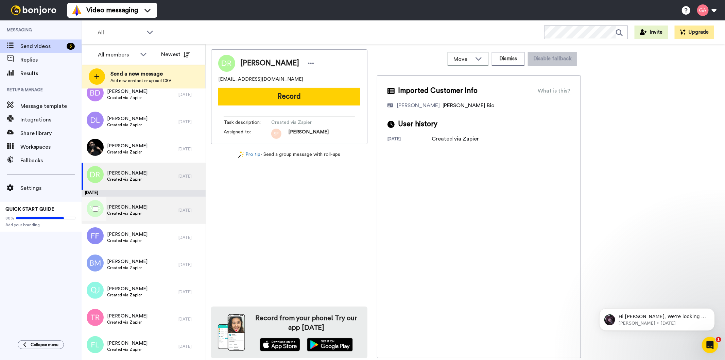
click at [130, 214] on span "Created via Zapier" at bounding box center [127, 212] width 40 height 5
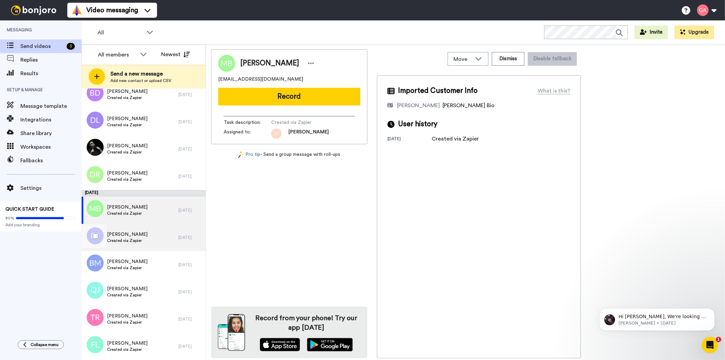
click at [137, 243] on div "Felicia Foster Created via Zapier" at bounding box center [127, 237] width 40 height 13
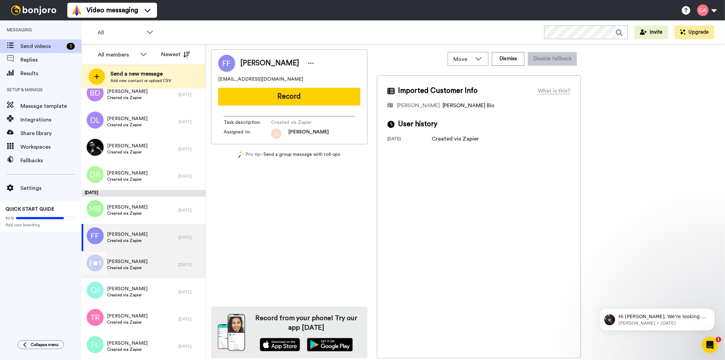
click at [137, 270] on span "Created via Zapier" at bounding box center [127, 267] width 40 height 5
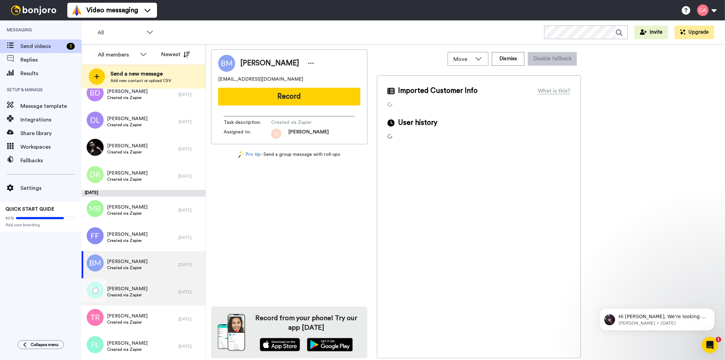
click at [136, 287] on span "[PERSON_NAME]" at bounding box center [127, 288] width 40 height 7
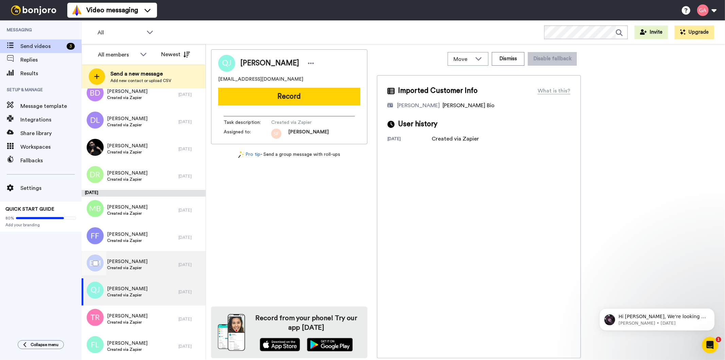
click at [139, 260] on span "[PERSON_NAME]" at bounding box center [127, 261] width 40 height 7
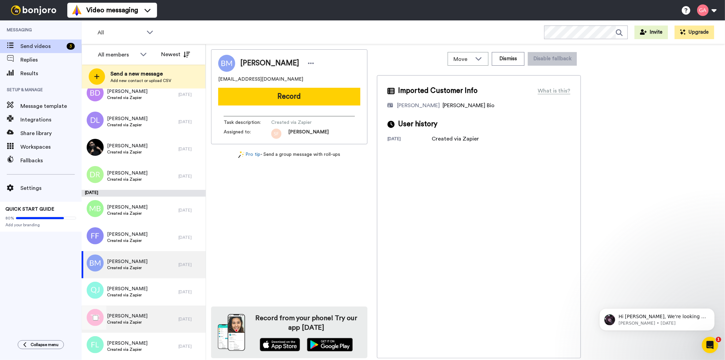
click at [140, 310] on div "Tom Rogers Created via Zapier" at bounding box center [130, 318] width 97 height 27
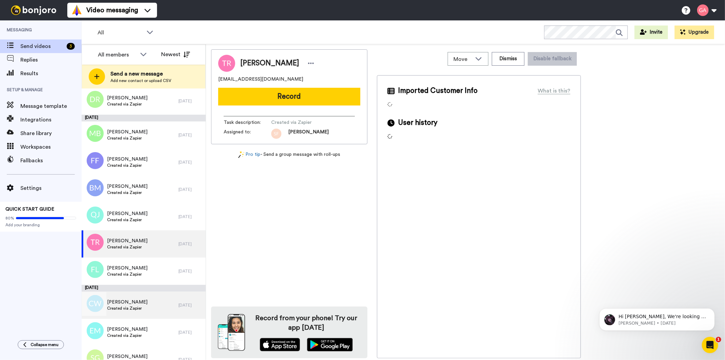
scroll to position [2190, 0]
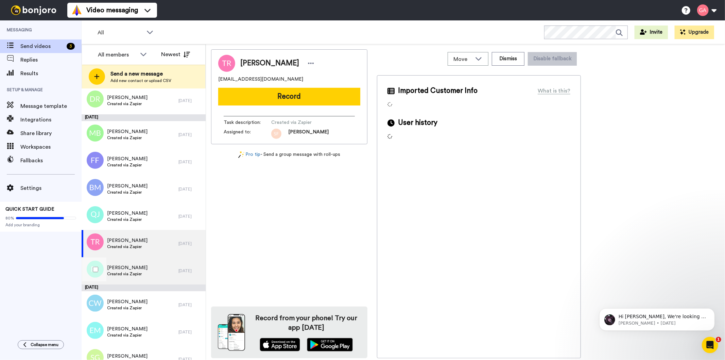
click at [131, 268] on span "[PERSON_NAME]" at bounding box center [127, 267] width 40 height 7
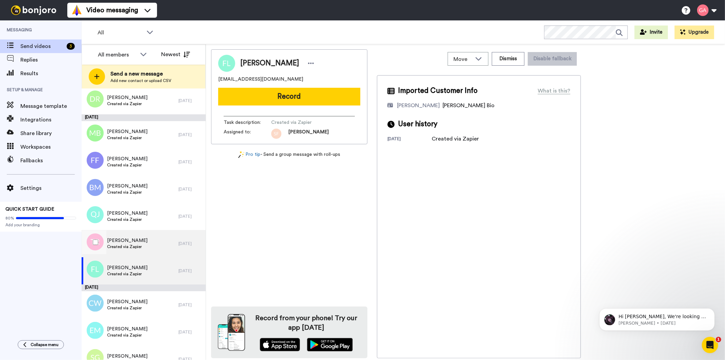
click at [135, 242] on span "[PERSON_NAME]" at bounding box center [127, 240] width 40 height 7
click at [141, 274] on span "Created via Zapier" at bounding box center [127, 273] width 40 height 5
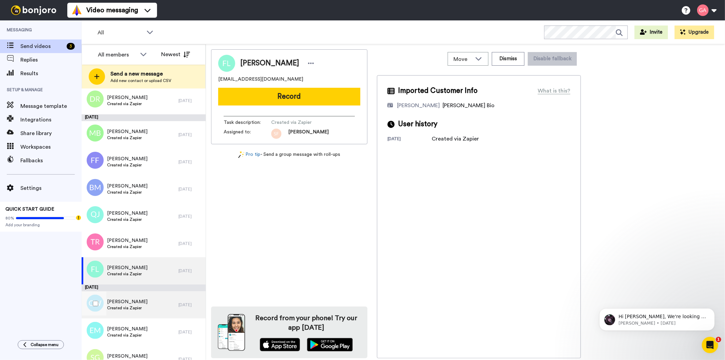
click at [142, 305] on div "Caradi Wells Created via Zapier" at bounding box center [130, 304] width 97 height 27
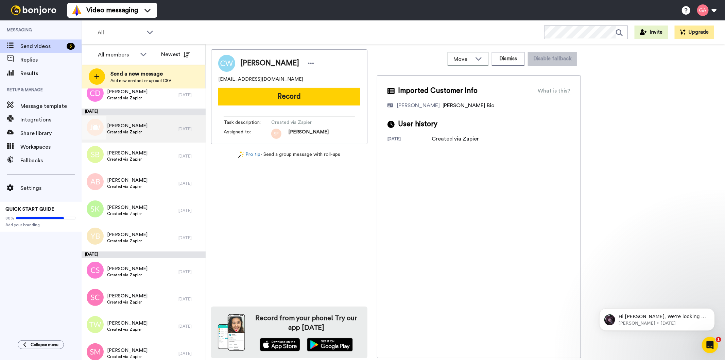
scroll to position [3210, 0]
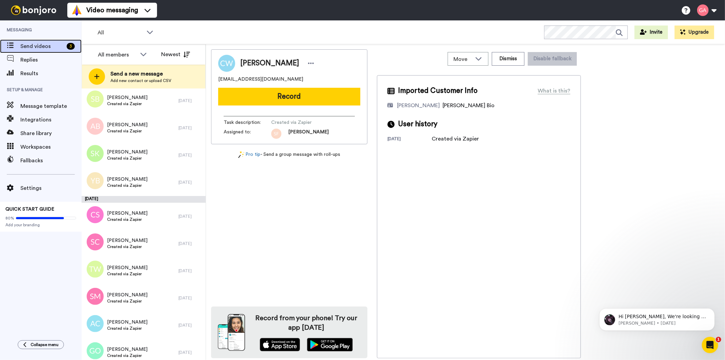
click at [37, 40] on div "Send videos 3" at bounding box center [41, 46] width 82 height 14
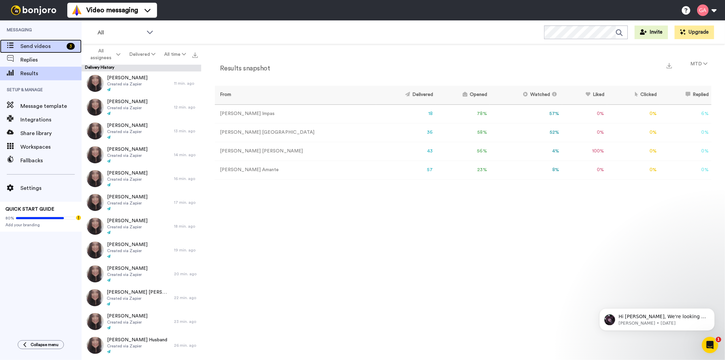
click at [49, 45] on span "Send videos" at bounding box center [42, 46] width 44 height 8
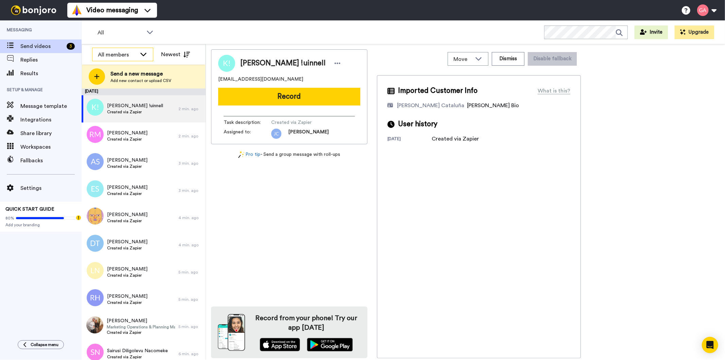
click at [129, 50] on div "All members" at bounding box center [122, 55] width 61 height 14
click at [114, 79] on span "[PERSON_NAME] Cataluña" at bounding box center [122, 80] width 61 height 7
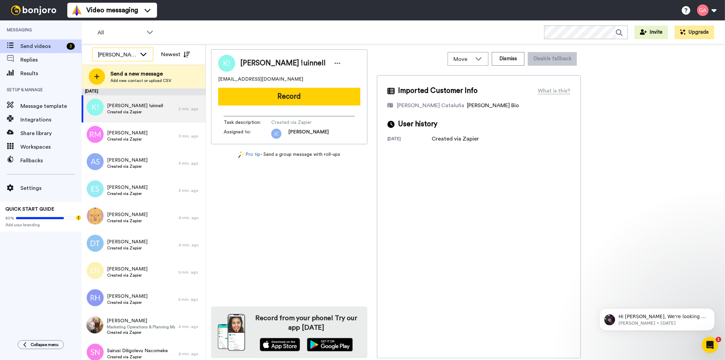
click at [116, 51] on div "[PERSON_NAME] Cataluña" at bounding box center [117, 55] width 39 height 8
click at [123, 97] on li "[PERSON_NAME]" at bounding box center [122, 102] width 61 height 11
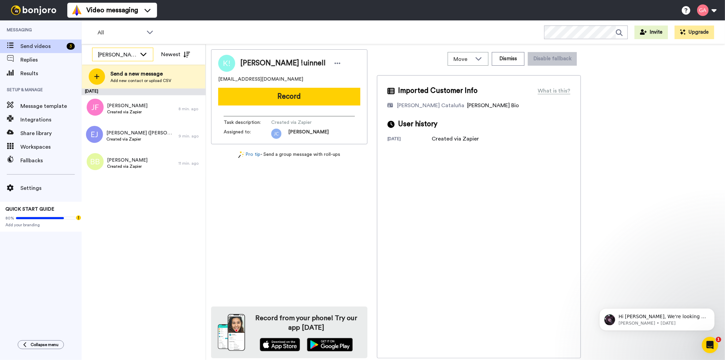
click at [120, 56] on div "[PERSON_NAME]" at bounding box center [117, 55] width 39 height 8
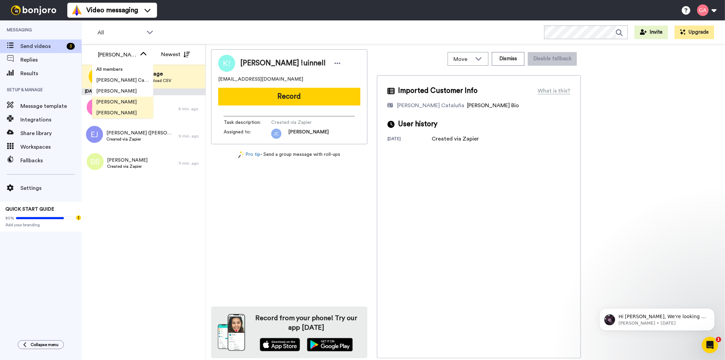
click at [118, 110] on span "[PERSON_NAME]" at bounding box center [116, 112] width 49 height 7
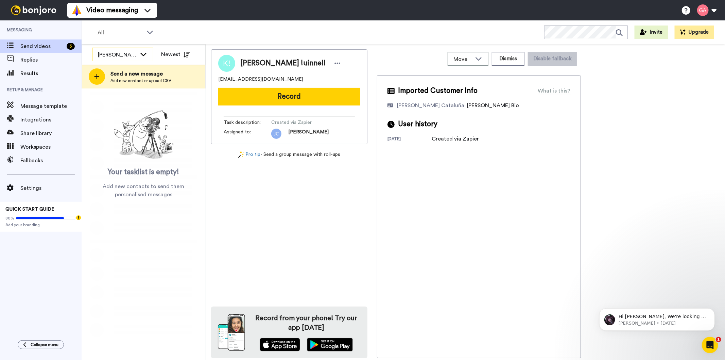
click at [124, 55] on div "[PERSON_NAME]" at bounding box center [117, 55] width 39 height 8
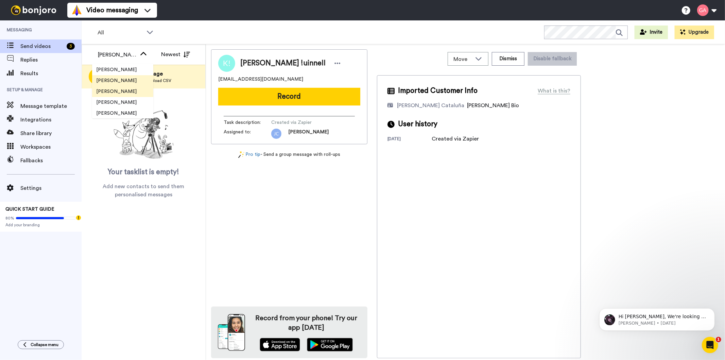
scroll to position [32, 0]
click at [120, 100] on span "[PERSON_NAME]" at bounding box center [116, 102] width 49 height 7
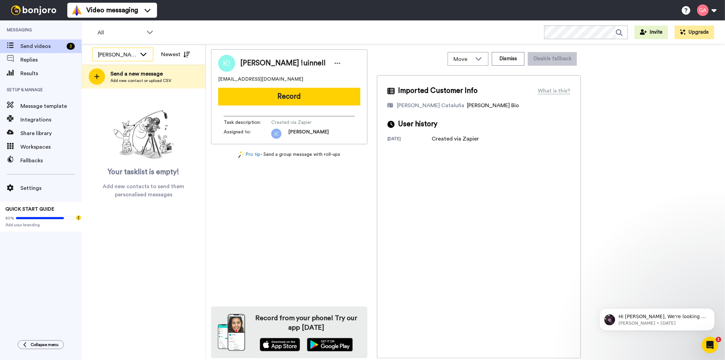
click at [124, 50] on div "[PERSON_NAME]" at bounding box center [122, 55] width 61 height 14
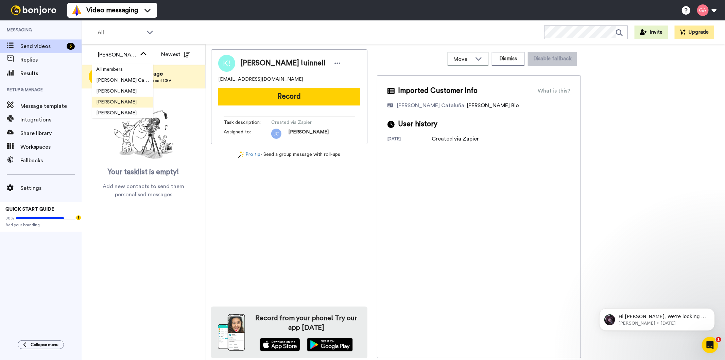
click at [119, 102] on span "[PERSON_NAME]" at bounding box center [116, 102] width 49 height 7
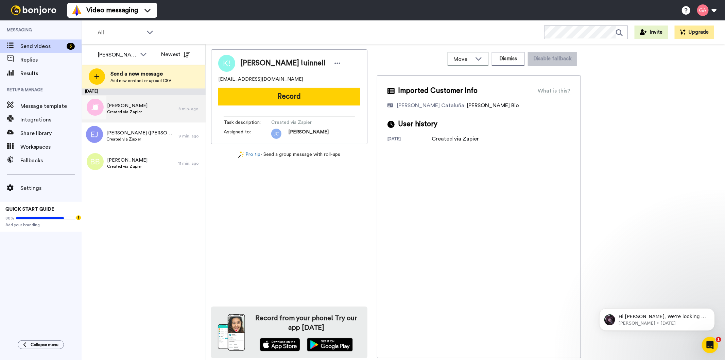
click at [138, 108] on span "Johnny FIEFIE" at bounding box center [127, 105] width 40 height 7
click at [263, 61] on span "Johnny FIEFIE" at bounding box center [269, 63] width 59 height 10
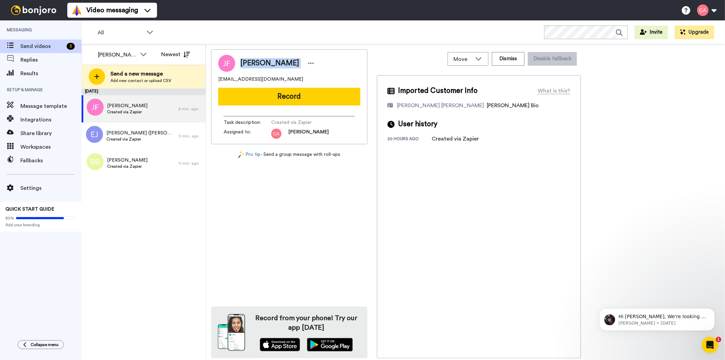
click at [263, 61] on span "Johnny FIEFIE" at bounding box center [269, 63] width 59 height 10
copy div "Johnny FIEFIE"
click at [511, 52] on button "Dismiss" at bounding box center [508, 59] width 33 height 14
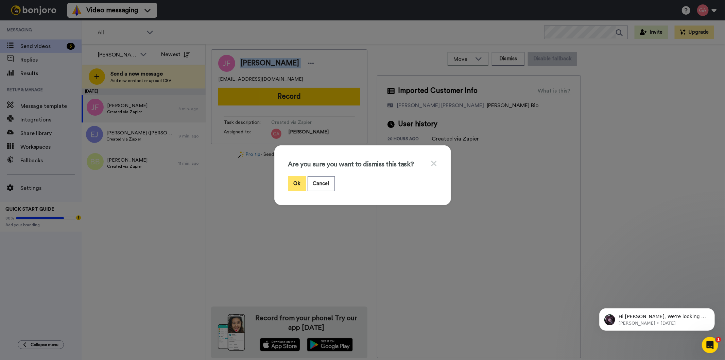
click at [291, 182] on button "Ok" at bounding box center [297, 183] width 18 height 15
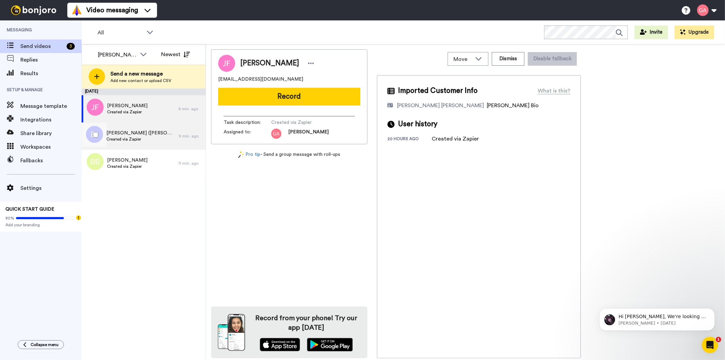
click at [145, 127] on div "Emile (Emile YX?) Jansen Created via Zapier" at bounding box center [130, 135] width 97 height 27
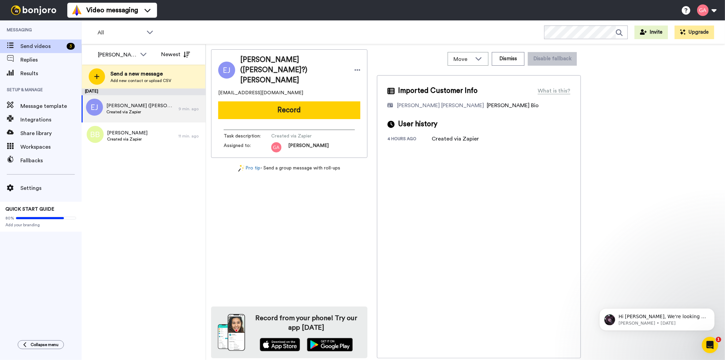
click at [277, 64] on span "Emile (Emile YX?) Jansen" at bounding box center [293, 70] width 107 height 31
copy div "Emile (Emile YX?) Jansen"
click at [278, 60] on span "Emile (Emile YX?) Jansen" at bounding box center [293, 70] width 107 height 31
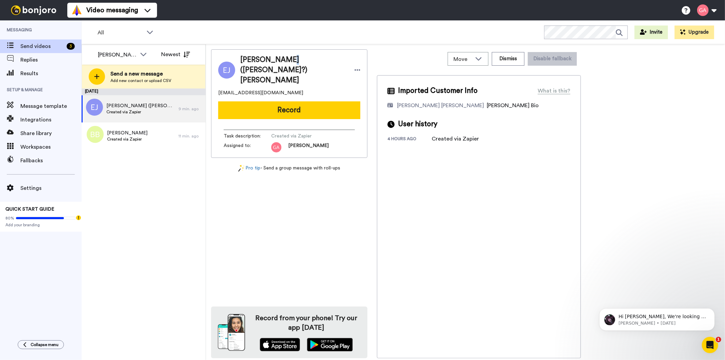
click at [278, 60] on span "Emile (Emile YX?) Jansen" at bounding box center [293, 70] width 107 height 31
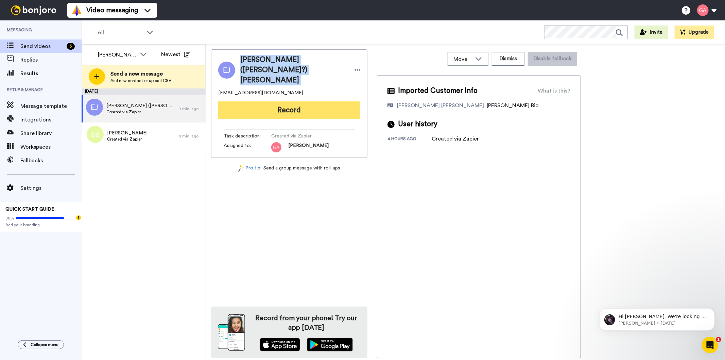
click at [320, 101] on button "Record" at bounding box center [289, 110] width 142 height 18
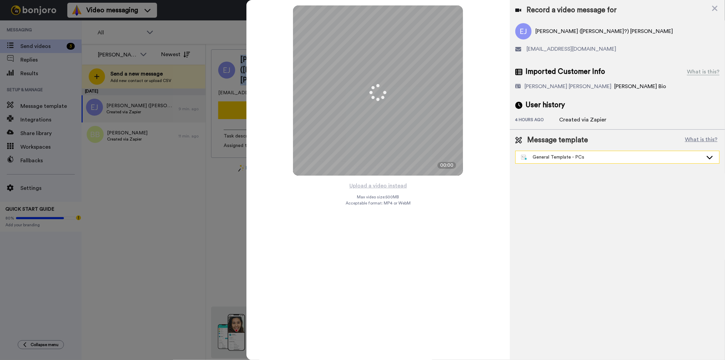
click at [580, 157] on div "General Template - PCs" at bounding box center [612, 157] width 182 height 7
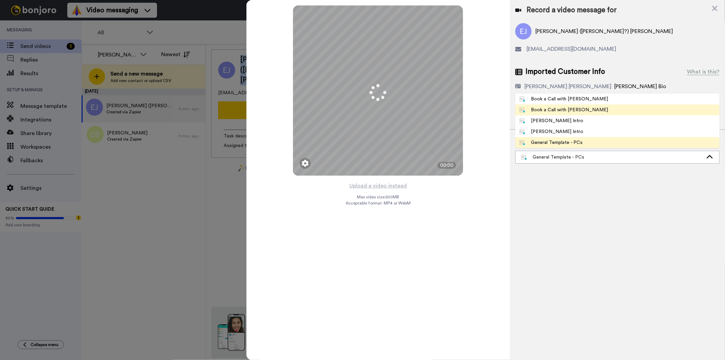
click at [582, 109] on span "Book a Call with Gilda" at bounding box center [563, 109] width 97 height 7
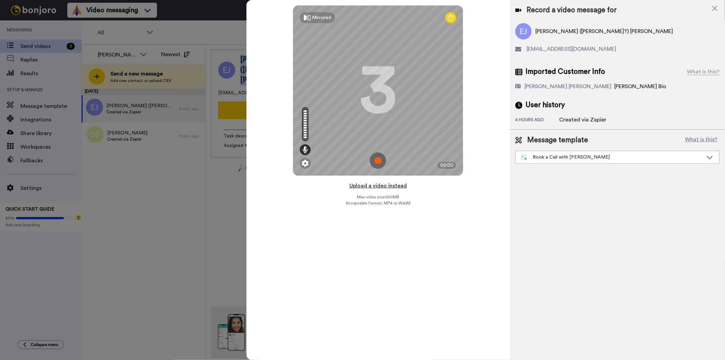
click at [389, 186] on button "Upload a video instead" at bounding box center [378, 185] width 62 height 9
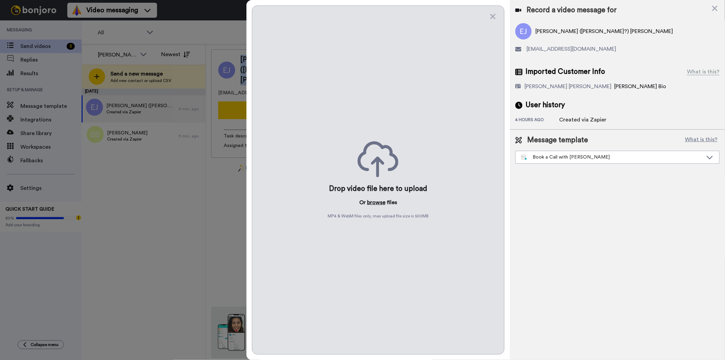
click at [380, 201] on button "browse" at bounding box center [376, 202] width 18 height 8
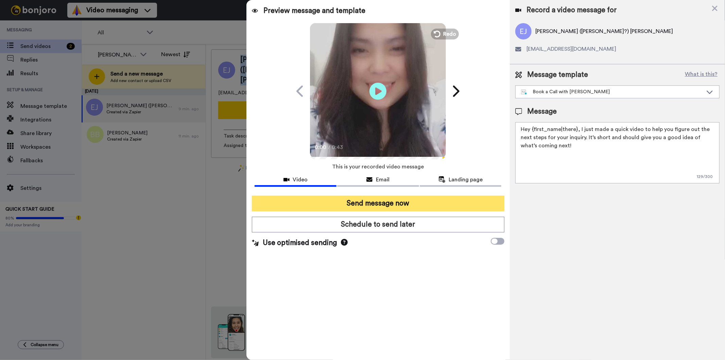
click at [339, 206] on button "Send message now" at bounding box center [378, 203] width 252 height 16
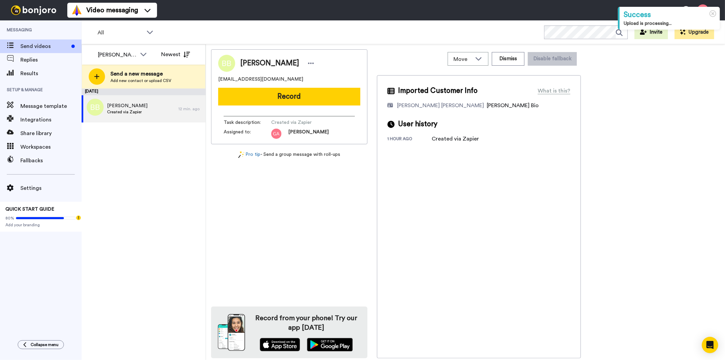
click at [253, 65] on span "[PERSON_NAME]" at bounding box center [269, 63] width 59 height 10
copy div "[PERSON_NAME]"
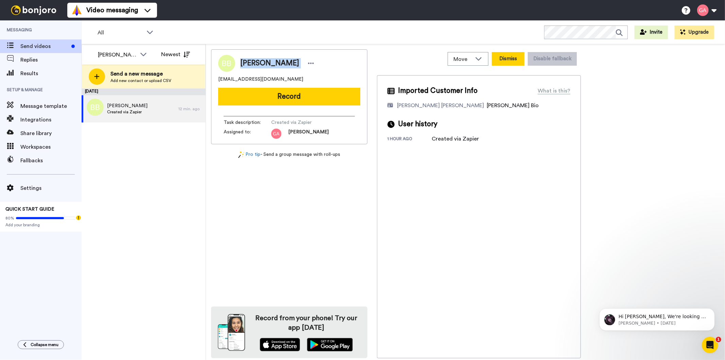
click at [505, 55] on button "Dismiss" at bounding box center [508, 59] width 33 height 14
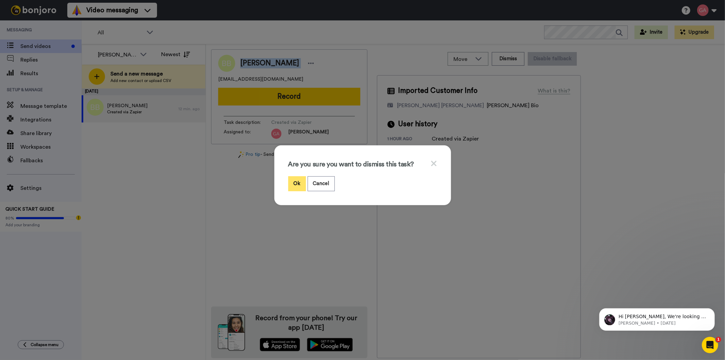
click at [288, 182] on button "Ok" at bounding box center [297, 183] width 18 height 15
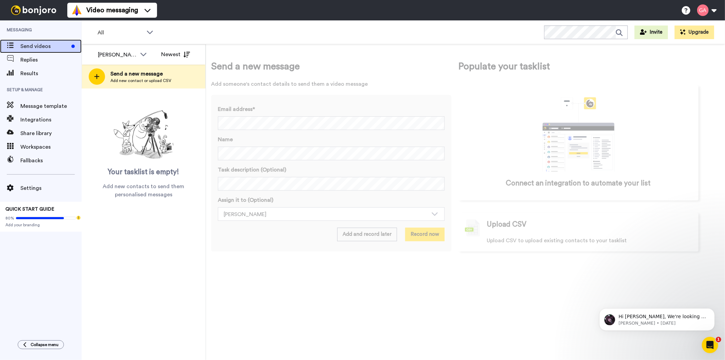
click at [33, 42] on span "Send videos" at bounding box center [44, 46] width 48 height 8
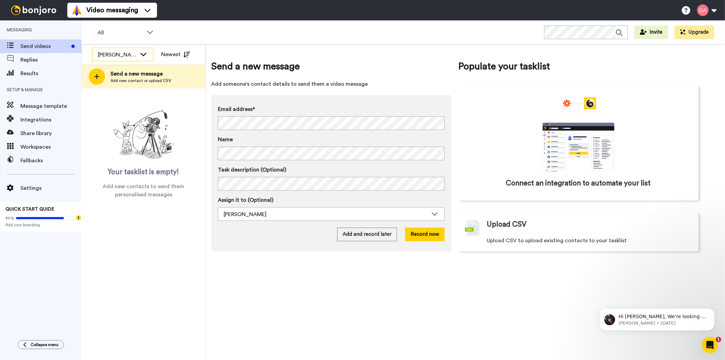
click at [125, 55] on div "[PERSON_NAME]" at bounding box center [117, 55] width 39 height 8
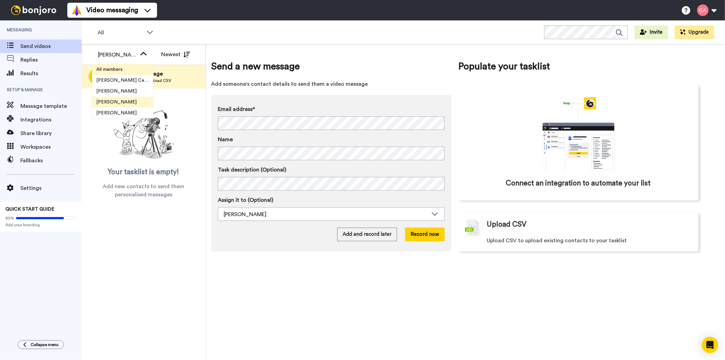
click at [118, 69] on span "All members" at bounding box center [109, 69] width 35 height 7
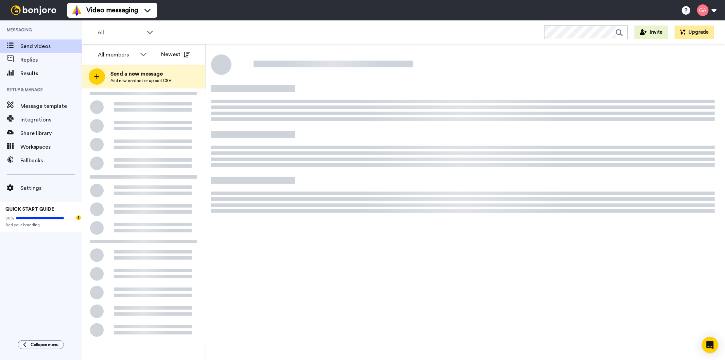
click at [14, 315] on div "Messaging Send videos Replies Results Setup & Manage Message template Integrati…" at bounding box center [41, 176] width 82 height 313
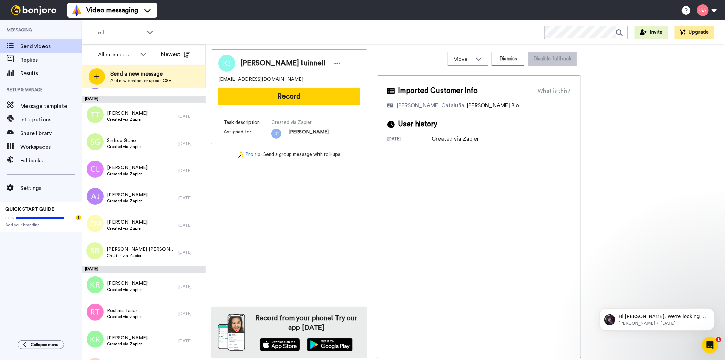
scroll to position [4399, 0]
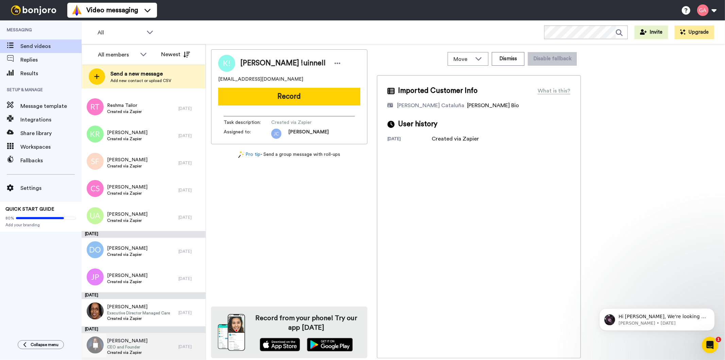
click at [154, 342] on div "[PERSON_NAME] CEO and Founder Created via Zapier" at bounding box center [130, 346] width 97 height 27
